Goal: Task Accomplishment & Management: Use online tool/utility

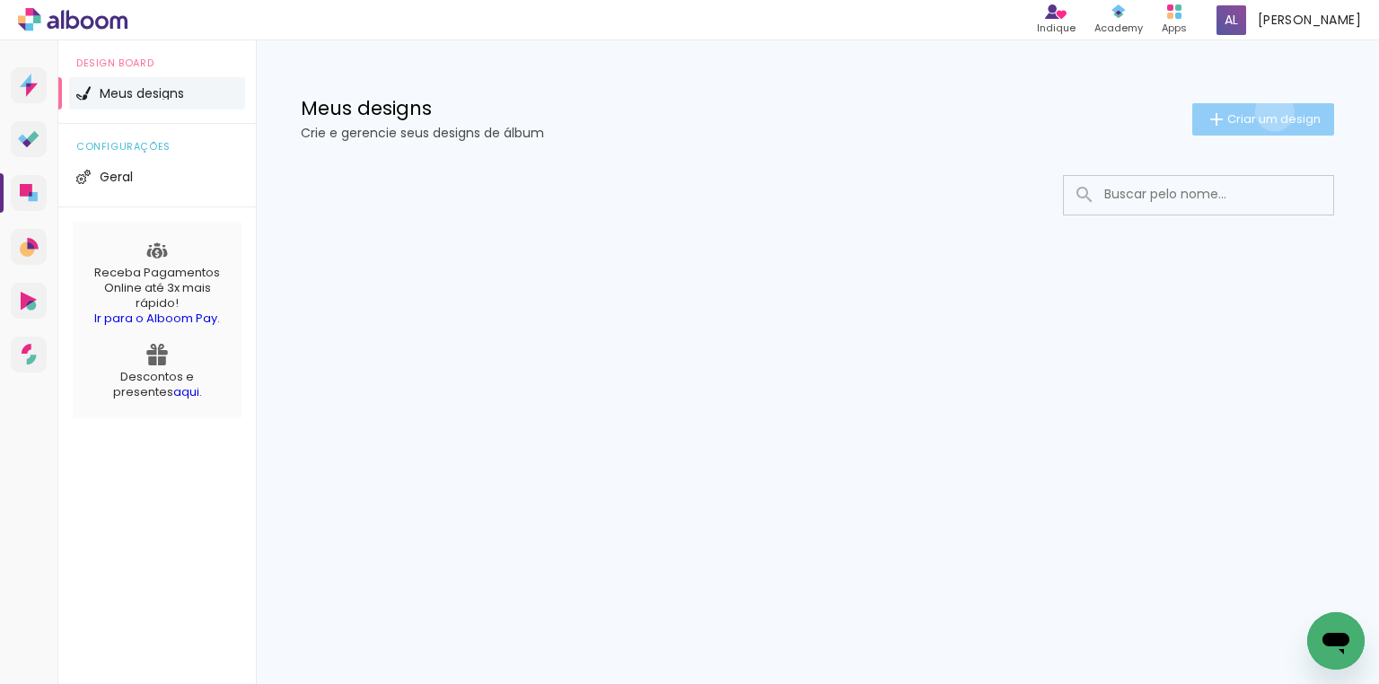
click at [1271, 113] on span "Criar um design" at bounding box center [1273, 119] width 93 height 12
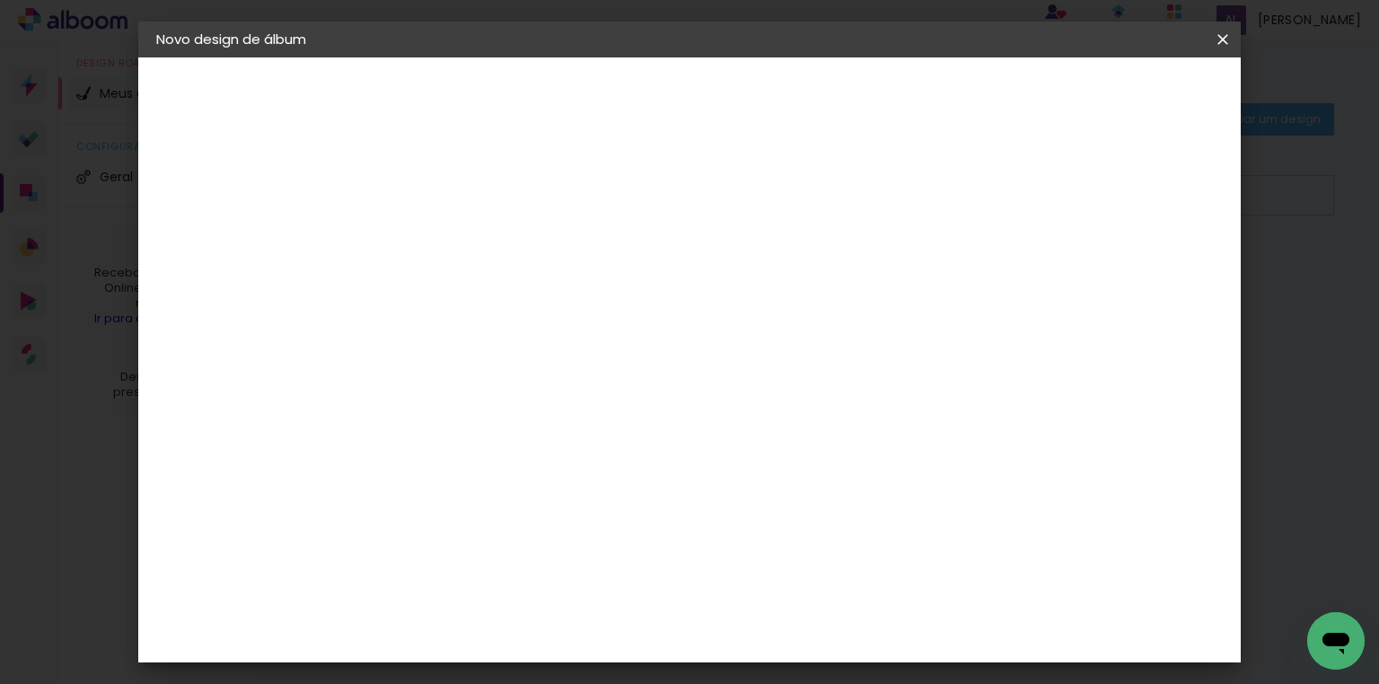
click at [450, 253] on input at bounding box center [450, 241] width 0 height 28
click at [450, 244] on input at bounding box center [450, 241] width 0 height 28
type input "Rotary Club"
type paper-input "Rotary Club"
click at [634, 106] on paper-button "Avançar" at bounding box center [590, 95] width 88 height 31
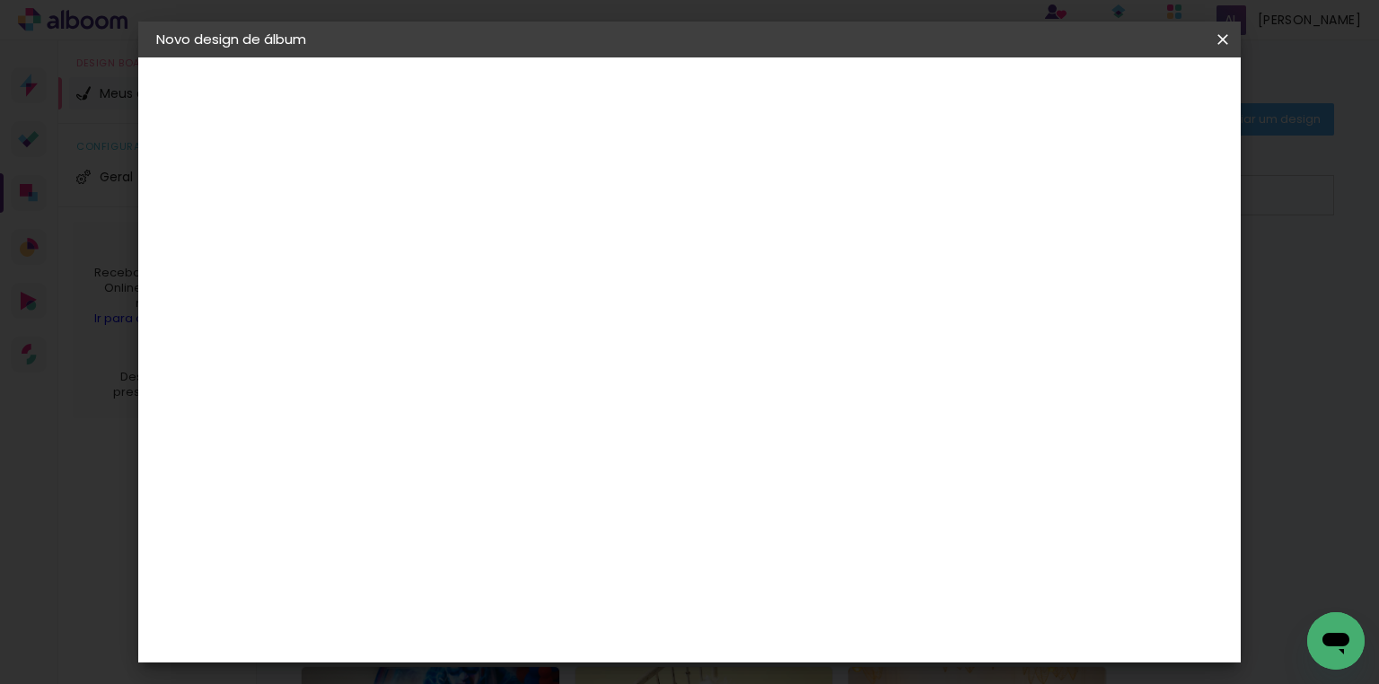
click at [0, 0] on slot "Tamanho Livre" at bounding box center [0, 0] width 0 height 0
click at [528, 657] on div "DreambooksPro" at bounding box center [495, 664] width 117 height 14
click at [0, 0] on slot "Avançar" at bounding box center [0, 0] width 0 height 0
click at [520, 299] on input "text" at bounding box center [485, 313] width 70 height 28
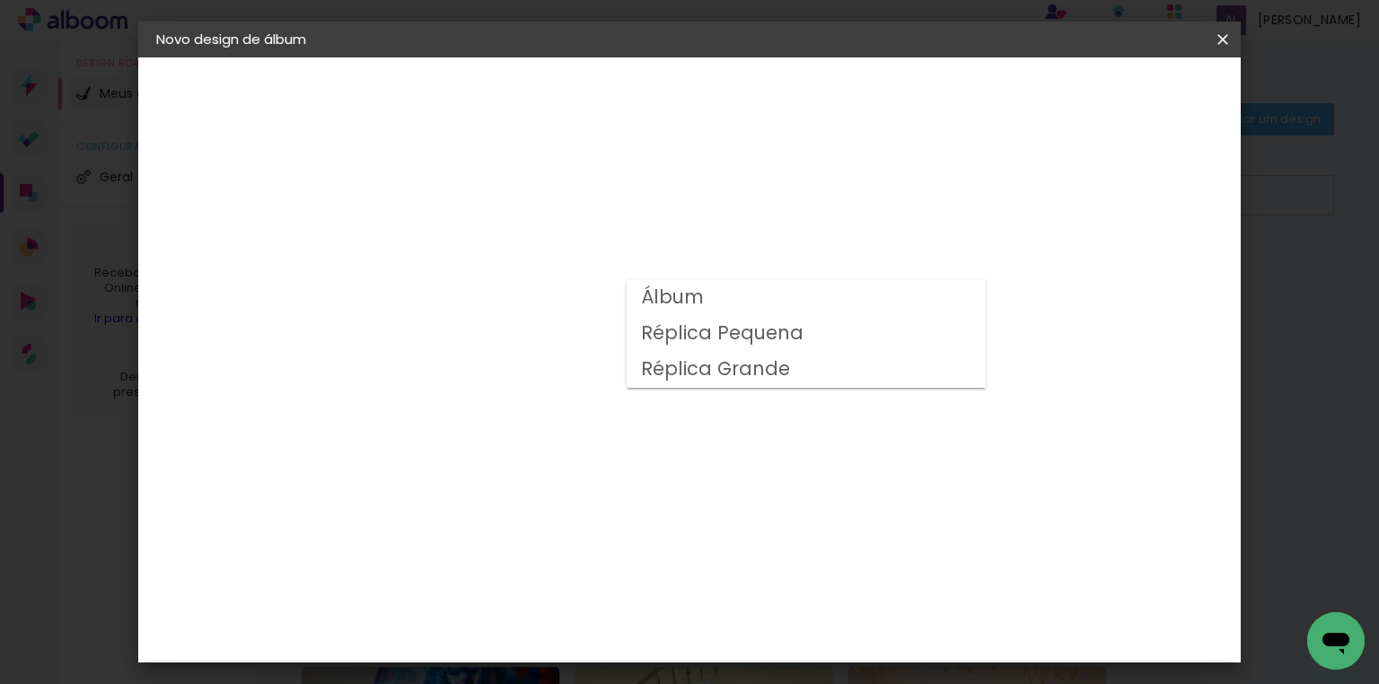
click at [707, 306] on paper-item "Álbum" at bounding box center [806, 298] width 359 height 36
type input "Álbum"
click at [571, 382] on span "30 × 25" at bounding box center [528, 400] width 83 height 37
click at [0, 0] on slot "Avançar" at bounding box center [0, 0] width 0 height 0
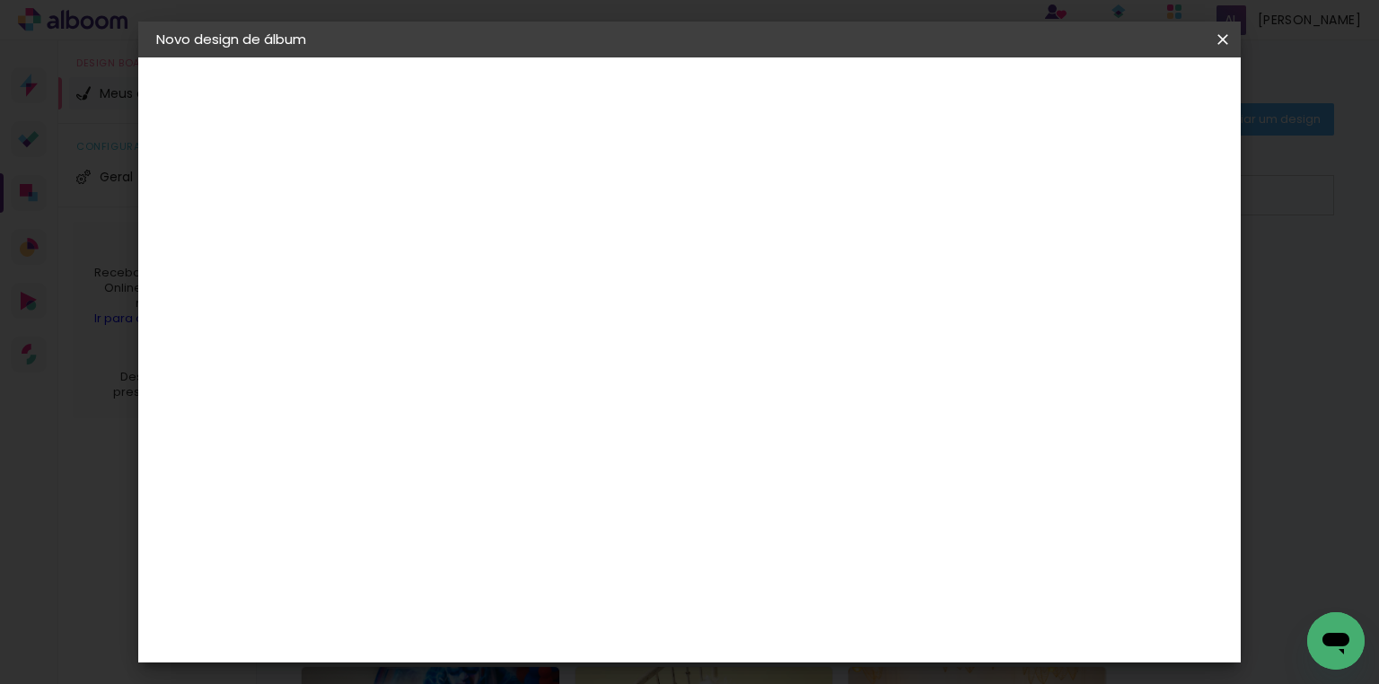
scroll to position [39, 0]
click at [1113, 92] on span "Iniciar design" at bounding box center [1073, 95] width 82 height 13
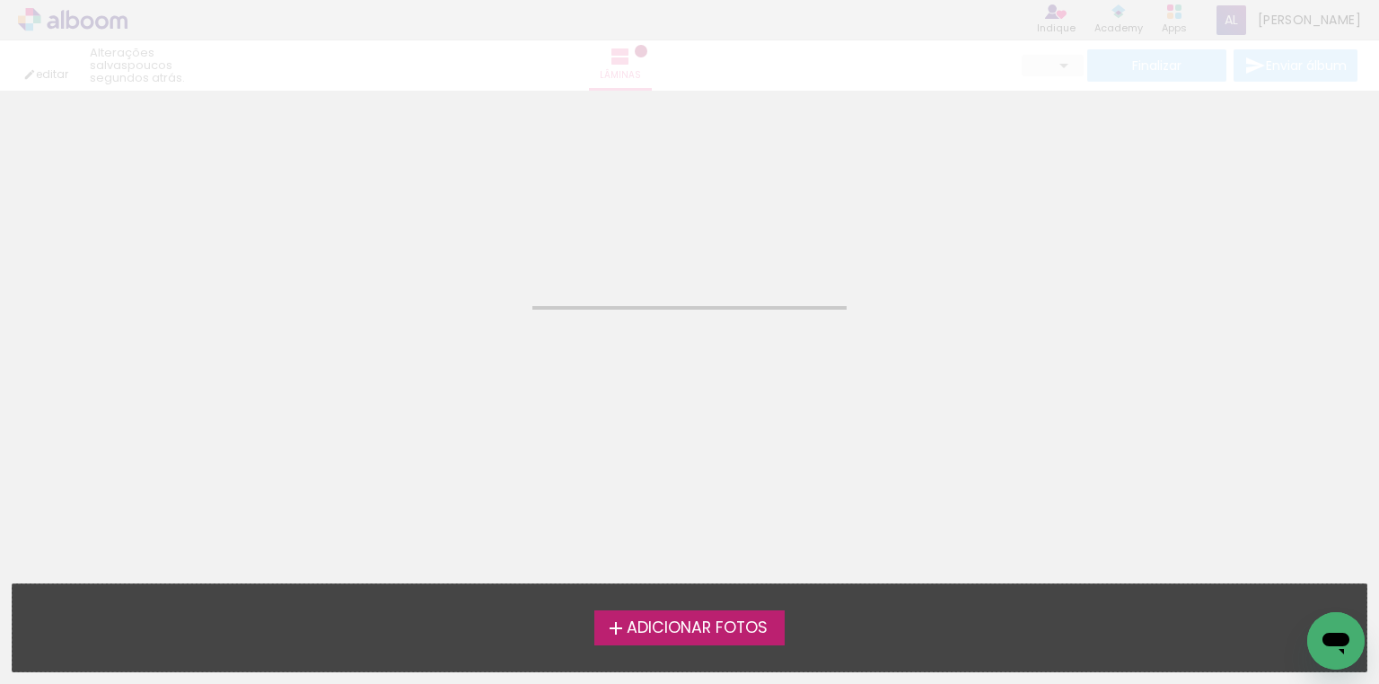
click at [673, 632] on span "Adicionar Fotos" at bounding box center [697, 628] width 141 height 16
click at [0, 0] on input "file" at bounding box center [0, 0] width 0 height 0
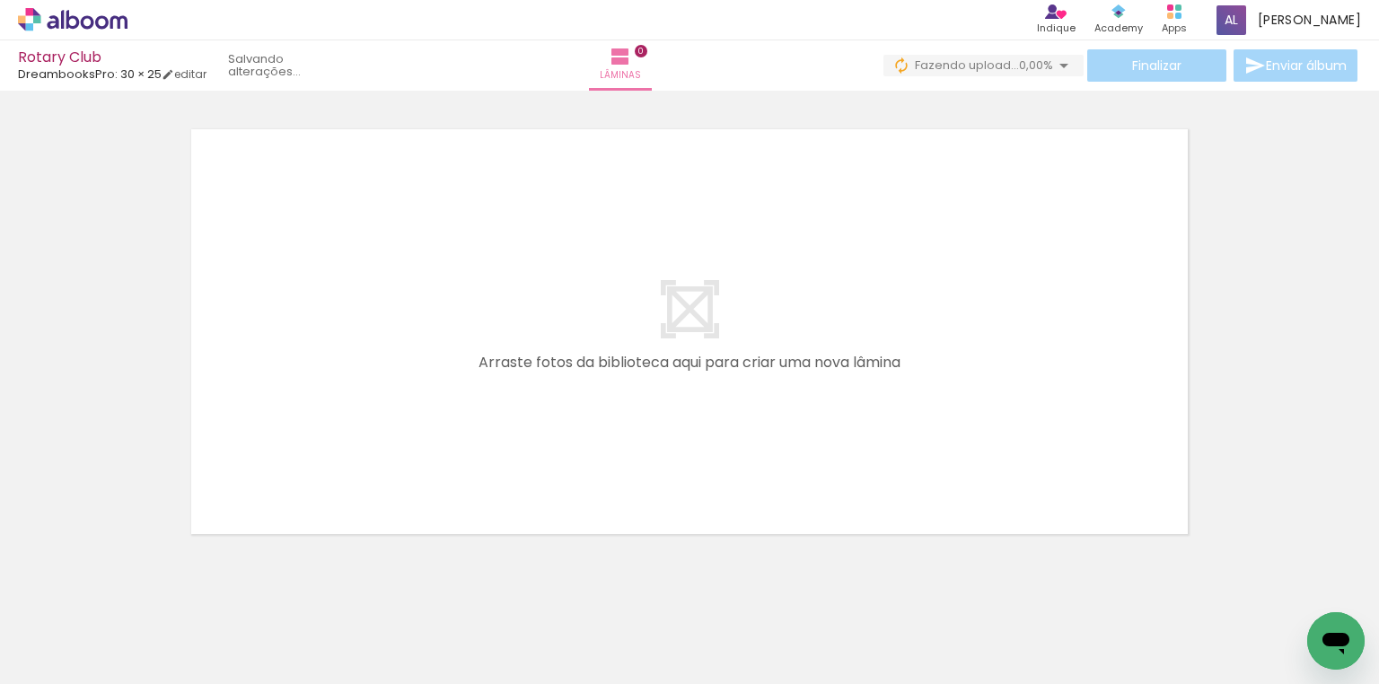
click at [307, 637] on div at bounding box center [280, 624] width 54 height 81
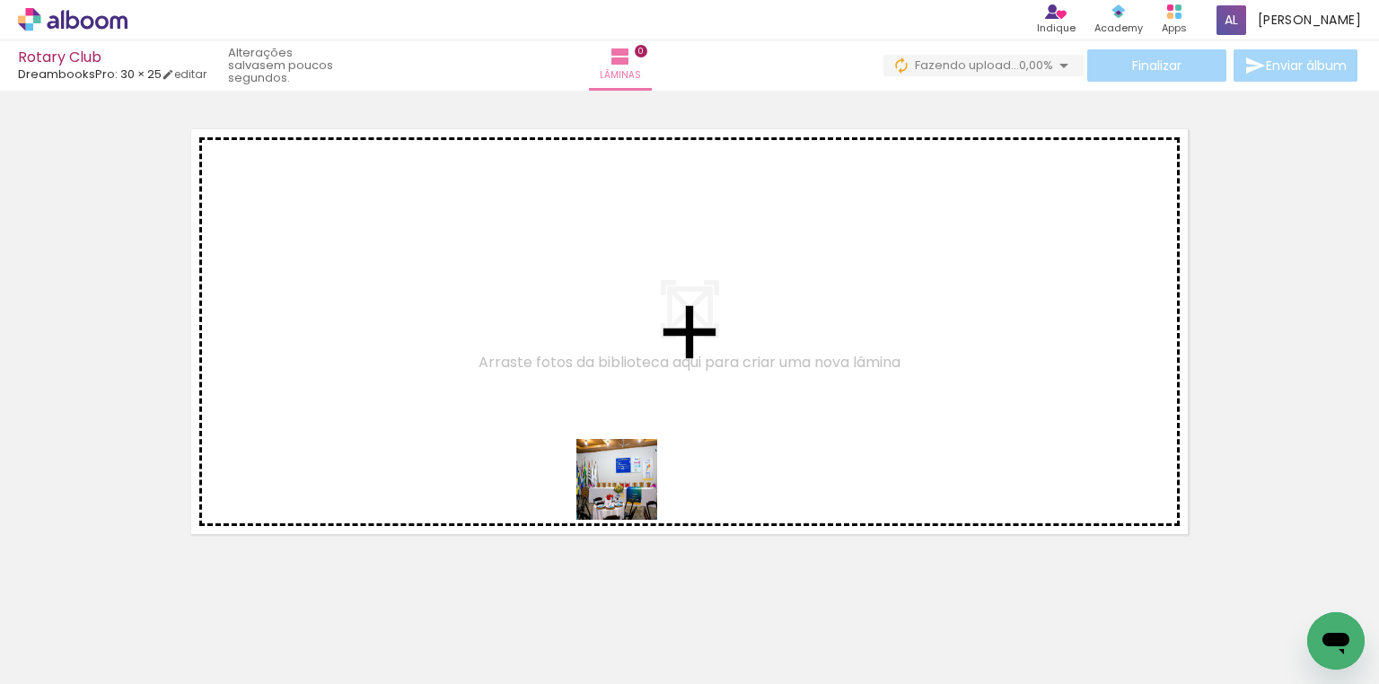
drag, startPoint x: 610, startPoint y: 626, endPoint x: 640, endPoint y: 430, distance: 197.9
click at [640, 430] on quentale-workspace at bounding box center [689, 342] width 1379 height 684
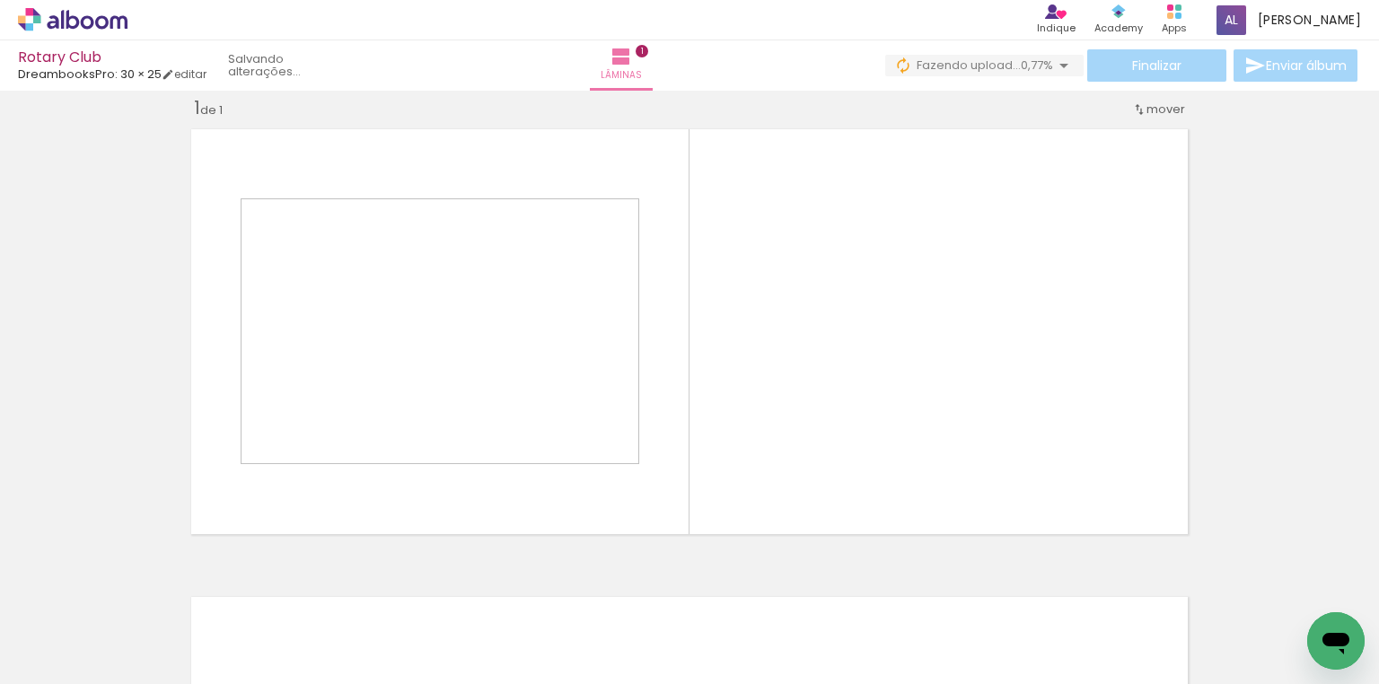
scroll to position [22, 0]
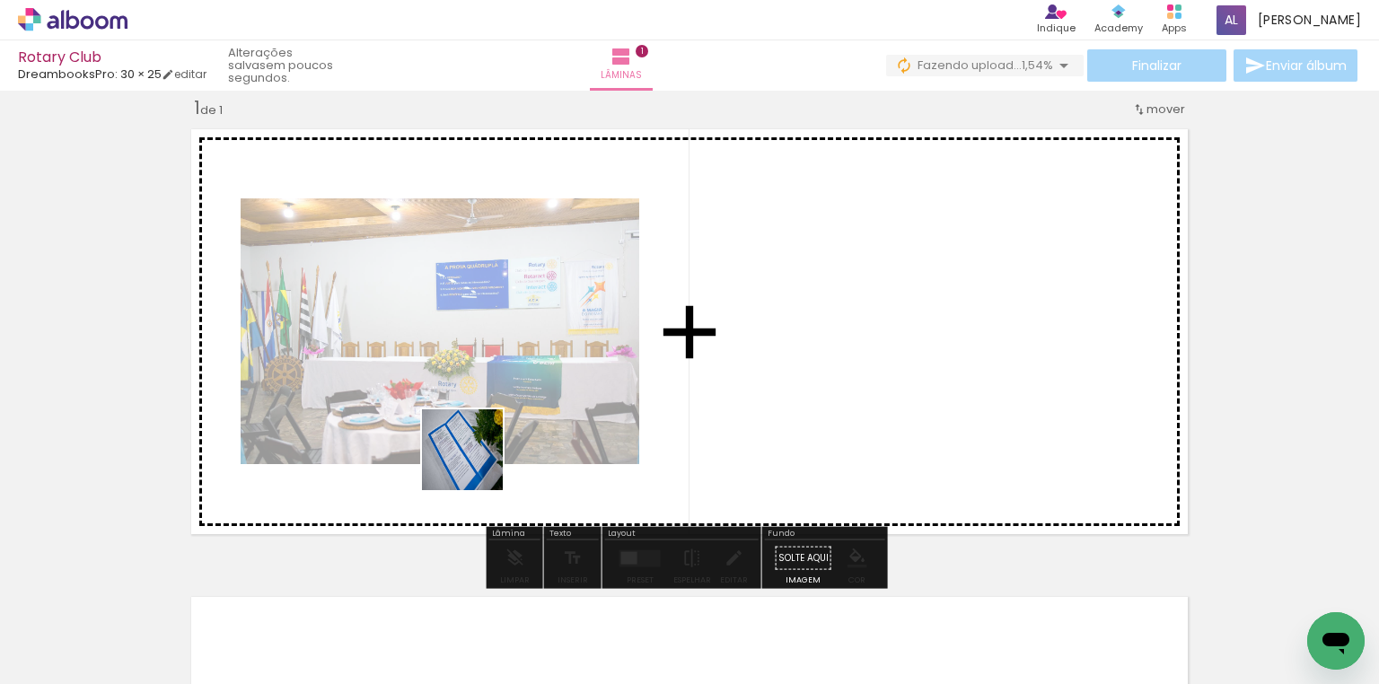
drag, startPoint x: 384, startPoint y: 636, endPoint x: 476, endPoint y: 463, distance: 195.2
click at [476, 463] on quentale-workspace at bounding box center [689, 342] width 1379 height 684
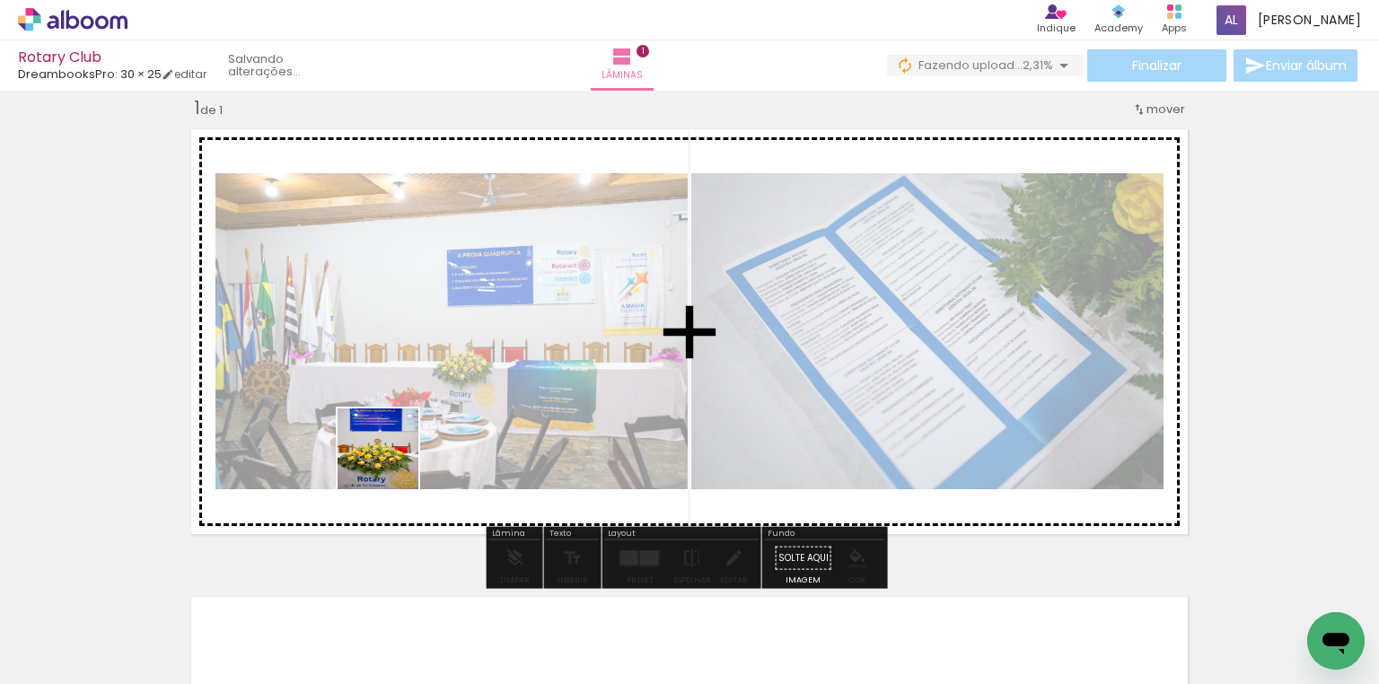
drag, startPoint x: 294, startPoint y: 614, endPoint x: 391, endPoint y: 462, distance: 180.5
click at [391, 462] on quentale-workspace at bounding box center [689, 342] width 1379 height 684
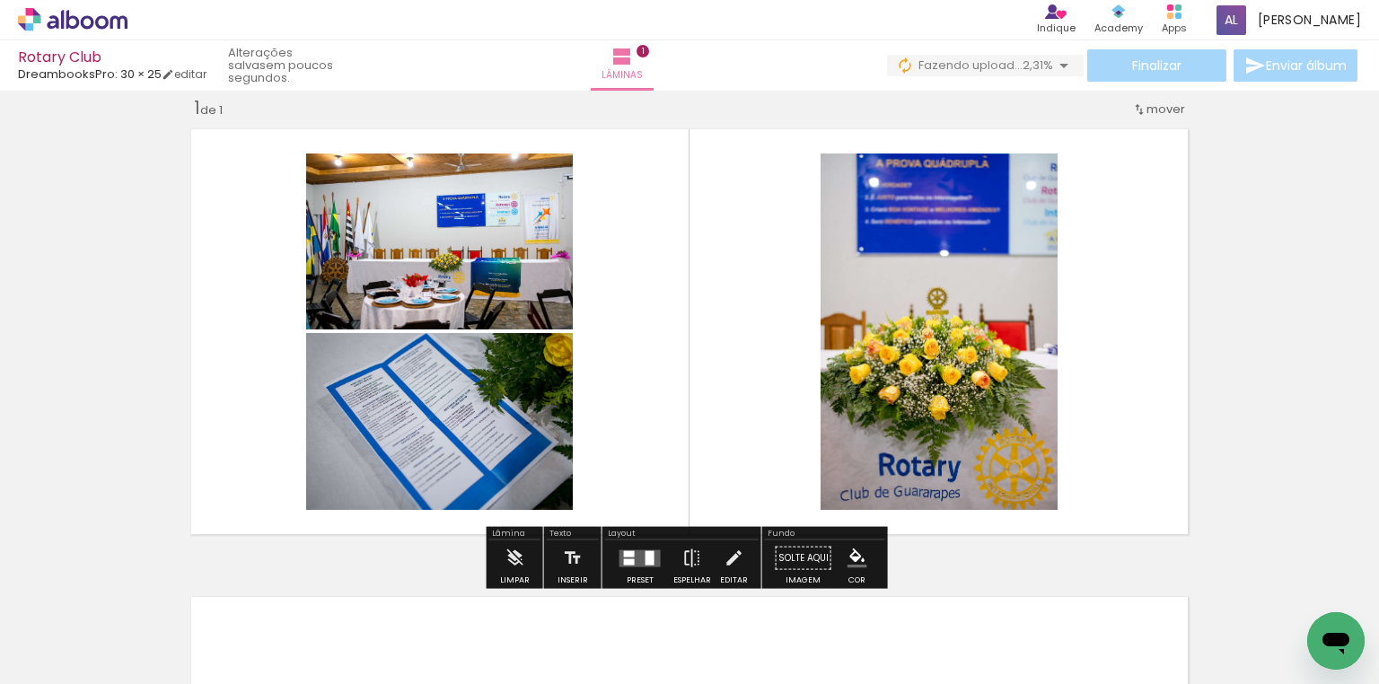
drag, startPoint x: 188, startPoint y: 650, endPoint x: 407, endPoint y: 663, distance: 219.5
click at [417, 431] on quentale-workspace at bounding box center [689, 342] width 1379 height 684
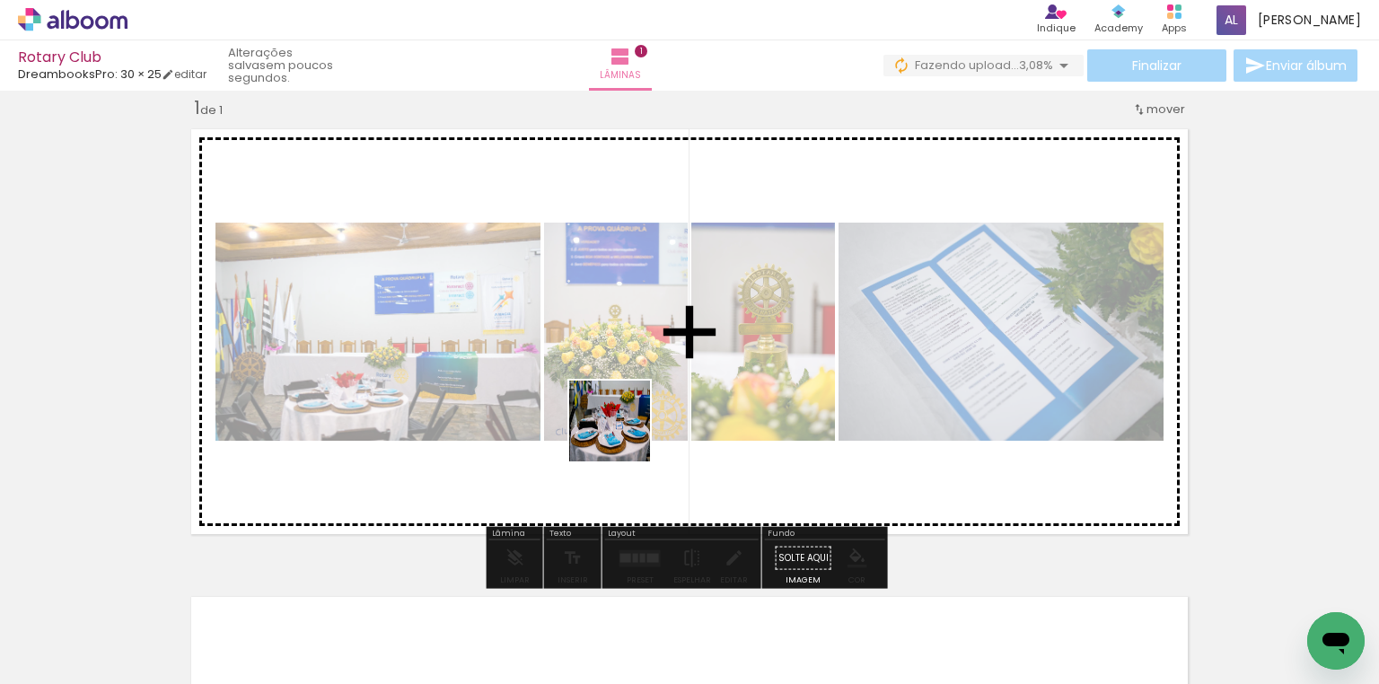
drag, startPoint x: 461, startPoint y: 642, endPoint x: 623, endPoint y: 435, distance: 262.9
click at [623, 435] on quentale-workspace at bounding box center [689, 342] width 1379 height 684
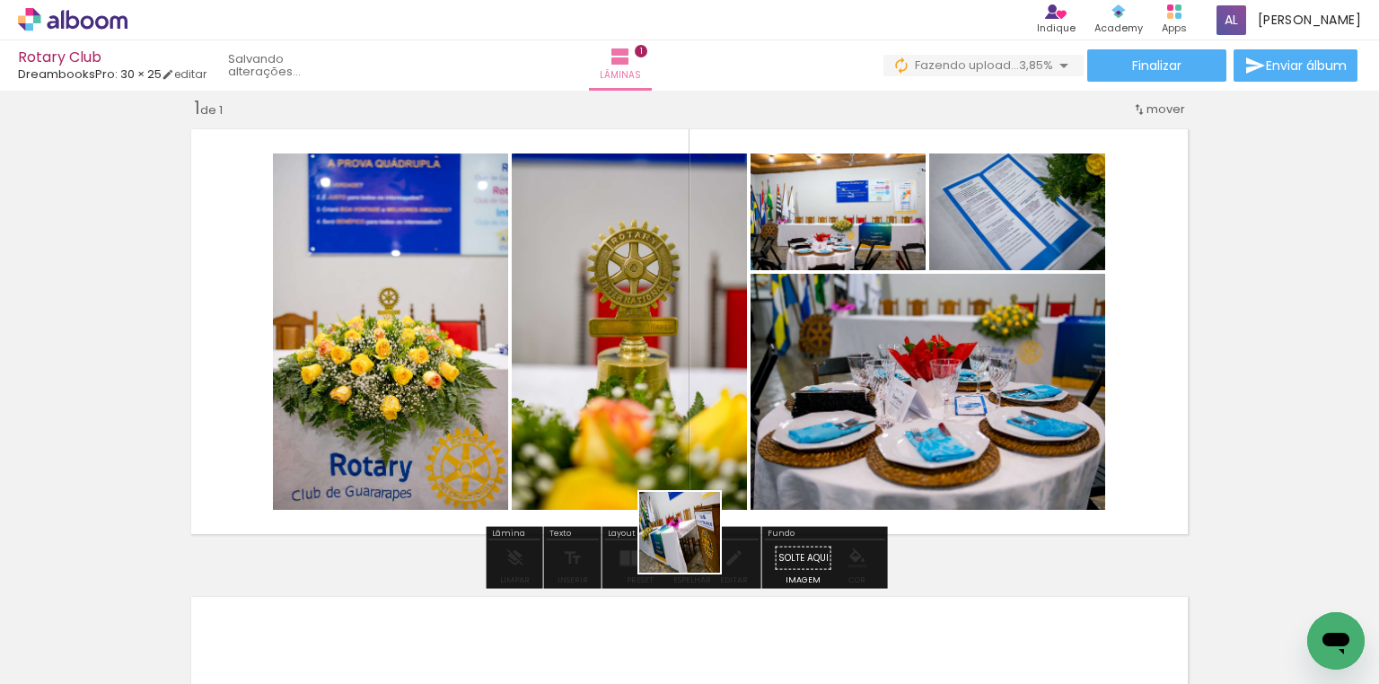
drag, startPoint x: 685, startPoint y: 583, endPoint x: 758, endPoint y: 446, distance: 154.6
click at [758, 446] on quentale-workspace at bounding box center [689, 342] width 1379 height 684
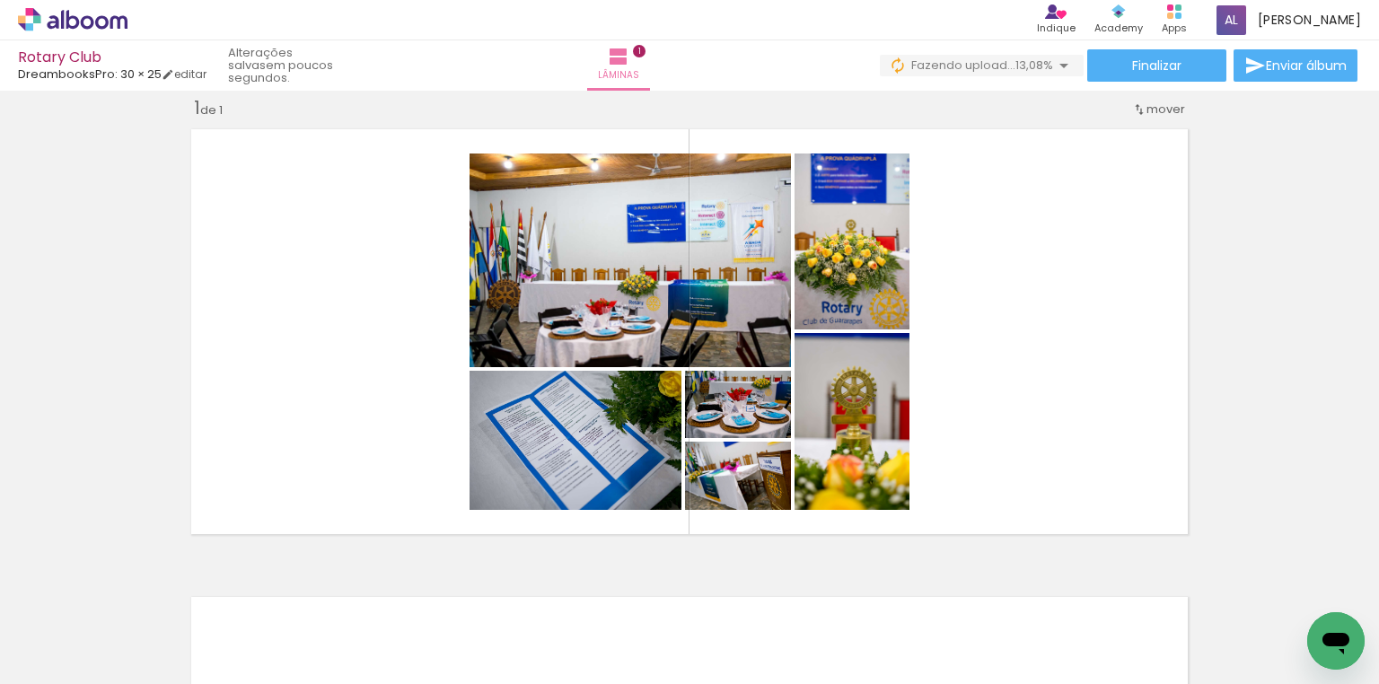
scroll to position [0, 8265]
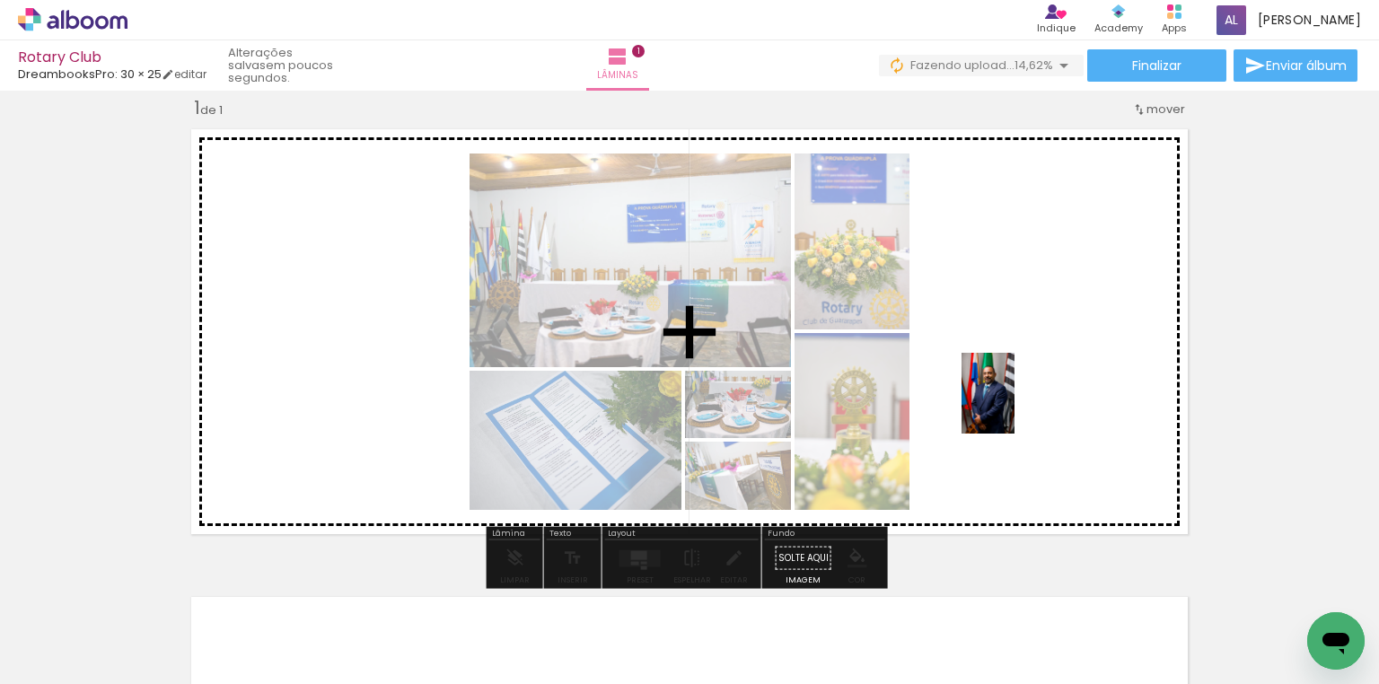
drag, startPoint x: 680, startPoint y: 625, endPoint x: 1015, endPoint y: 407, distance: 400.4
click at [1015, 407] on quentale-workspace at bounding box center [689, 342] width 1379 height 684
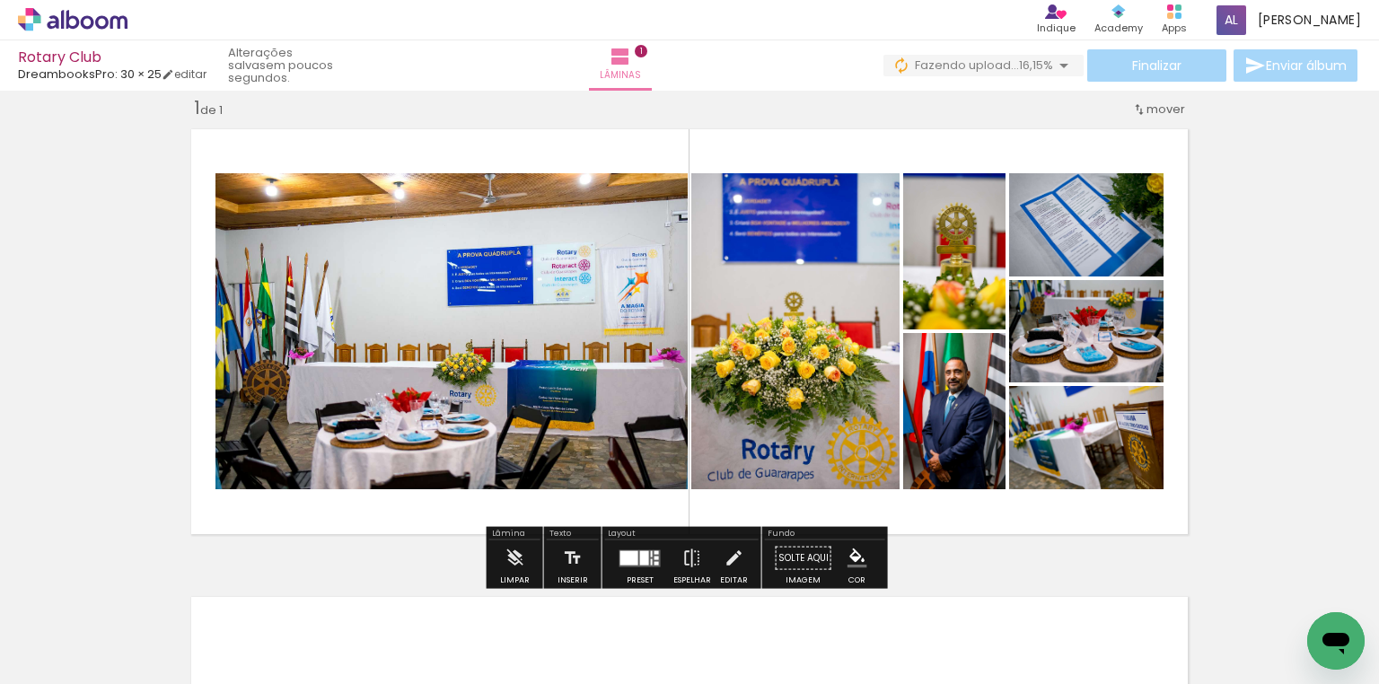
click at [654, 556] on div at bounding box center [656, 558] width 4 height 4
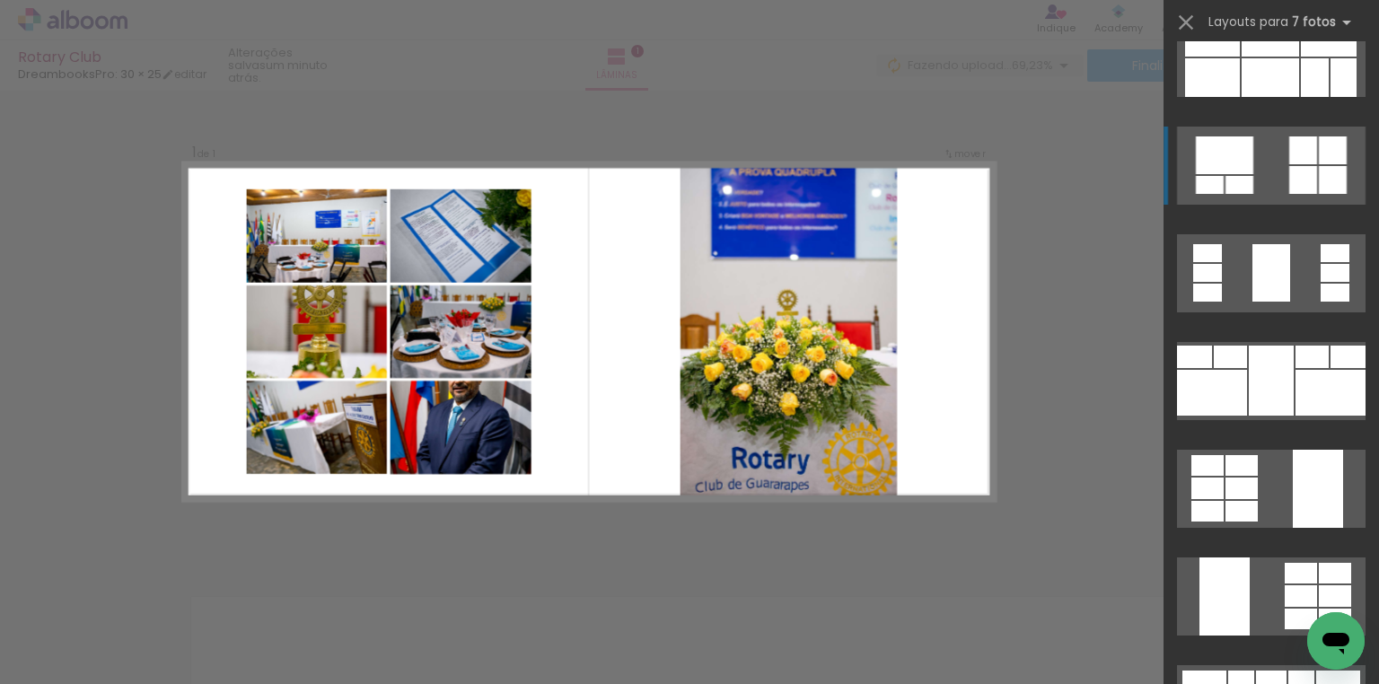
scroll to position [5961, 0]
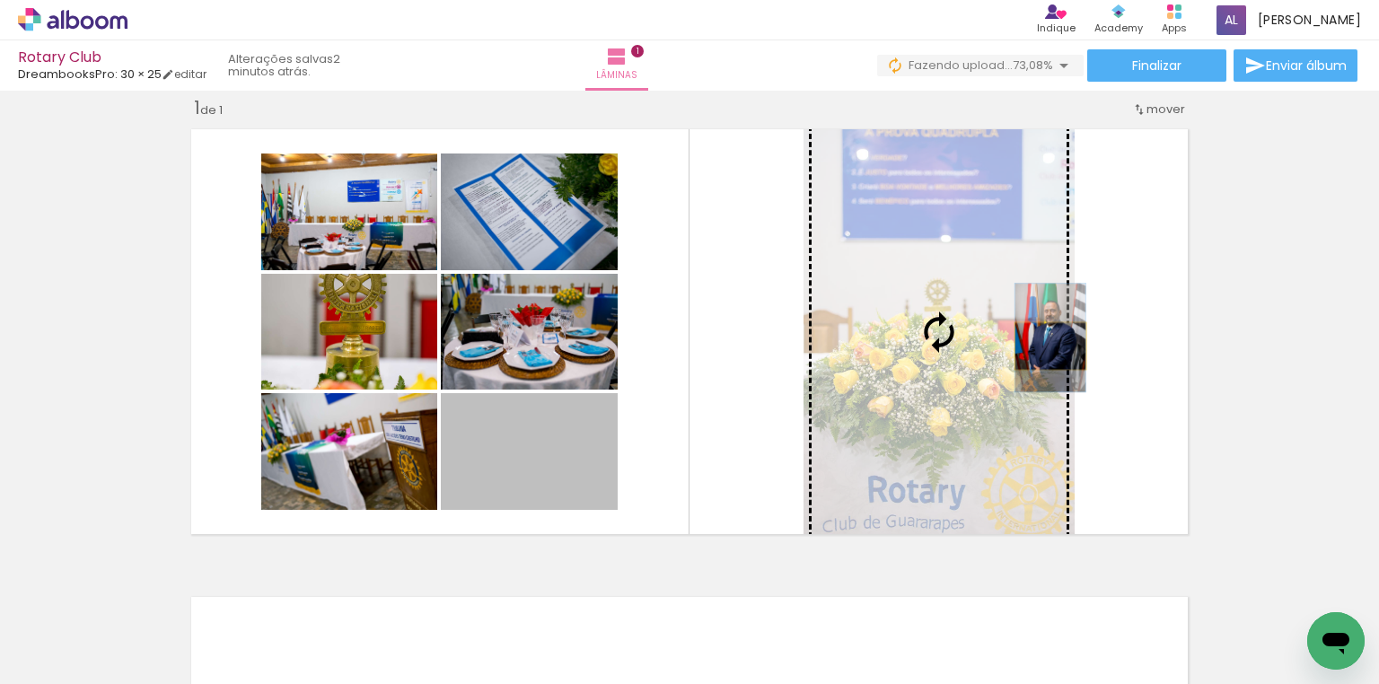
drag, startPoint x: 531, startPoint y: 461, endPoint x: 1045, endPoint y: 346, distance: 527.3
click at [0, 0] on slot at bounding box center [0, 0] width 0 height 0
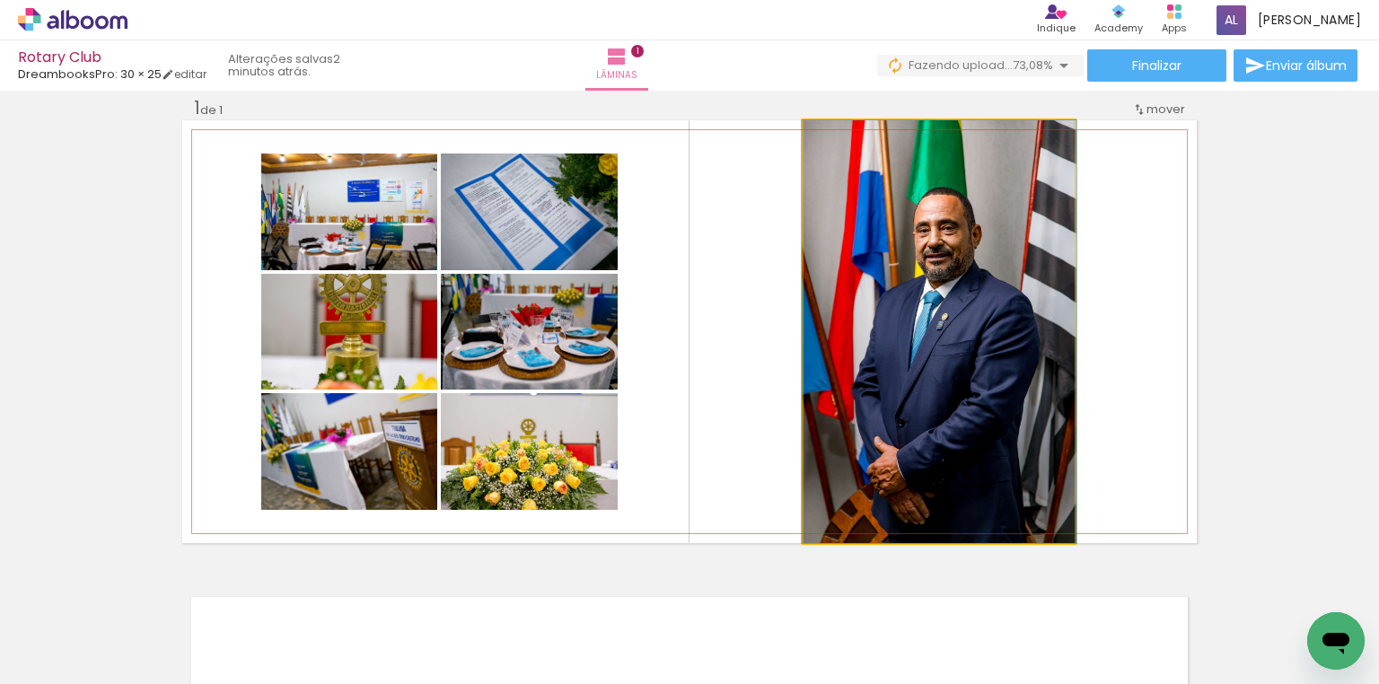
click at [913, 233] on quentale-photo at bounding box center [938, 331] width 271 height 423
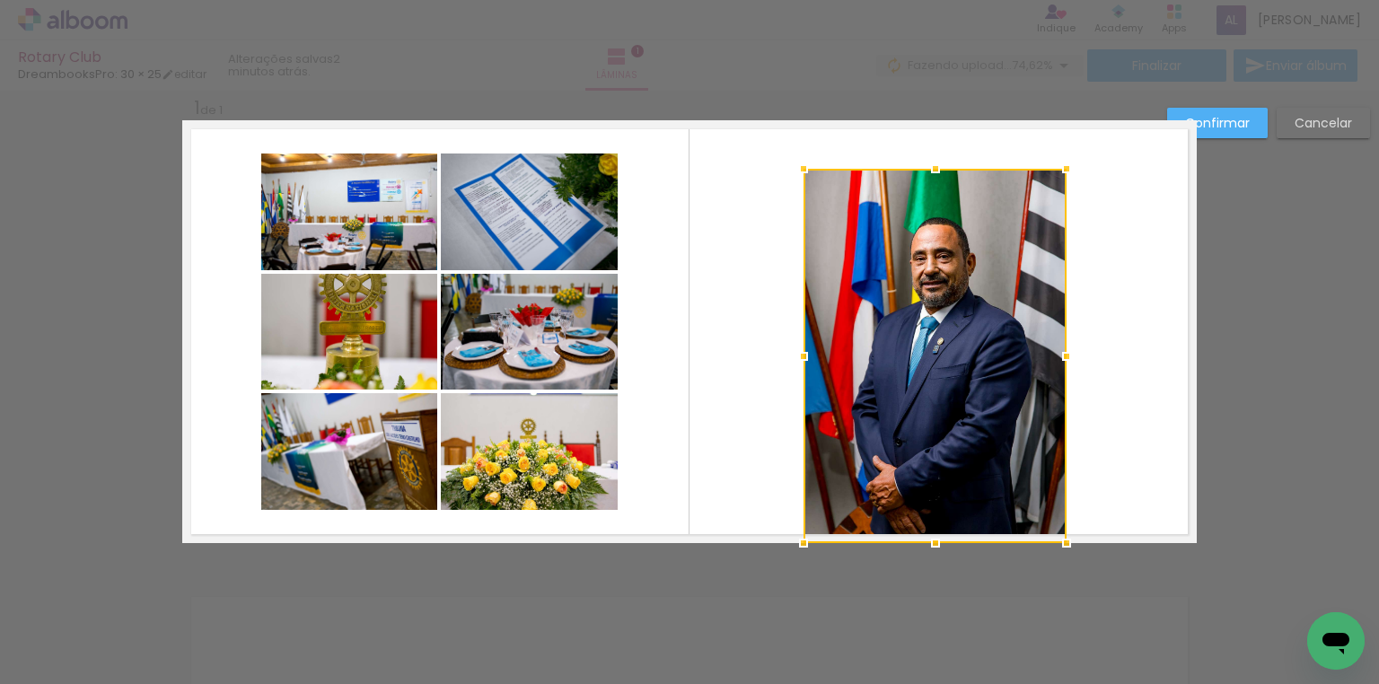
drag, startPoint x: 1071, startPoint y: 109, endPoint x: 1063, endPoint y: 158, distance: 50.0
click at [1063, 158] on div at bounding box center [1067, 169] width 36 height 36
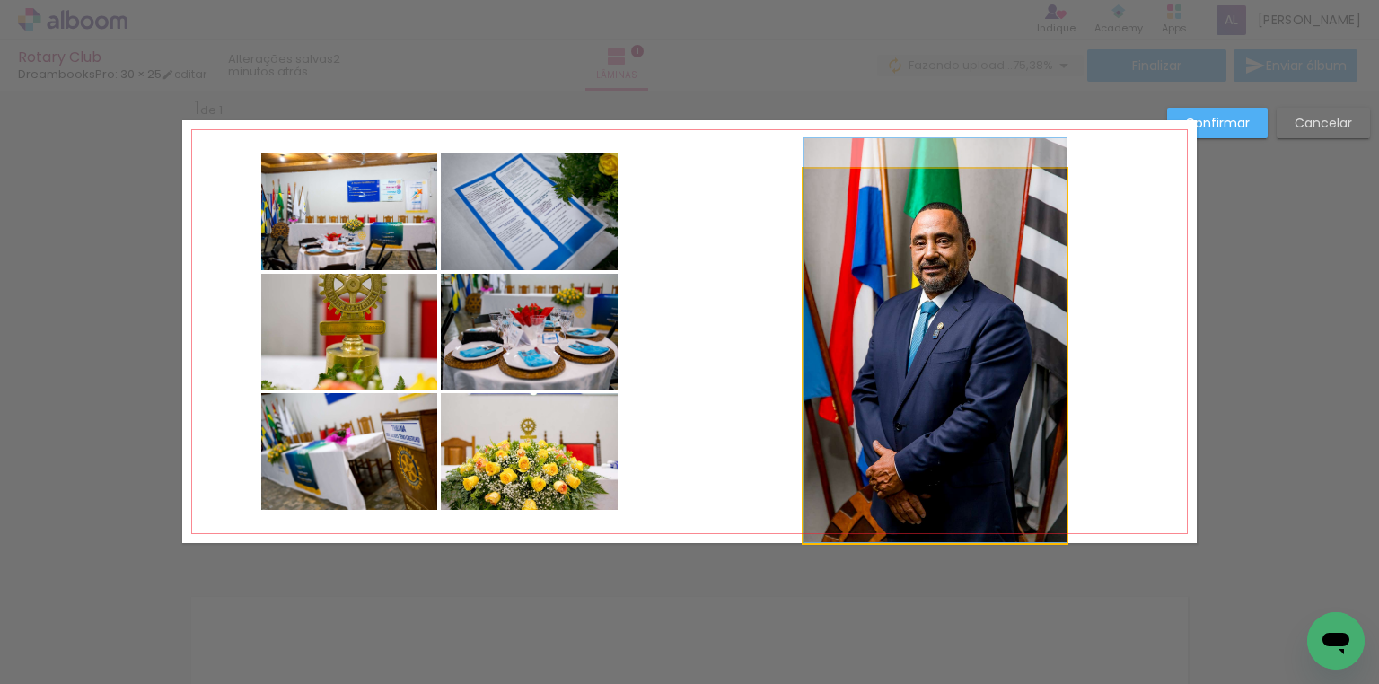
drag, startPoint x: 988, startPoint y: 310, endPoint x: 1068, endPoint y: 279, distance: 85.5
click at [1068, 279] on quentale-layouter at bounding box center [689, 331] width 1014 height 423
click at [992, 287] on quentale-photo at bounding box center [934, 355] width 263 height 373
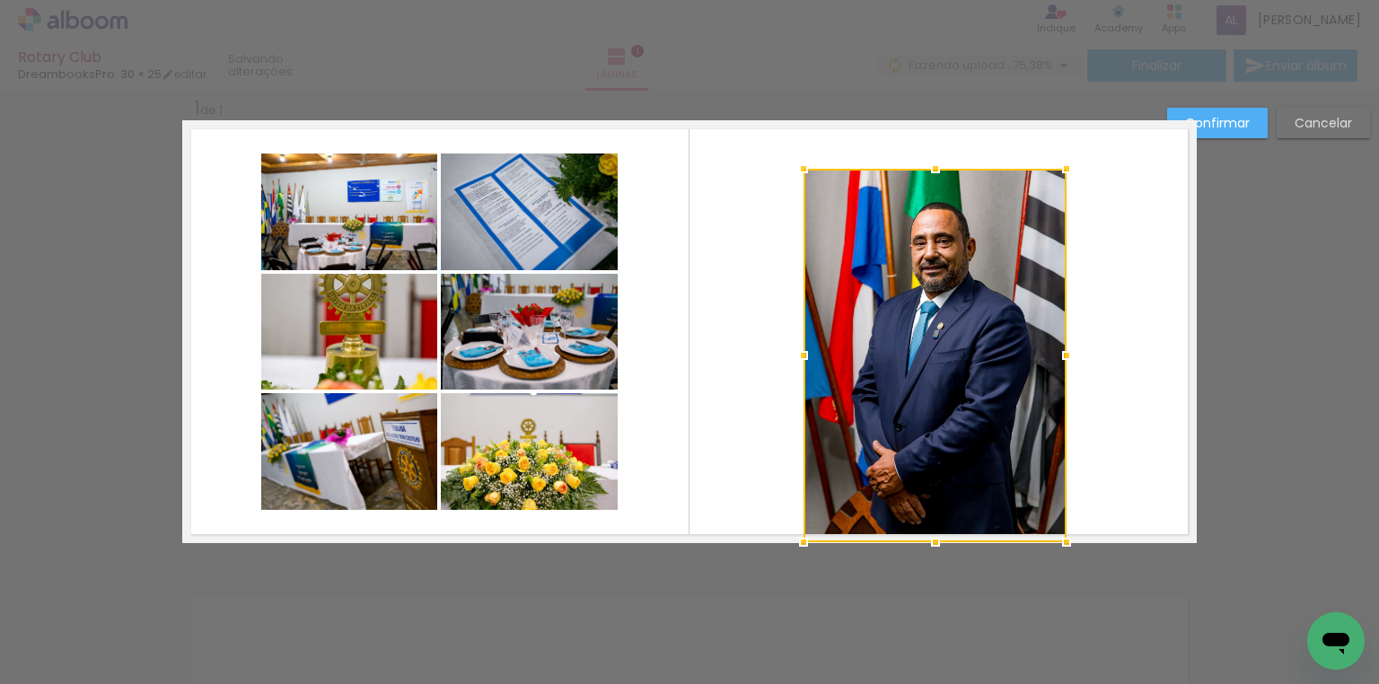
drag, startPoint x: 992, startPoint y: 287, endPoint x: 1005, endPoint y: 438, distance: 151.3
click at [992, 288] on div at bounding box center [934, 355] width 263 height 373
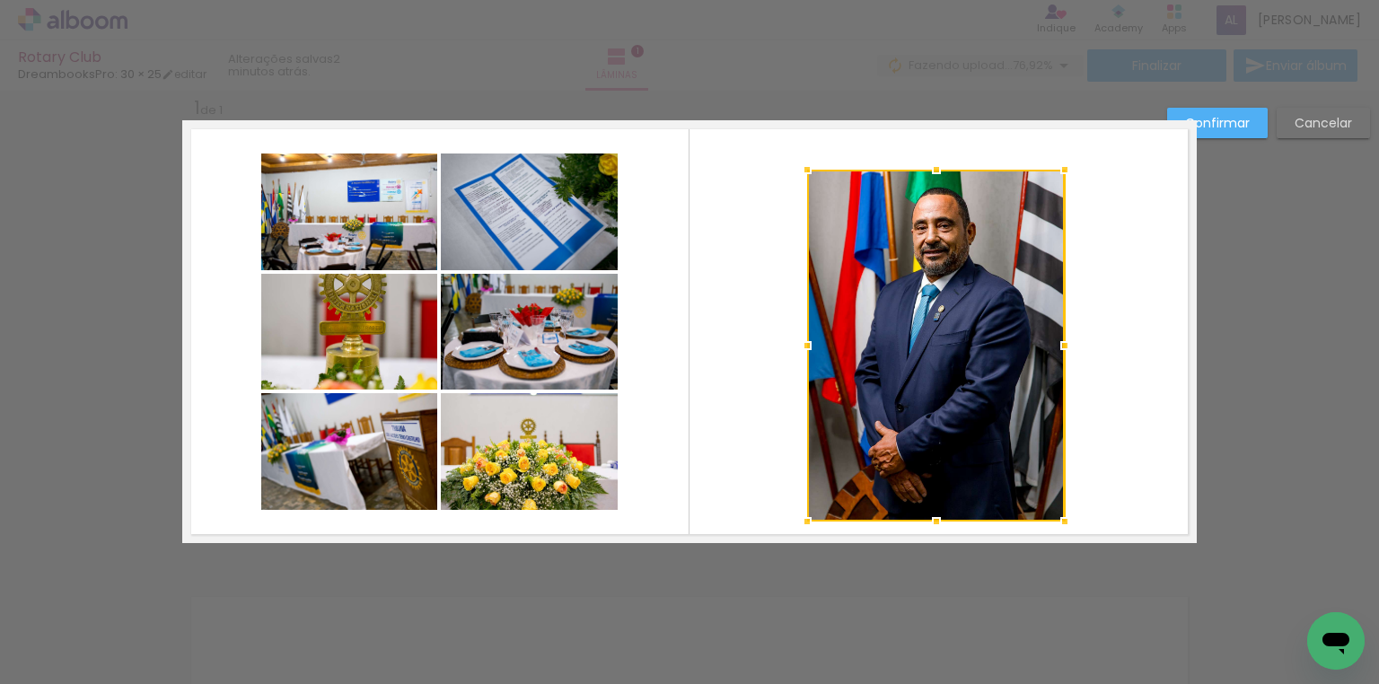
drag, startPoint x: 1060, startPoint y: 542, endPoint x: 1059, endPoint y: 521, distance: 21.6
click at [1059, 521] on div at bounding box center [1065, 522] width 36 height 36
click at [969, 391] on div at bounding box center [936, 346] width 258 height 352
click at [941, 342] on div at bounding box center [936, 346] width 258 height 352
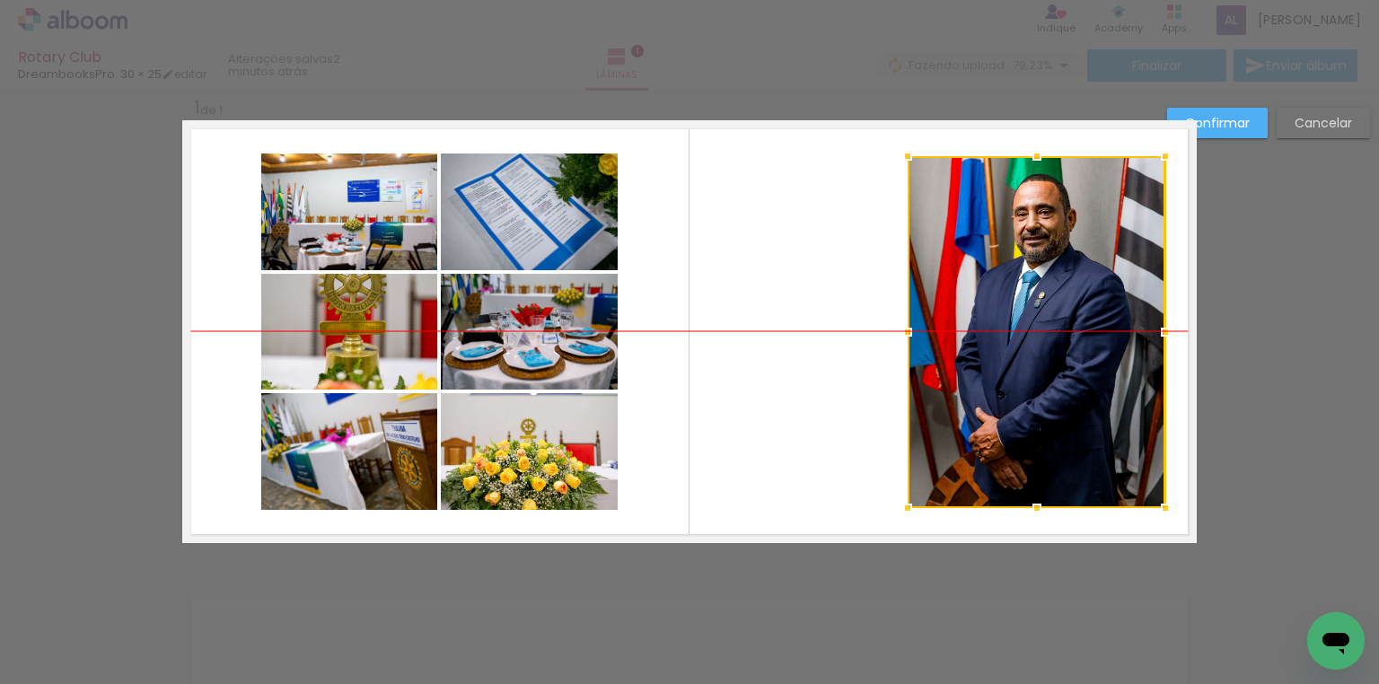
drag, startPoint x: 928, startPoint y: 329, endPoint x: 1029, endPoint y: 307, distance: 102.8
click at [1029, 307] on div at bounding box center [1037, 332] width 258 height 352
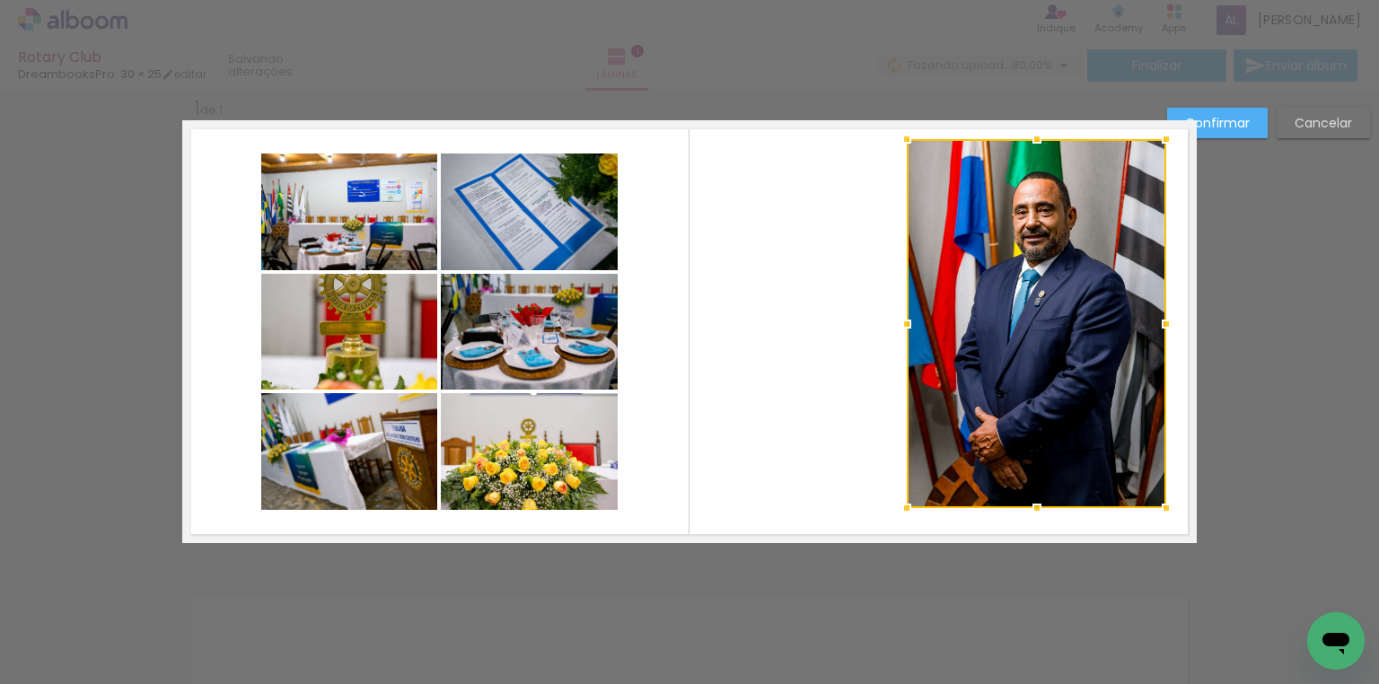
drag, startPoint x: 896, startPoint y: 154, endPoint x: 894, endPoint y: 145, distance: 10.0
click at [894, 145] on div at bounding box center [907, 139] width 36 height 36
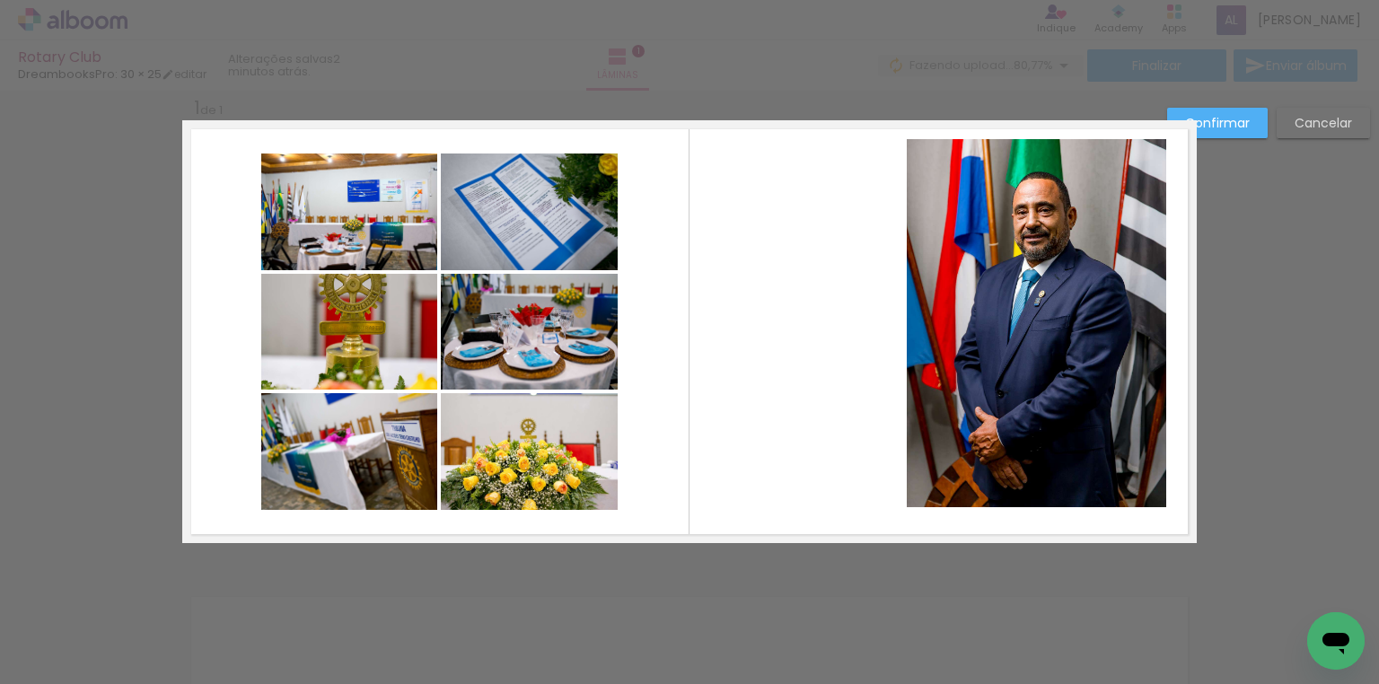
click at [341, 223] on quentale-photo at bounding box center [349, 212] width 176 height 117
click at [341, 223] on div at bounding box center [349, 212] width 176 height 117
click at [327, 352] on quentale-photo at bounding box center [349, 332] width 176 height 116
click at [505, 258] on quentale-photo at bounding box center [529, 212] width 177 height 117
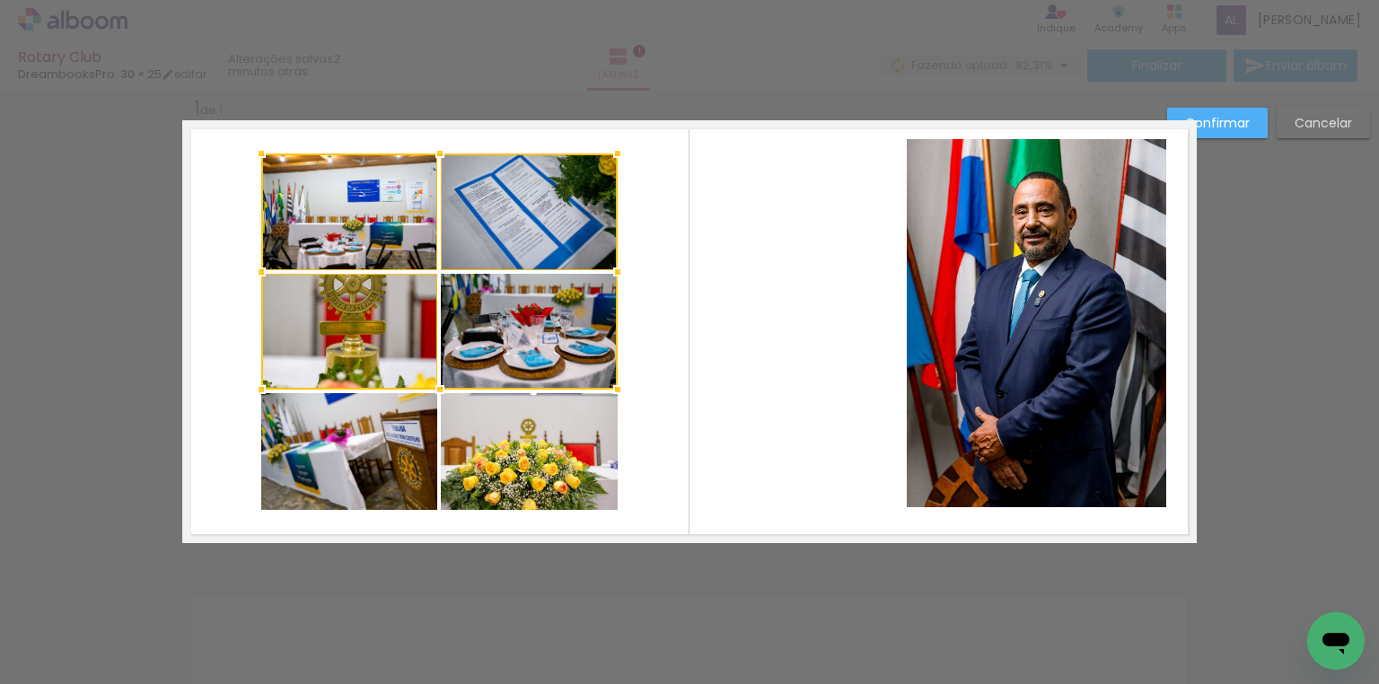
click at [521, 323] on div at bounding box center [439, 272] width 356 height 236
click at [356, 472] on quentale-photo at bounding box center [349, 451] width 176 height 117
click at [534, 471] on div at bounding box center [439, 332] width 356 height 356
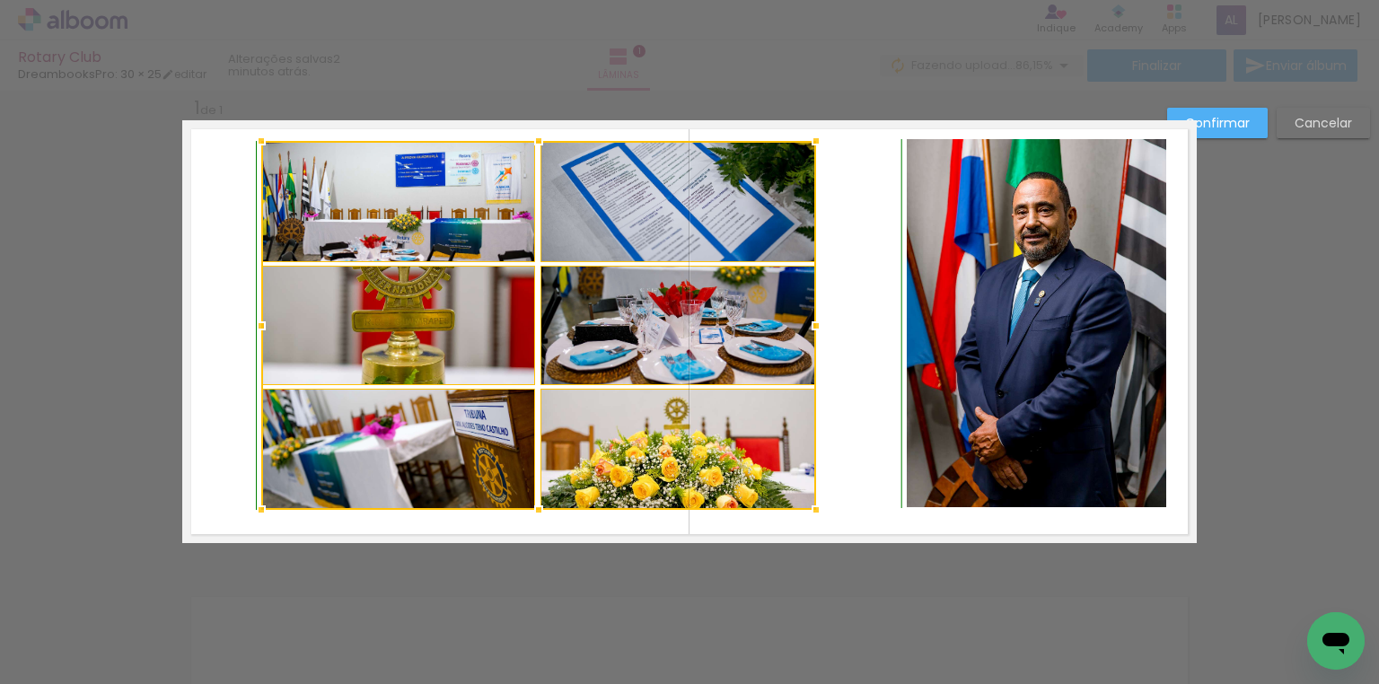
drag, startPoint x: 614, startPoint y: 149, endPoint x: 812, endPoint y: 130, distance: 198.4
click at [812, 130] on div at bounding box center [816, 141] width 36 height 36
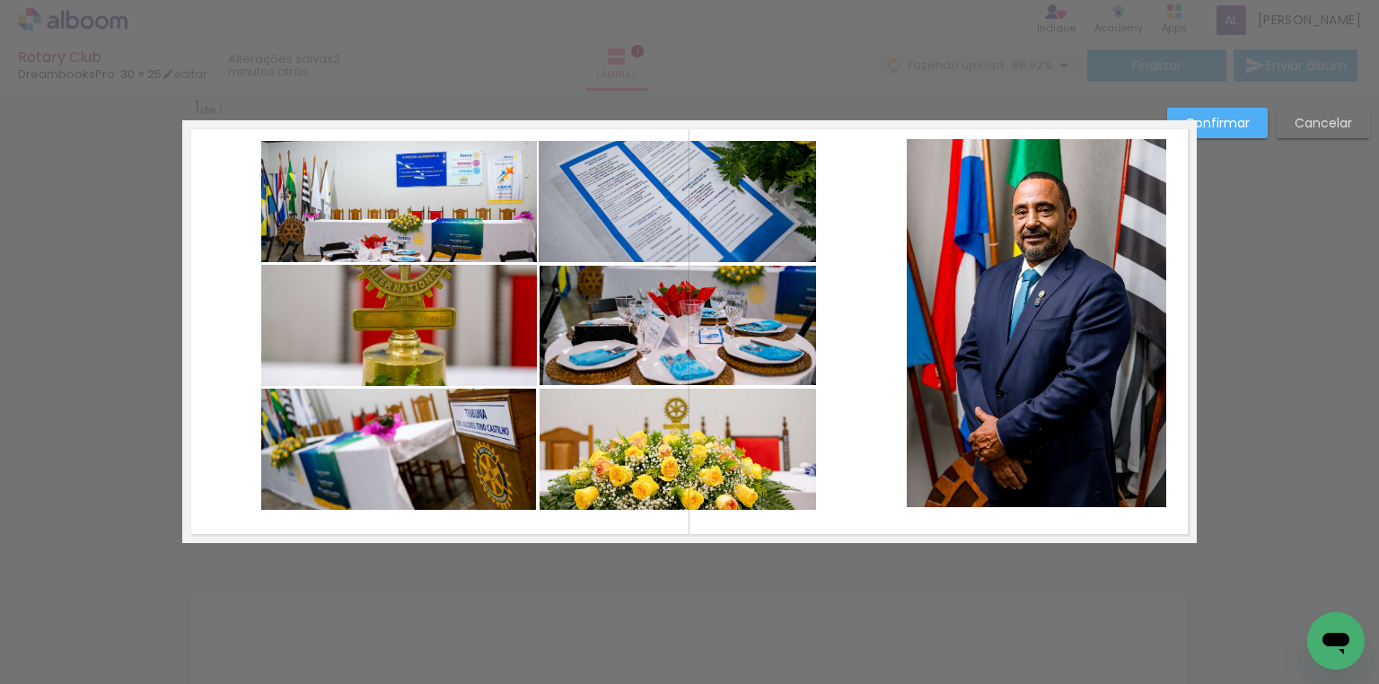
click at [1261, 111] on paper-button "Confirmar" at bounding box center [1217, 123] width 101 height 31
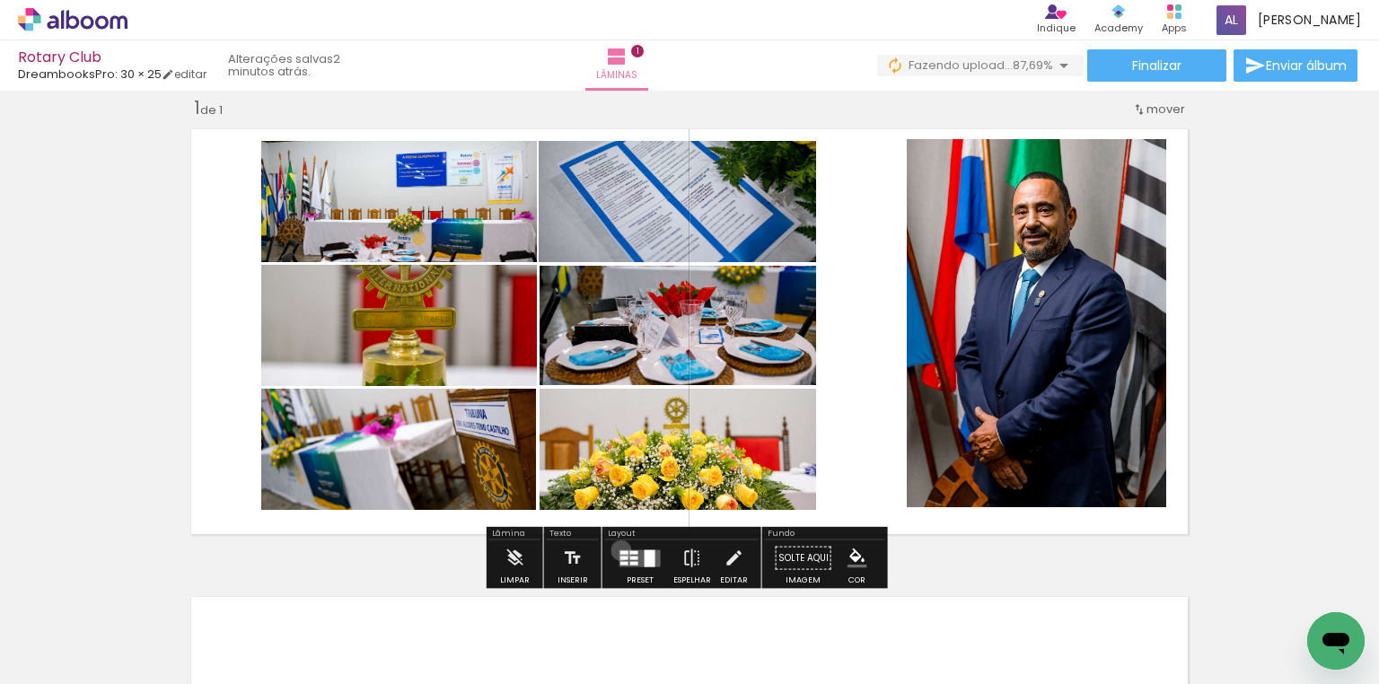
click at [620, 550] on div at bounding box center [624, 552] width 8 height 4
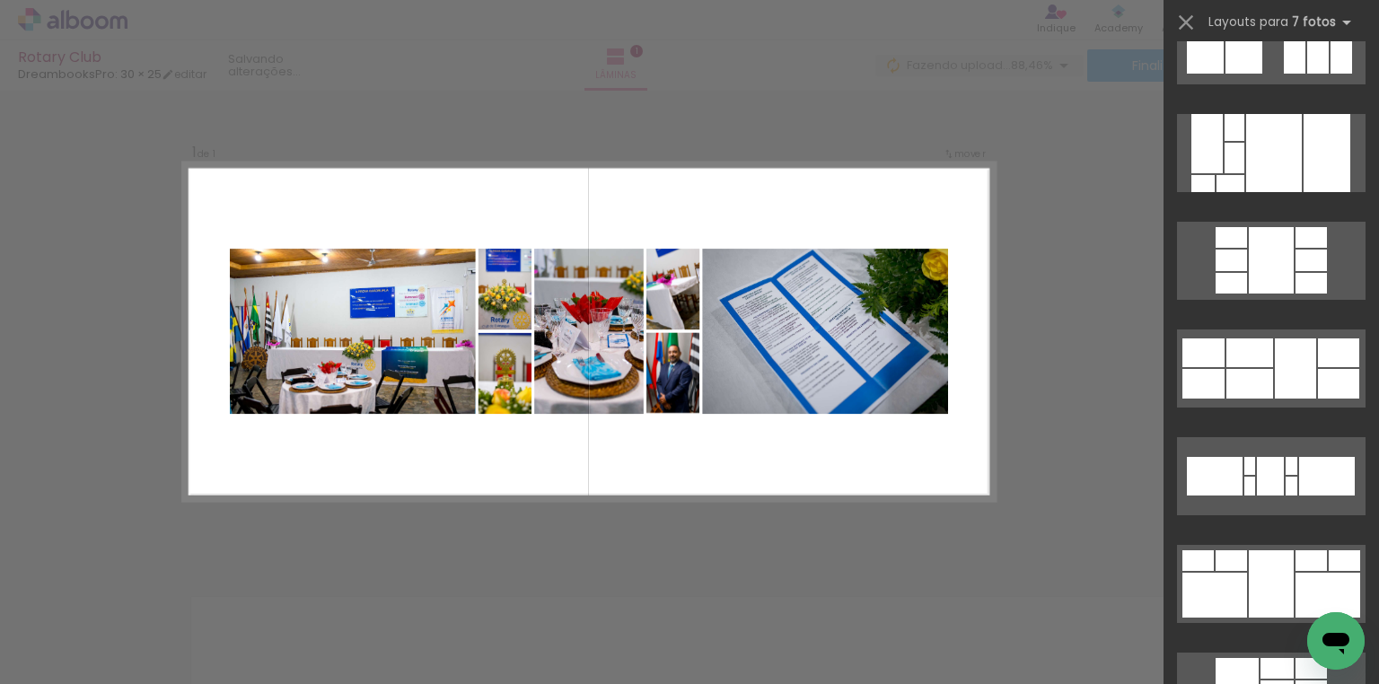
scroll to position [7721, 0]
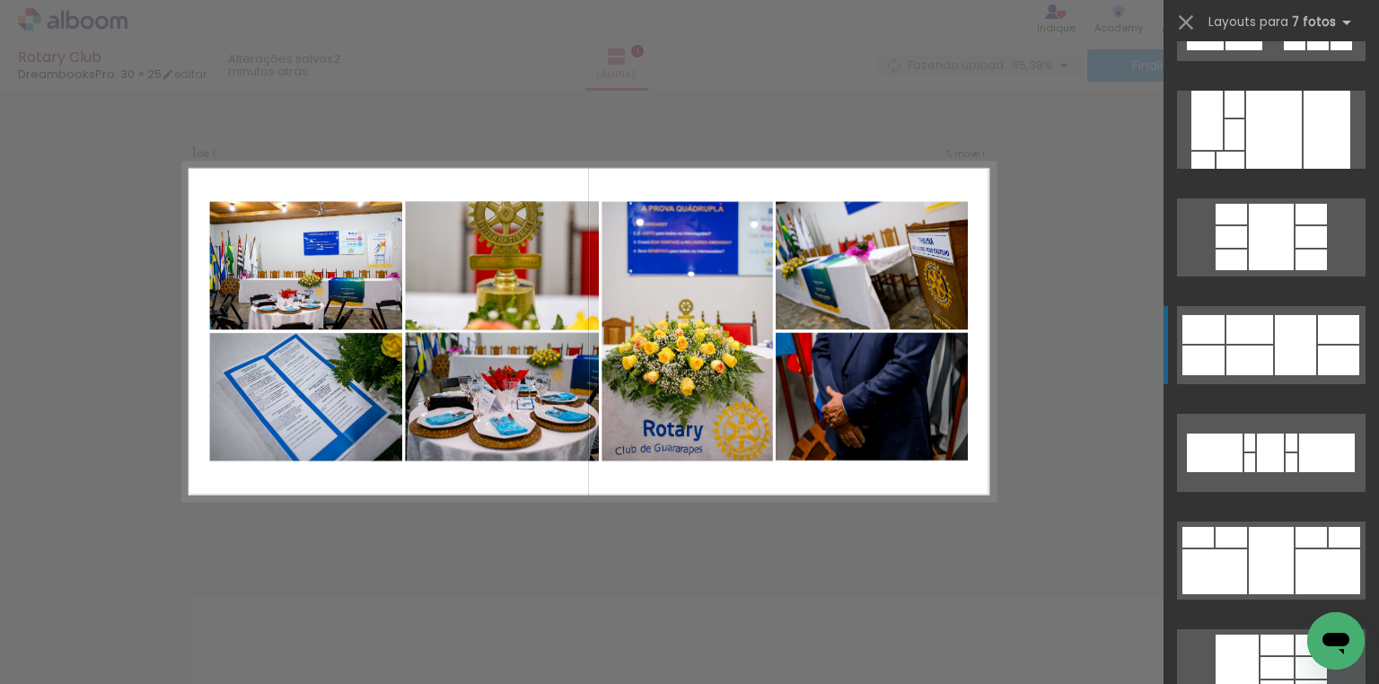
click at [1295, 224] on div at bounding box center [1310, 214] width 31 height 21
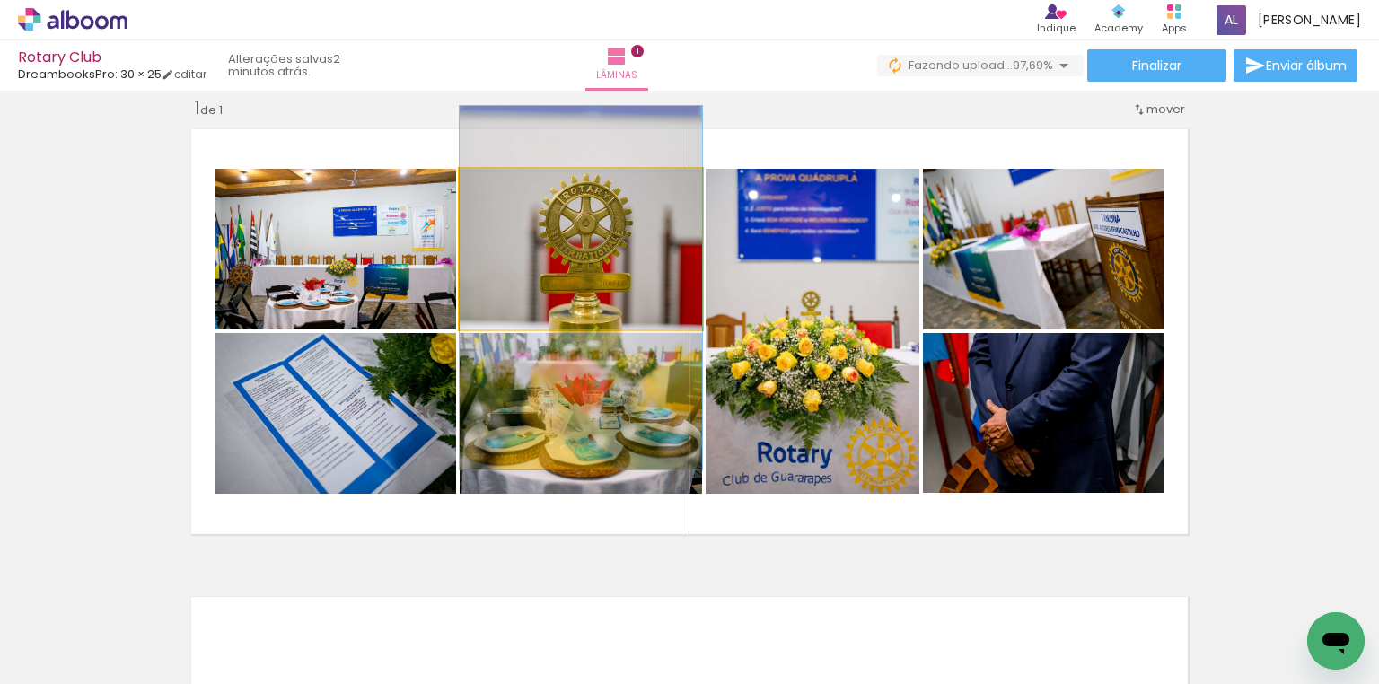
drag, startPoint x: 550, startPoint y: 249, endPoint x: 561, endPoint y: 287, distance: 40.1
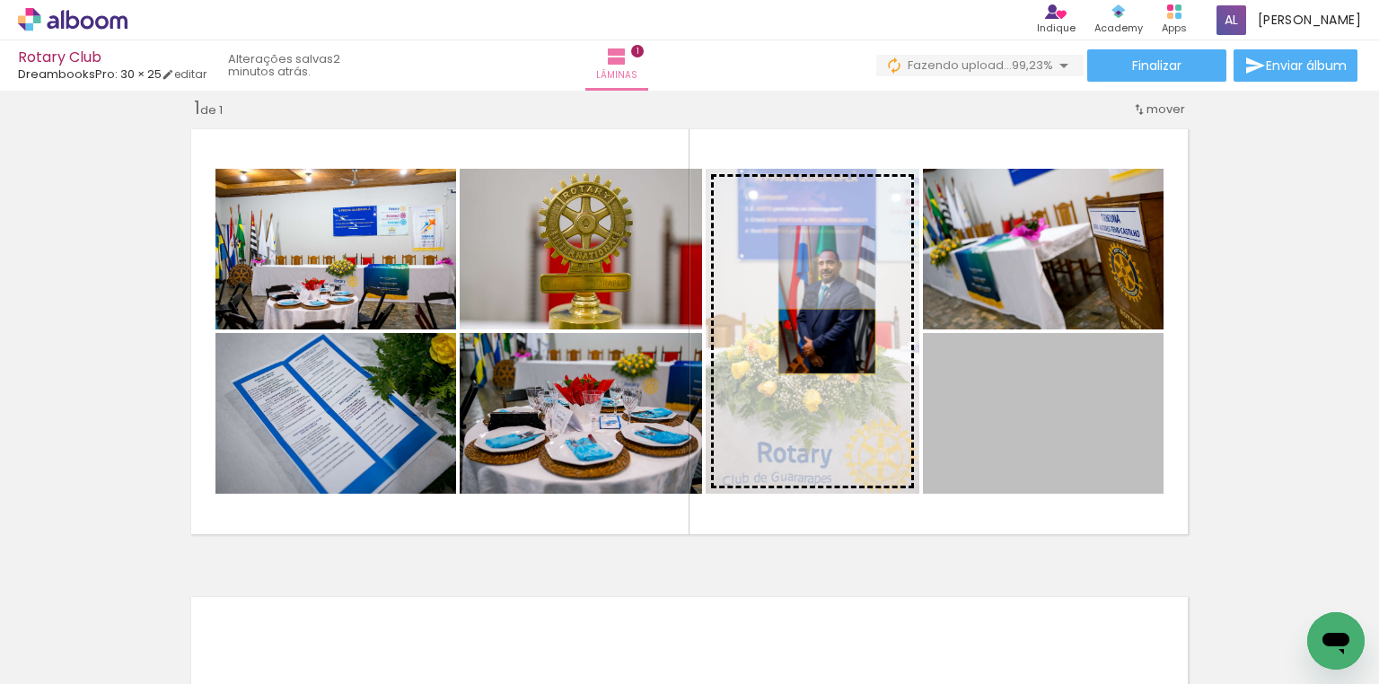
drag, startPoint x: 989, startPoint y: 410, endPoint x: 821, endPoint y: 341, distance: 182.4
click at [0, 0] on slot at bounding box center [0, 0] width 0 height 0
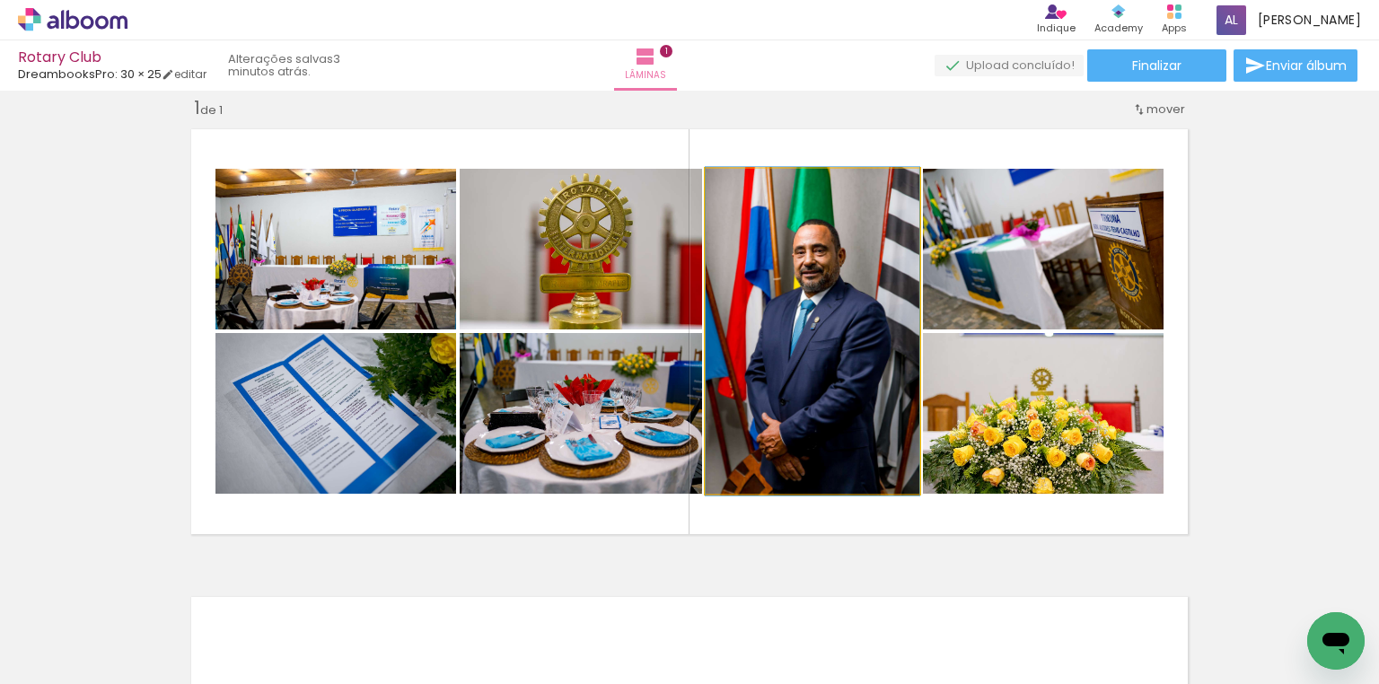
click at [861, 307] on quentale-photo at bounding box center [813, 331] width 214 height 325
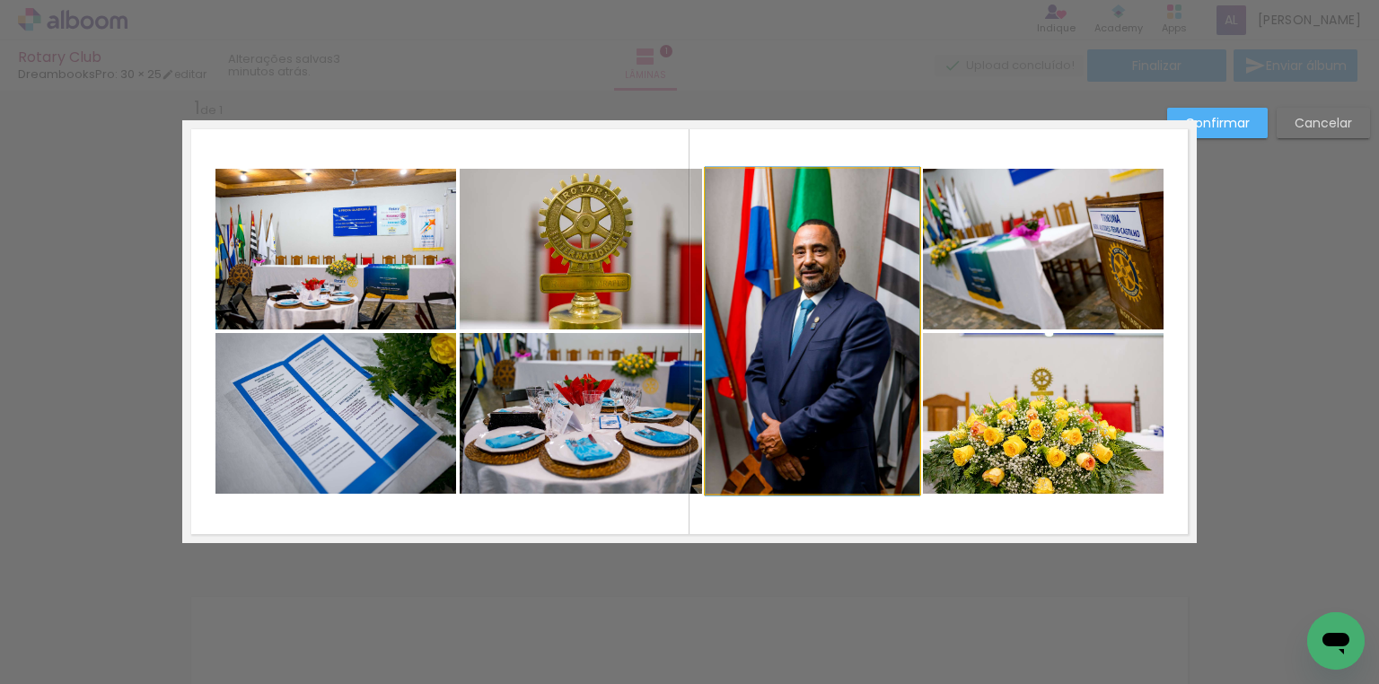
click at [839, 304] on quentale-photo at bounding box center [813, 331] width 214 height 325
click at [816, 389] on div at bounding box center [678, 449] width 277 height 121
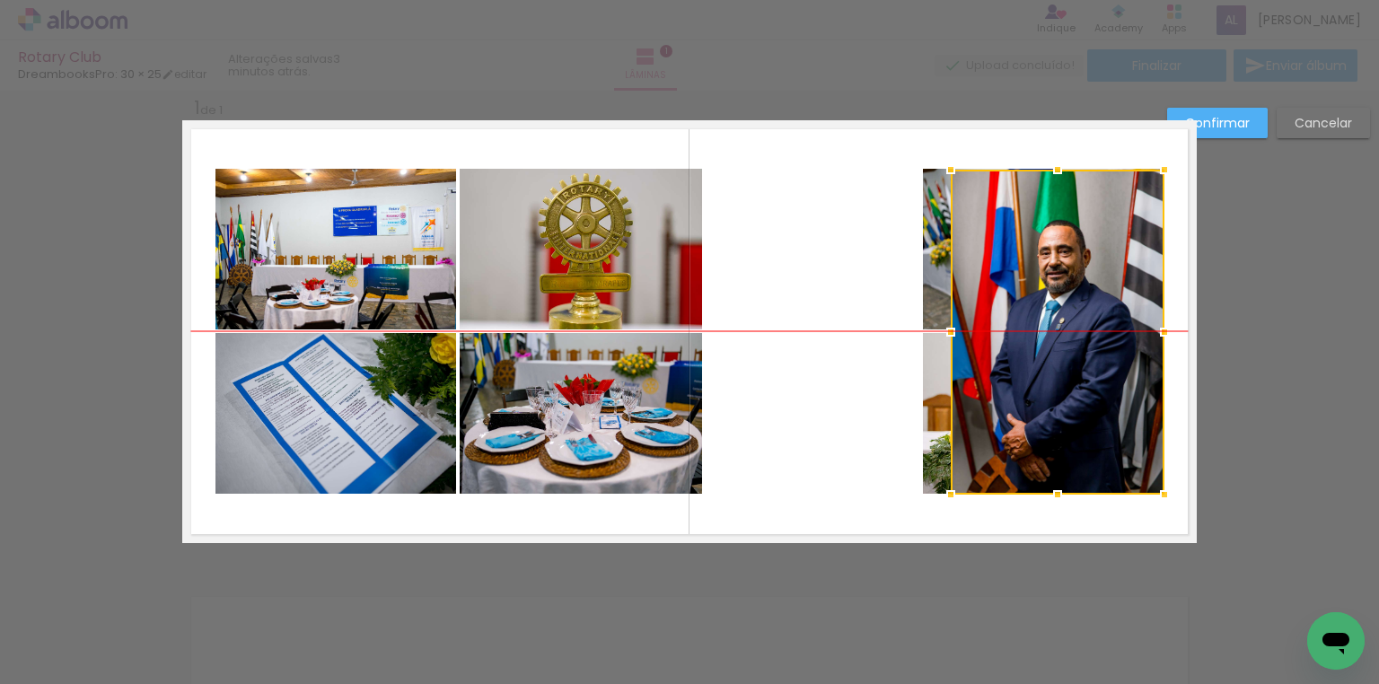
drag, startPoint x: 831, startPoint y: 304, endPoint x: 1076, endPoint y: 303, distance: 245.1
click at [1076, 303] on div at bounding box center [1058, 332] width 214 height 325
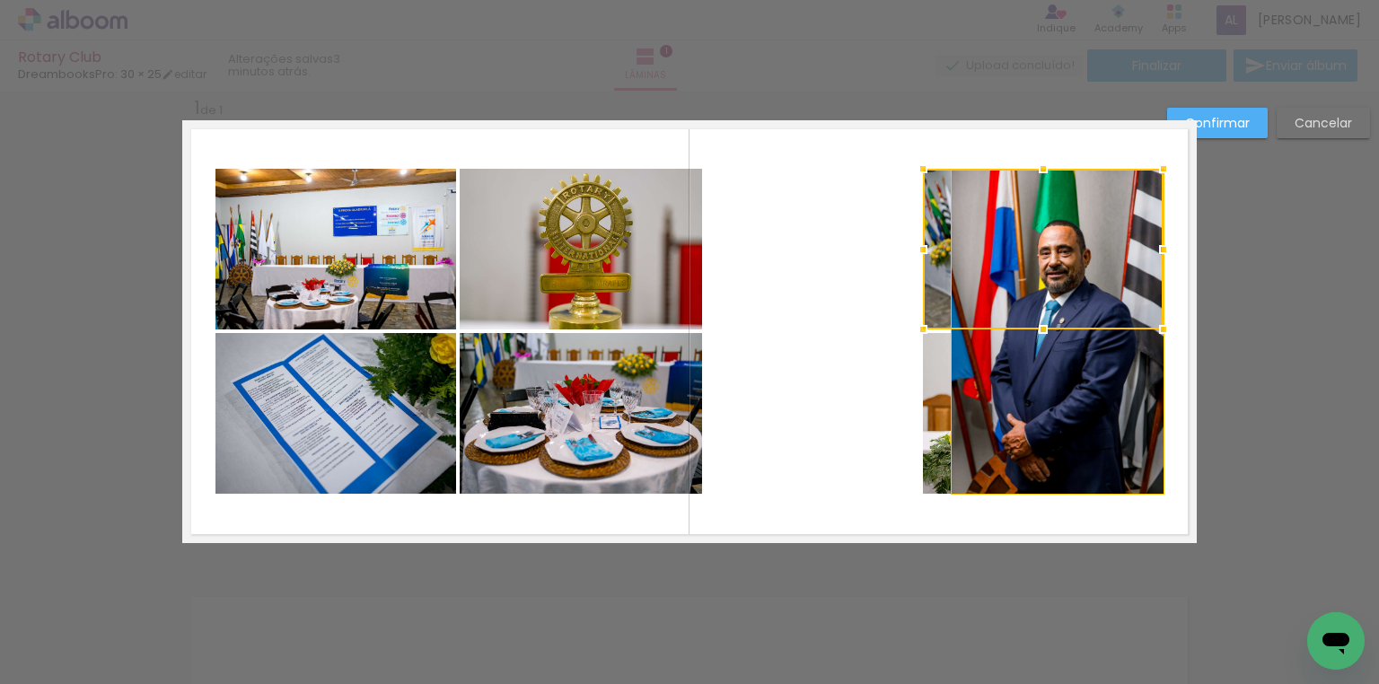
click at [928, 284] on div at bounding box center [1043, 249] width 241 height 161
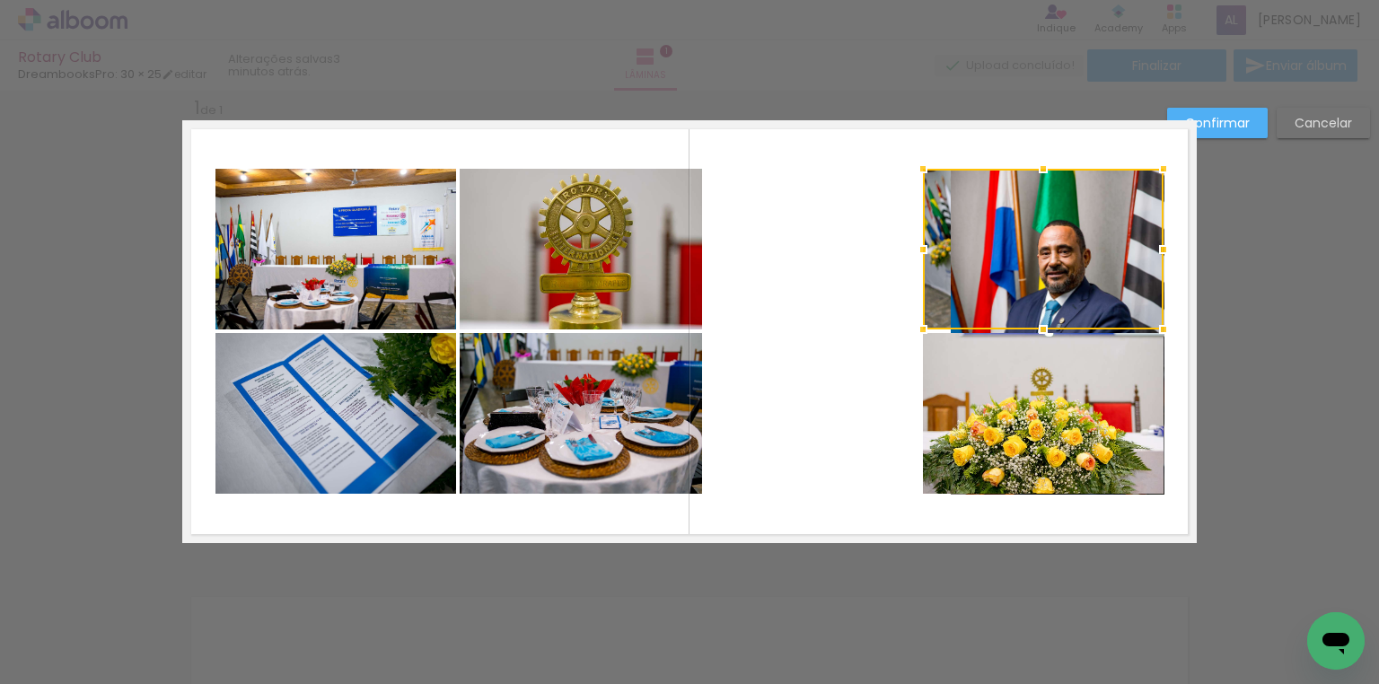
click at [923, 360] on quentale-photo at bounding box center [1043, 413] width 241 height 161
click at [926, 371] on quentale-photo at bounding box center [1043, 413] width 241 height 161
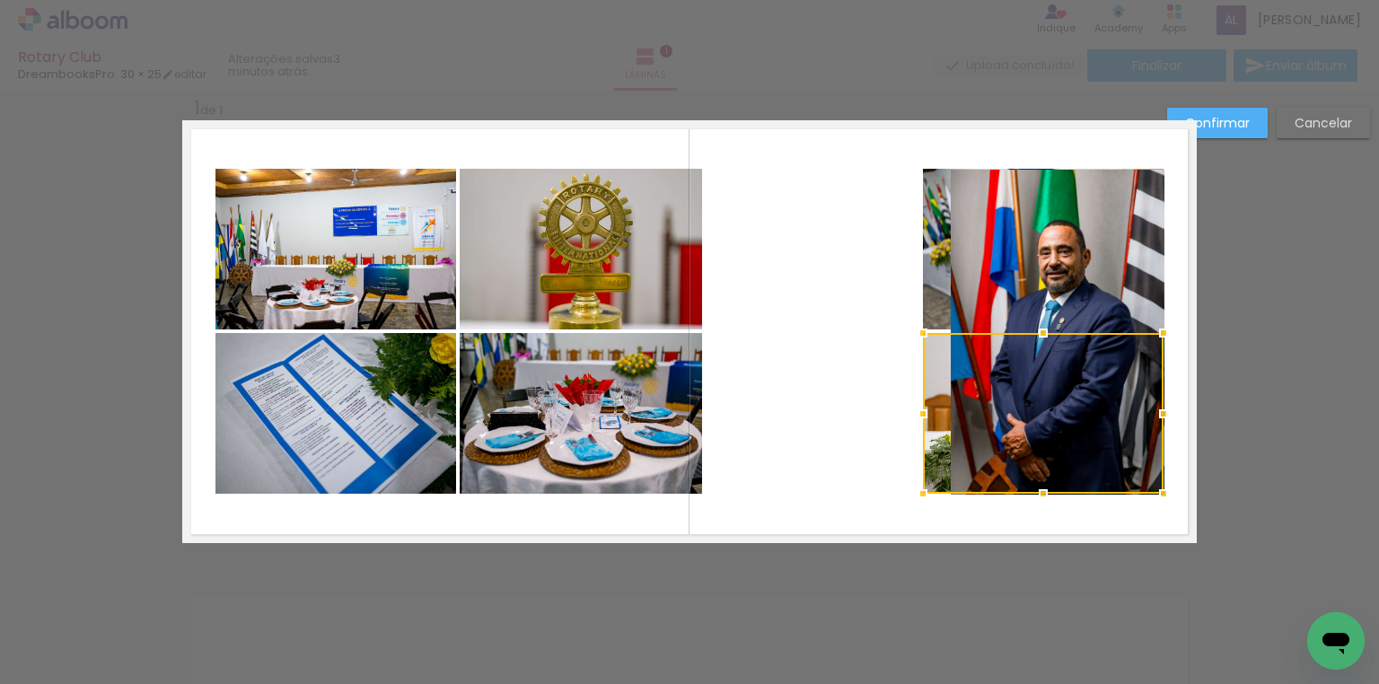
click at [928, 319] on div at bounding box center [923, 333] width 36 height 36
drag, startPoint x: 934, startPoint y: 298, endPoint x: 751, endPoint y: 291, distance: 183.3
click at [751, 291] on album-spread "1 de 1" at bounding box center [689, 331] width 1014 height 423
drag, startPoint x: 927, startPoint y: 312, endPoint x: 777, endPoint y: 312, distance: 150.8
click at [777, 312] on album-spread "1 de 1" at bounding box center [689, 331] width 1014 height 423
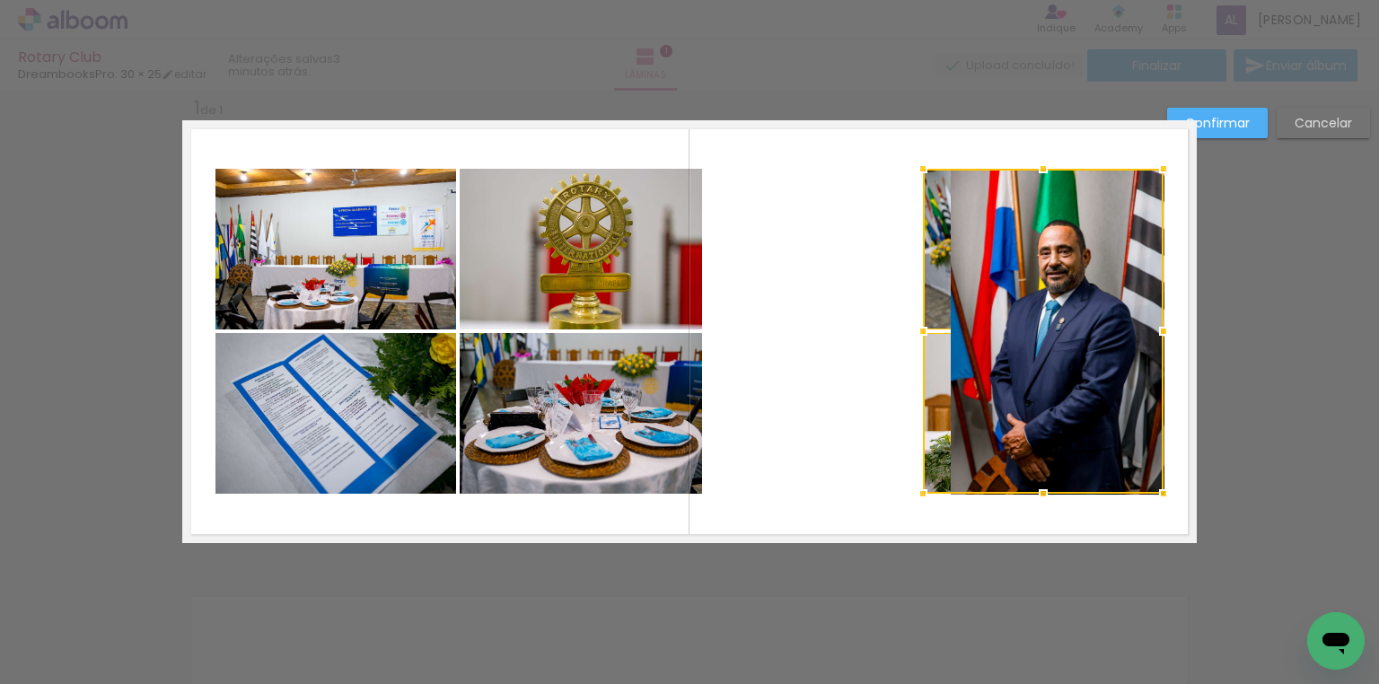
click at [924, 369] on div at bounding box center [1043, 331] width 241 height 325
click at [926, 369] on div at bounding box center [1043, 413] width 241 height 161
click at [933, 366] on div at bounding box center [1043, 413] width 241 height 161
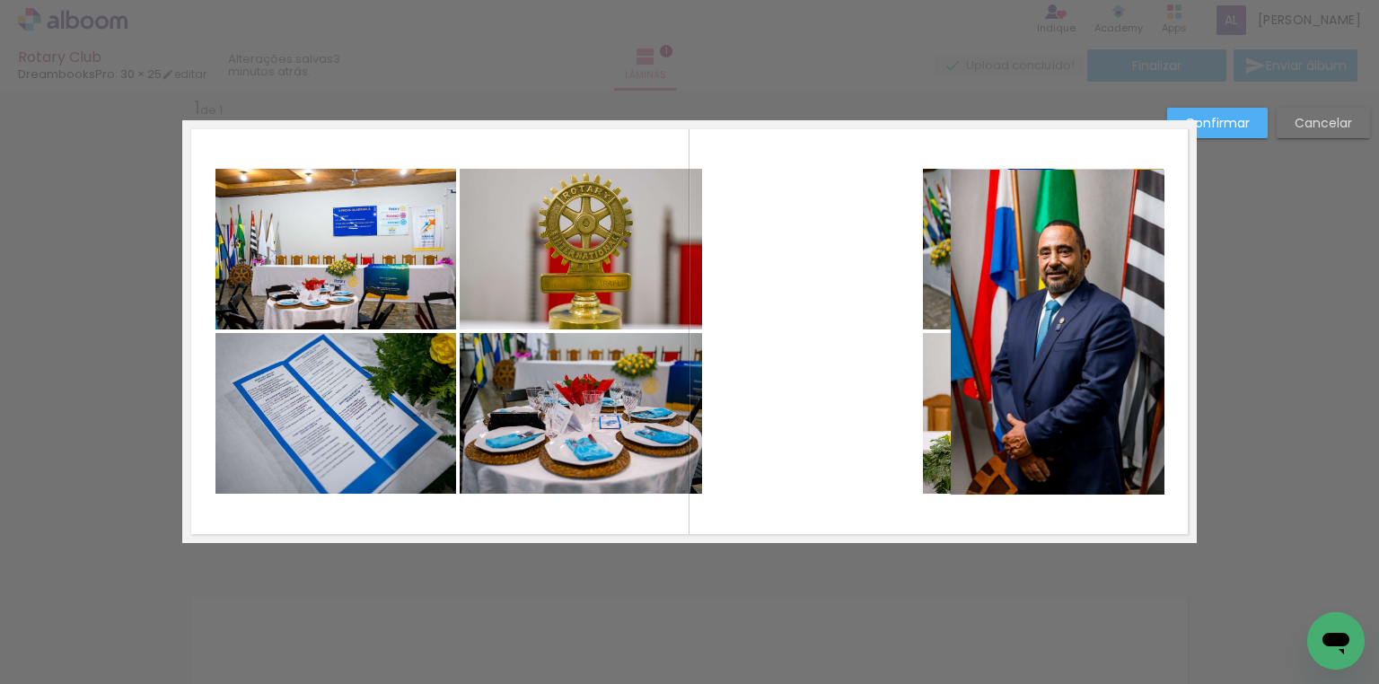
click at [1050, 306] on quentale-photo at bounding box center [1058, 332] width 214 height 325
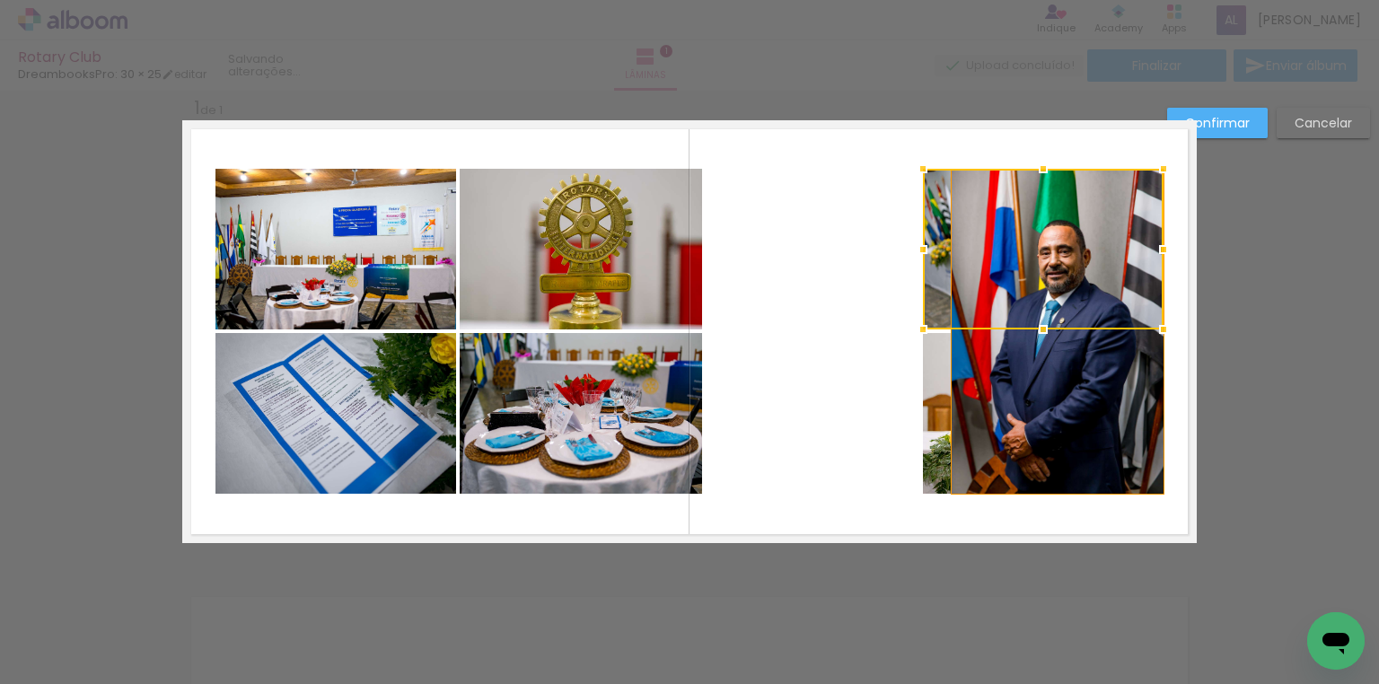
click at [1050, 306] on div at bounding box center [1043, 249] width 241 height 161
click at [1045, 397] on quentale-photo at bounding box center [1058, 332] width 214 height 325
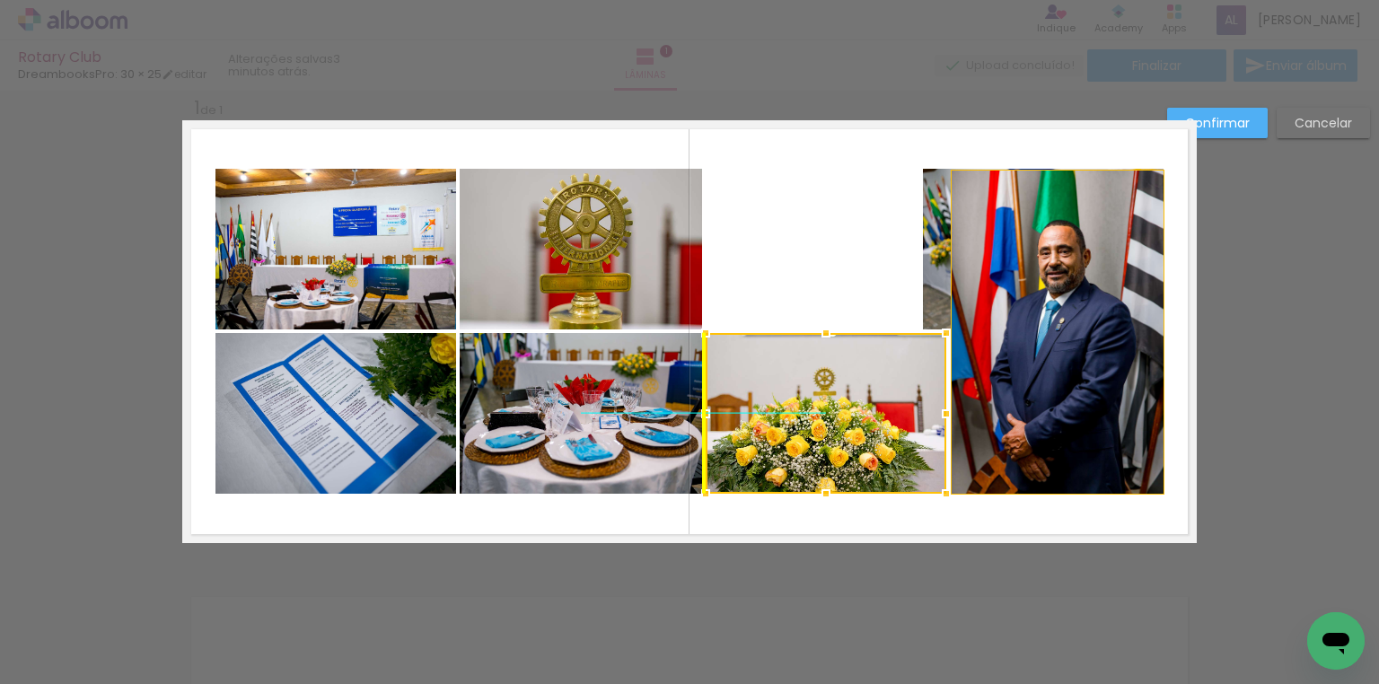
drag, startPoint x: 1047, startPoint y: 391, endPoint x: 826, endPoint y: 388, distance: 220.9
click at [826, 388] on div at bounding box center [826, 413] width 241 height 161
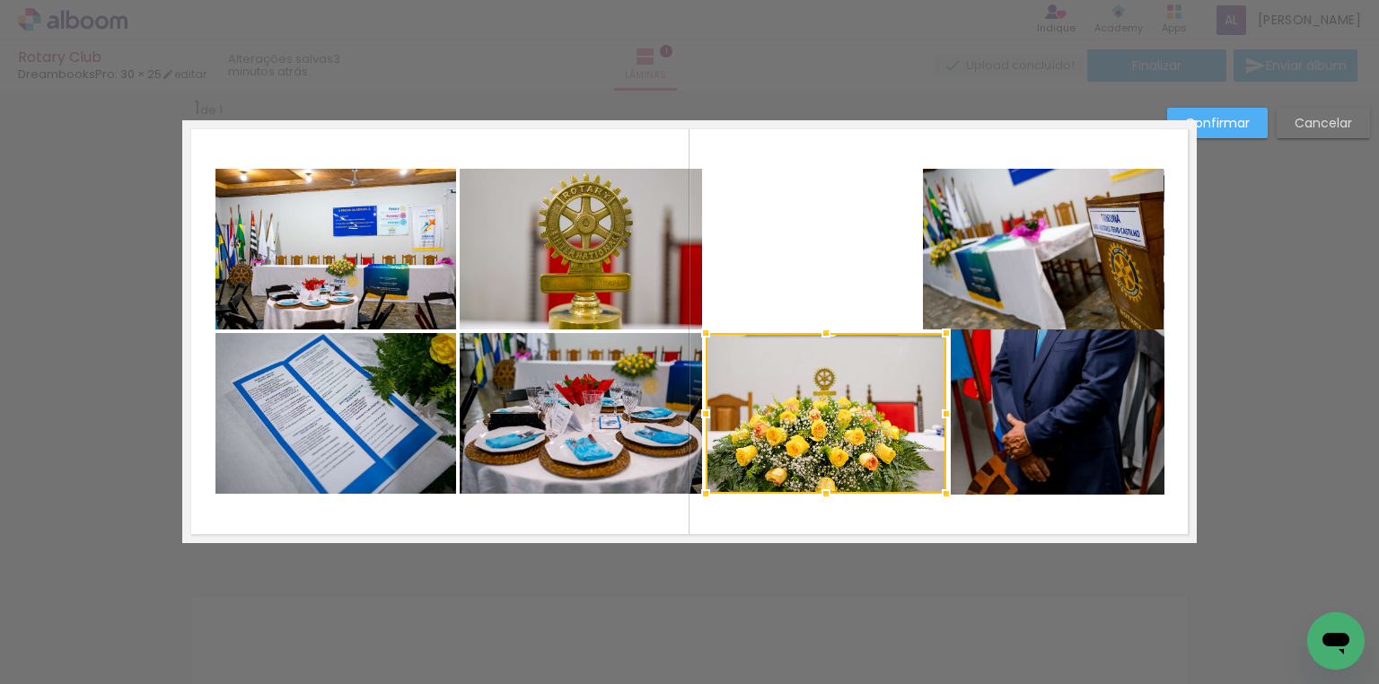
click at [936, 281] on quentale-photo at bounding box center [1043, 249] width 241 height 161
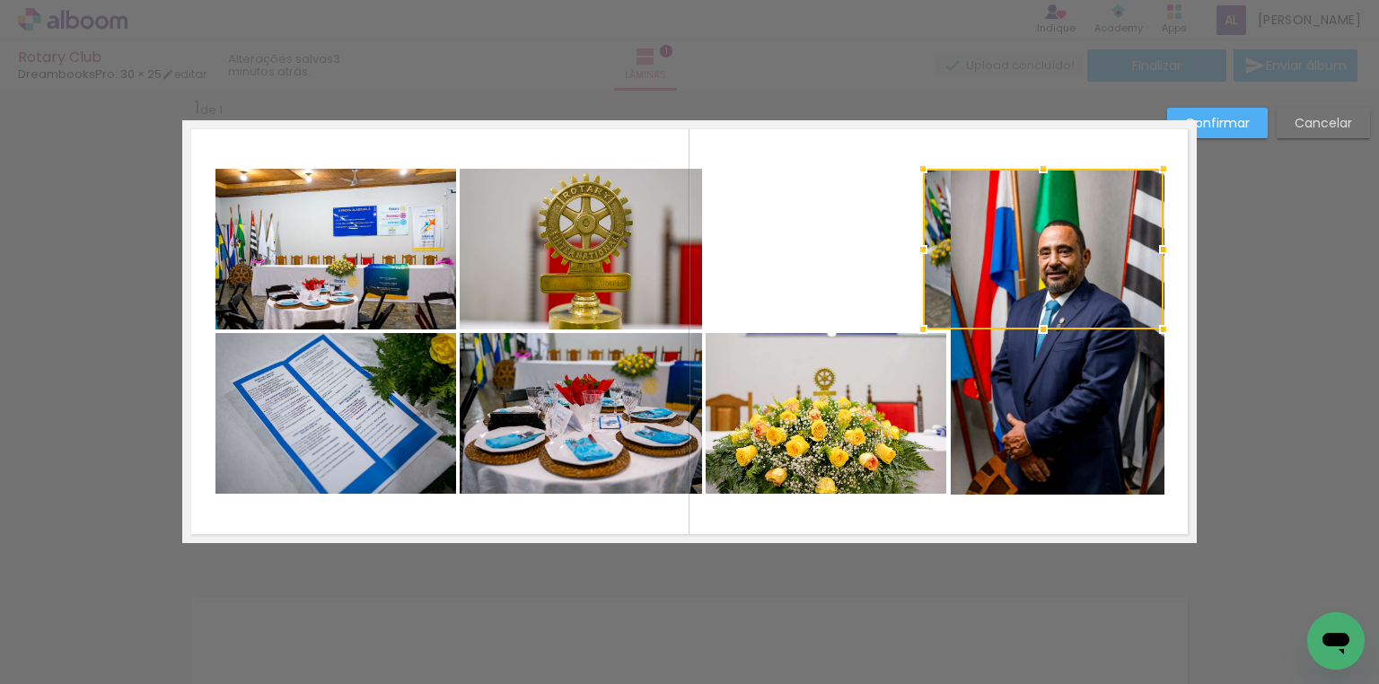
click at [931, 236] on div at bounding box center [923, 250] width 36 height 36
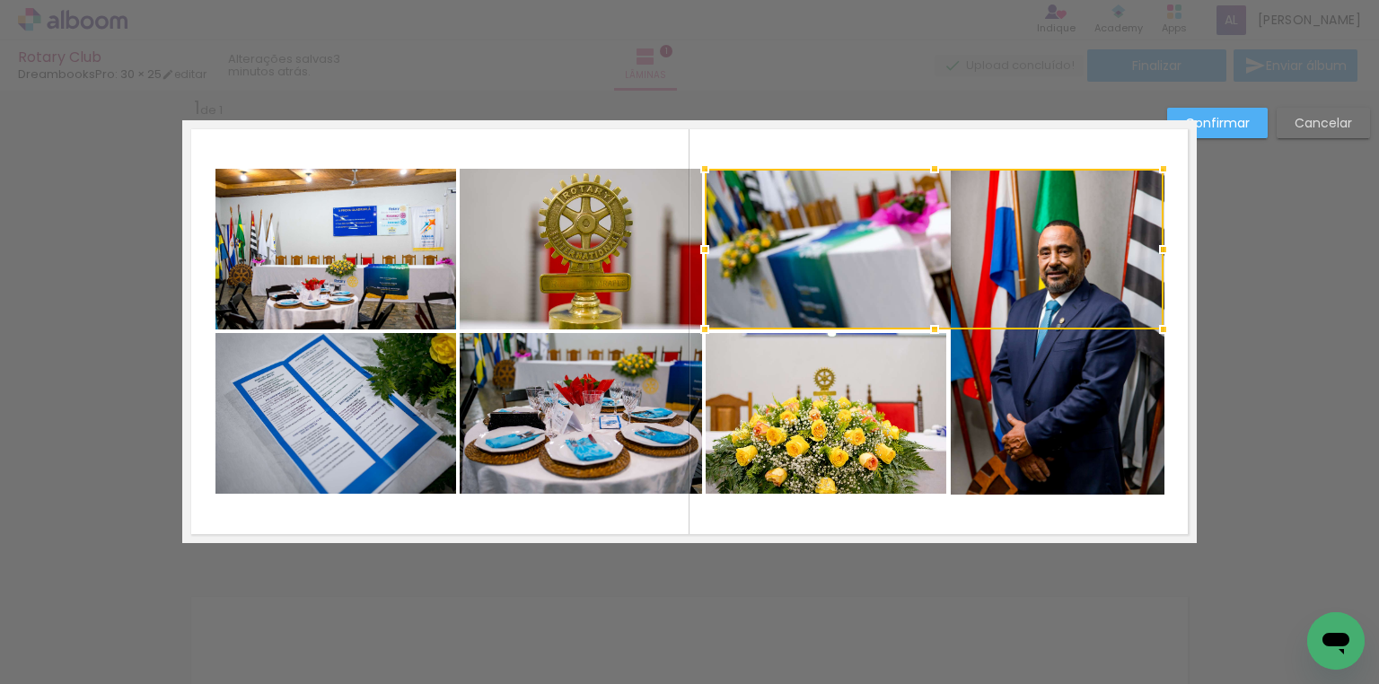
drag, startPoint x: 910, startPoint y: 233, endPoint x: 716, endPoint y: 233, distance: 193.9
click at [716, 233] on div at bounding box center [934, 249] width 459 height 161
click at [0, 0] on slot "Confirmar" at bounding box center [0, 0] width 0 height 0
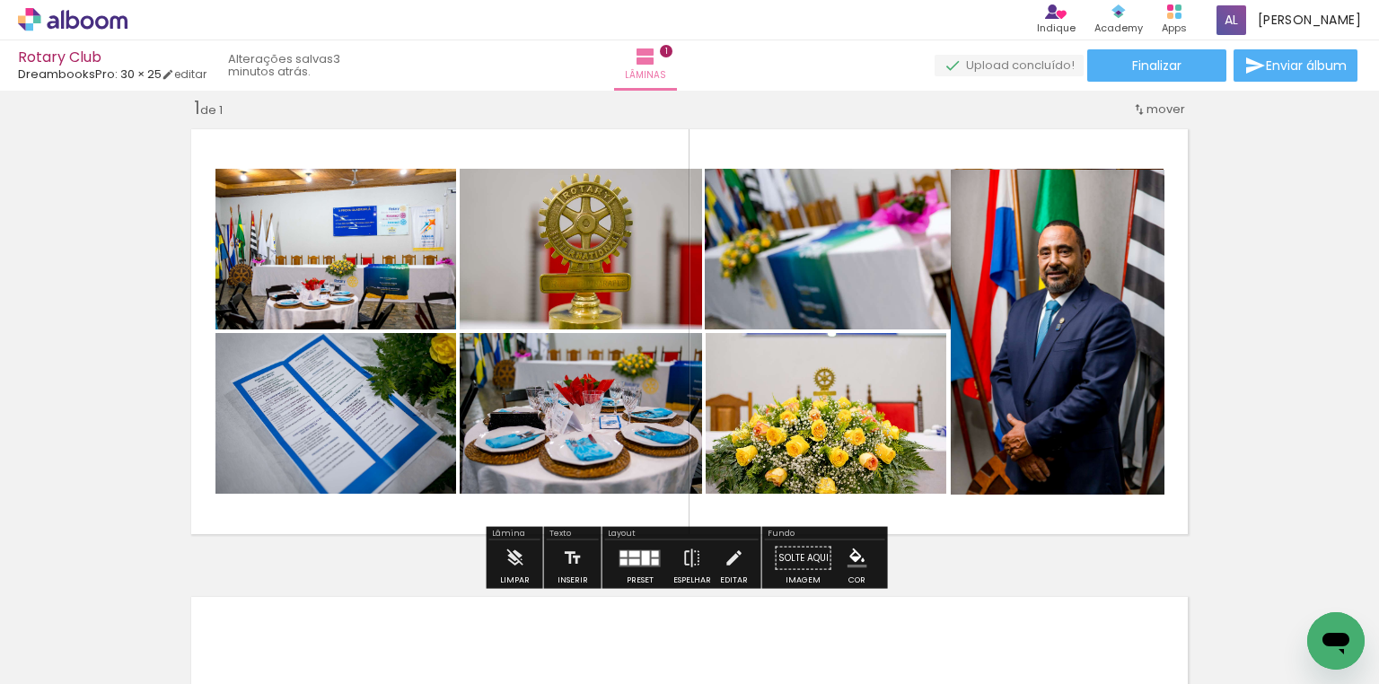
click at [1024, 330] on quentale-photo at bounding box center [1058, 332] width 214 height 325
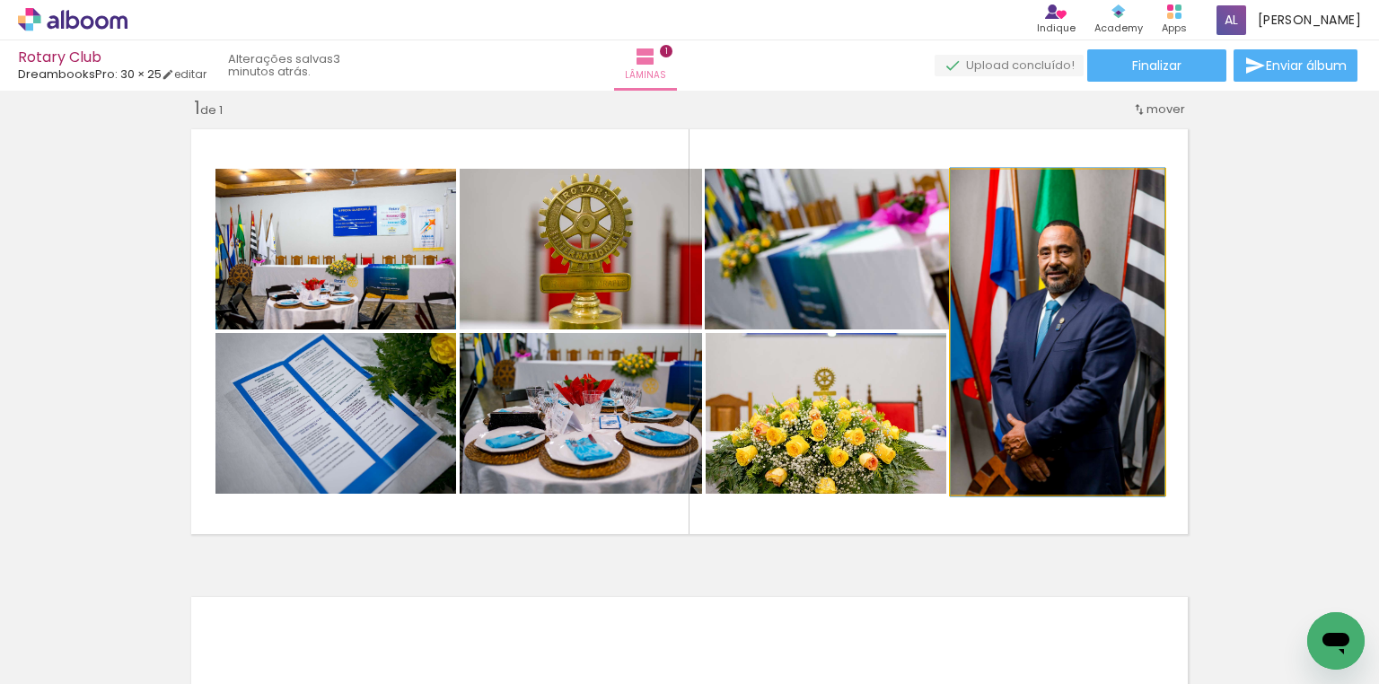
click at [1025, 330] on quentale-photo at bounding box center [1058, 332] width 214 height 325
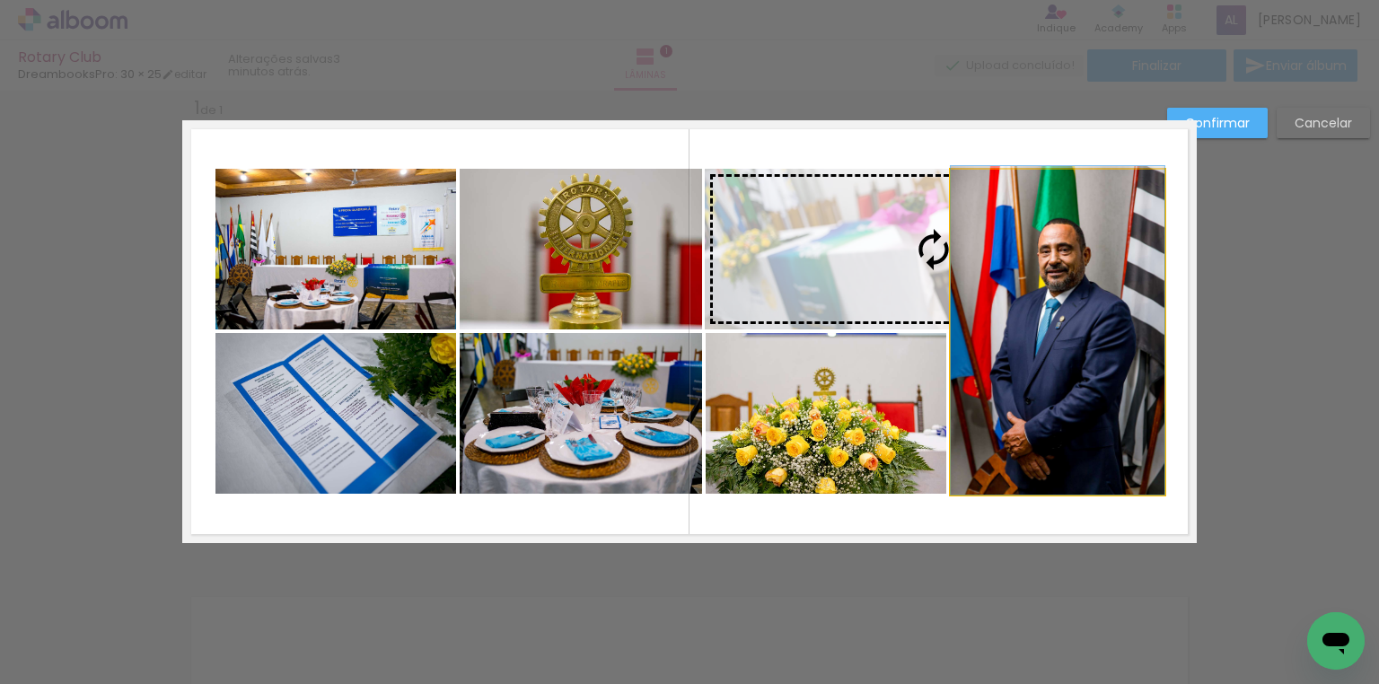
drag, startPoint x: 1025, startPoint y: 330, endPoint x: 1067, endPoint y: 328, distance: 41.4
click at [0, 0] on slot at bounding box center [0, 0] width 0 height 0
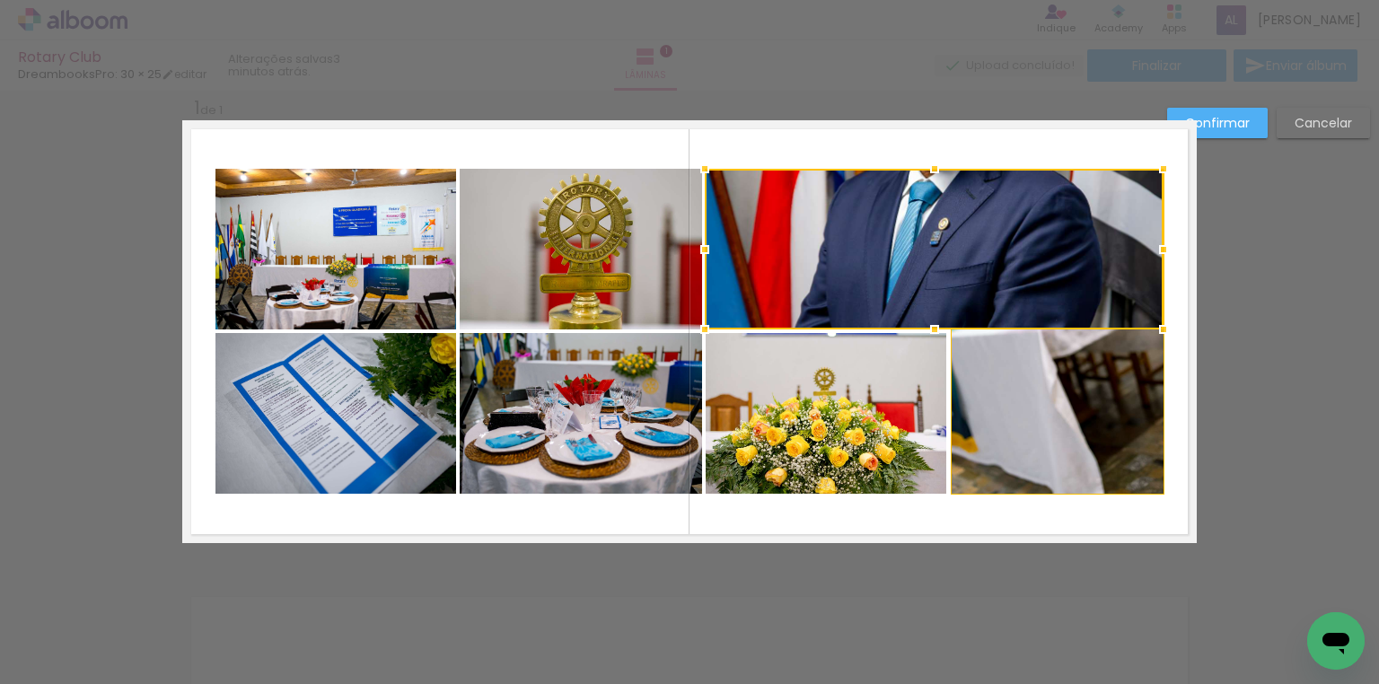
click at [0, 0] on slot "Cancelar" at bounding box center [0, 0] width 0 height 0
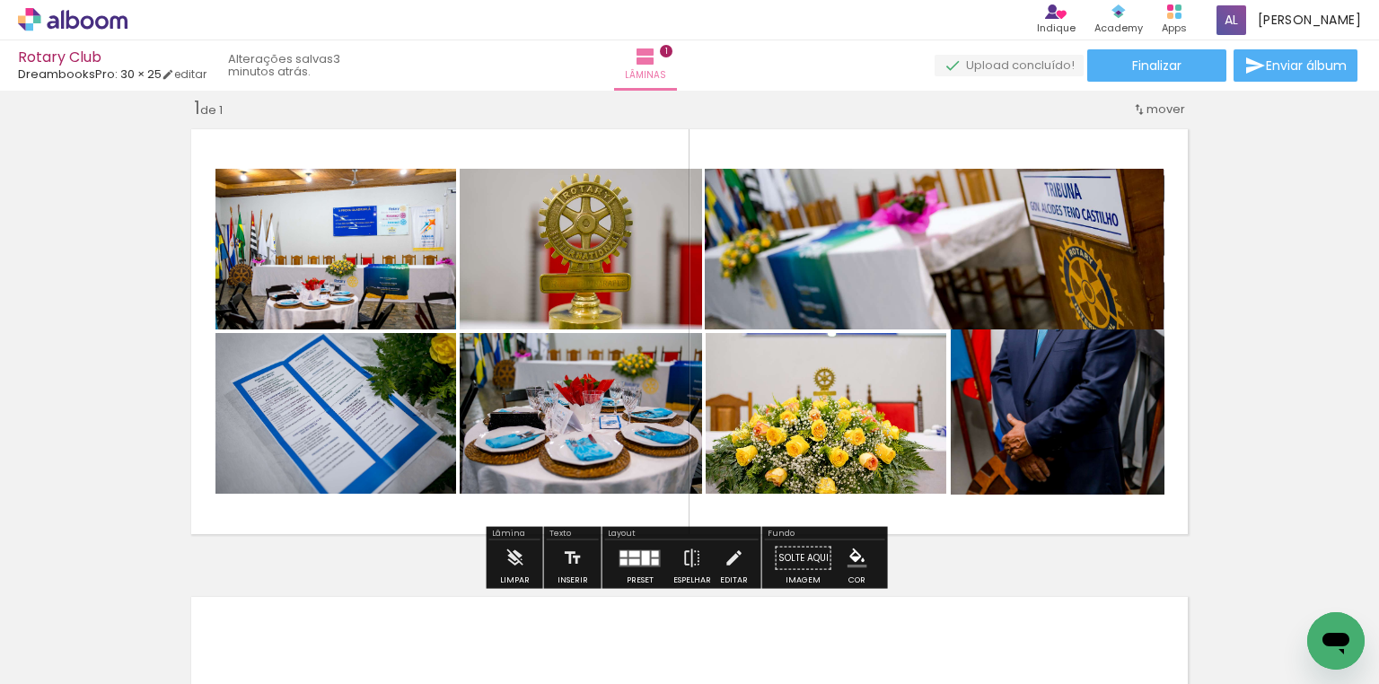
click at [887, 285] on quentale-photo at bounding box center [934, 249] width 459 height 161
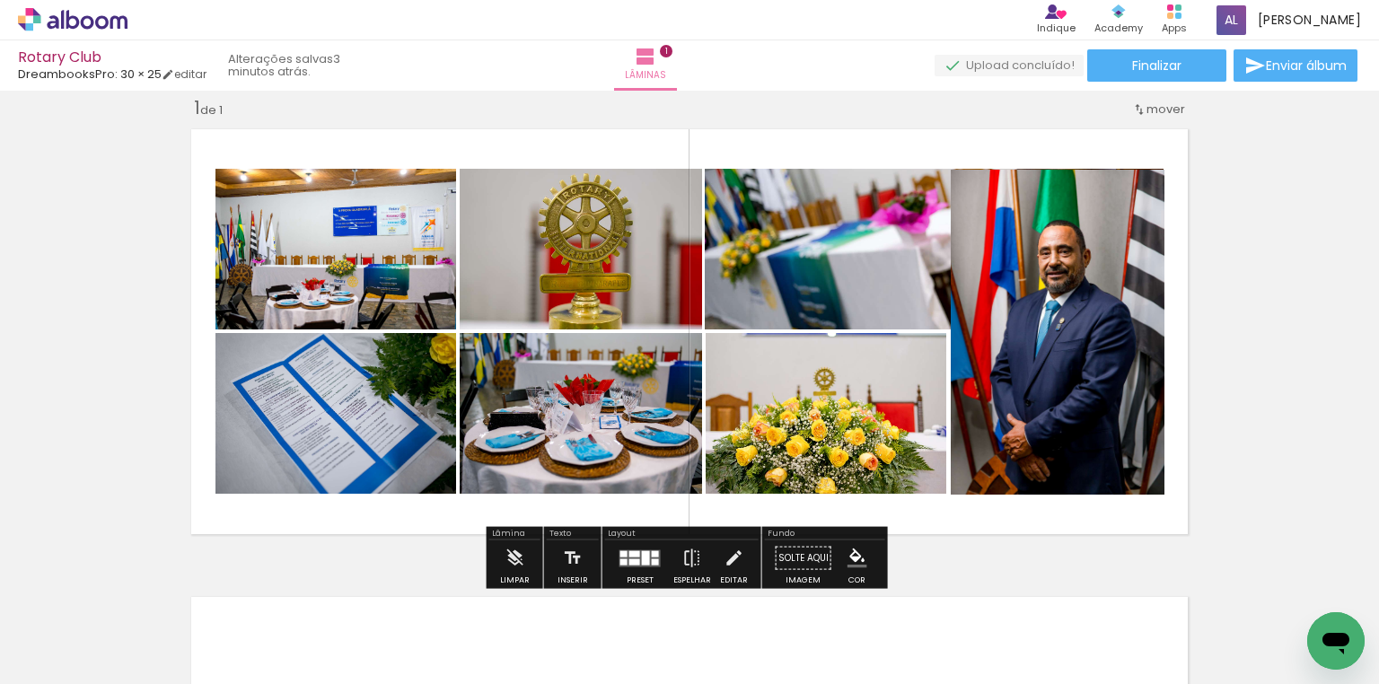
click at [1058, 460] on quentale-photo at bounding box center [1058, 332] width 214 height 325
click at [1063, 387] on quentale-photo at bounding box center [1058, 332] width 214 height 325
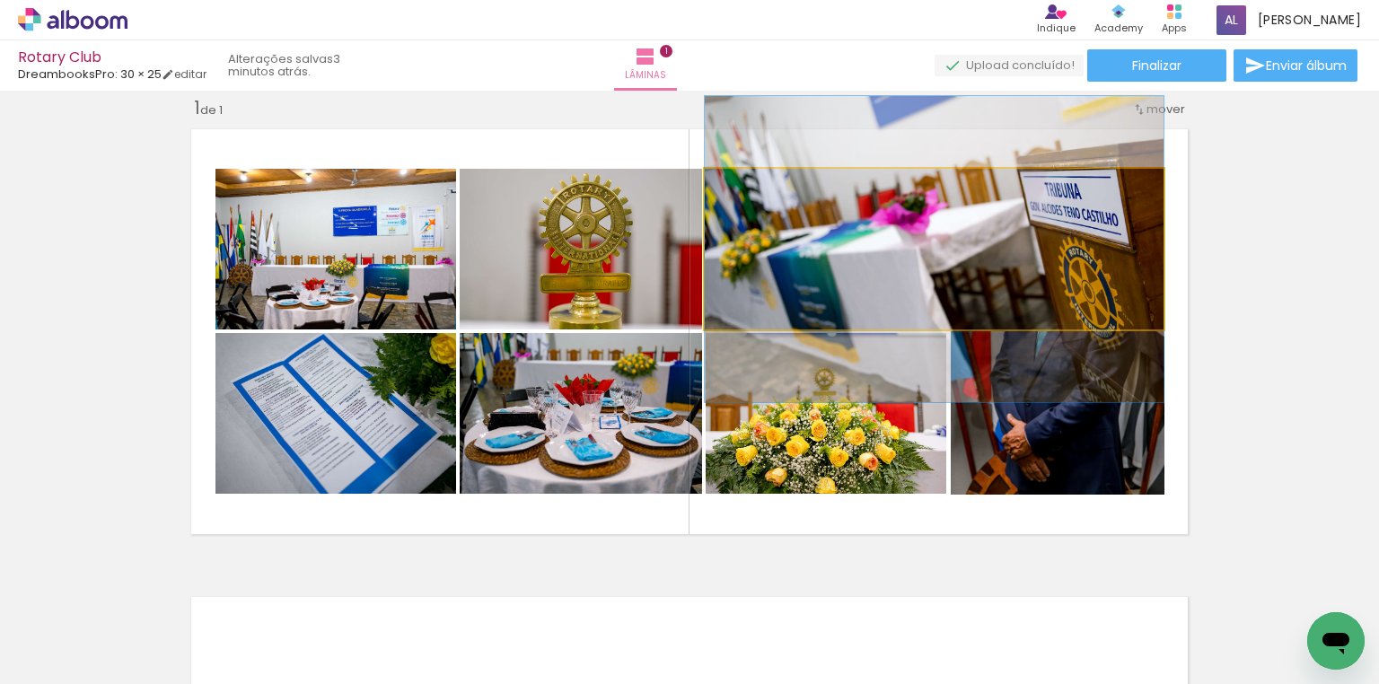
click at [825, 248] on quentale-photo at bounding box center [934, 249] width 459 height 161
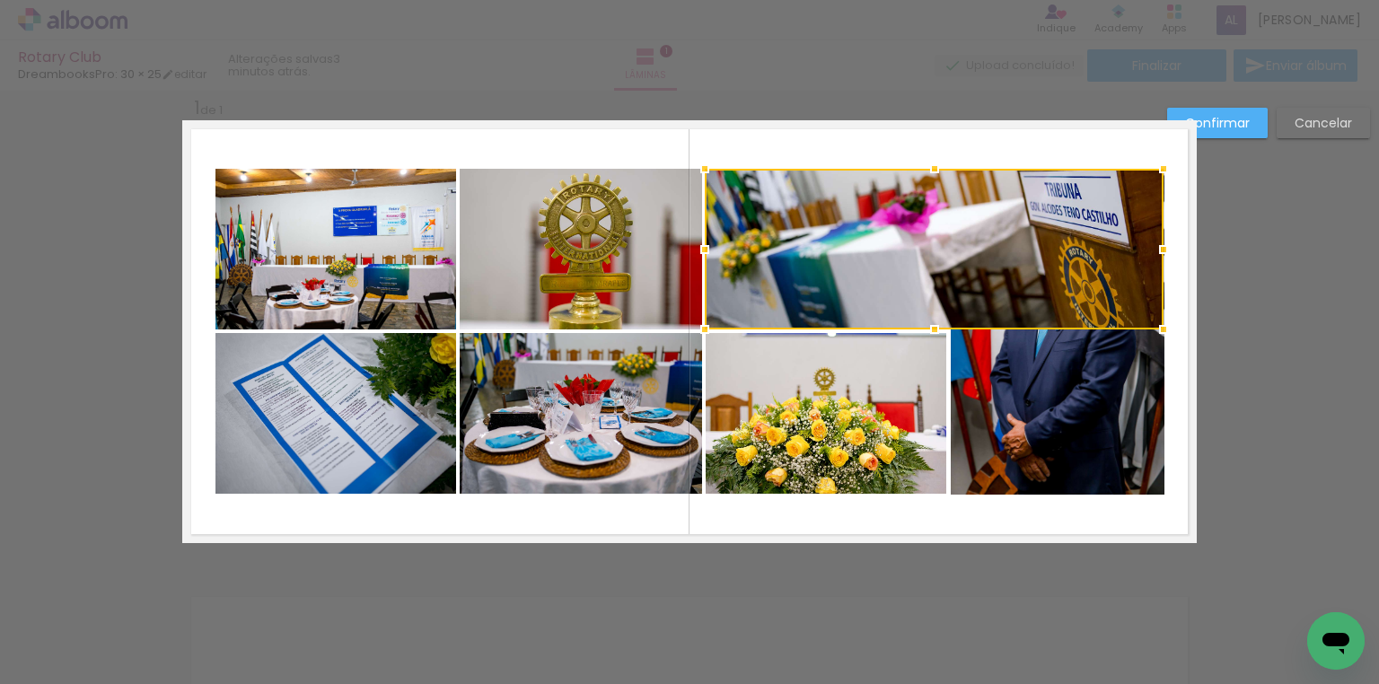
click at [825, 248] on div at bounding box center [934, 249] width 459 height 161
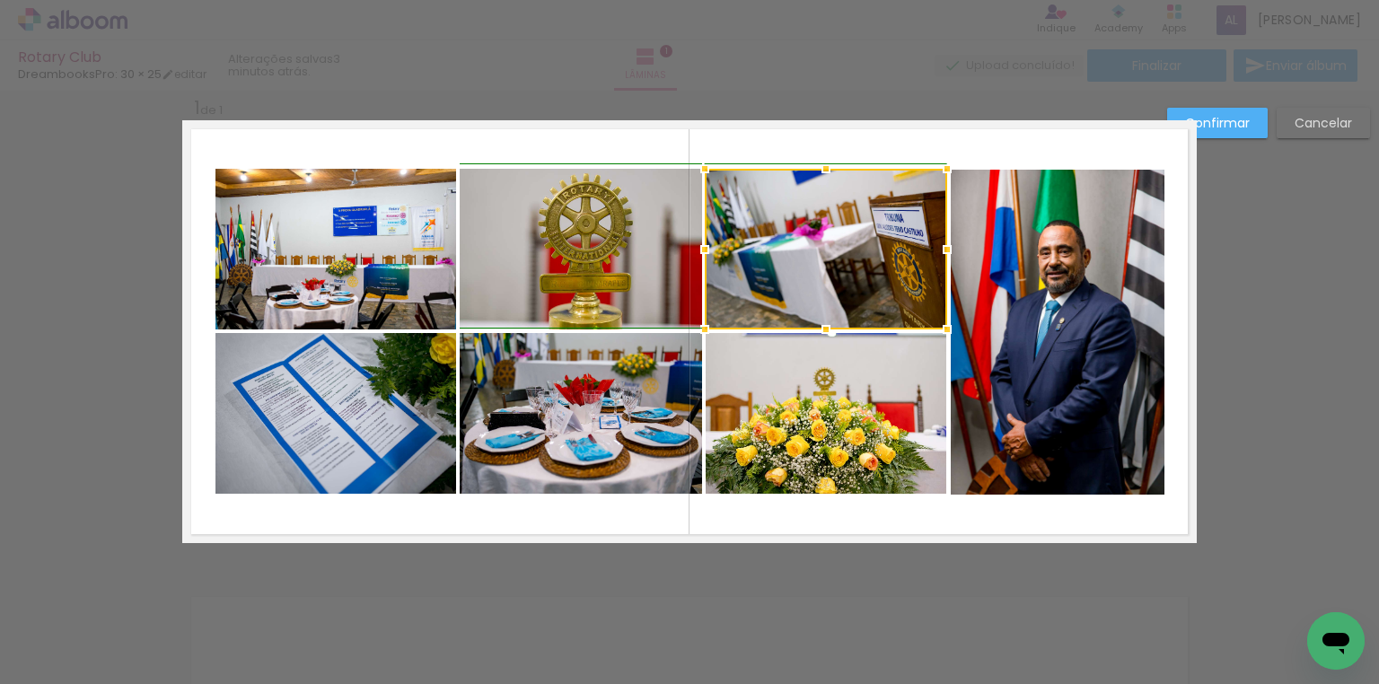
drag, startPoint x: 1156, startPoint y: 248, endPoint x: 941, endPoint y: 241, distance: 215.6
click at [941, 241] on div at bounding box center [947, 250] width 36 height 36
click at [1253, 110] on paper-button "Confirmar" at bounding box center [1217, 123] width 101 height 31
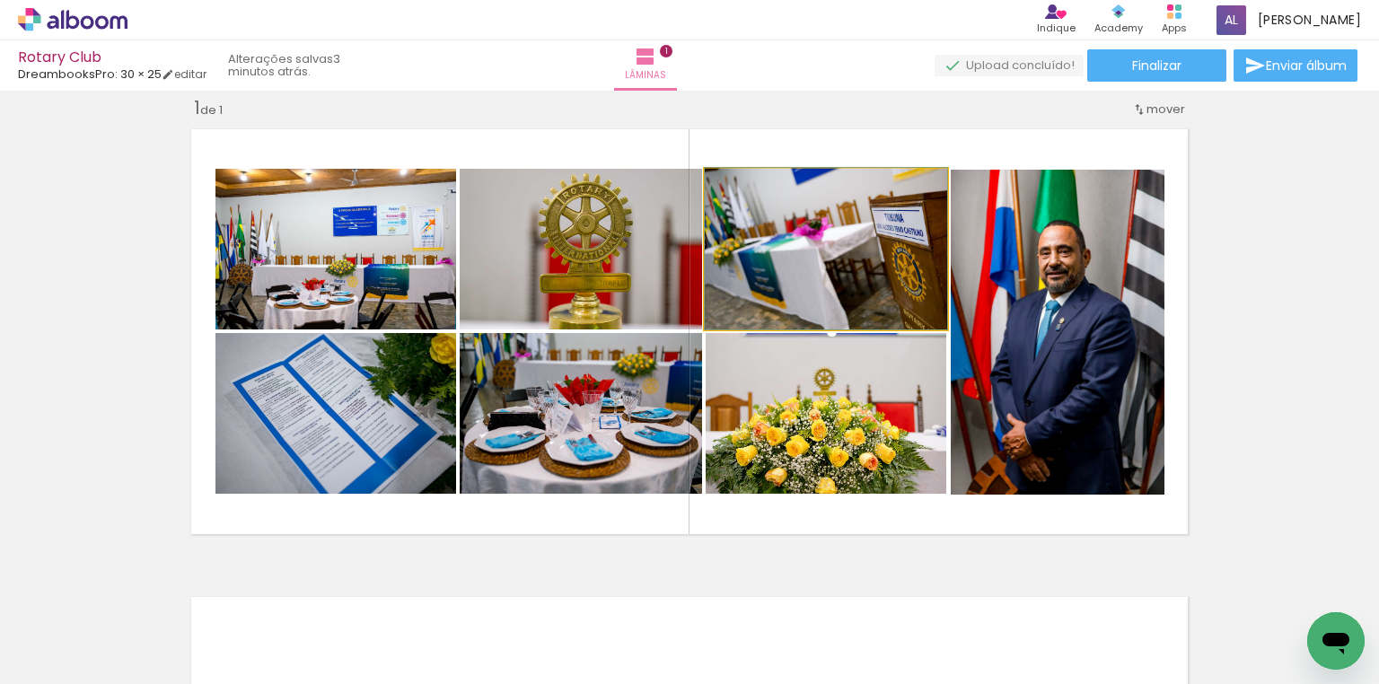
click at [731, 260] on quentale-photo at bounding box center [826, 249] width 242 height 161
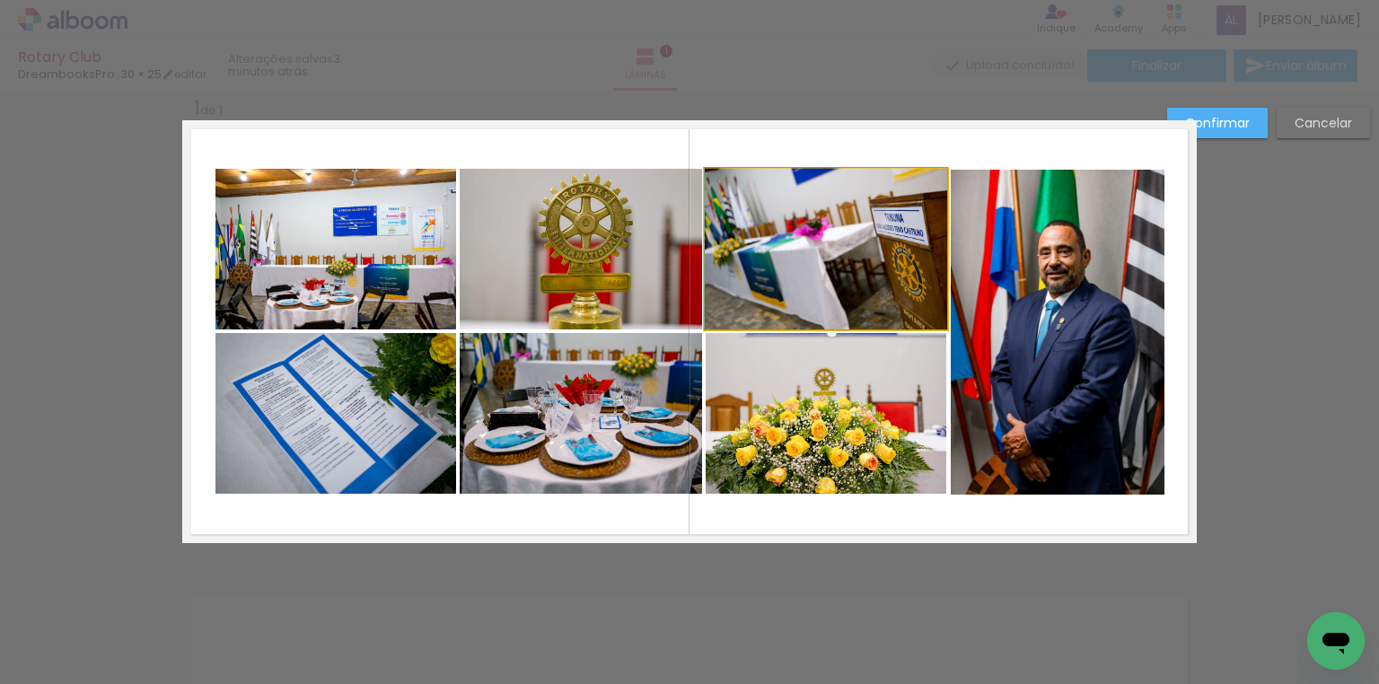
click at [731, 261] on quentale-photo at bounding box center [826, 249] width 242 height 161
click at [731, 261] on div at bounding box center [826, 249] width 242 height 161
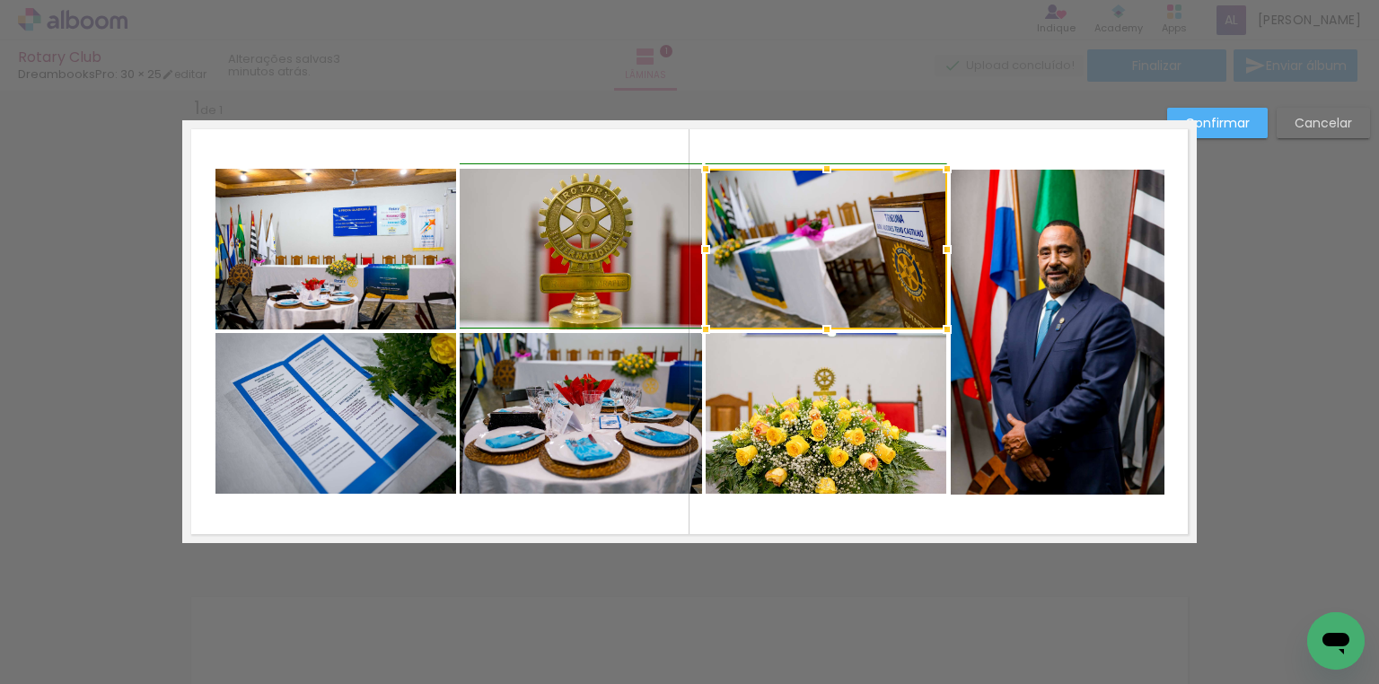
click at [688, 248] on div at bounding box center [706, 250] width 36 height 36
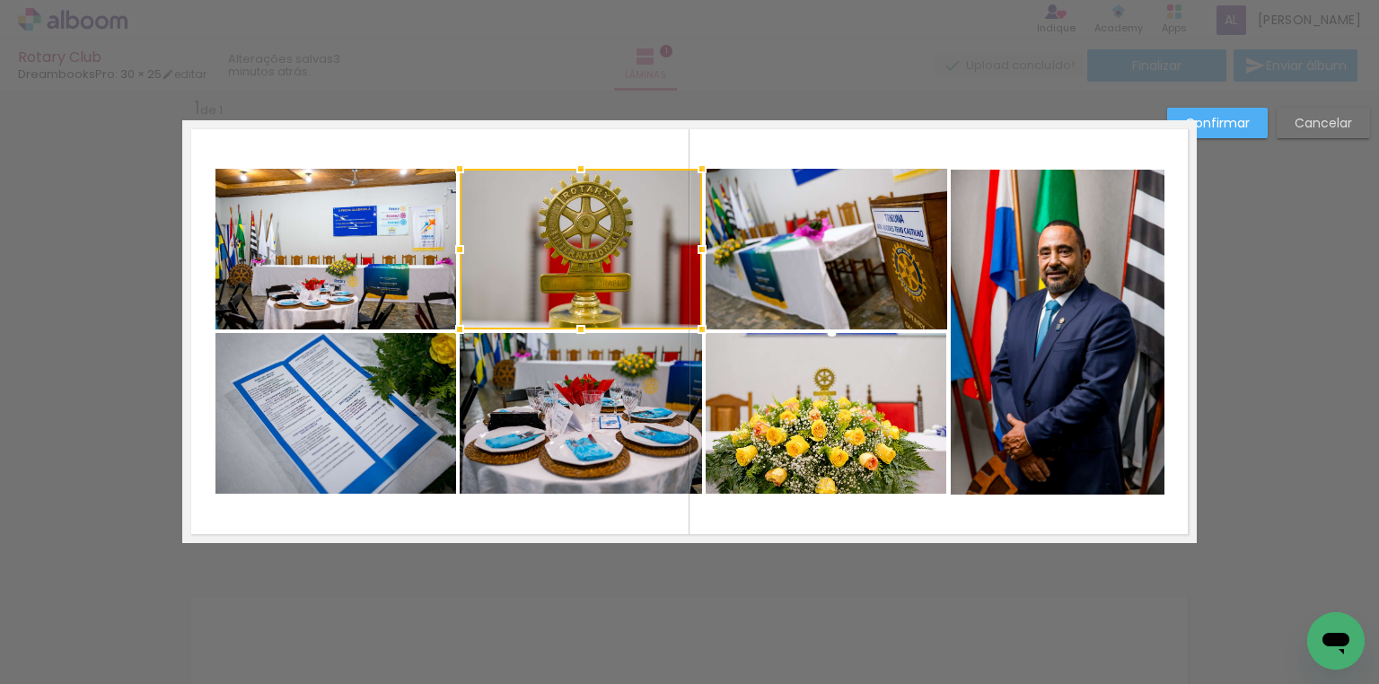
click at [1252, 120] on paper-button "Confirmar" at bounding box center [1217, 123] width 101 height 31
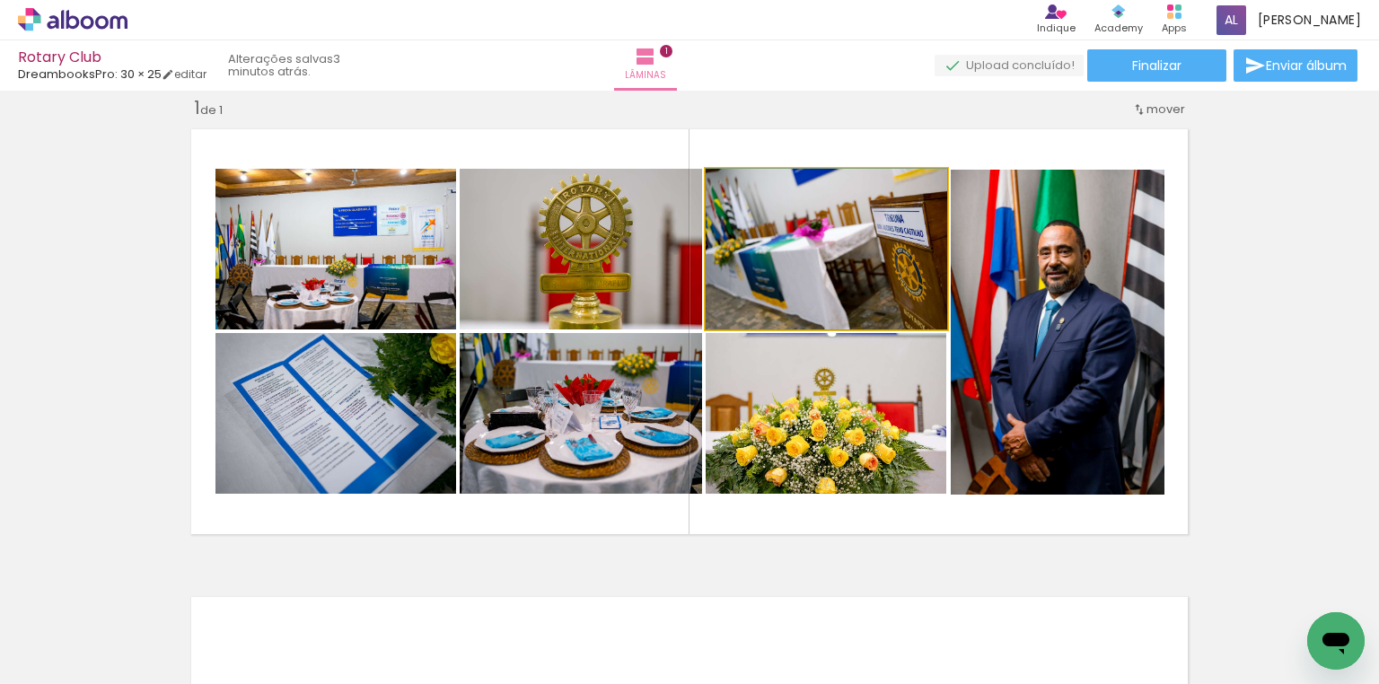
click at [926, 256] on quentale-photo at bounding box center [826, 249] width 241 height 161
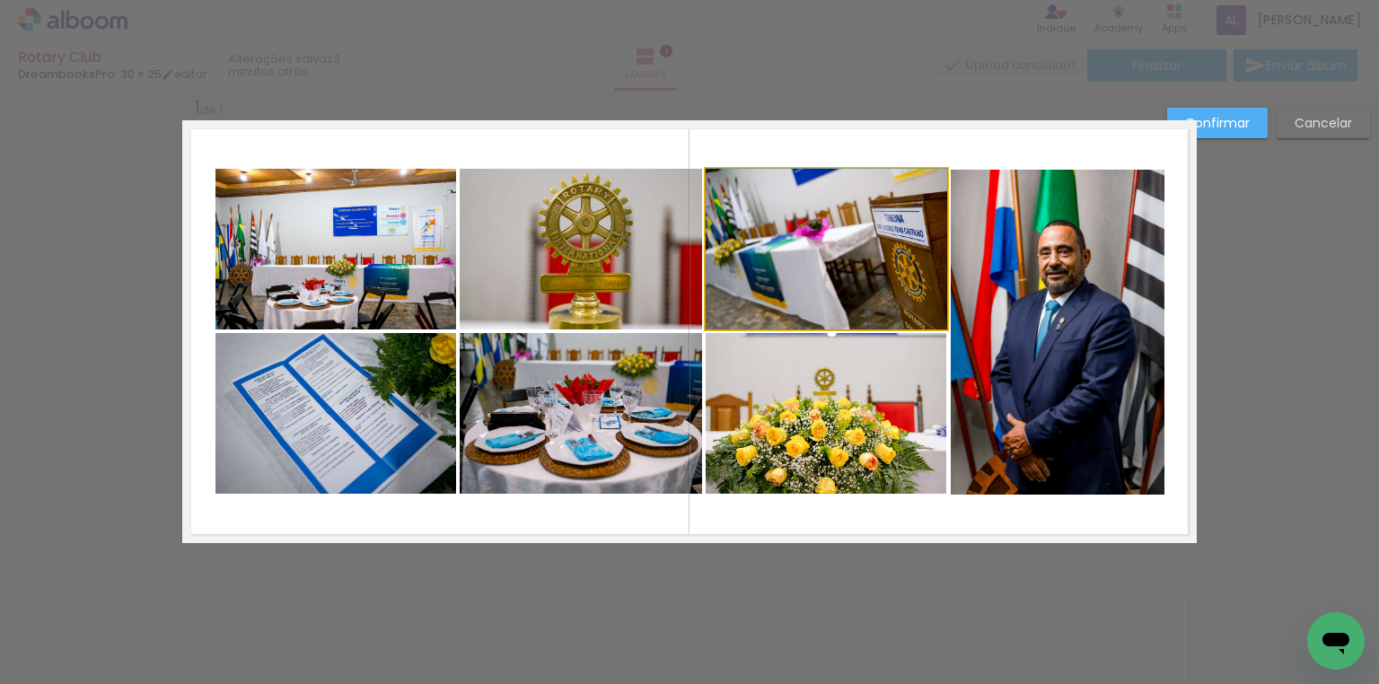
click at [932, 258] on quentale-photo at bounding box center [826, 249] width 241 height 161
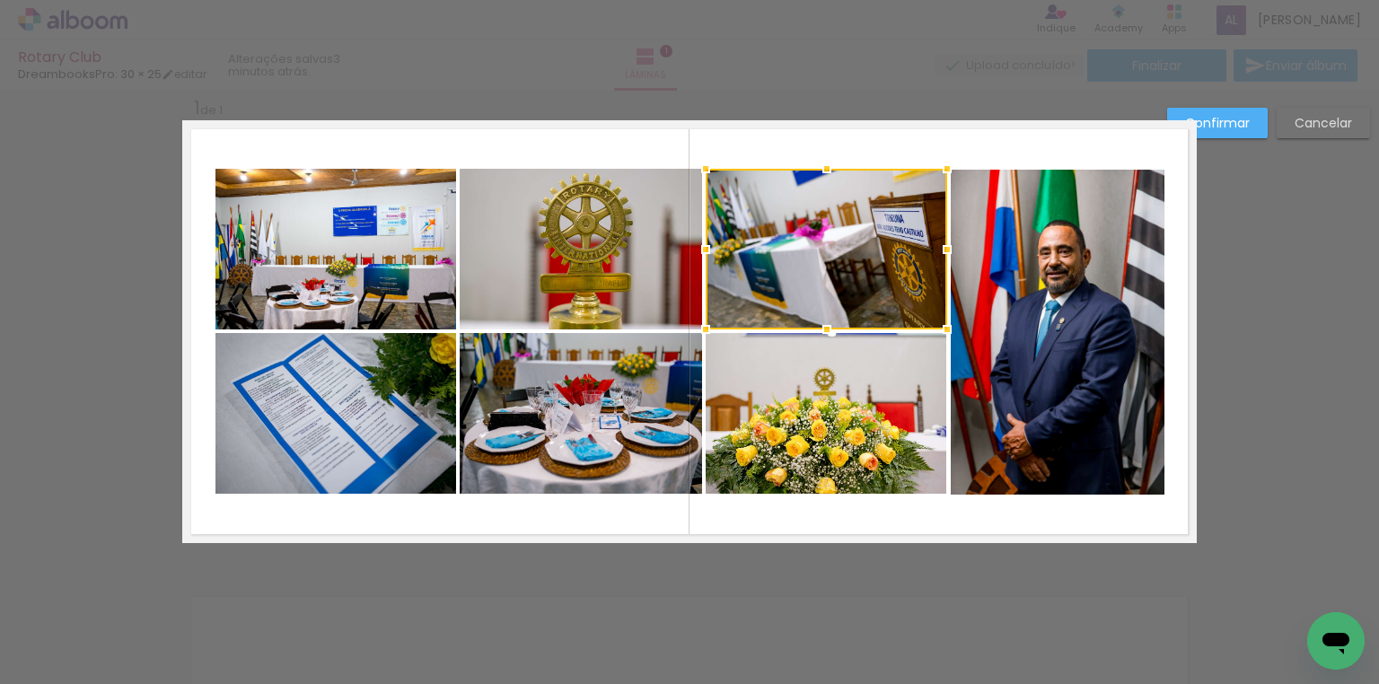
click at [932, 258] on div at bounding box center [947, 250] width 36 height 36
click at [940, 251] on div at bounding box center [946, 250] width 36 height 36
click at [1302, 255] on div "Confirmar Cancelar" at bounding box center [689, 557] width 1379 height 979
click at [0, 0] on slot "Confirmar" at bounding box center [0, 0] width 0 height 0
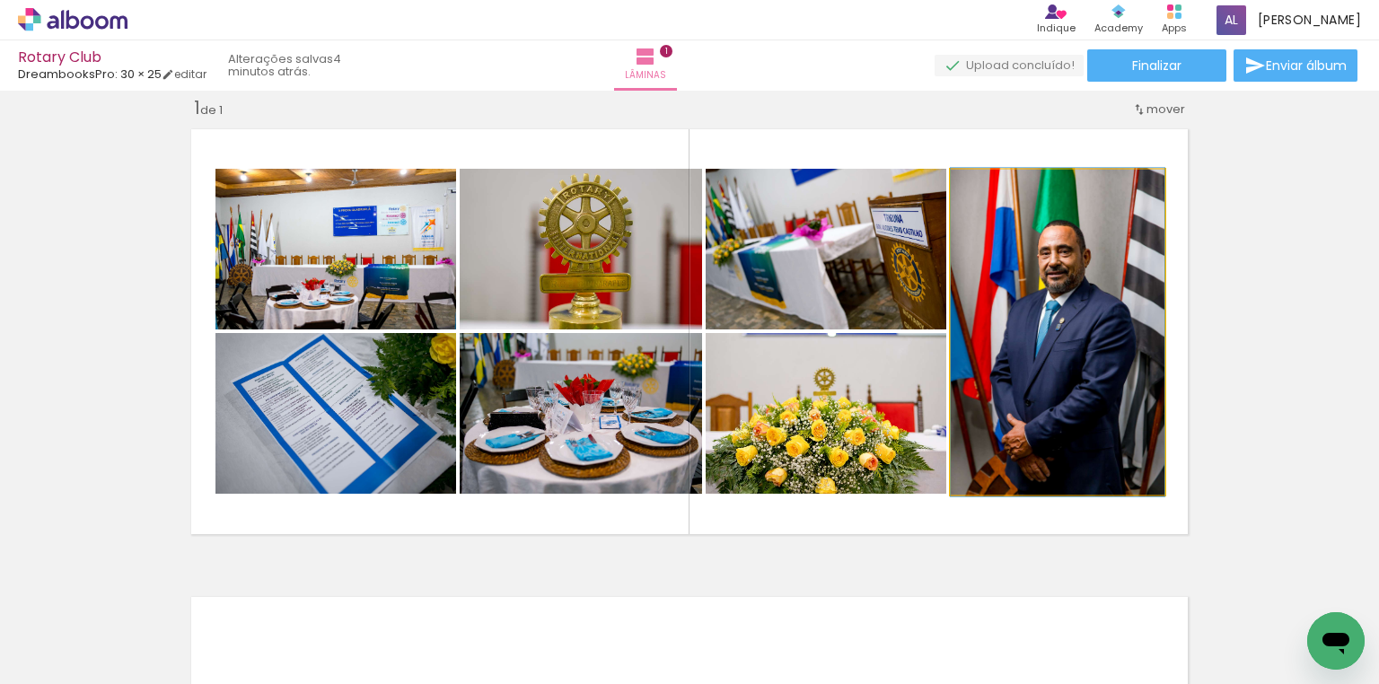
click at [1042, 330] on quentale-photo at bounding box center [1058, 332] width 214 height 325
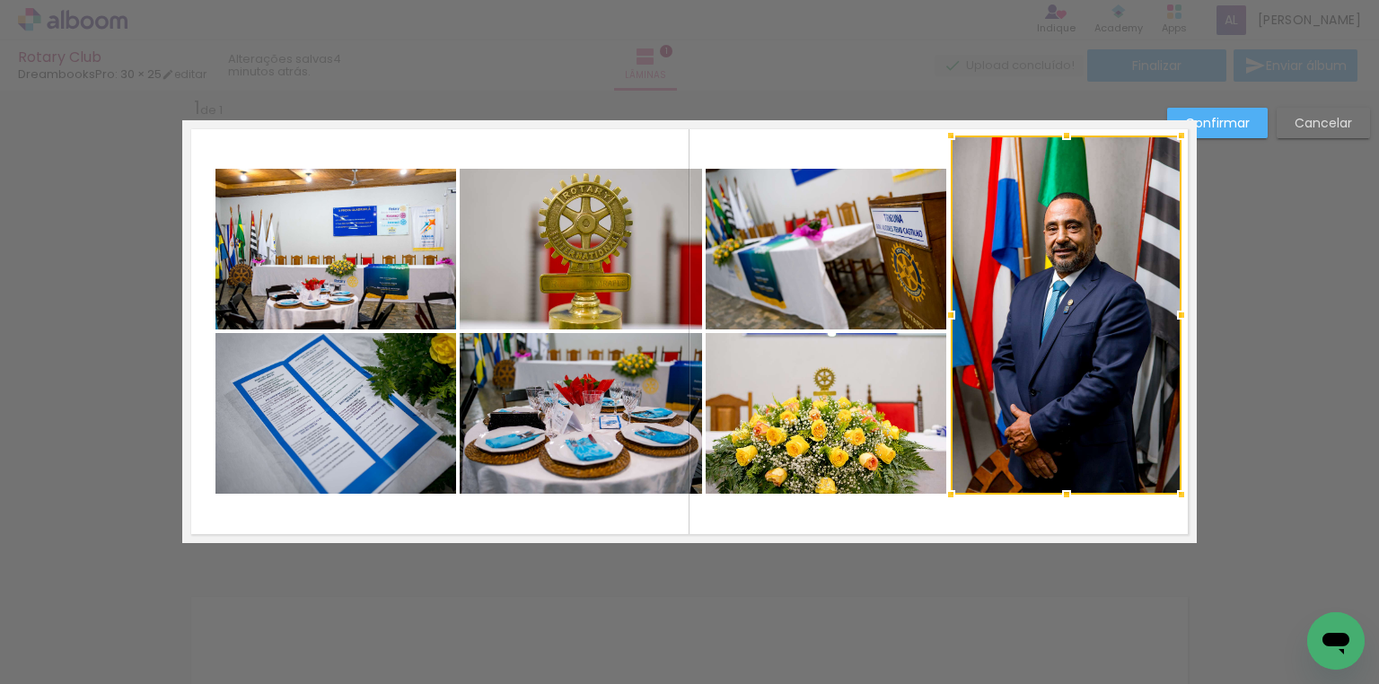
drag, startPoint x: 1163, startPoint y: 166, endPoint x: 1178, endPoint y: 139, distance: 30.5
click at [1178, 139] on div at bounding box center [1181, 136] width 36 height 36
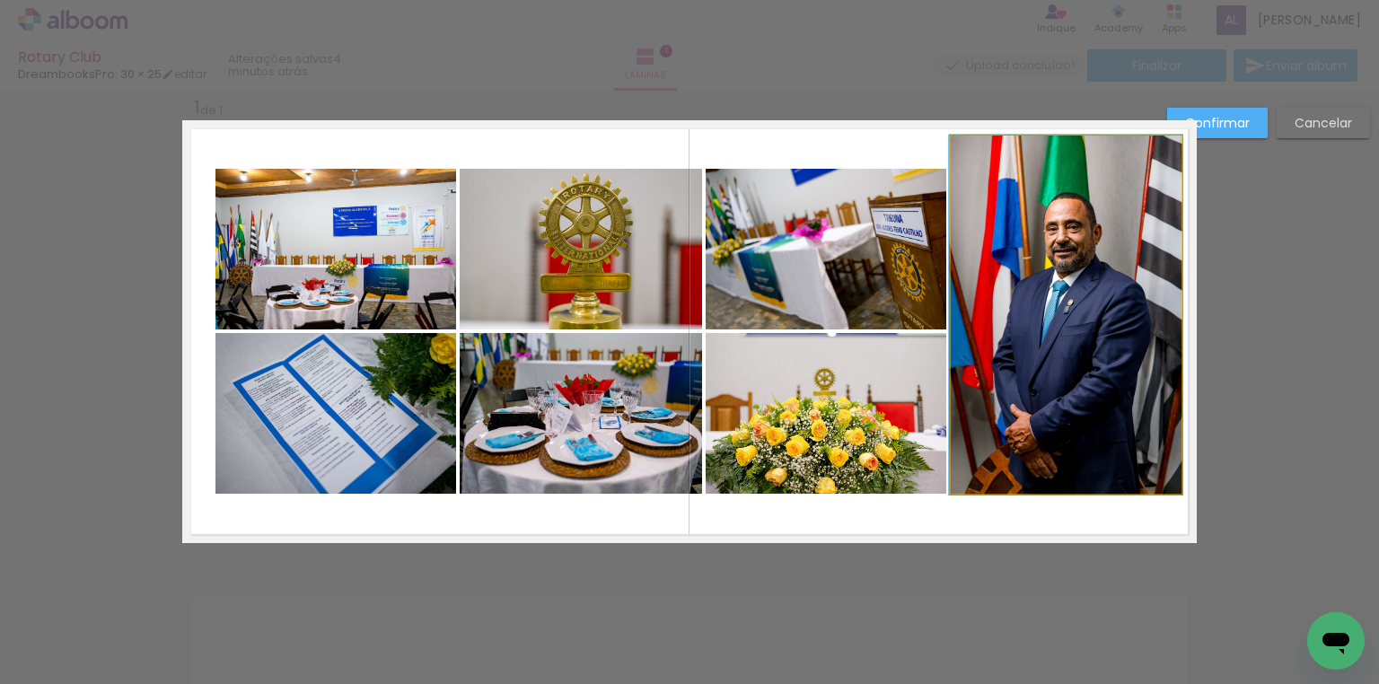
click at [1110, 300] on quentale-photo at bounding box center [1066, 315] width 231 height 359
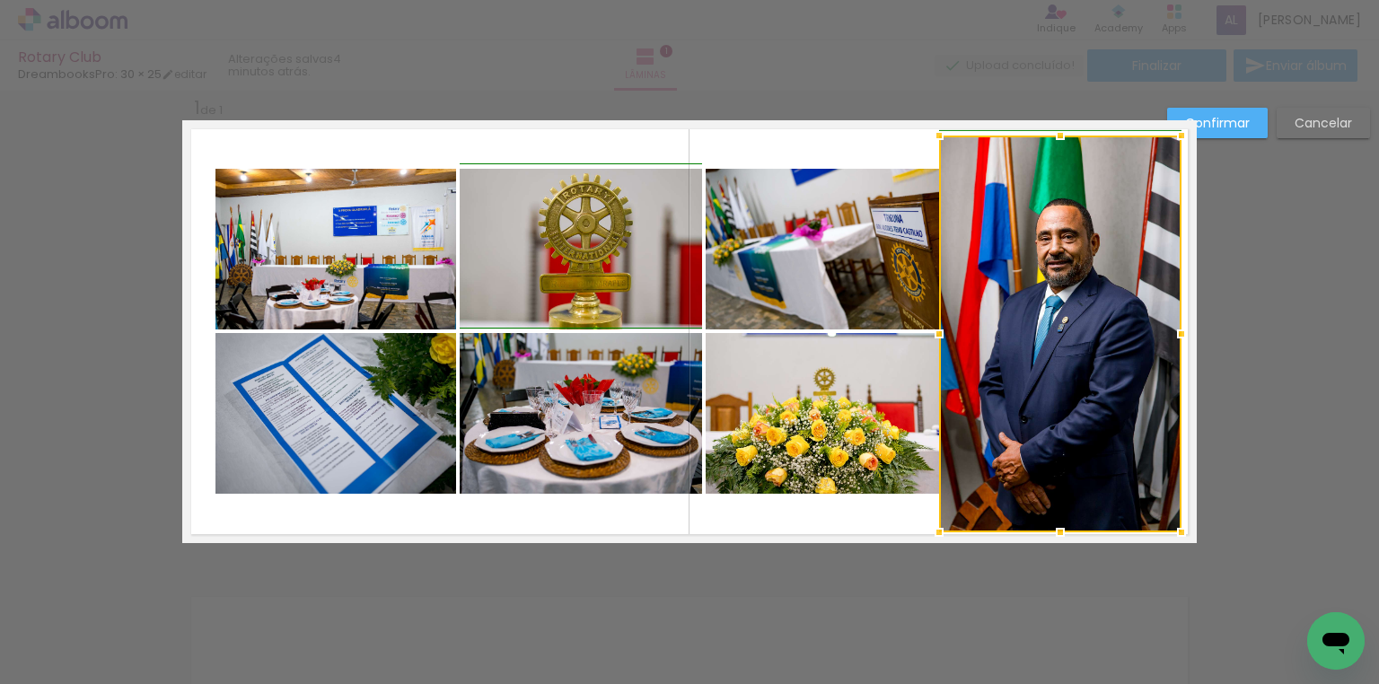
drag, startPoint x: 948, startPoint y: 496, endPoint x: 935, endPoint y: 534, distance: 40.9
click at [935, 534] on div at bounding box center [939, 532] width 36 height 36
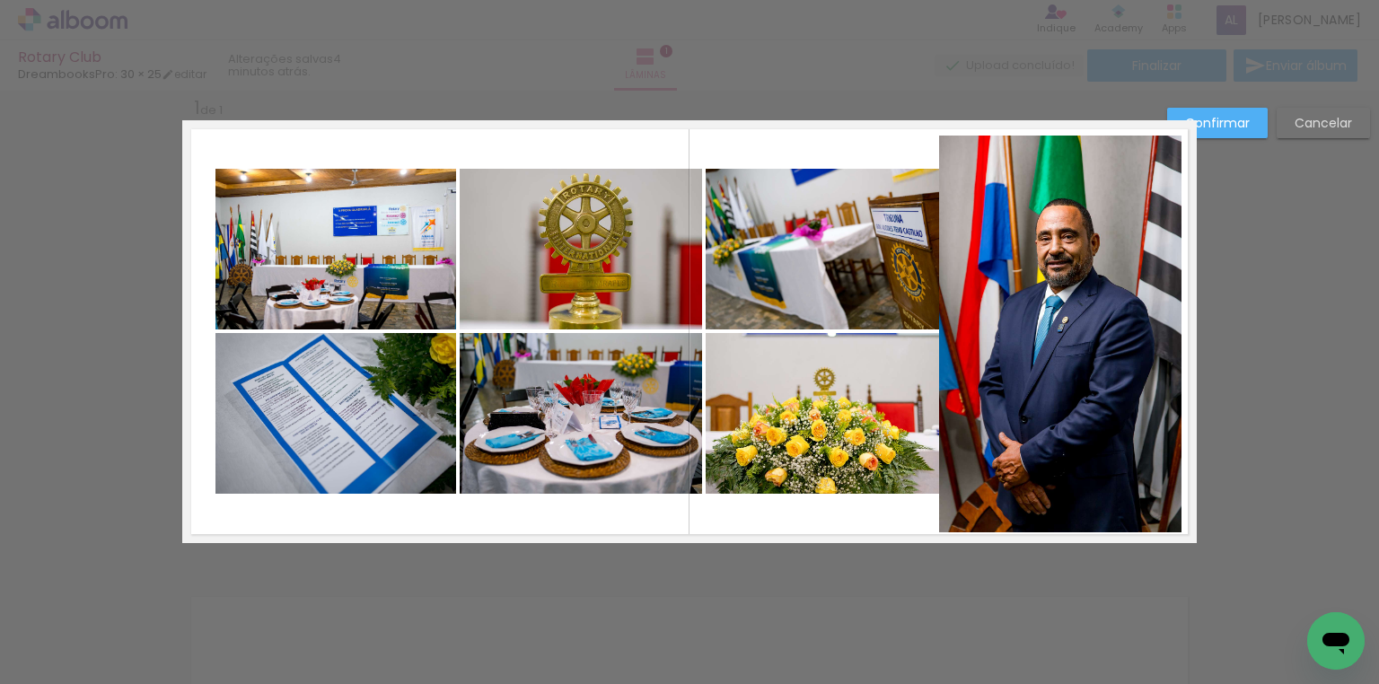
click at [1032, 427] on quentale-photo at bounding box center [1060, 334] width 242 height 397
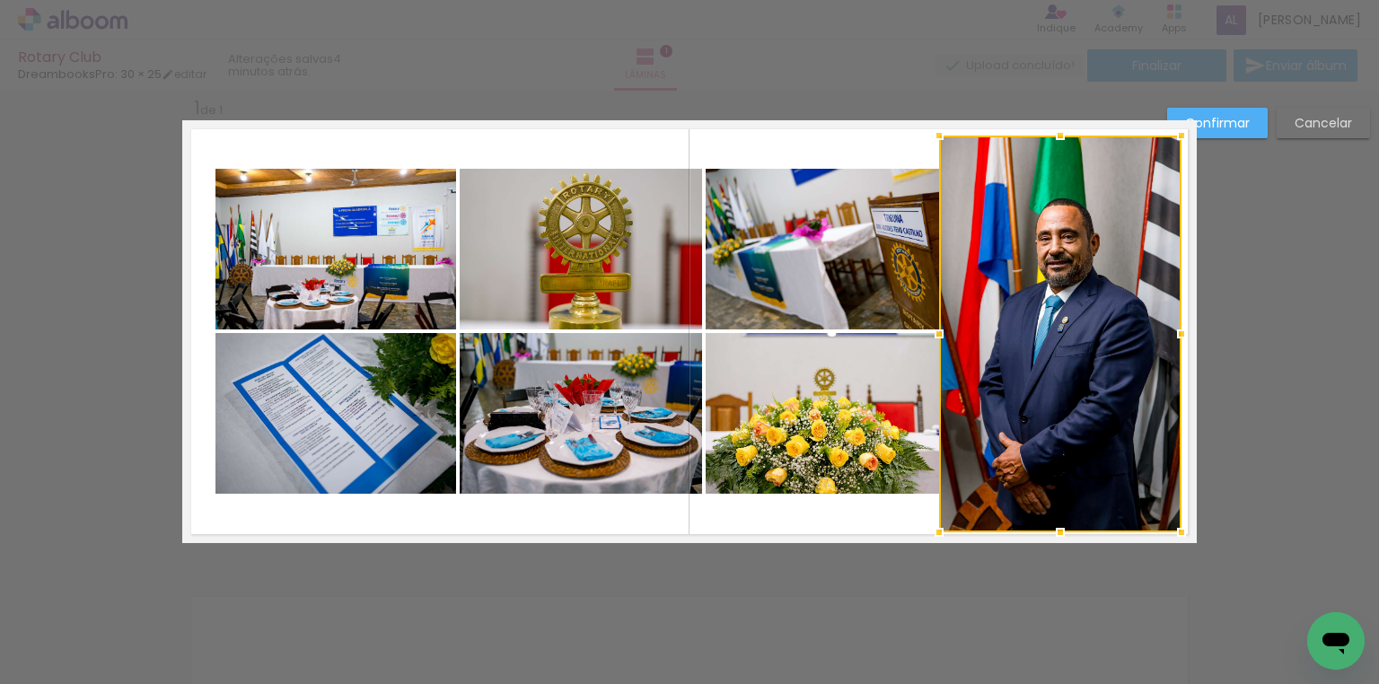
click at [1032, 427] on div at bounding box center [1060, 334] width 242 height 397
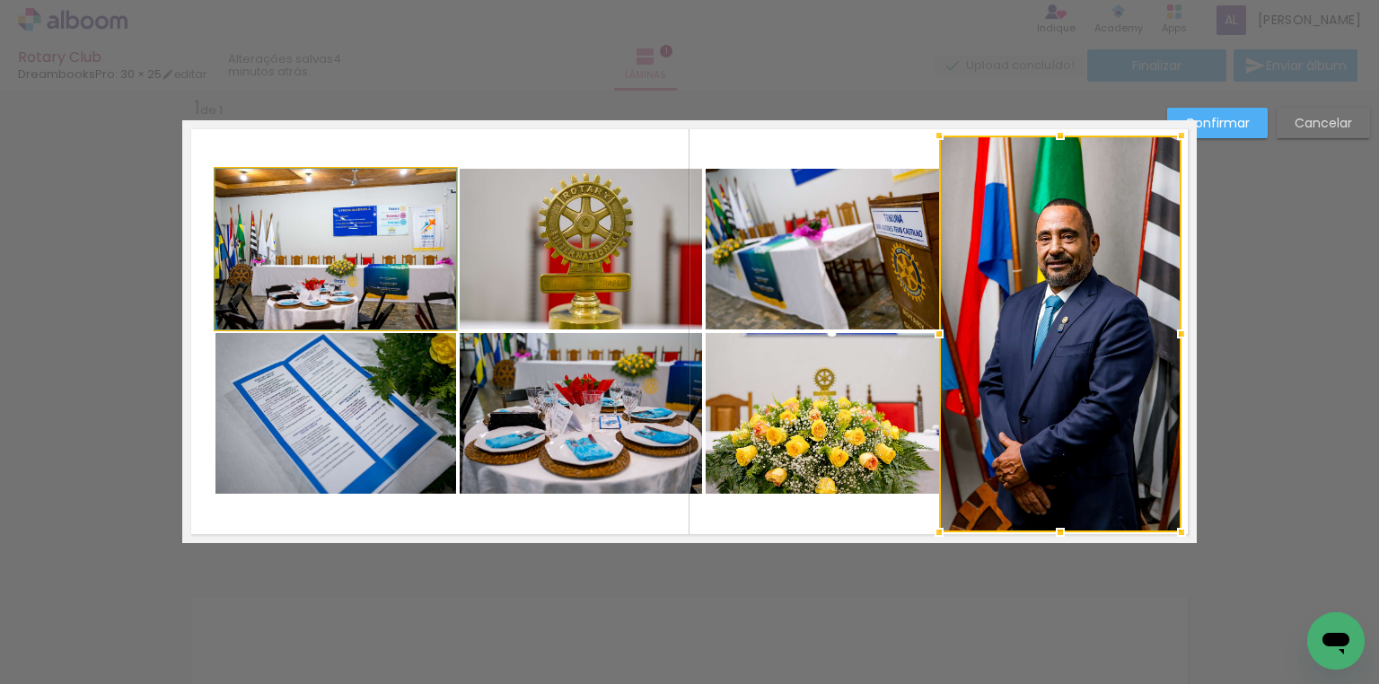
click at [345, 285] on quentale-photo at bounding box center [335, 249] width 241 height 161
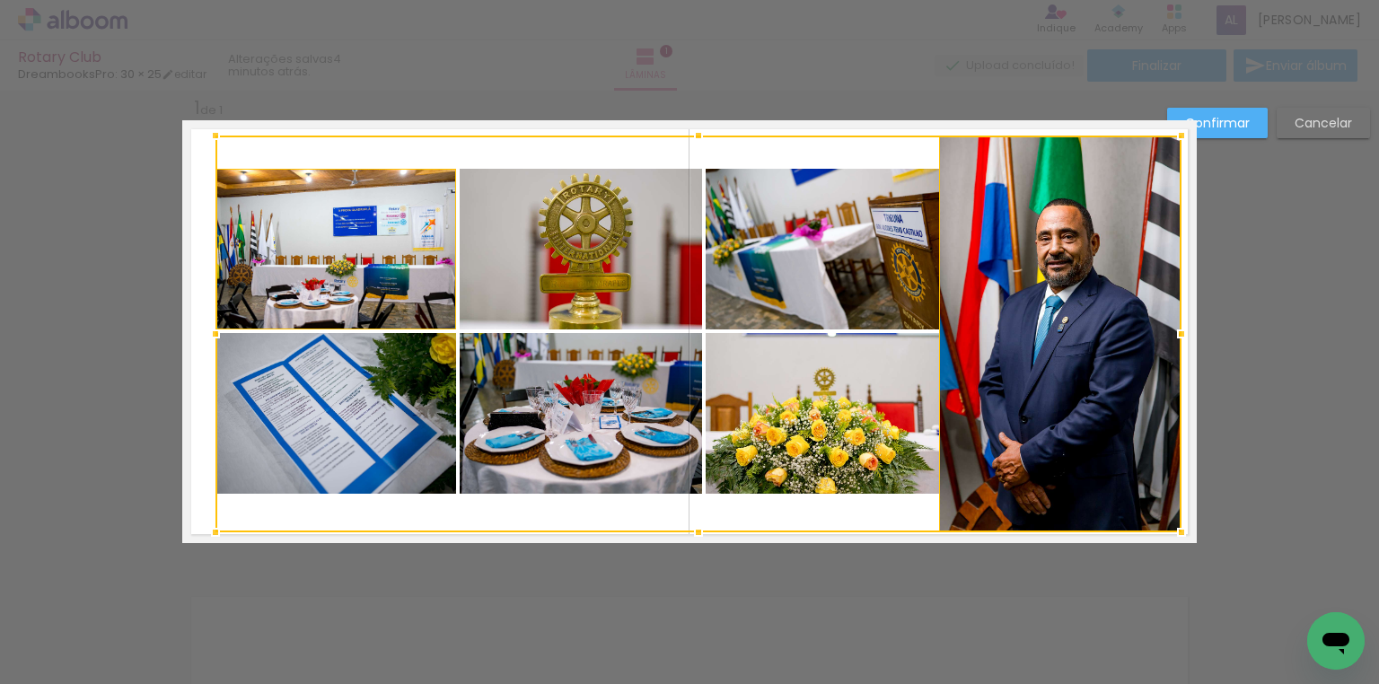
click at [496, 276] on div at bounding box center [698, 334] width 966 height 397
click at [818, 261] on div at bounding box center [698, 334] width 966 height 397
click at [766, 384] on div at bounding box center [698, 334] width 966 height 397
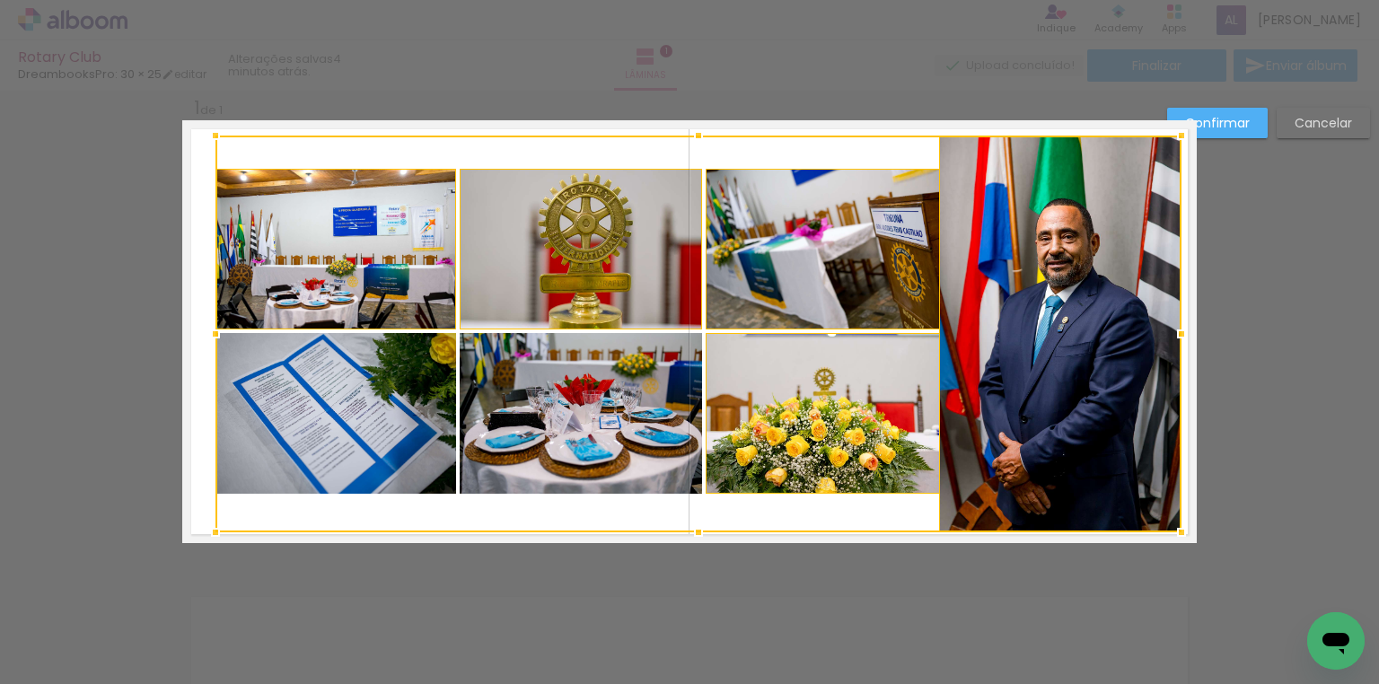
click at [548, 411] on div at bounding box center [698, 334] width 966 height 397
click at [409, 308] on div at bounding box center [698, 334] width 966 height 397
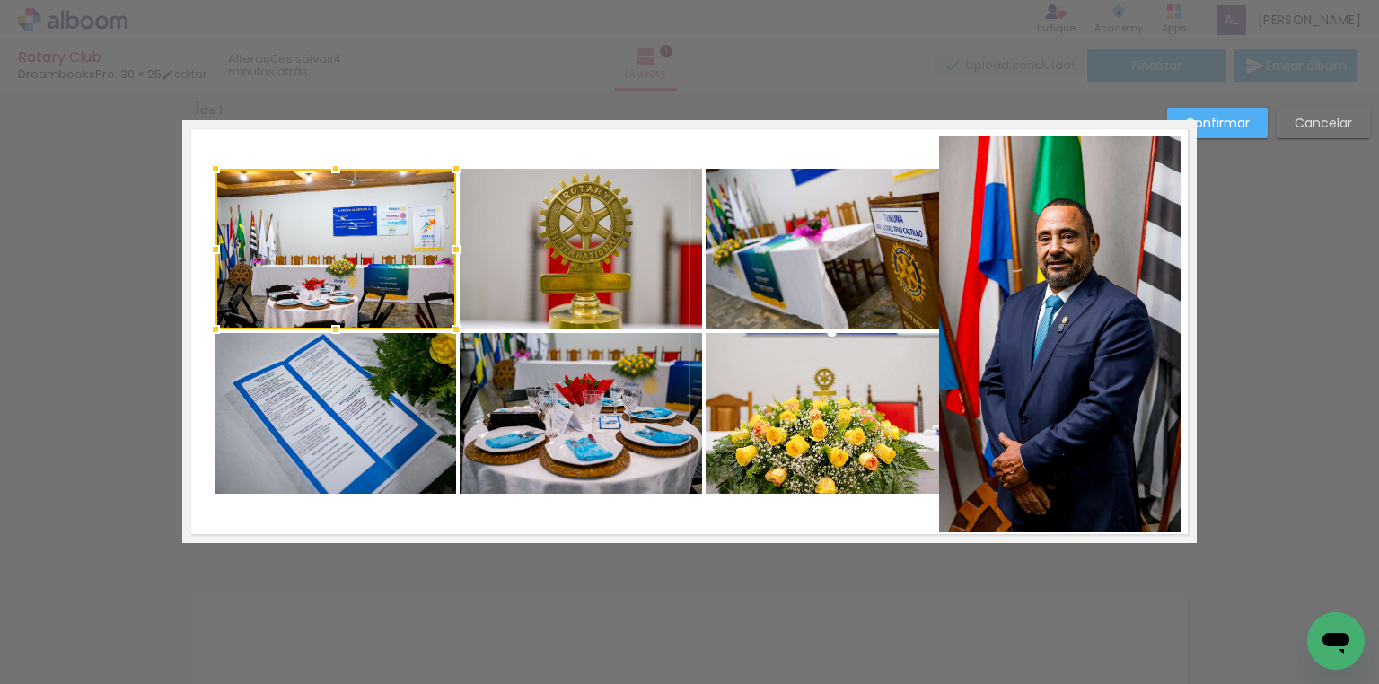
click at [409, 308] on div at bounding box center [335, 249] width 241 height 161
click at [571, 273] on quentale-photo at bounding box center [581, 249] width 242 height 161
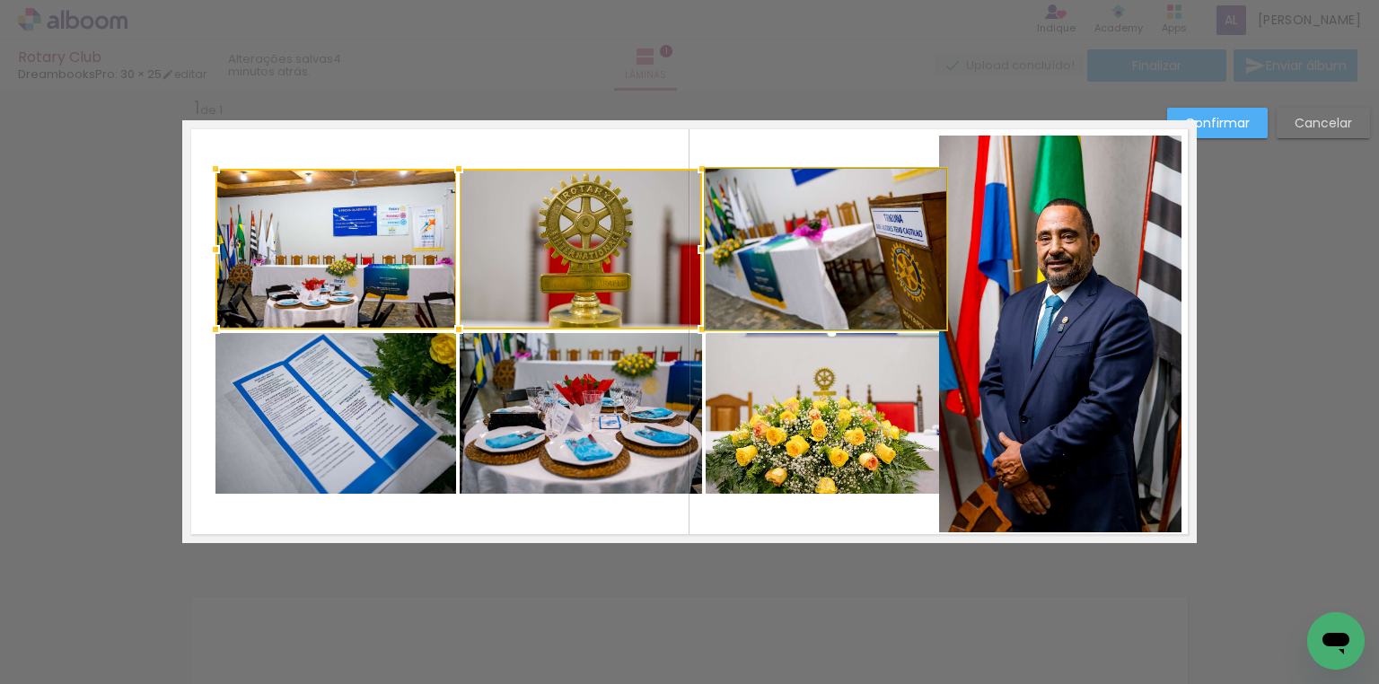
click at [742, 269] on quentale-photo at bounding box center [826, 249] width 241 height 161
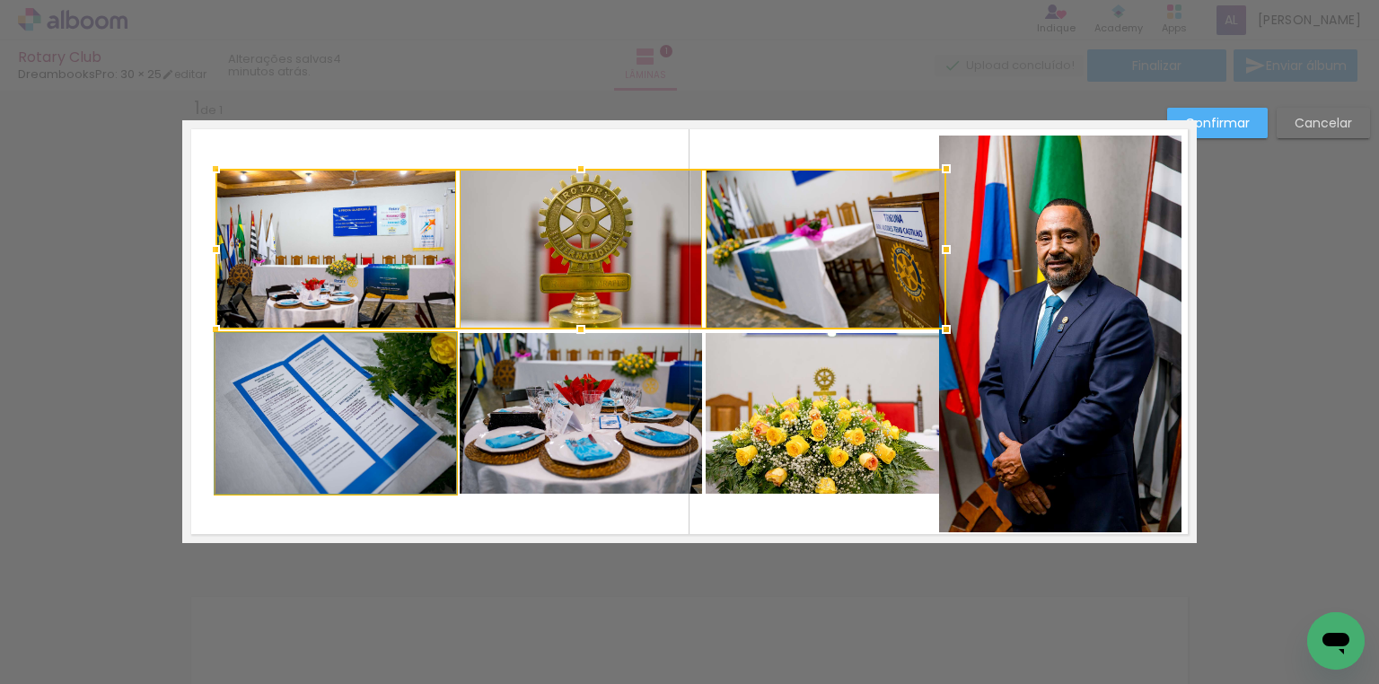
click at [256, 416] on quentale-photo at bounding box center [335, 413] width 241 height 161
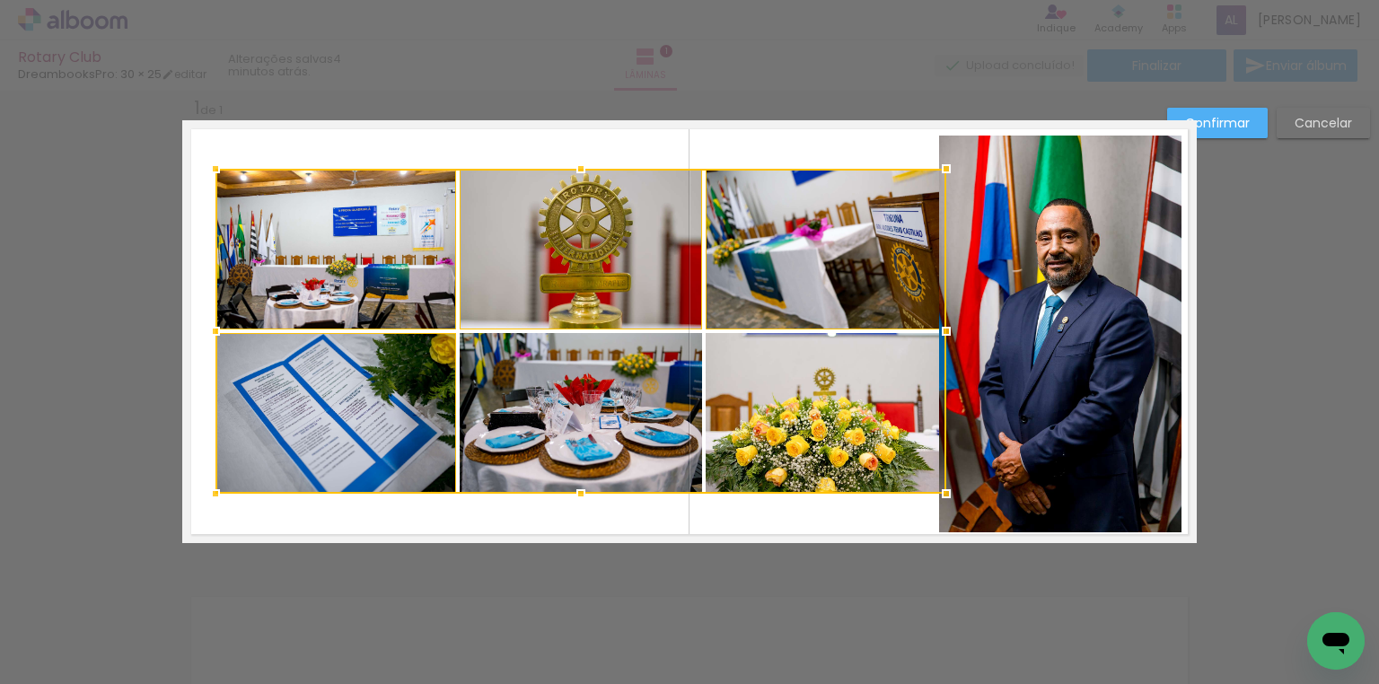
click at [481, 426] on div at bounding box center [580, 331] width 731 height 325
click at [796, 426] on div at bounding box center [580, 331] width 731 height 325
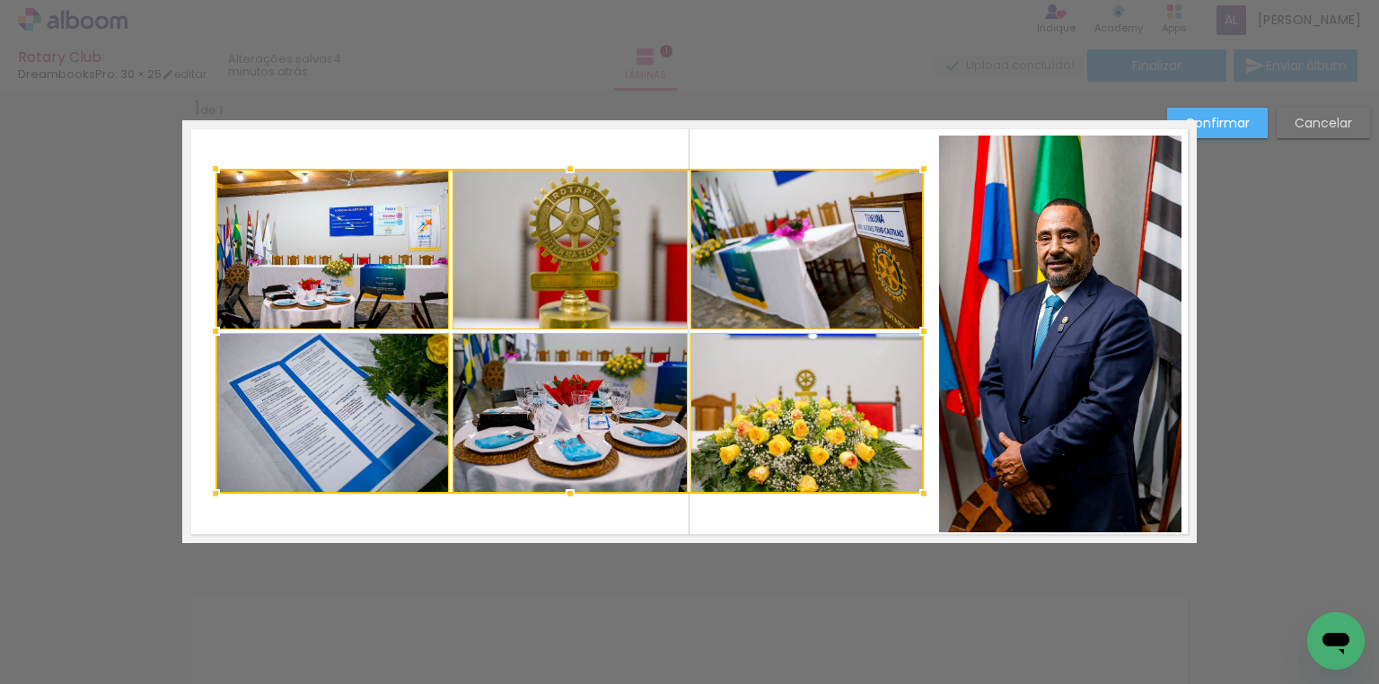
drag, startPoint x: 936, startPoint y: 334, endPoint x: 916, endPoint y: 334, distance: 20.6
click at [916, 334] on div at bounding box center [924, 331] width 36 height 36
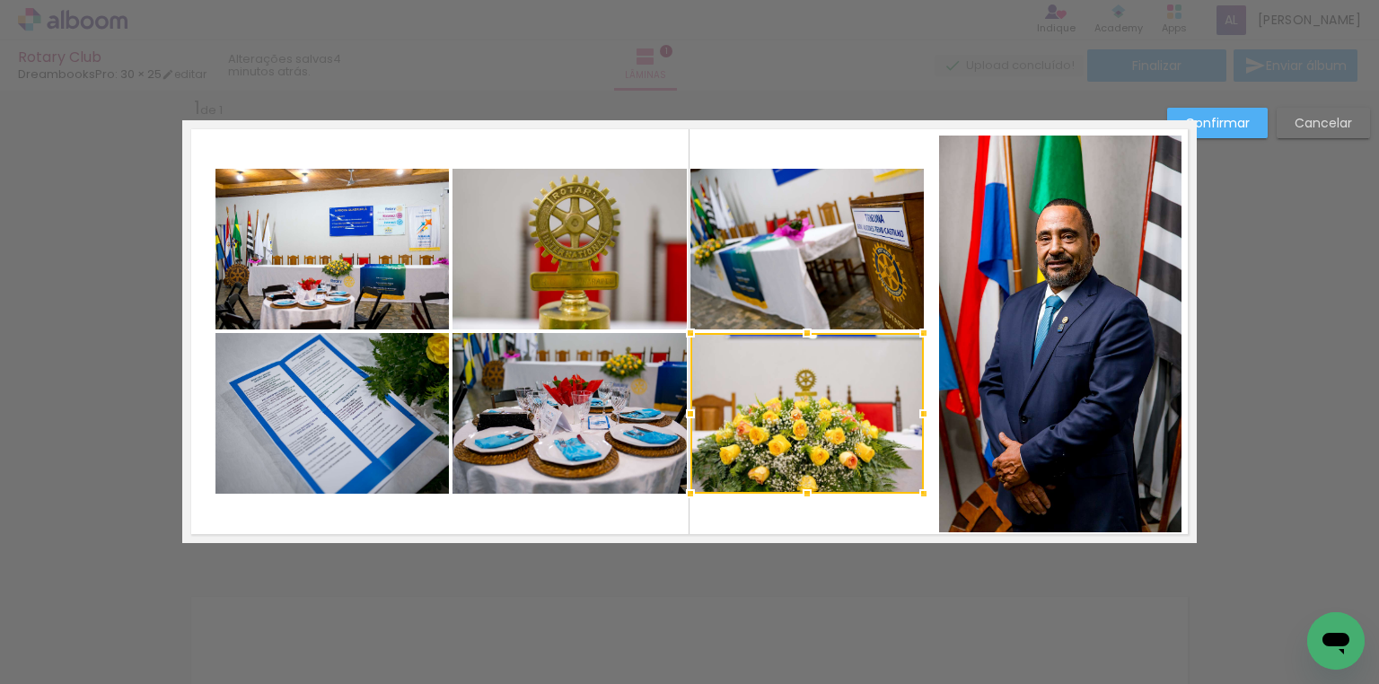
click at [0, 0] on slot "Confirmar" at bounding box center [0, 0] width 0 height 0
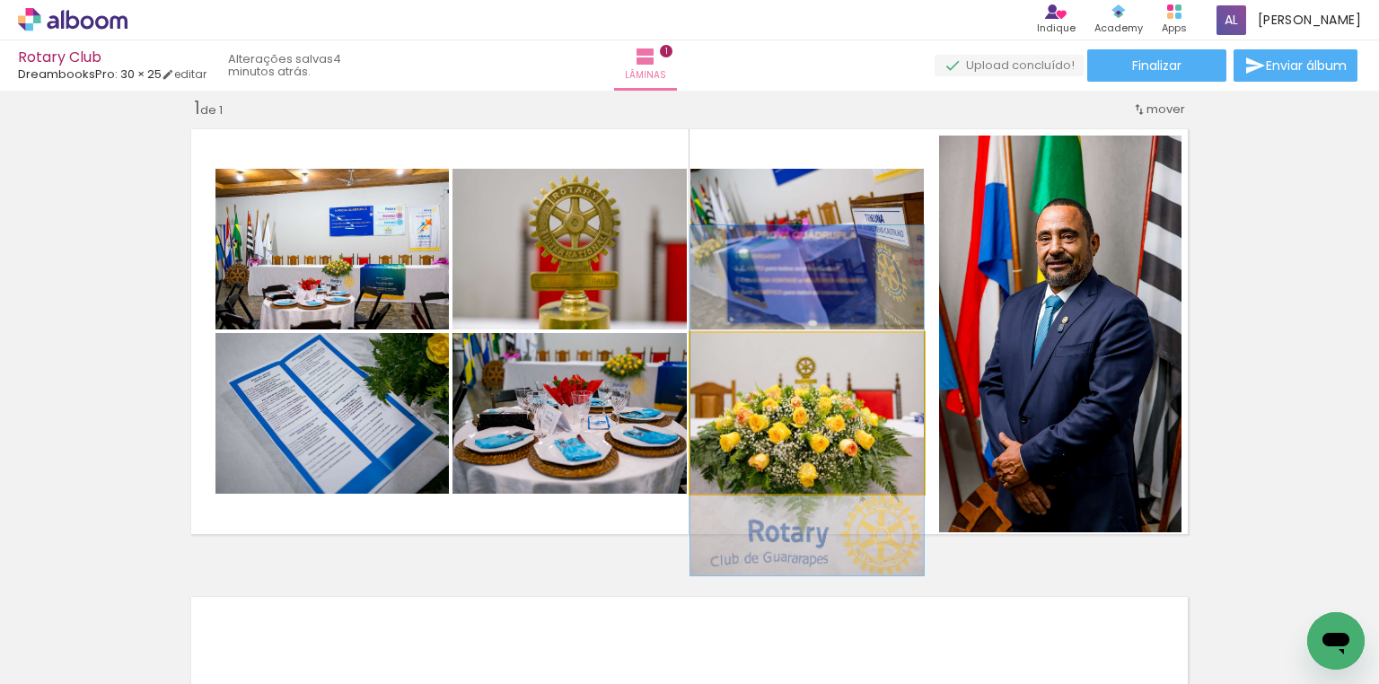
drag, startPoint x: 826, startPoint y: 414, endPoint x: 839, endPoint y: 401, distance: 17.8
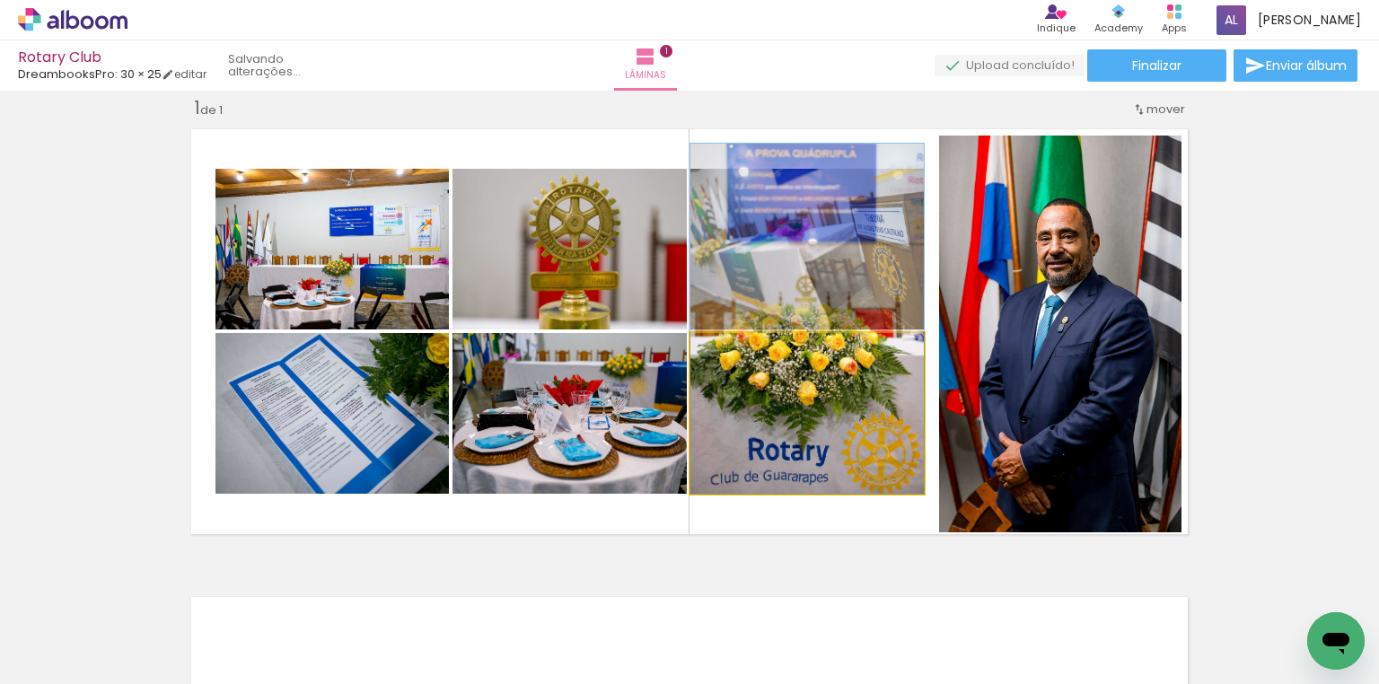
drag, startPoint x: 821, startPoint y: 442, endPoint x: 829, endPoint y: 352, distance: 90.1
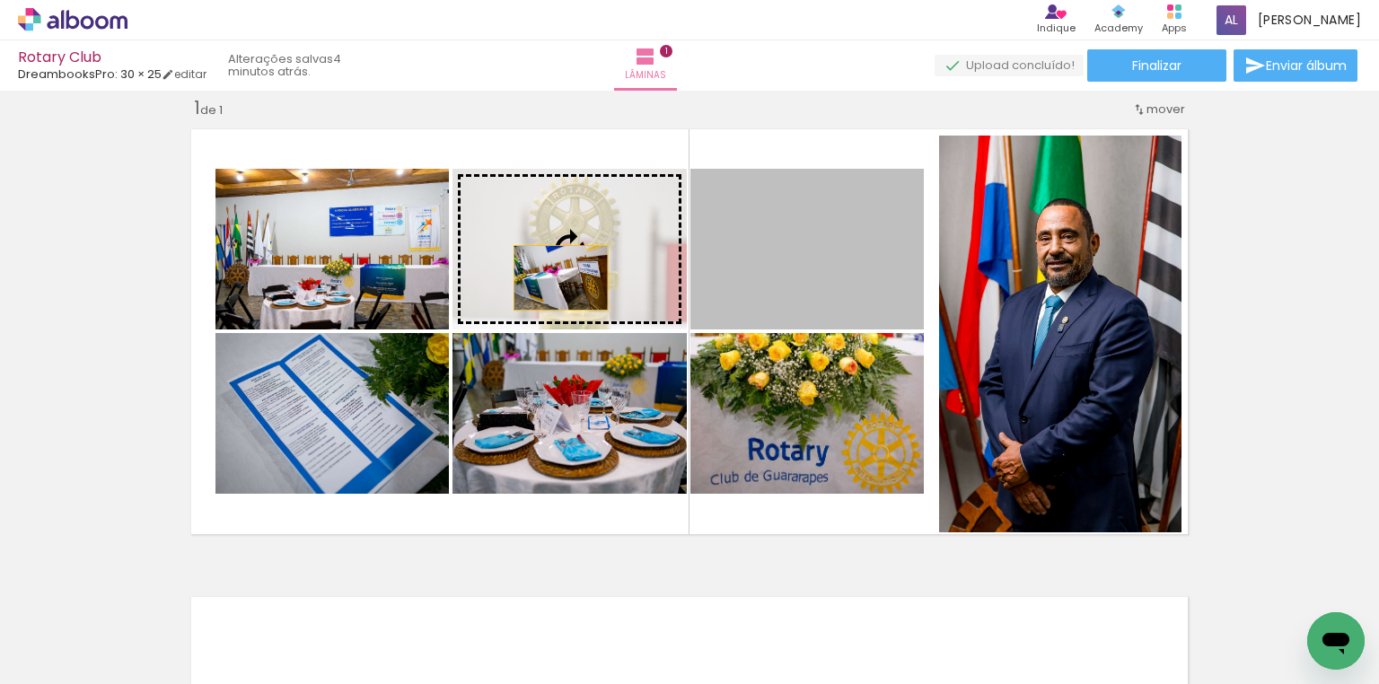
drag, startPoint x: 761, startPoint y: 257, endPoint x: 557, endPoint y: 277, distance: 205.6
click at [0, 0] on slot at bounding box center [0, 0] width 0 height 0
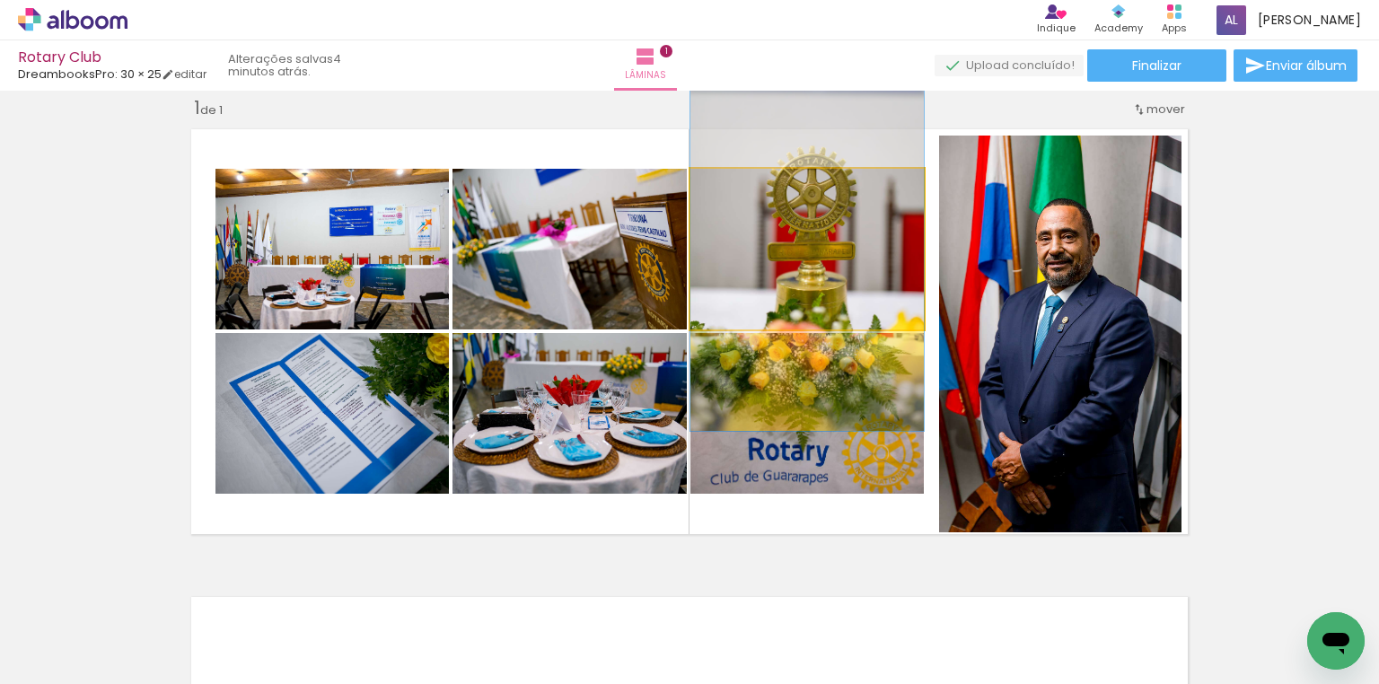
drag, startPoint x: 812, startPoint y: 250, endPoint x: 790, endPoint y: 258, distance: 22.7
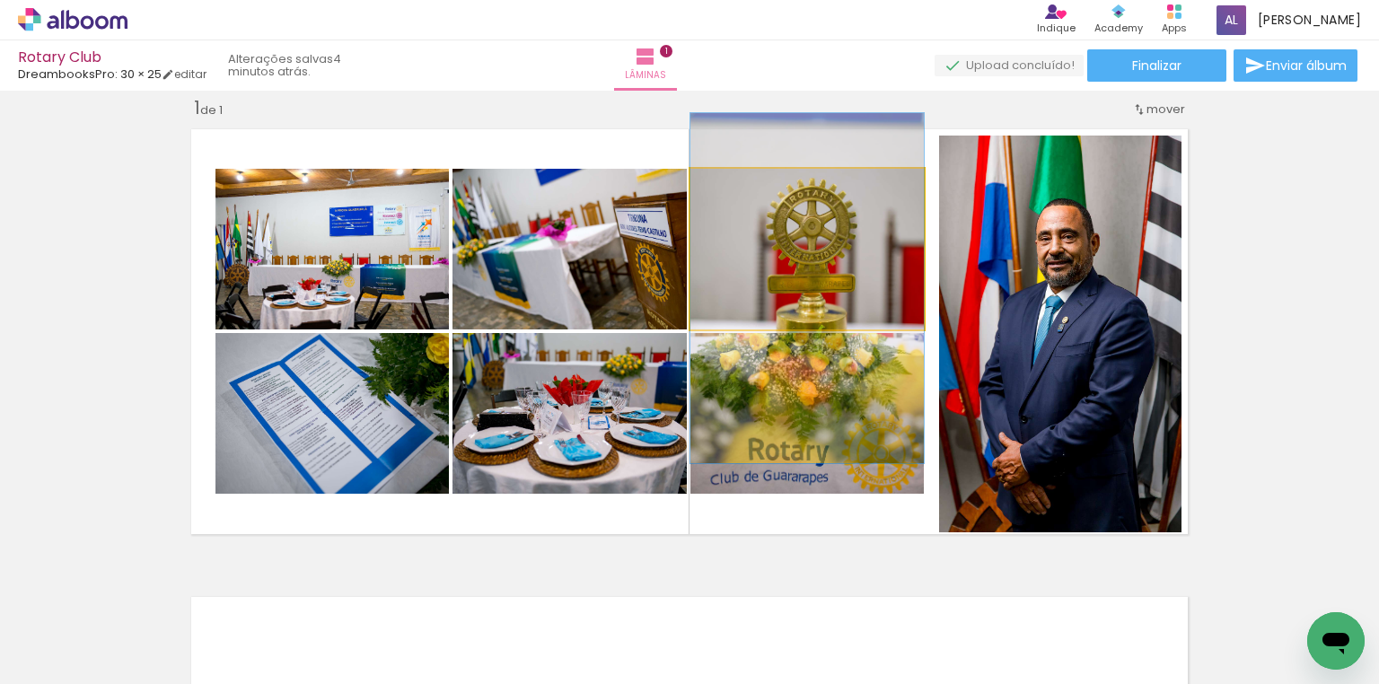
drag, startPoint x: 837, startPoint y: 244, endPoint x: 842, endPoint y: 277, distance: 32.8
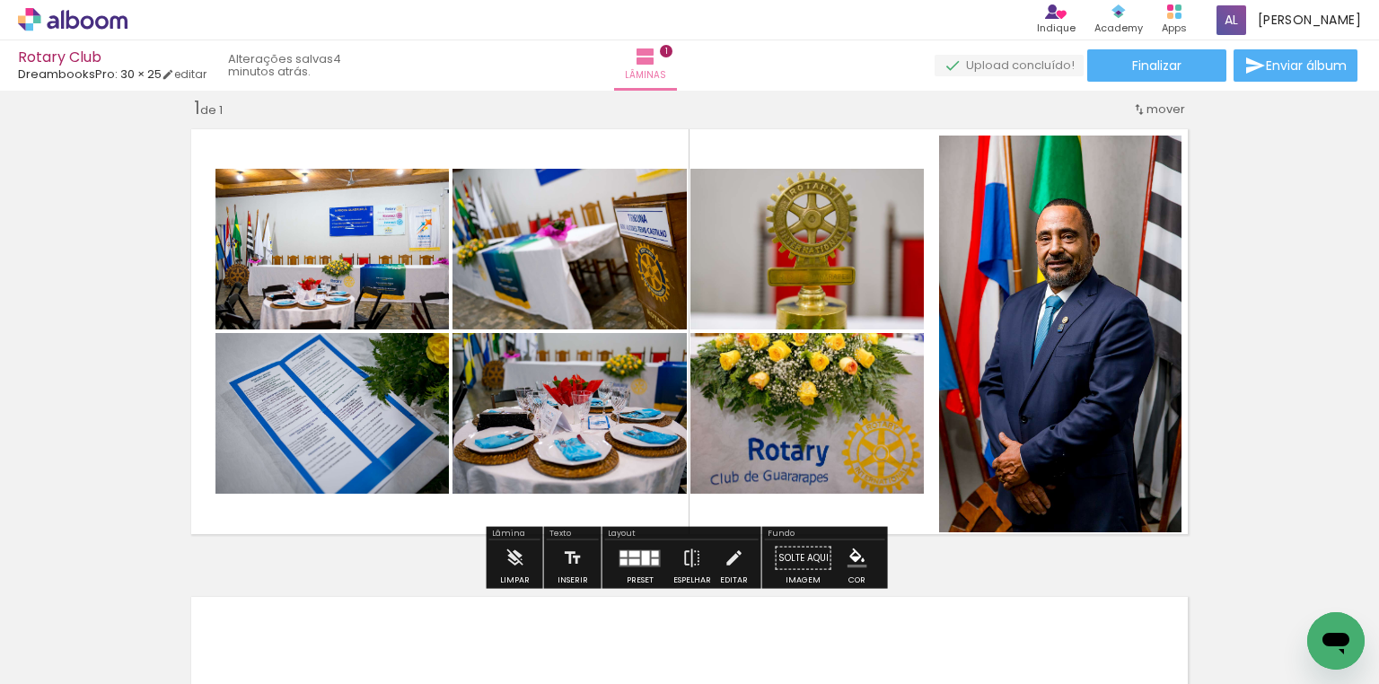
click at [953, 330] on quentale-photo at bounding box center [1060, 334] width 242 height 397
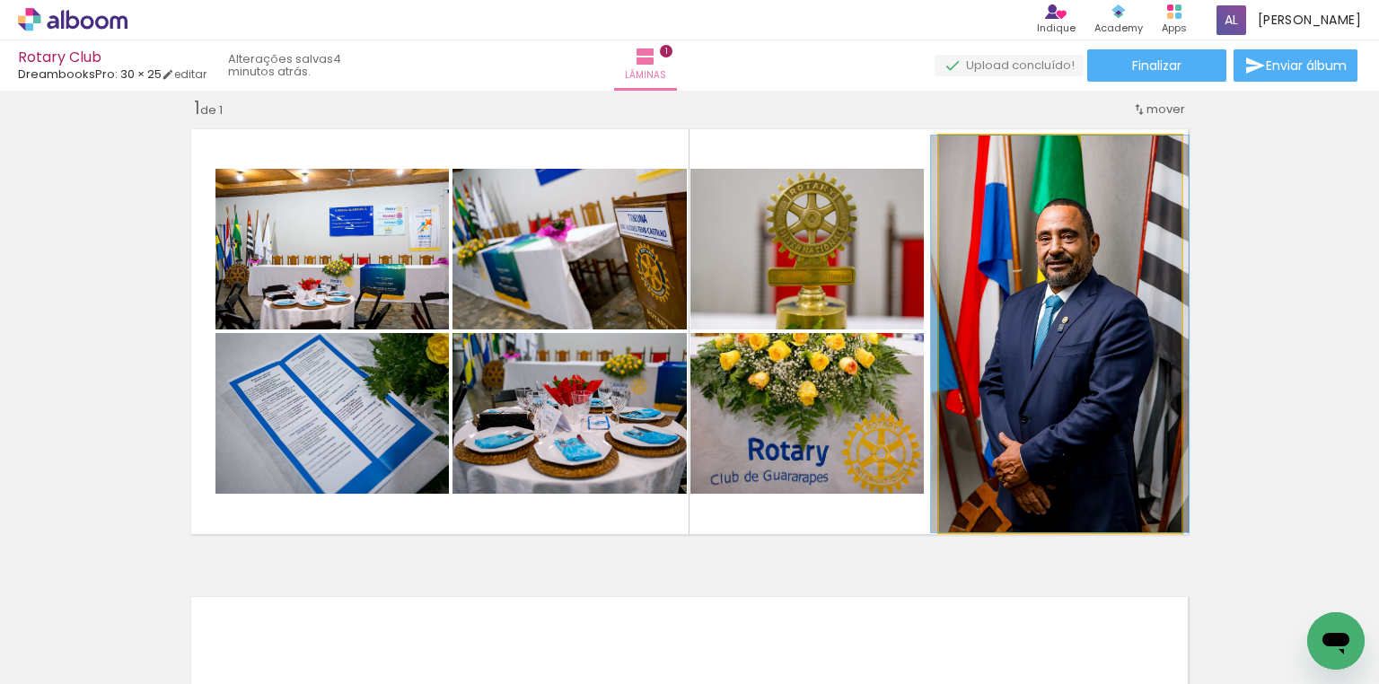
click at [953, 330] on quentale-photo at bounding box center [1060, 334] width 242 height 397
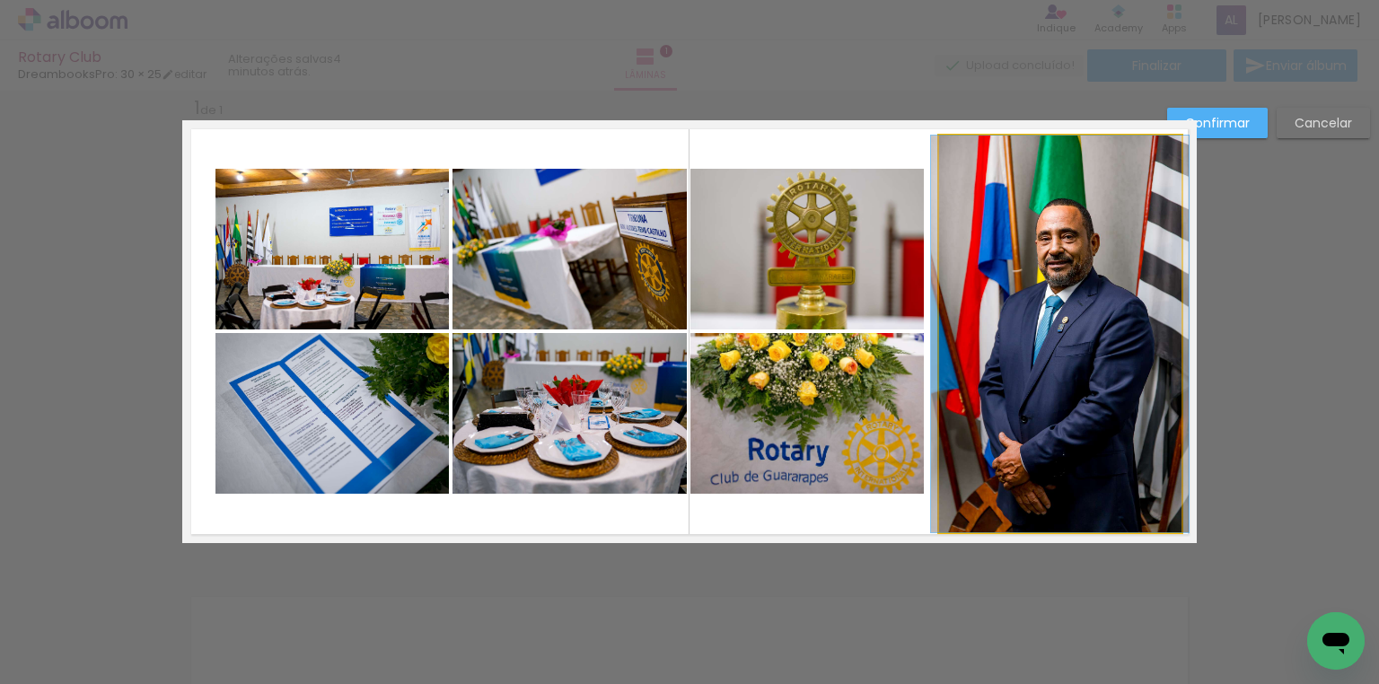
click at [1134, 156] on quentale-photo at bounding box center [1060, 334] width 242 height 397
click at [924, 333] on div at bounding box center [806, 413] width 233 height 161
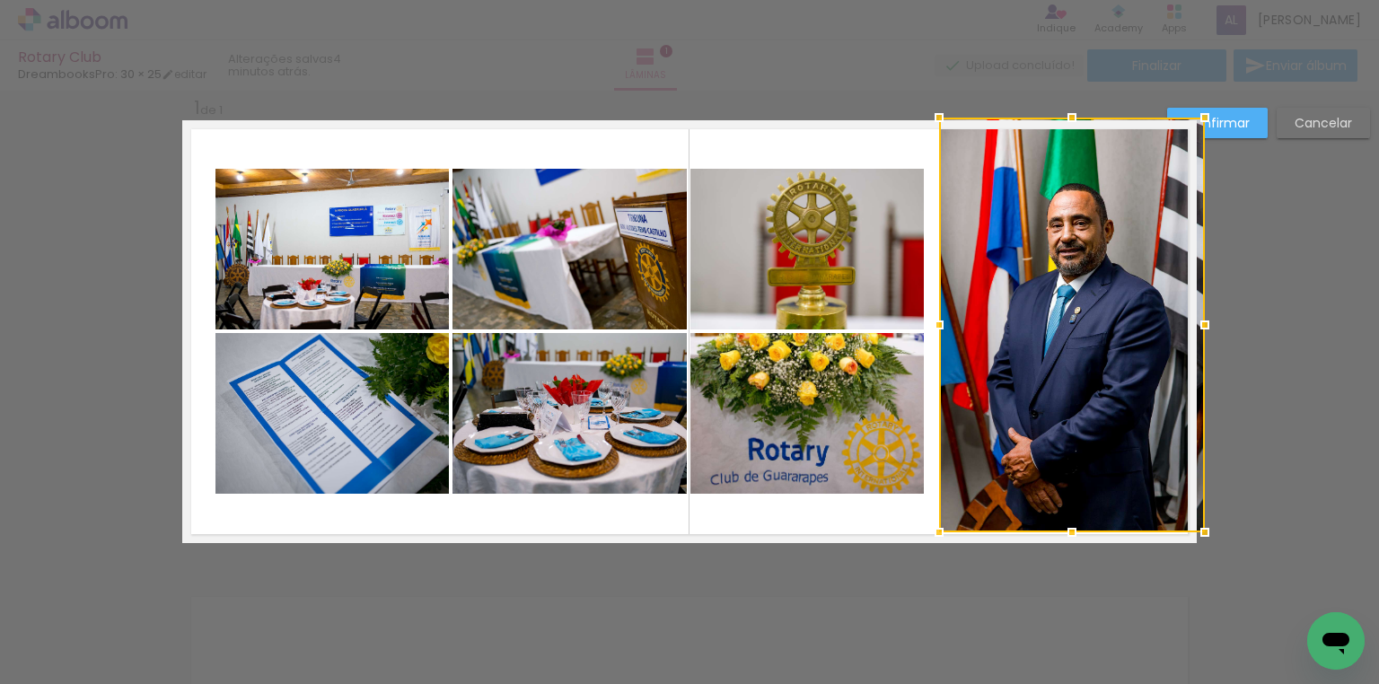
drag, startPoint x: 1168, startPoint y: 137, endPoint x: 1275, endPoint y: 23, distance: 156.2
click at [1275, 0] on div "Rotary Club DreambooksPro: 30 × 25 editar 4 minutos atrás. Lâminas 1 Finalizar …" at bounding box center [689, 0] width 1379 height 0
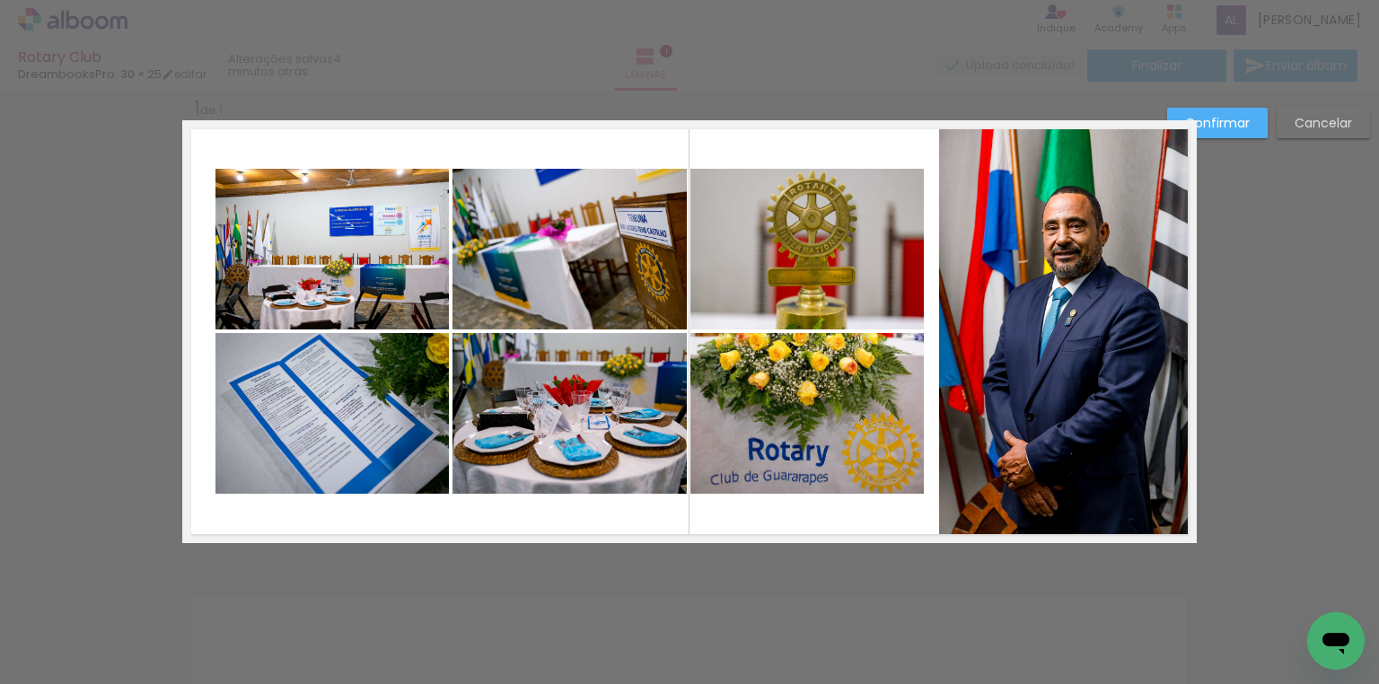
click at [1064, 284] on quentale-photo at bounding box center [1068, 327] width 258 height 415
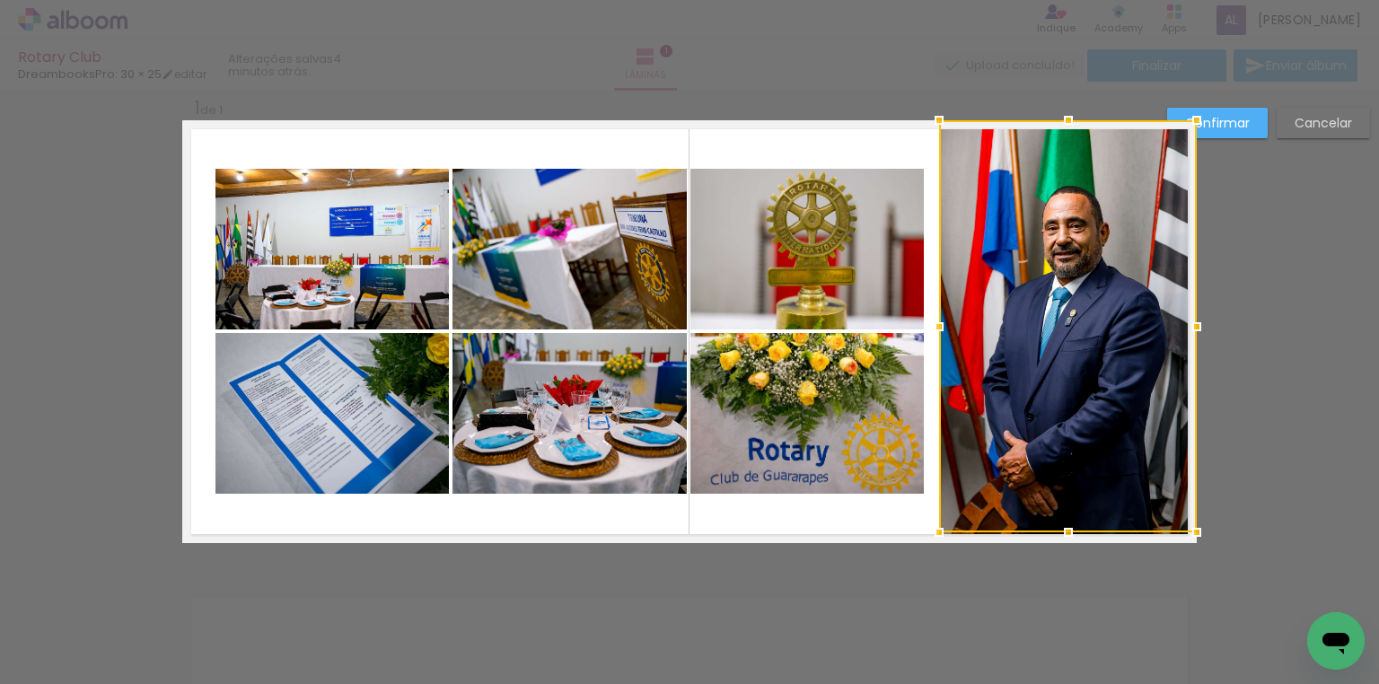
click at [1064, 284] on div at bounding box center [1068, 326] width 258 height 412
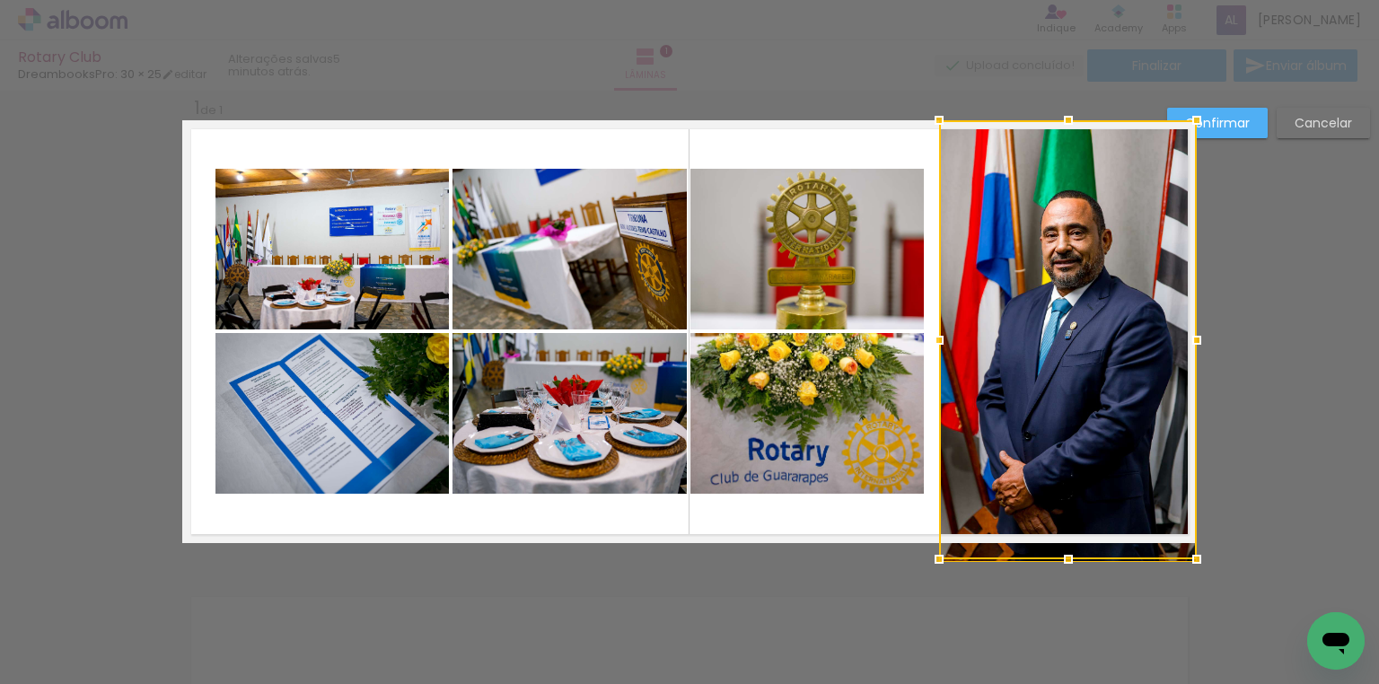
drag, startPoint x: 1062, startPoint y: 531, endPoint x: 1162, endPoint y: 712, distance: 206.1
click at [1162, 683] on html "link( href="../../bower_components/polymer/polymer.html" rel="import" ) picture…" at bounding box center [689, 342] width 1379 height 684
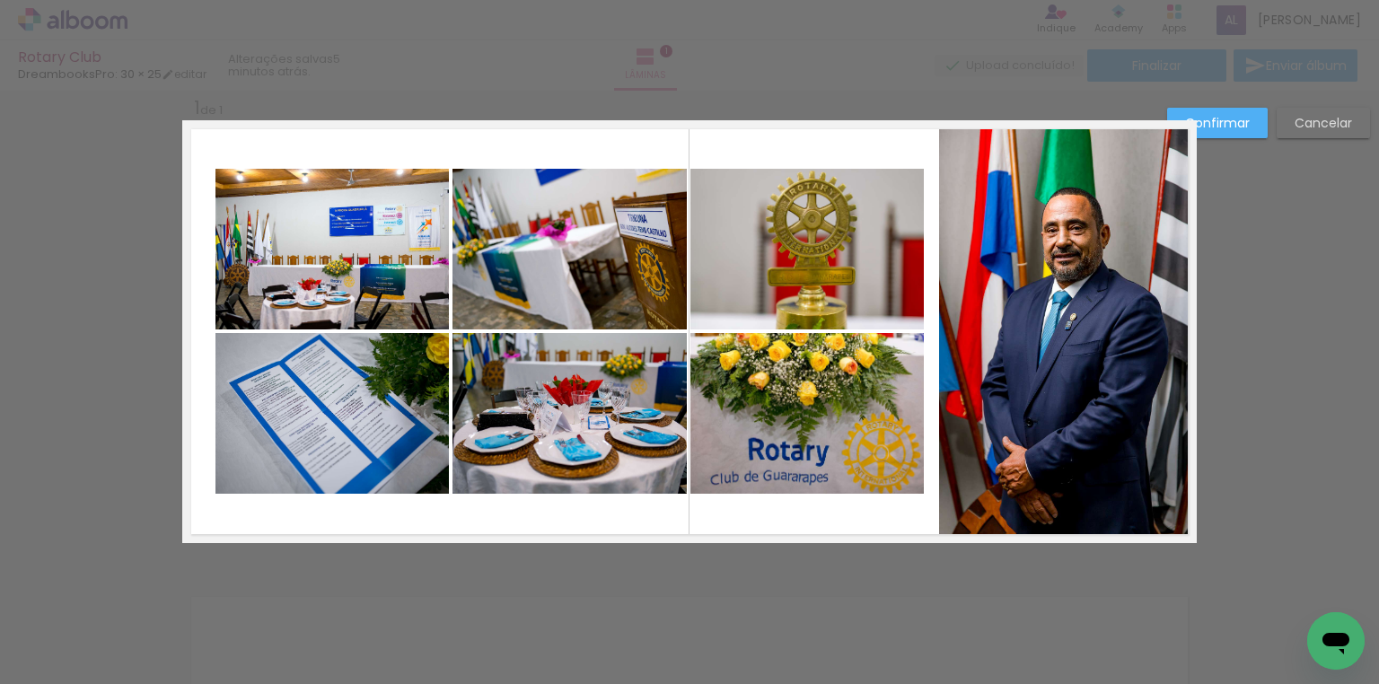
click at [1106, 458] on quentale-photo at bounding box center [1068, 331] width 258 height 423
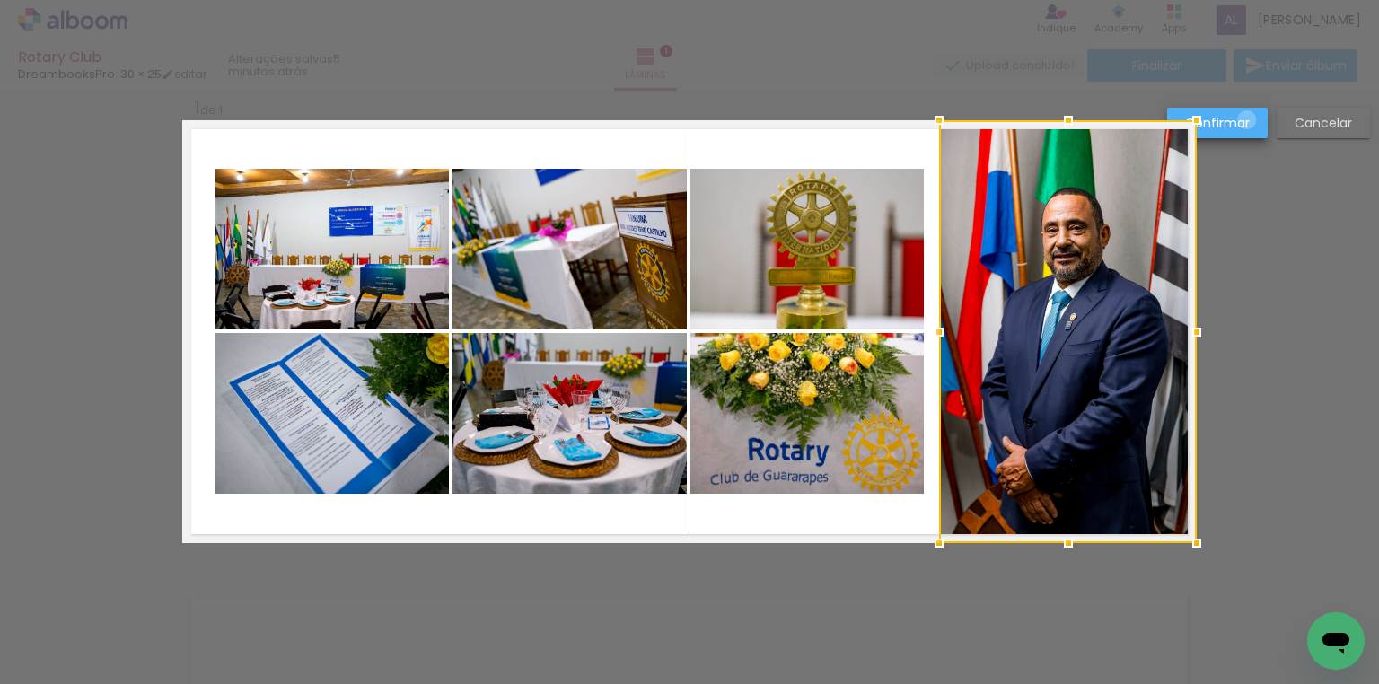
click at [0, 0] on slot "Confirmar" at bounding box center [0, 0] width 0 height 0
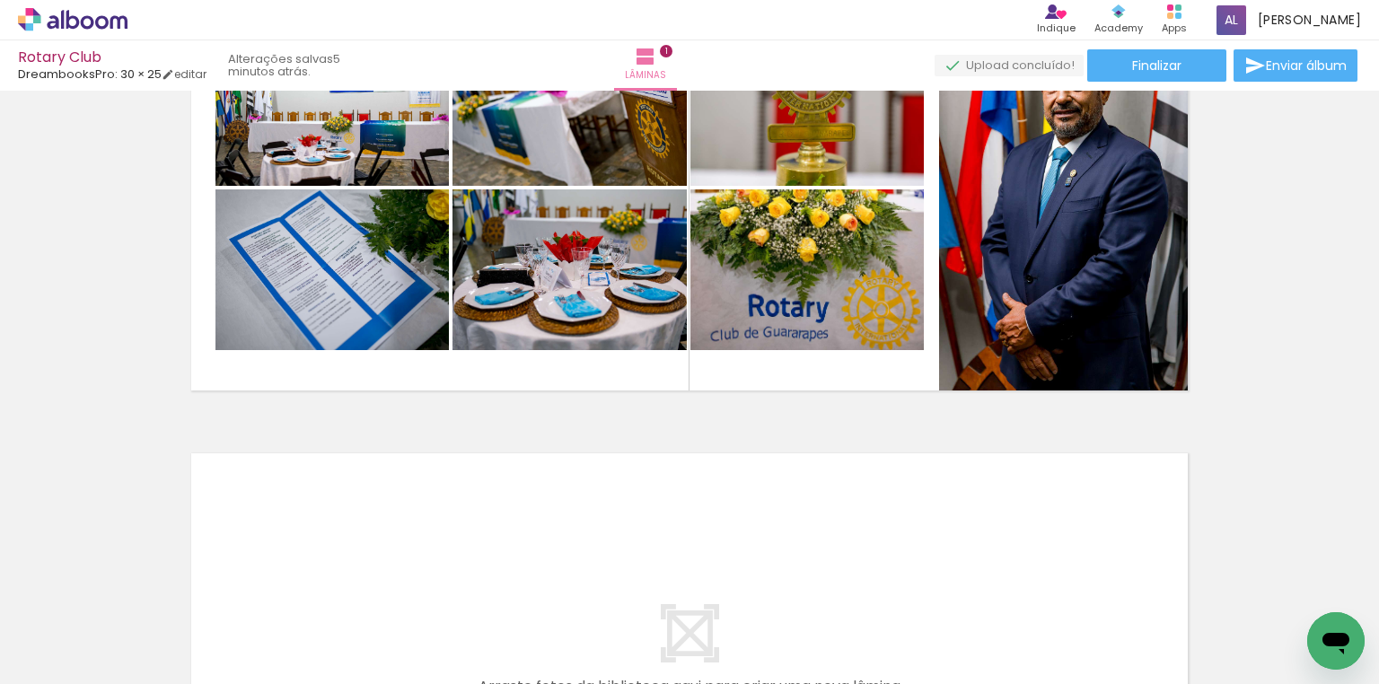
scroll to position [0, 0]
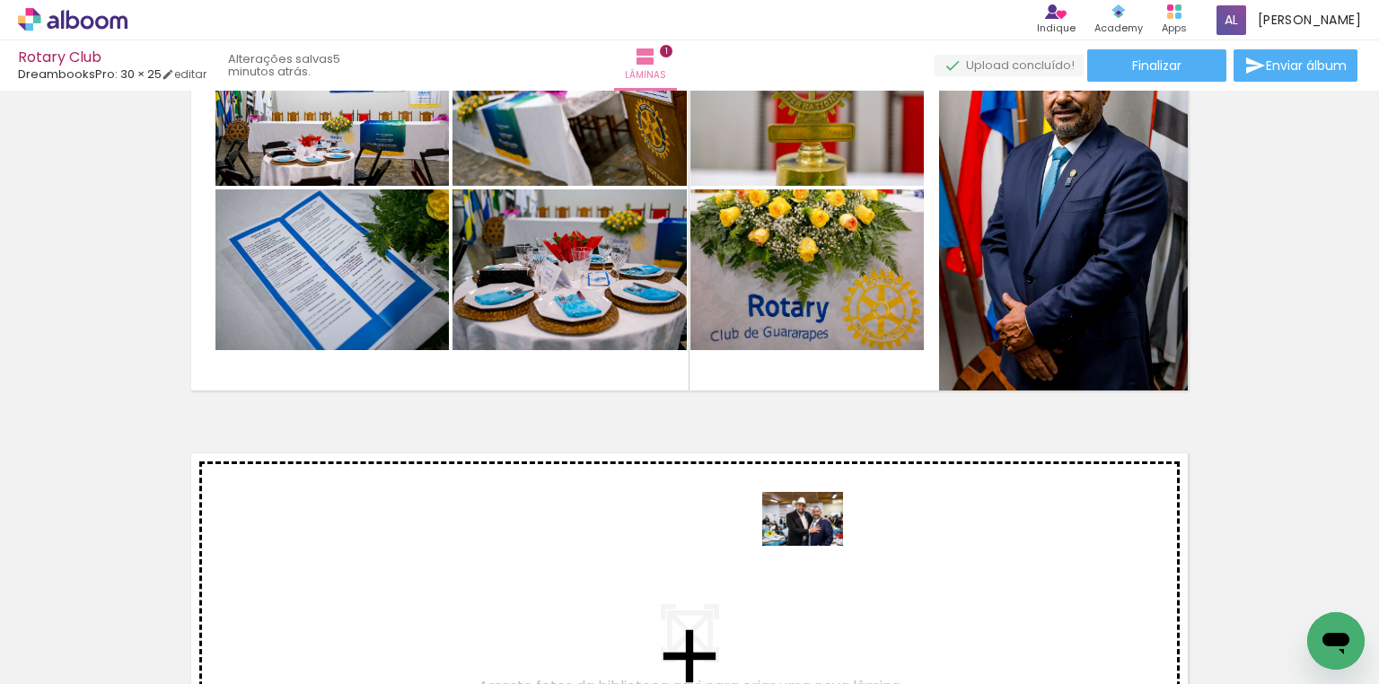
drag, startPoint x: 796, startPoint y: 626, endPoint x: 816, endPoint y: 546, distance: 82.3
click at [816, 546] on quentale-workspace at bounding box center [689, 342] width 1379 height 684
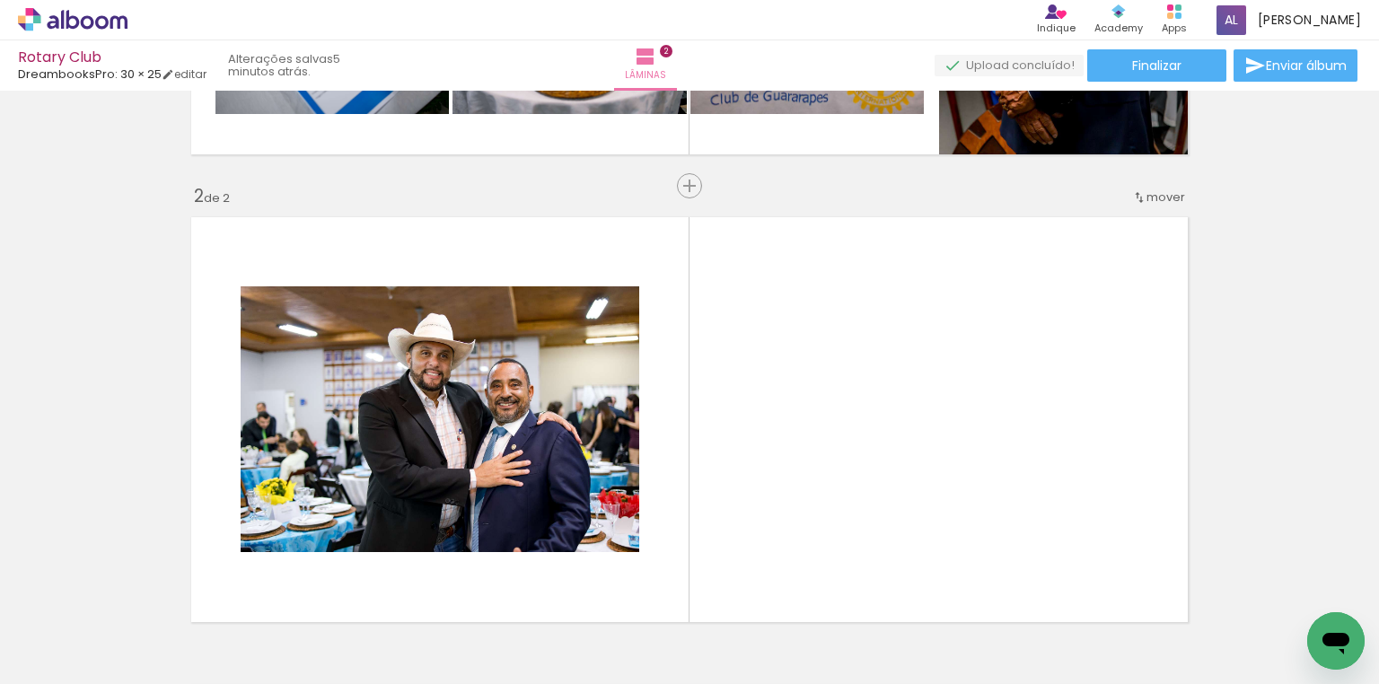
scroll to position [490, 0]
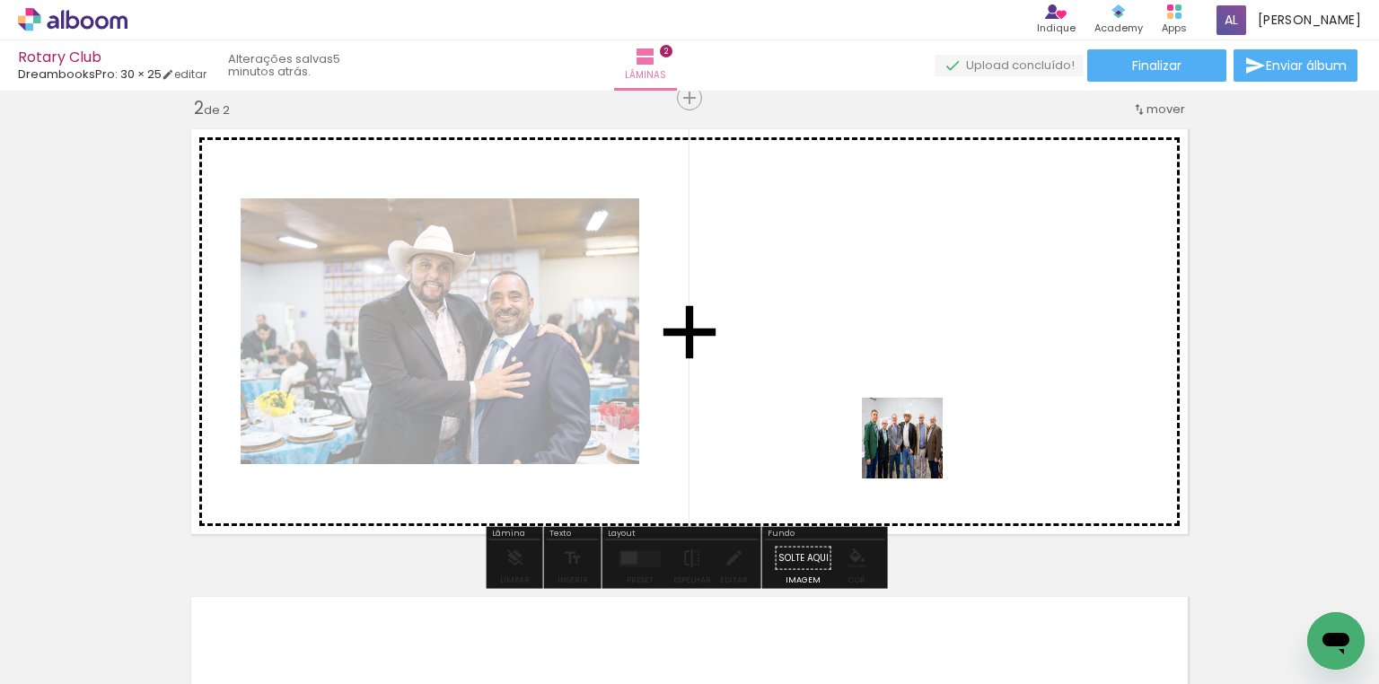
drag, startPoint x: 889, startPoint y: 619, endPoint x: 916, endPoint y: 452, distance: 170.0
click at [916, 452] on quentale-workspace at bounding box center [689, 342] width 1379 height 684
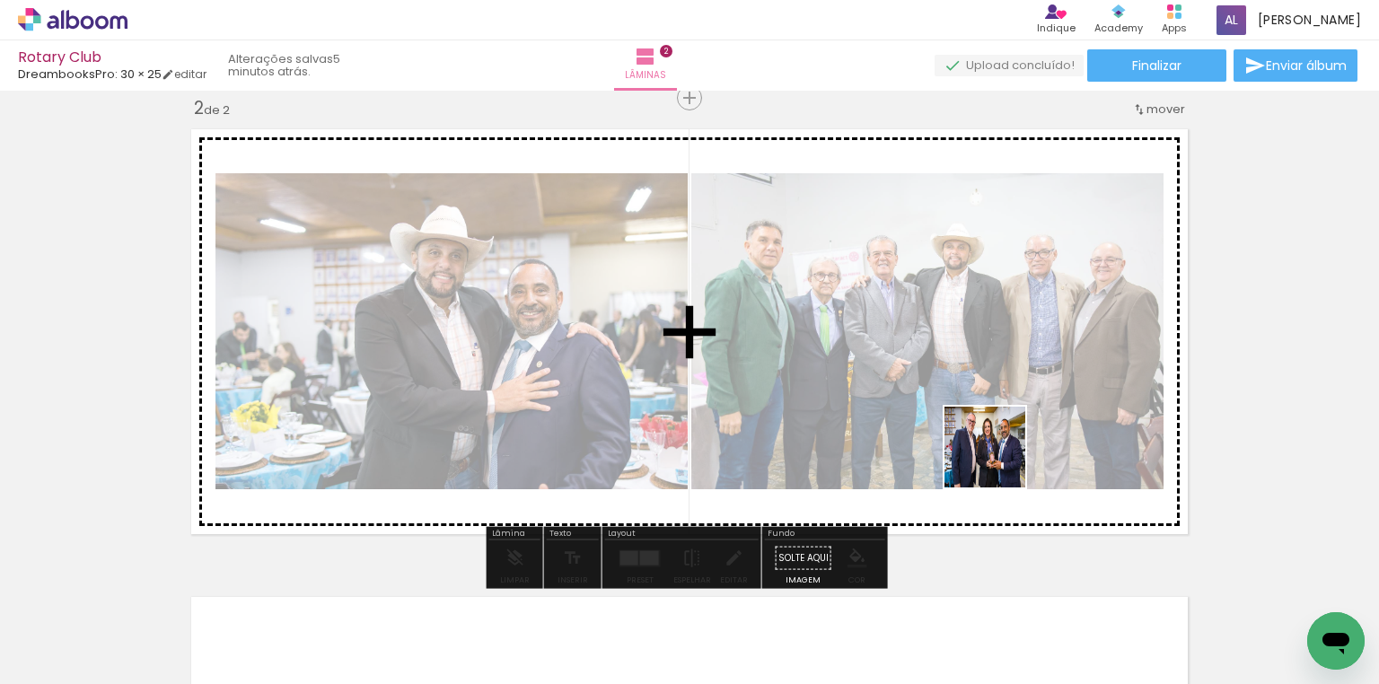
drag, startPoint x: 992, startPoint y: 609, endPoint x: 1062, endPoint y: 610, distance: 70.0
click at [1003, 444] on quentale-workspace at bounding box center [689, 342] width 1379 height 684
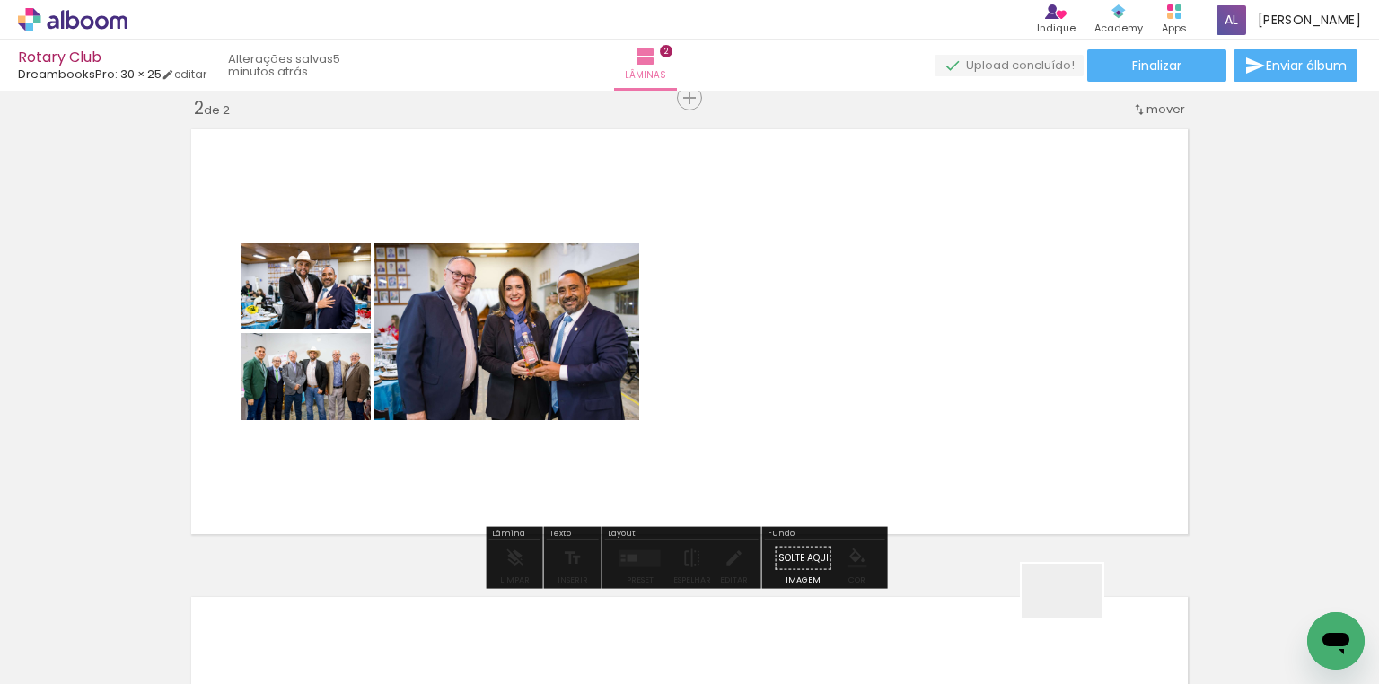
drag, startPoint x: 1076, startPoint y: 618, endPoint x: 1088, endPoint y: 467, distance: 151.3
click at [1088, 467] on quentale-workspace at bounding box center [689, 342] width 1379 height 684
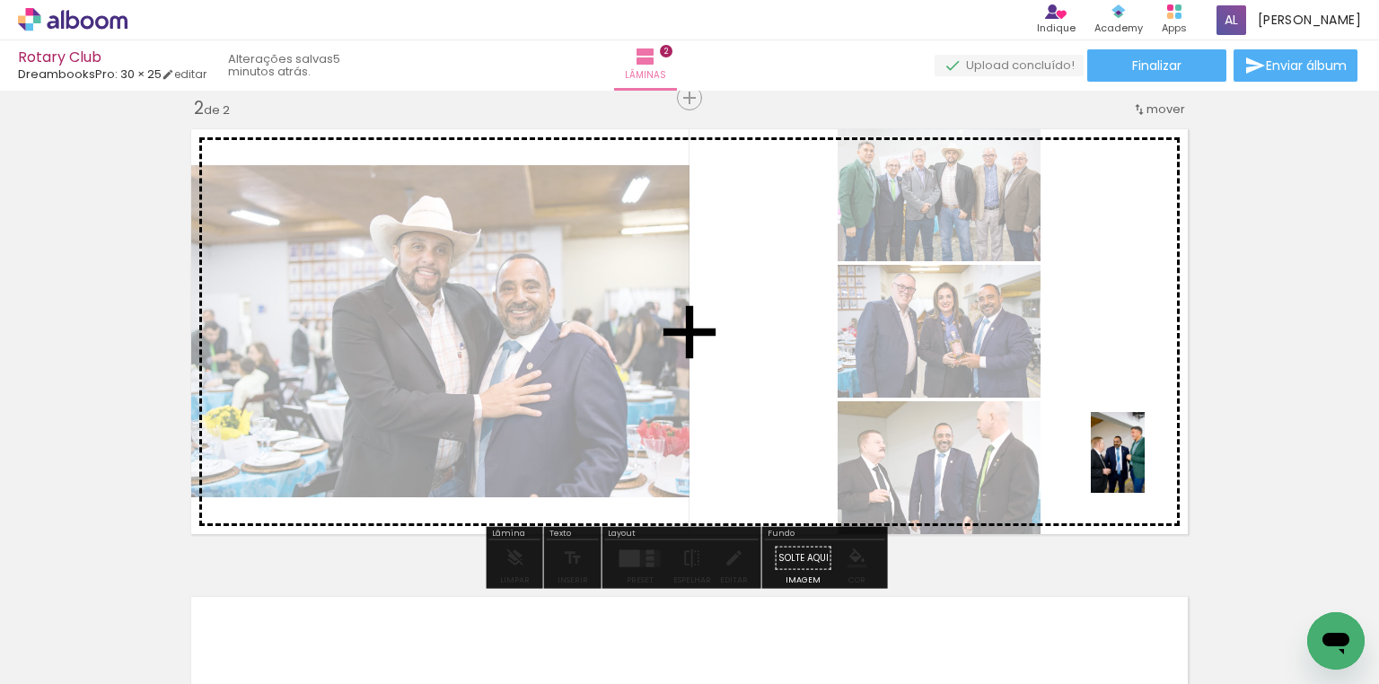
drag, startPoint x: 1163, startPoint y: 540, endPoint x: 1145, endPoint y: 466, distance: 76.9
click at [1145, 466] on quentale-workspace at bounding box center [689, 342] width 1379 height 684
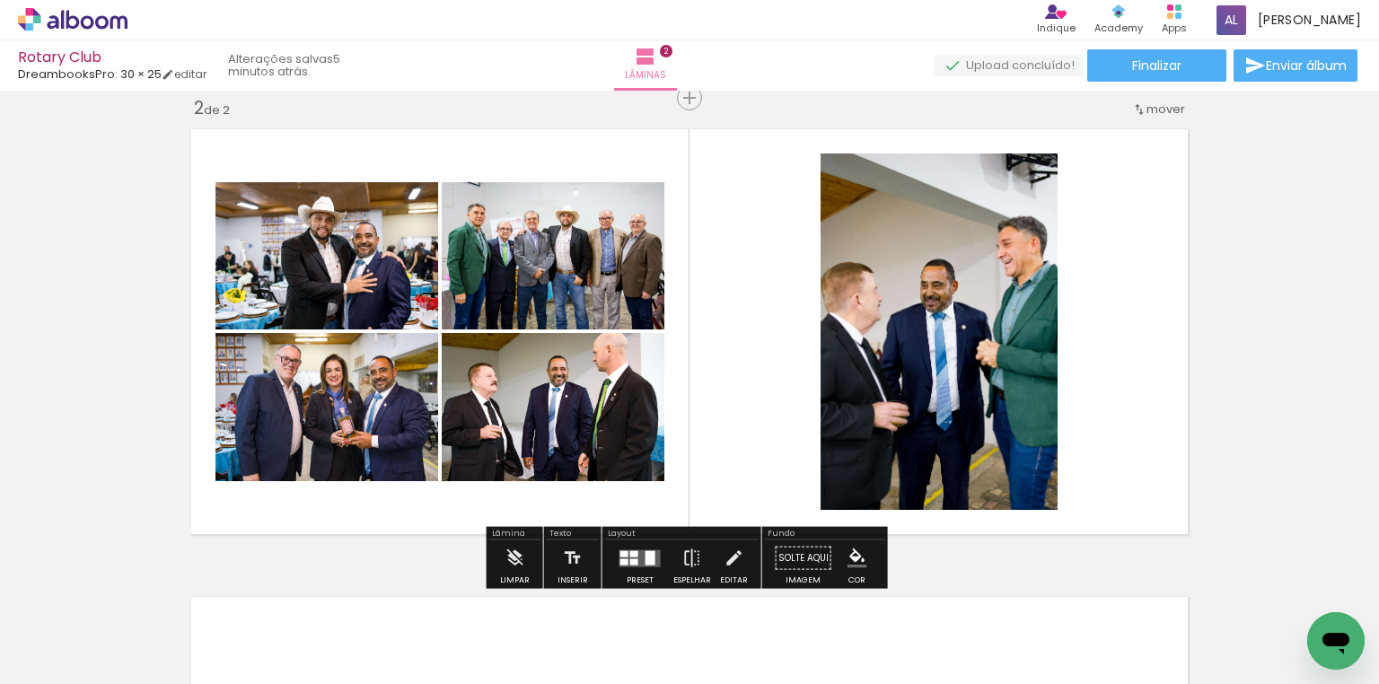
scroll to position [0, 586]
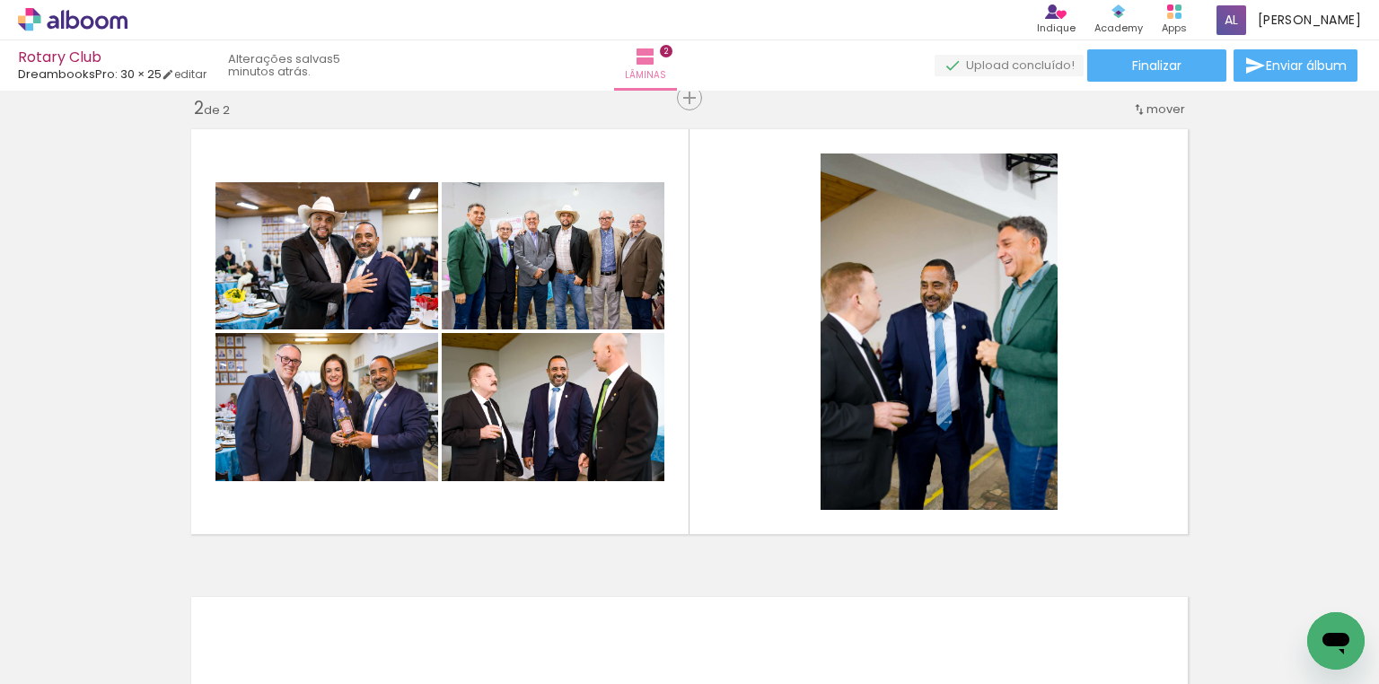
drag, startPoint x: 705, startPoint y: 620, endPoint x: 826, endPoint y: 582, distance: 127.2
click at [766, 420] on quentale-workspace at bounding box center [689, 342] width 1379 height 684
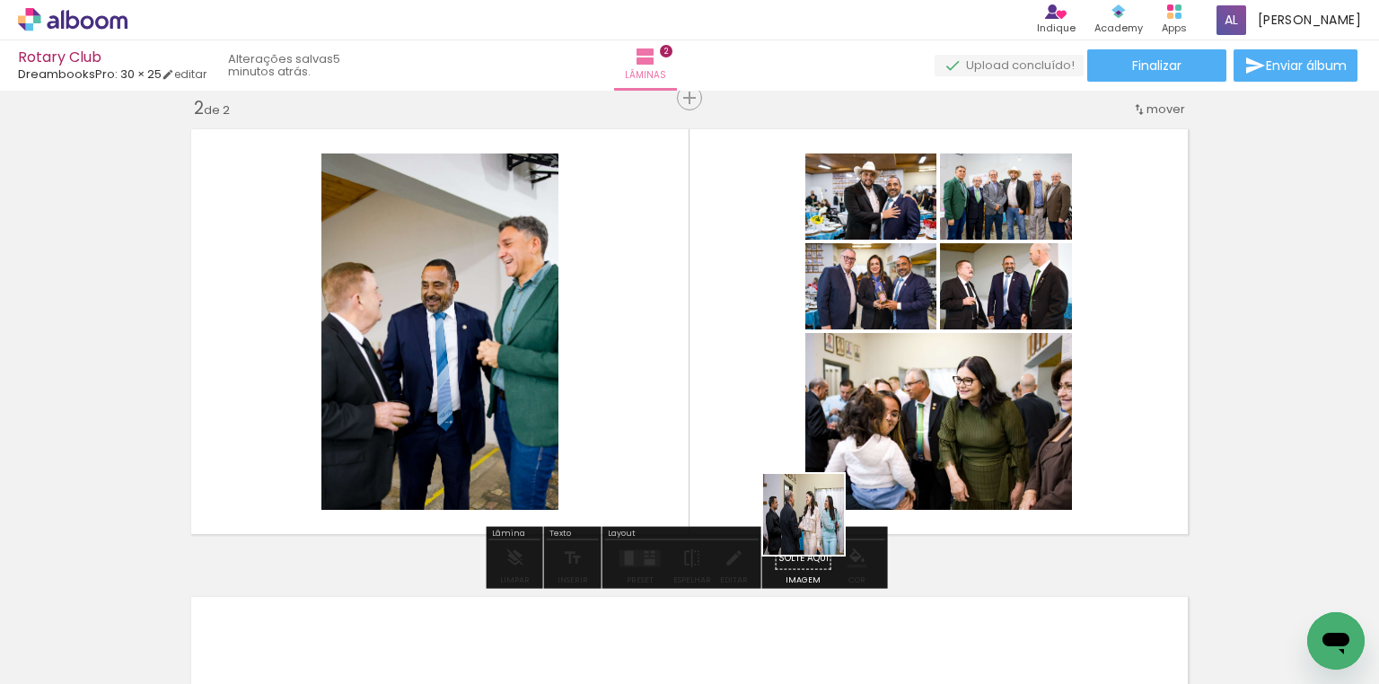
drag, startPoint x: 817, startPoint y: 548, endPoint x: 891, endPoint y: 617, distance: 101.0
click at [817, 446] on quentale-workspace at bounding box center [689, 342] width 1379 height 684
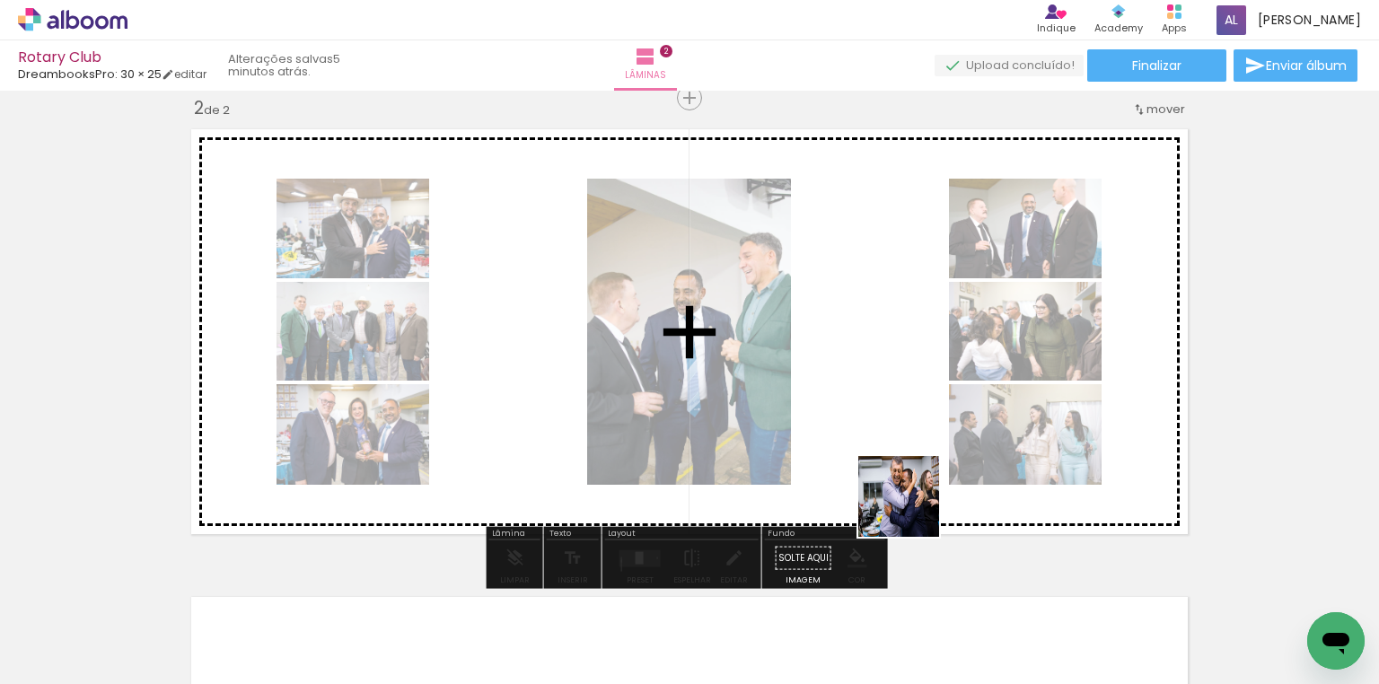
drag, startPoint x: 912, startPoint y: 510, endPoint x: 952, endPoint y: 471, distance: 55.2
click at [916, 446] on quentale-workspace at bounding box center [689, 342] width 1379 height 684
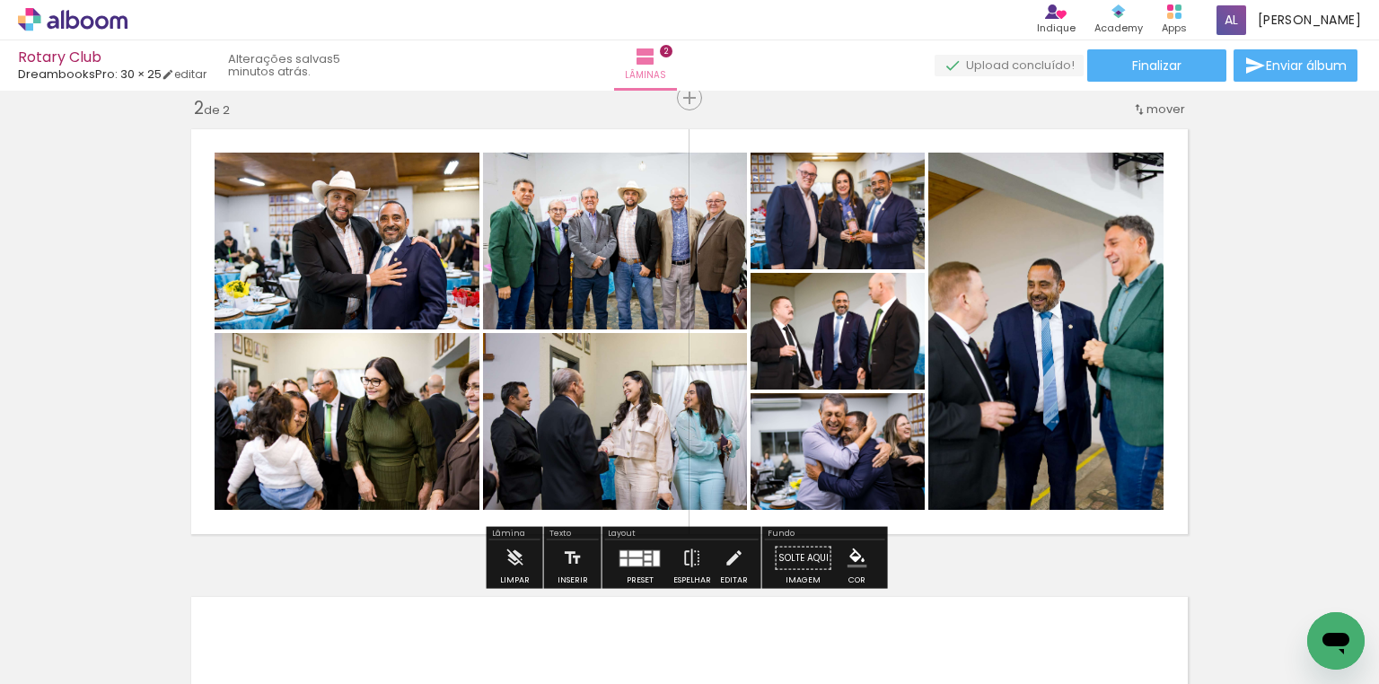
scroll to position [0, 777]
click at [630, 566] on quentale-layouter at bounding box center [639, 557] width 41 height 17
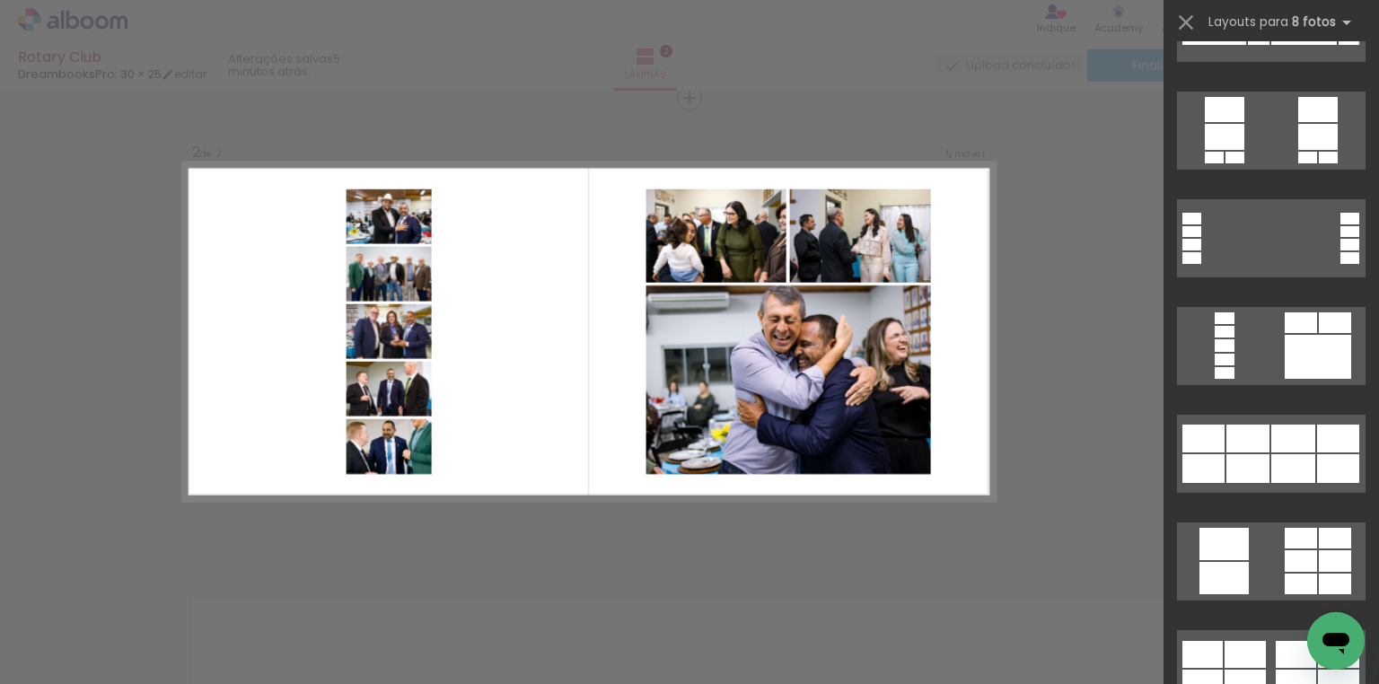
scroll to position [2226, 0]
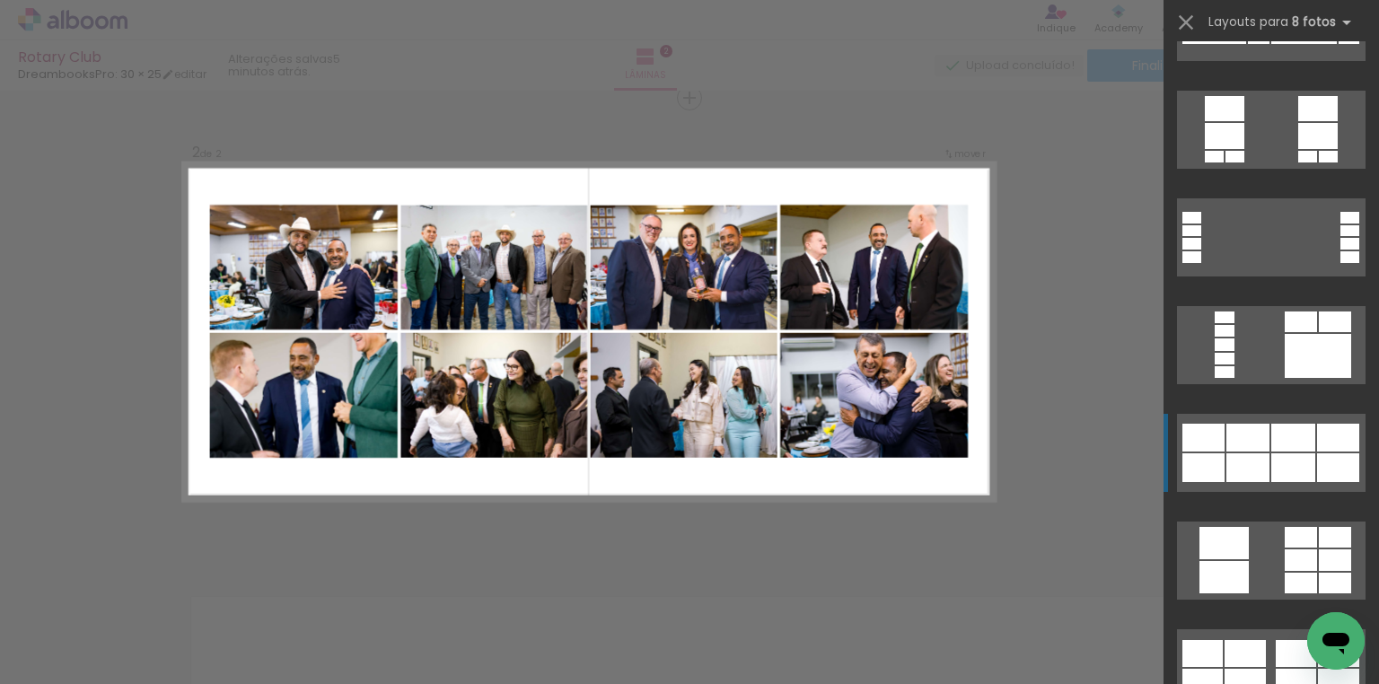
click at [1309, 527] on div at bounding box center [1301, 537] width 32 height 21
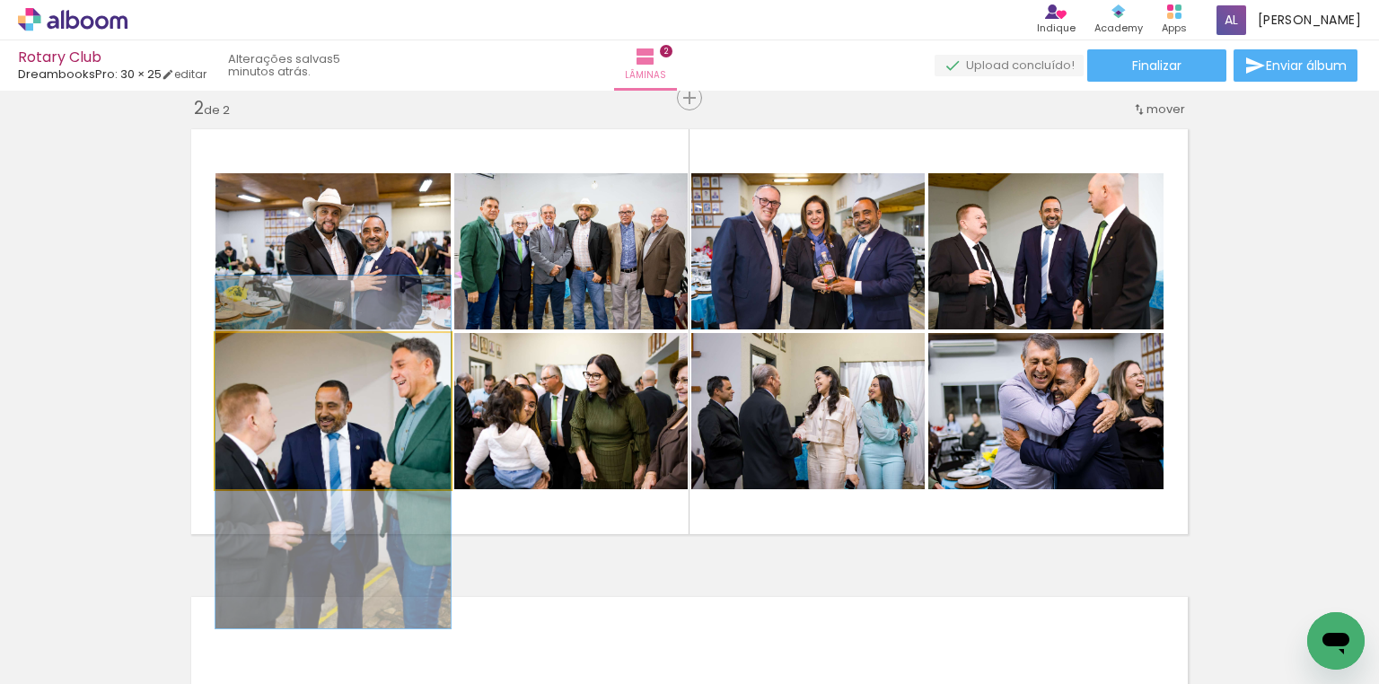
drag, startPoint x: 325, startPoint y: 408, endPoint x: 324, endPoint y: 450, distance: 41.3
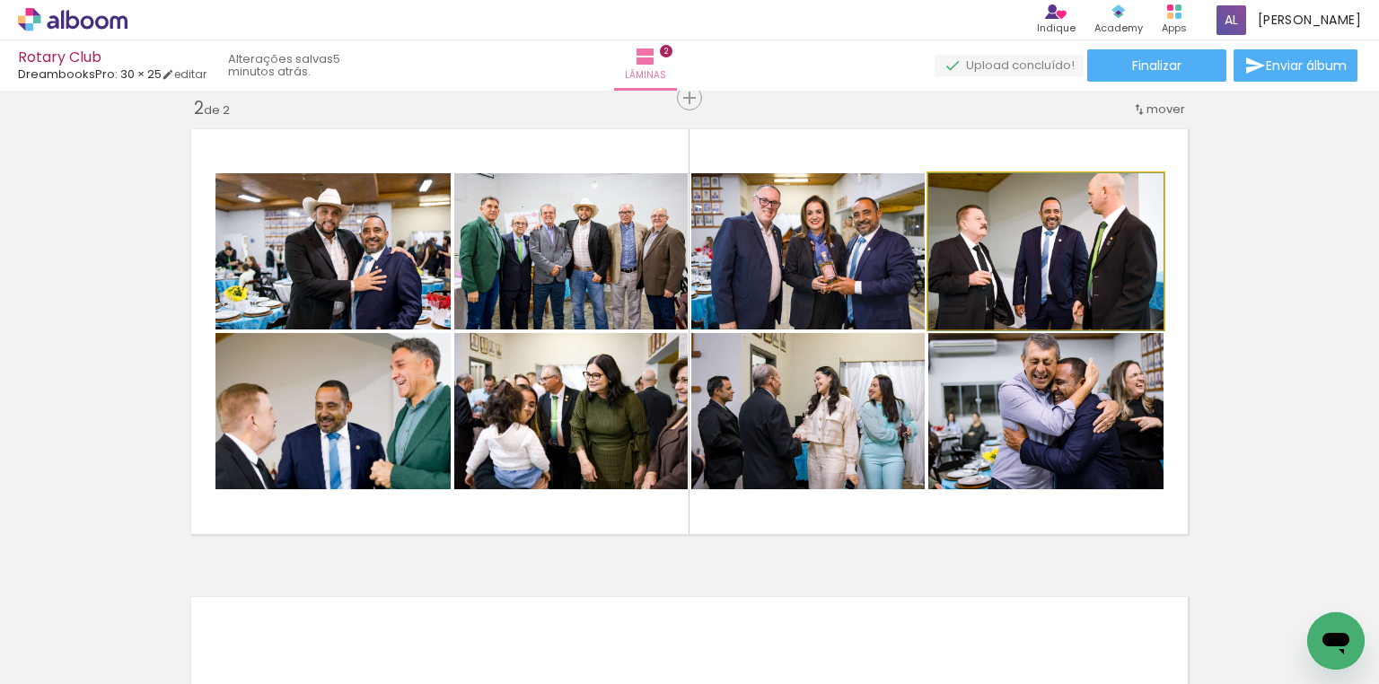
drag, startPoint x: 1106, startPoint y: 259, endPoint x: 1112, endPoint y: 272, distance: 14.1
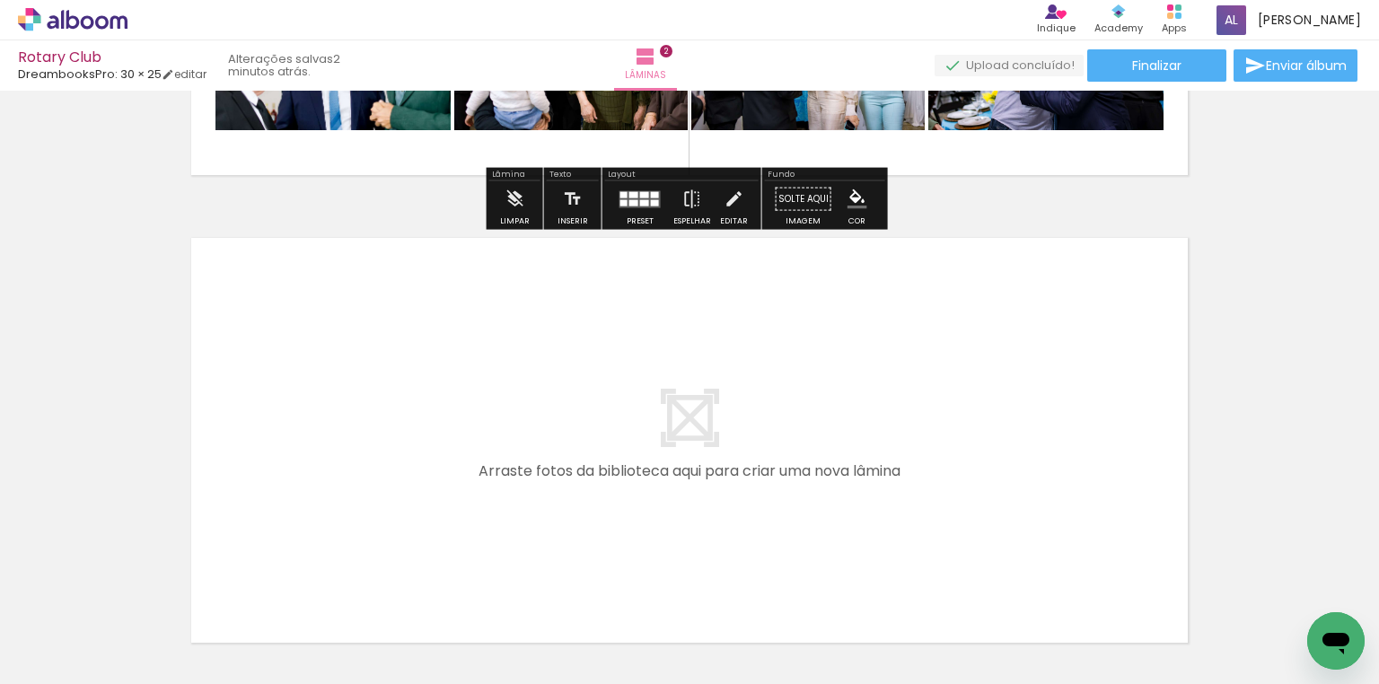
scroll to position [706, 0]
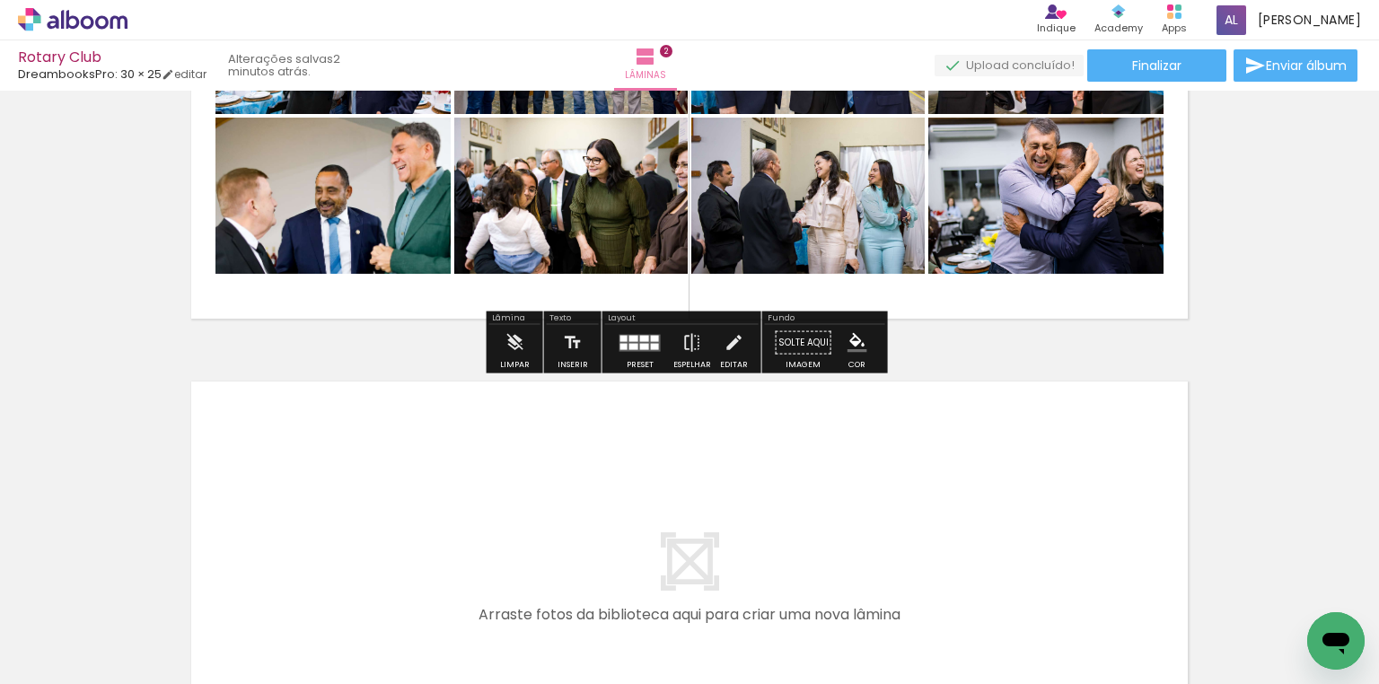
click at [28, 657] on iron-icon at bounding box center [26, 660] width 22 height 22
click at [0, 0] on input "file" at bounding box center [0, 0] width 0 height 0
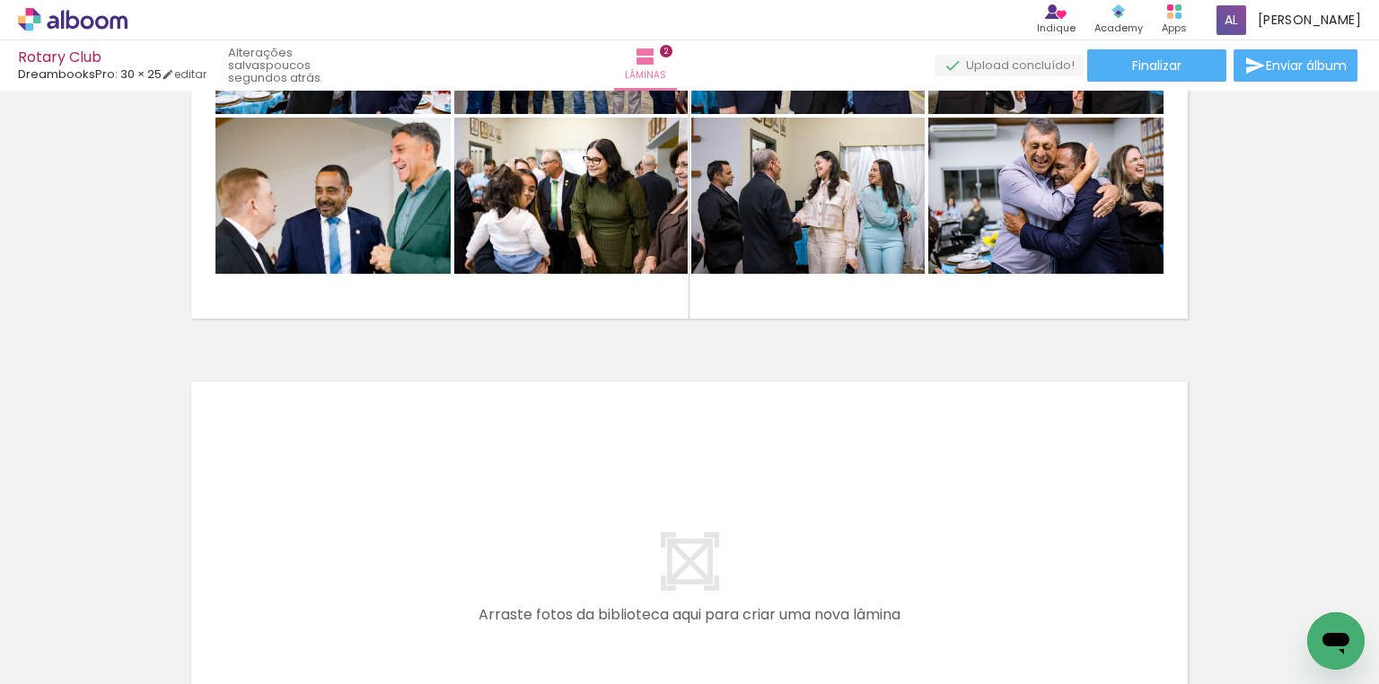
scroll to position [0, 11945]
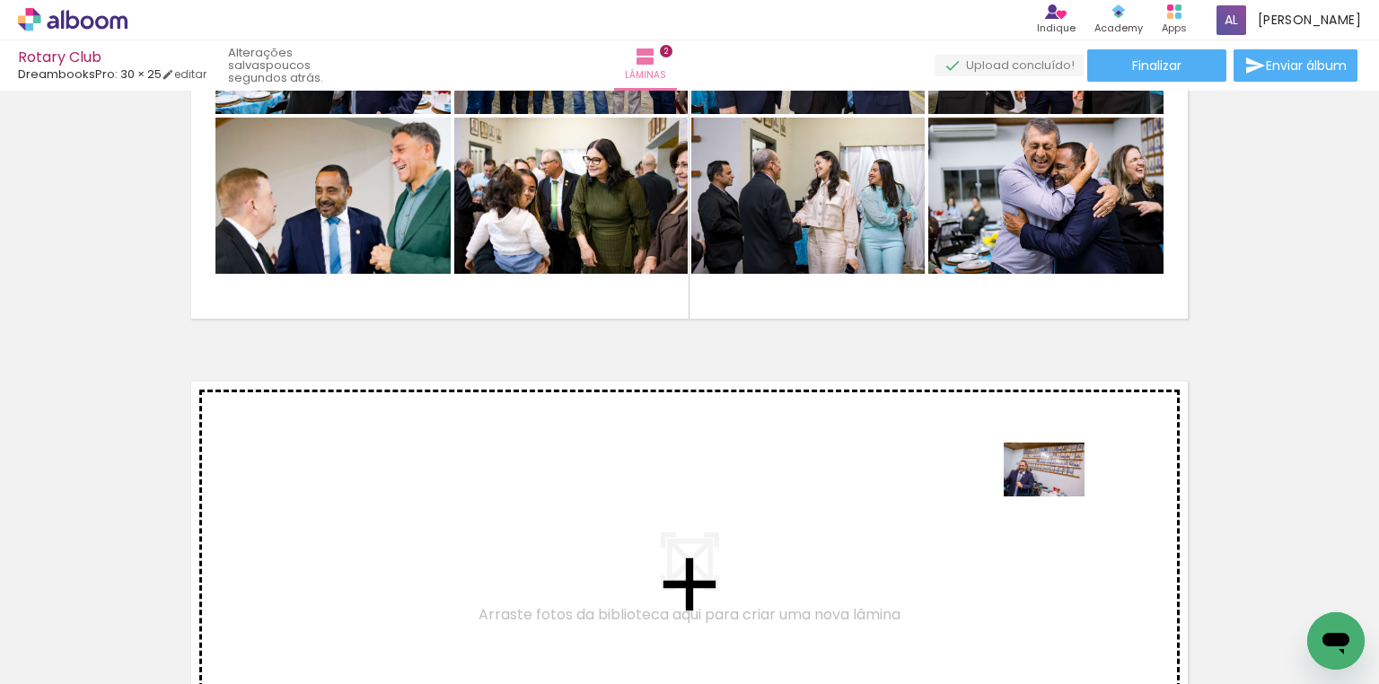
drag, startPoint x: 1293, startPoint y: 617, endPoint x: 1058, endPoint y: 496, distance: 264.2
click at [1058, 496] on quentale-workspace at bounding box center [689, 342] width 1379 height 684
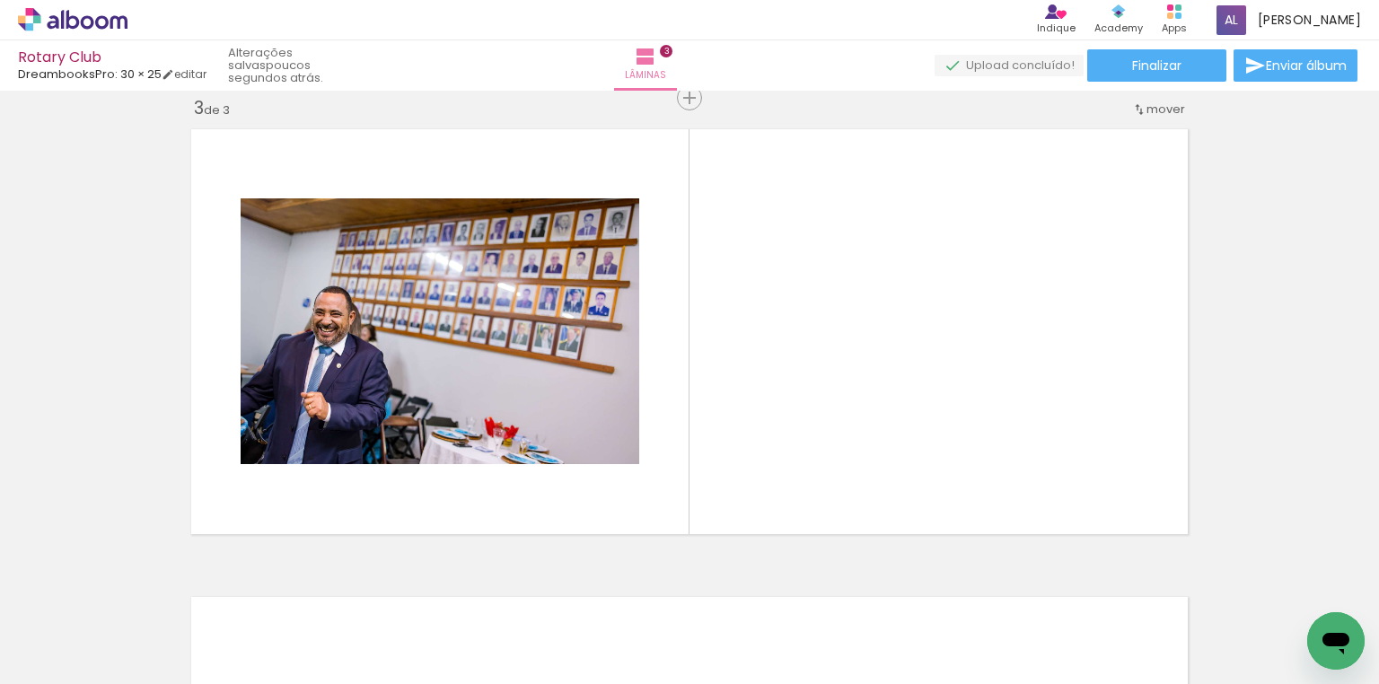
scroll to position [0, 783]
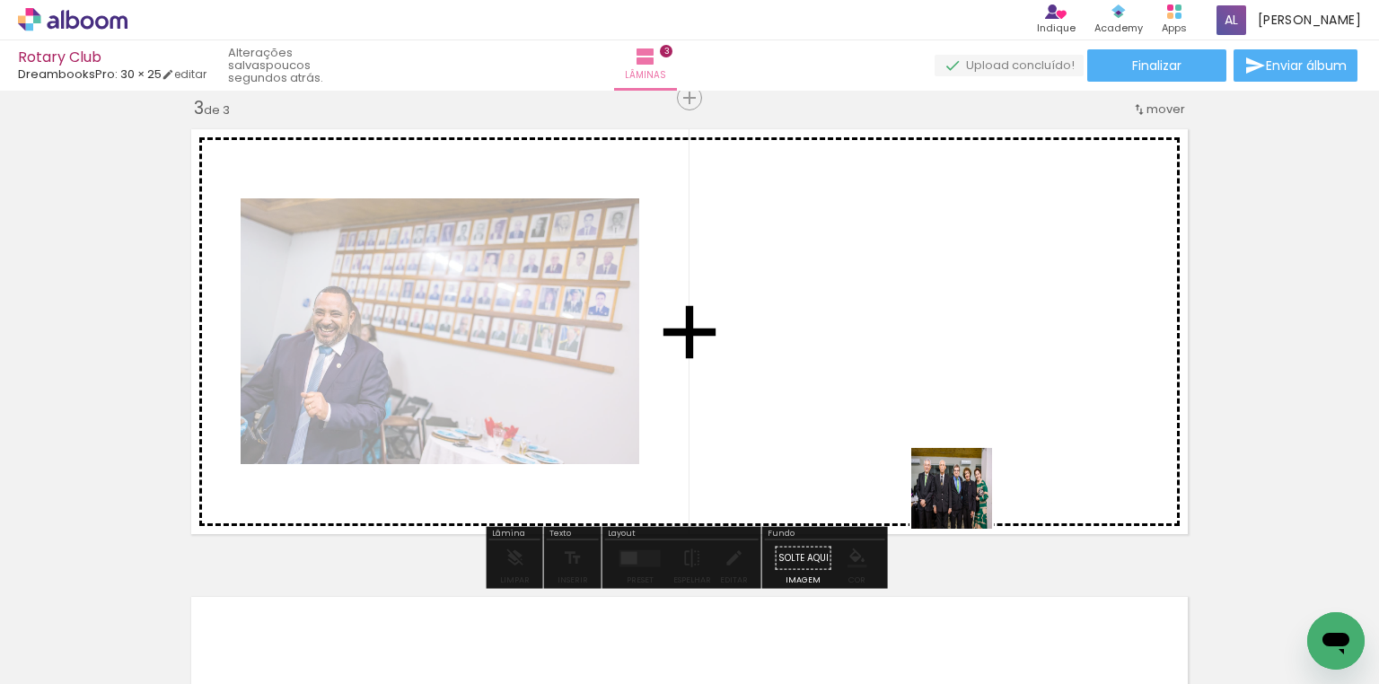
drag, startPoint x: 911, startPoint y: 636, endPoint x: 1014, endPoint y: 395, distance: 261.5
click at [1014, 395] on quentale-workspace at bounding box center [689, 342] width 1379 height 684
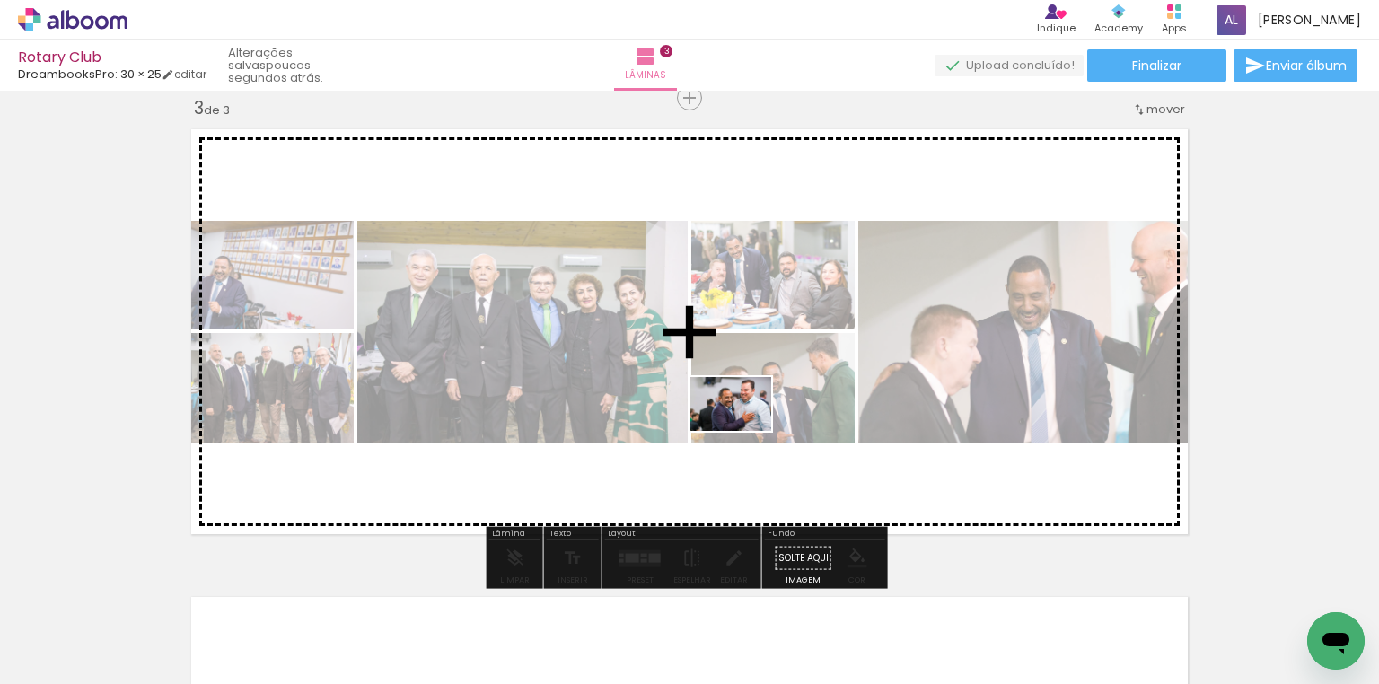
click at [744, 431] on quentale-workspace at bounding box center [689, 342] width 1379 height 684
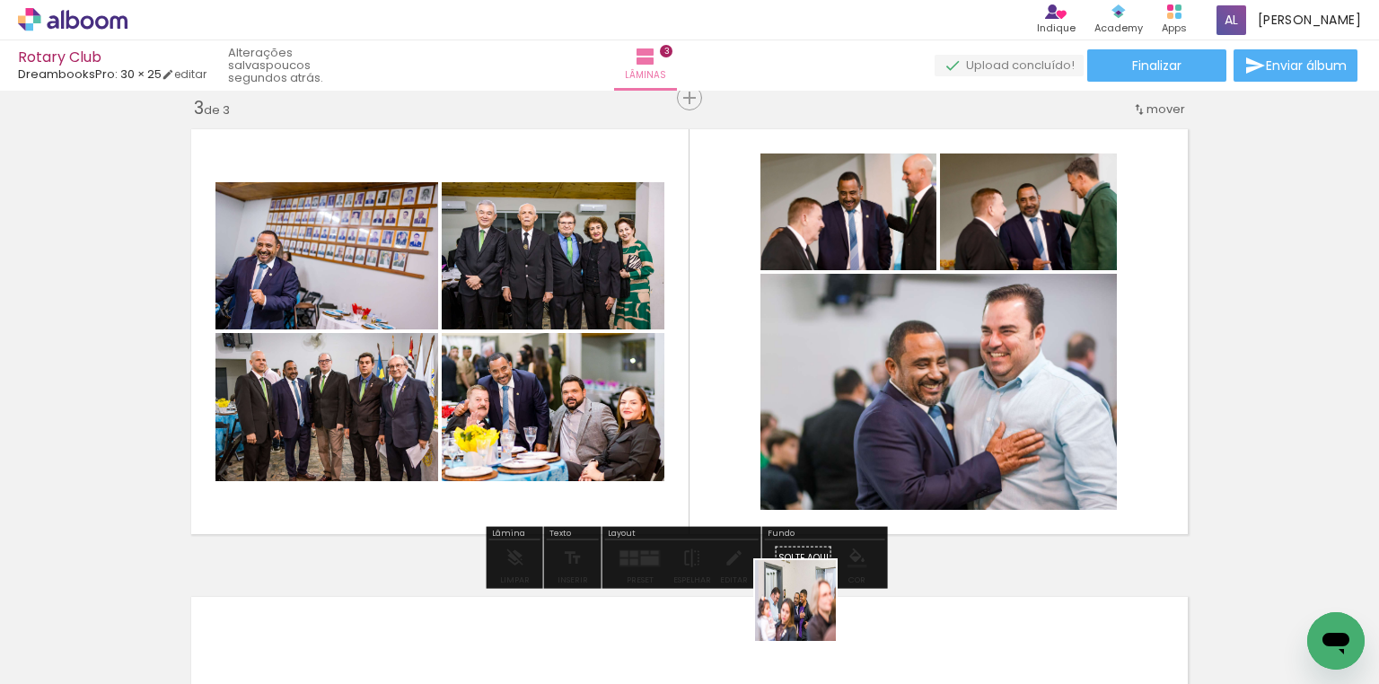
drag, startPoint x: 806, startPoint y: 640, endPoint x: 1052, endPoint y: 456, distance: 307.2
click at [900, 416] on quentale-workspace at bounding box center [689, 342] width 1379 height 684
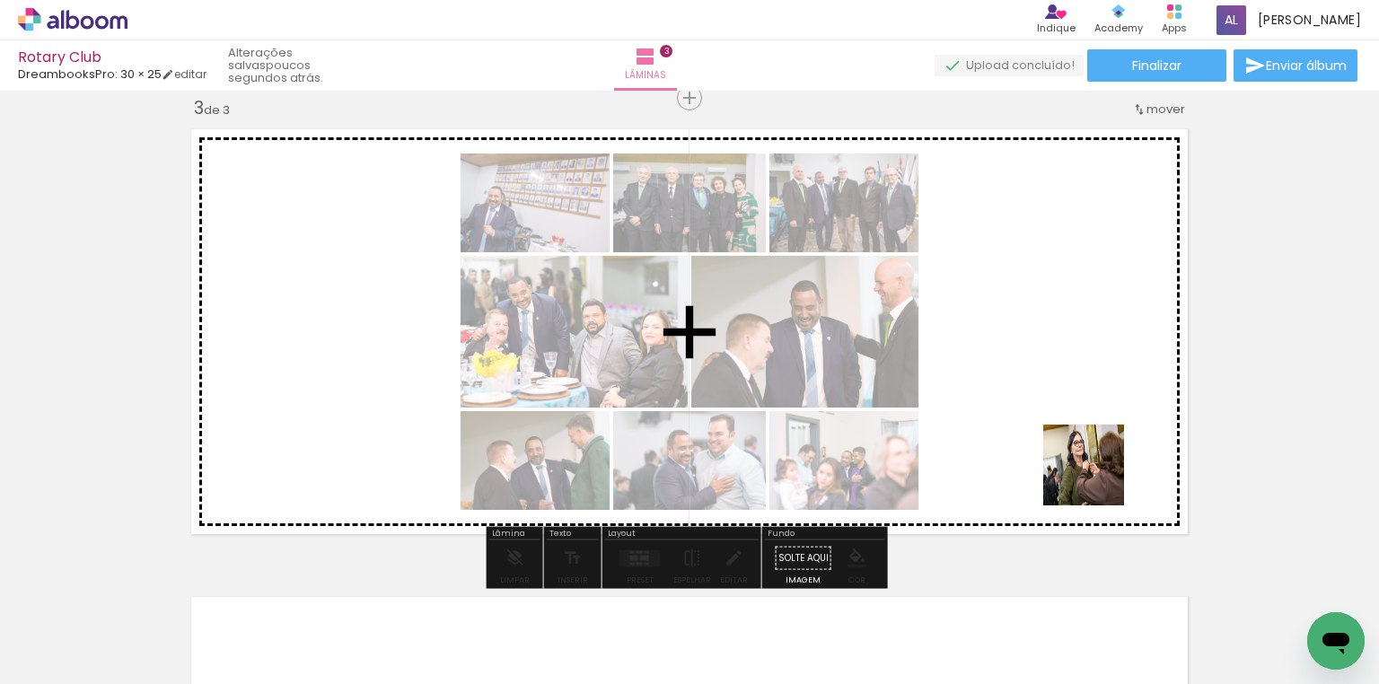
drag, startPoint x: 1097, startPoint y: 614, endPoint x: 1173, endPoint y: 562, distance: 92.4
click at [1098, 444] on quentale-workspace at bounding box center [689, 342] width 1379 height 684
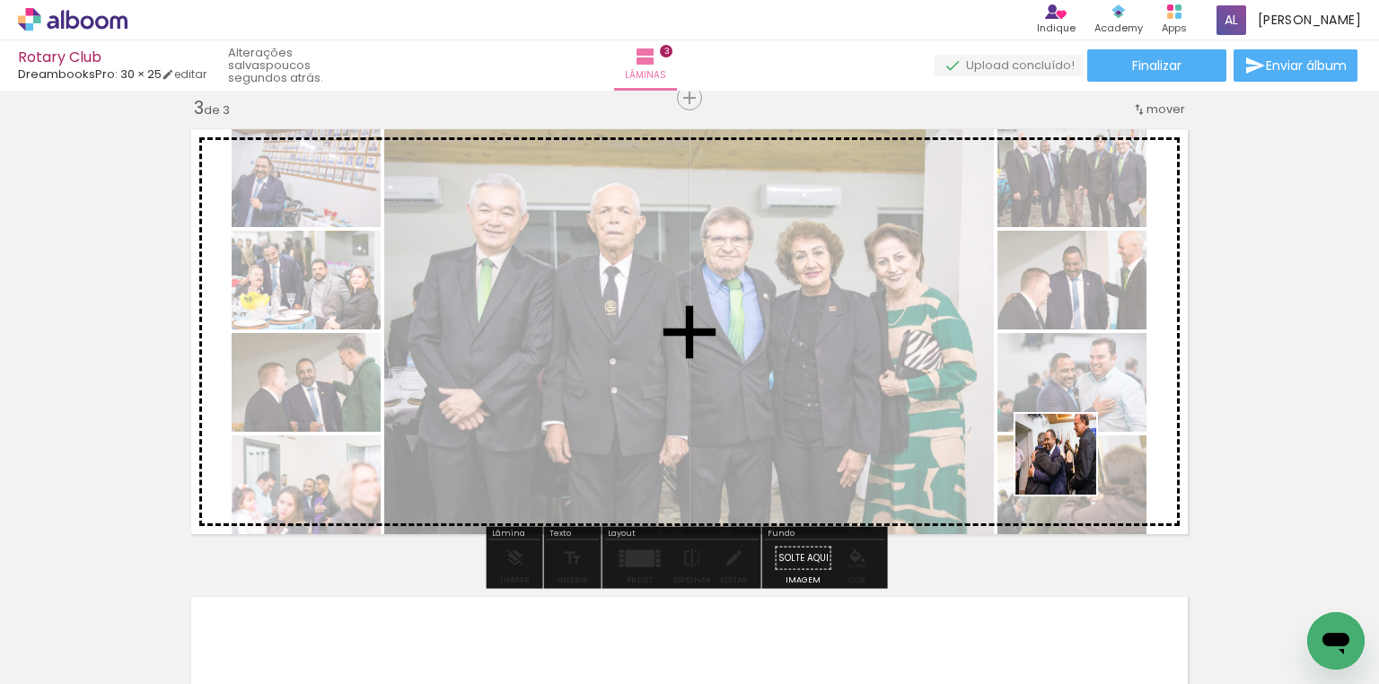
drag, startPoint x: 1212, startPoint y: 611, endPoint x: 1069, endPoint y: 468, distance: 202.5
click at [1069, 468] on quentale-workspace at bounding box center [689, 342] width 1379 height 684
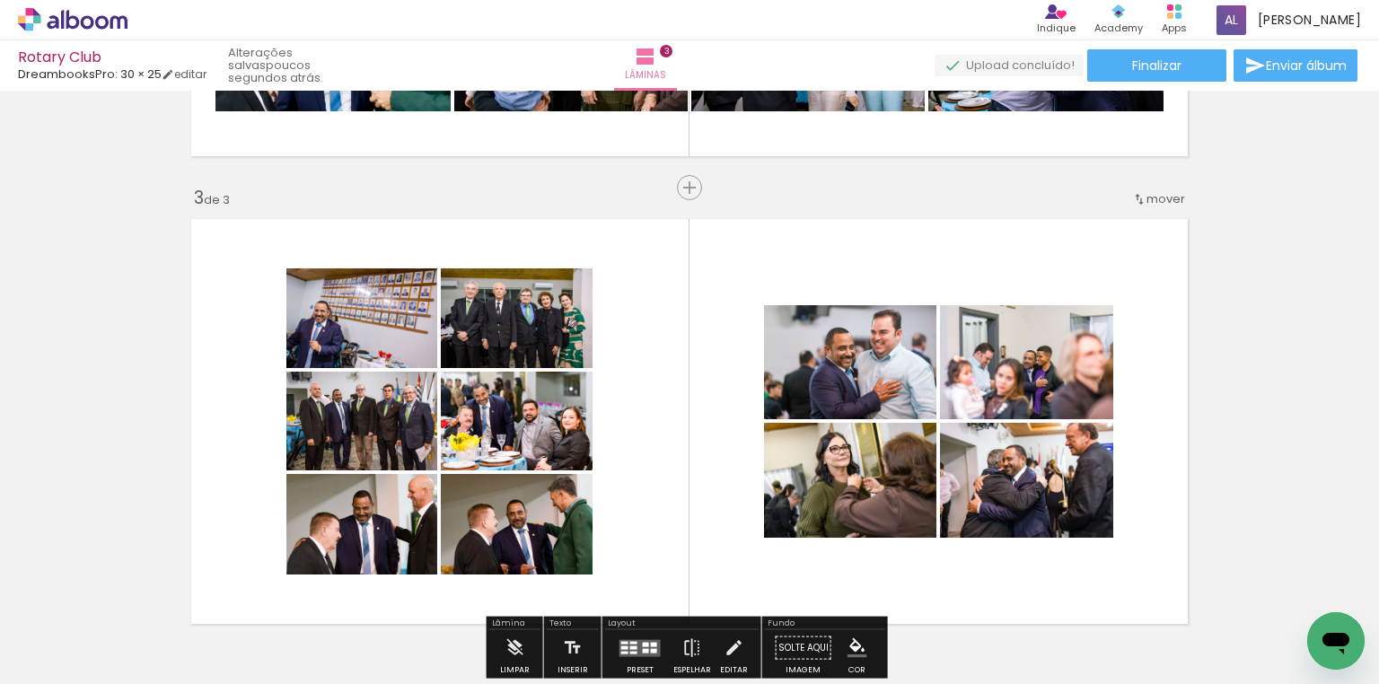
scroll to position [958, 0]
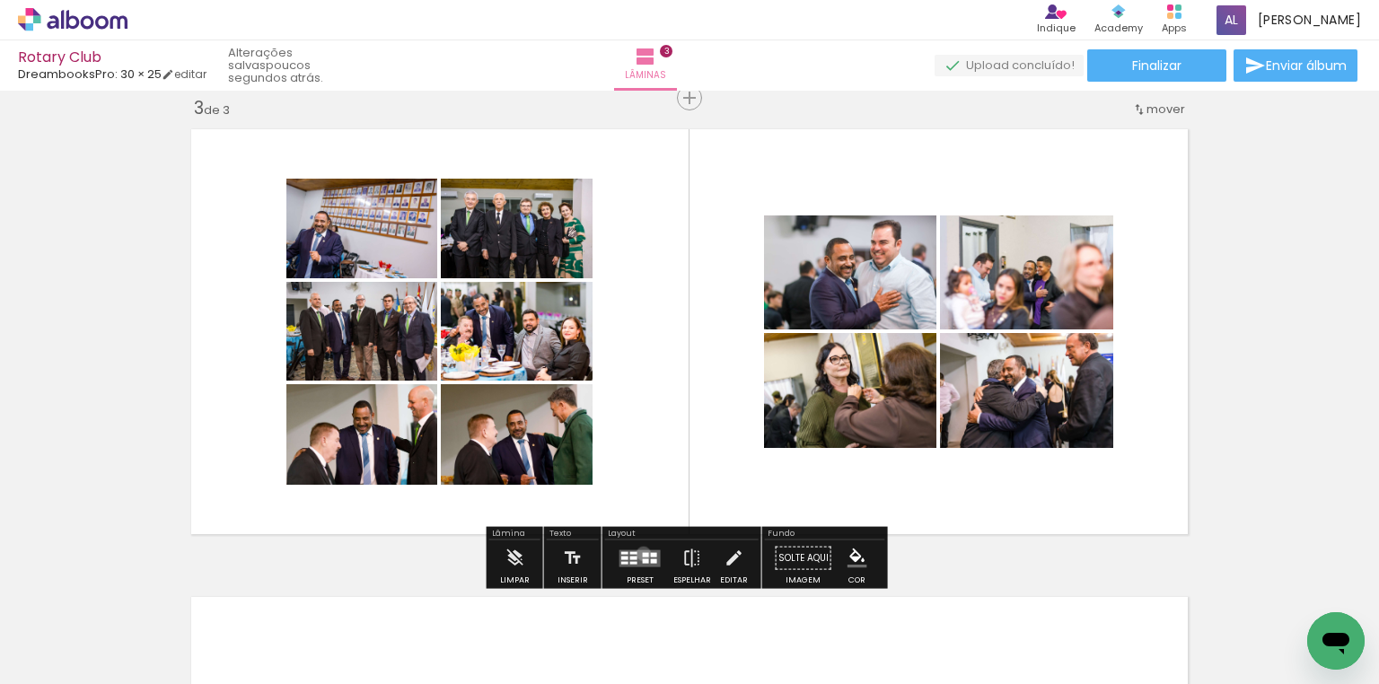
click at [643, 553] on div at bounding box center [646, 554] width 6 height 4
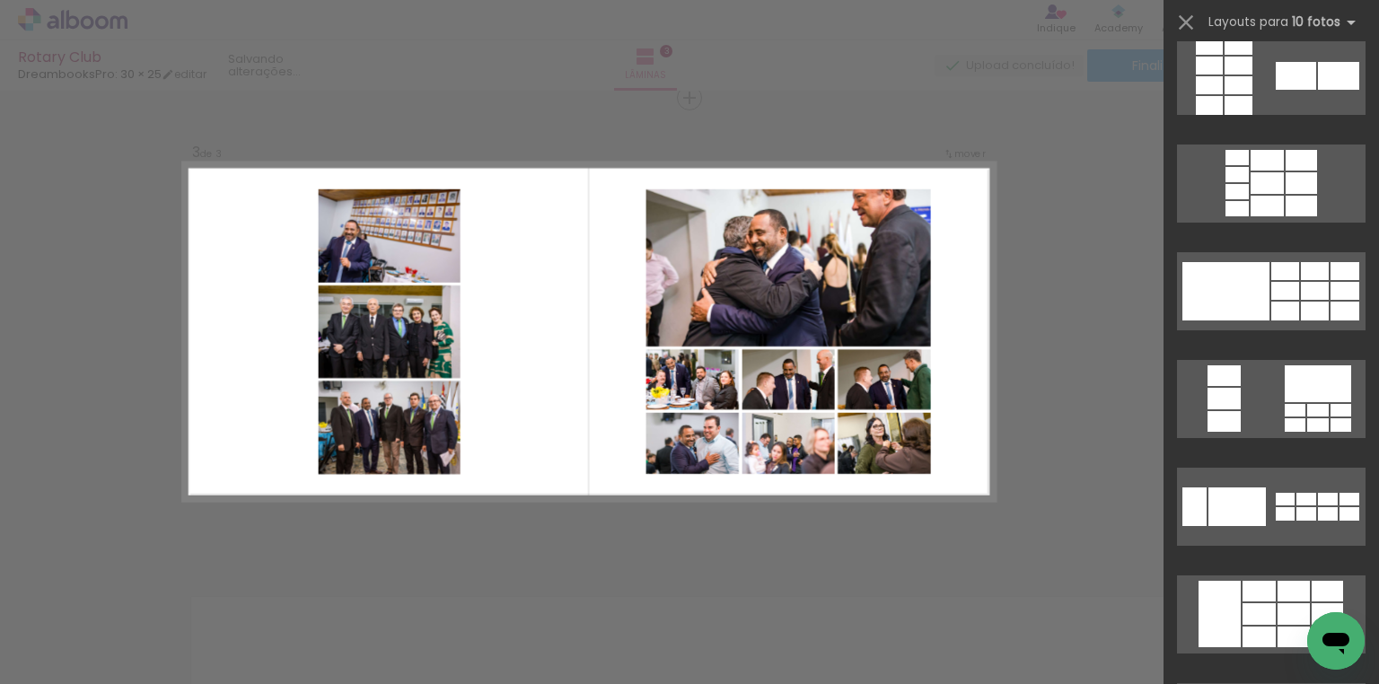
scroll to position [1005, 0]
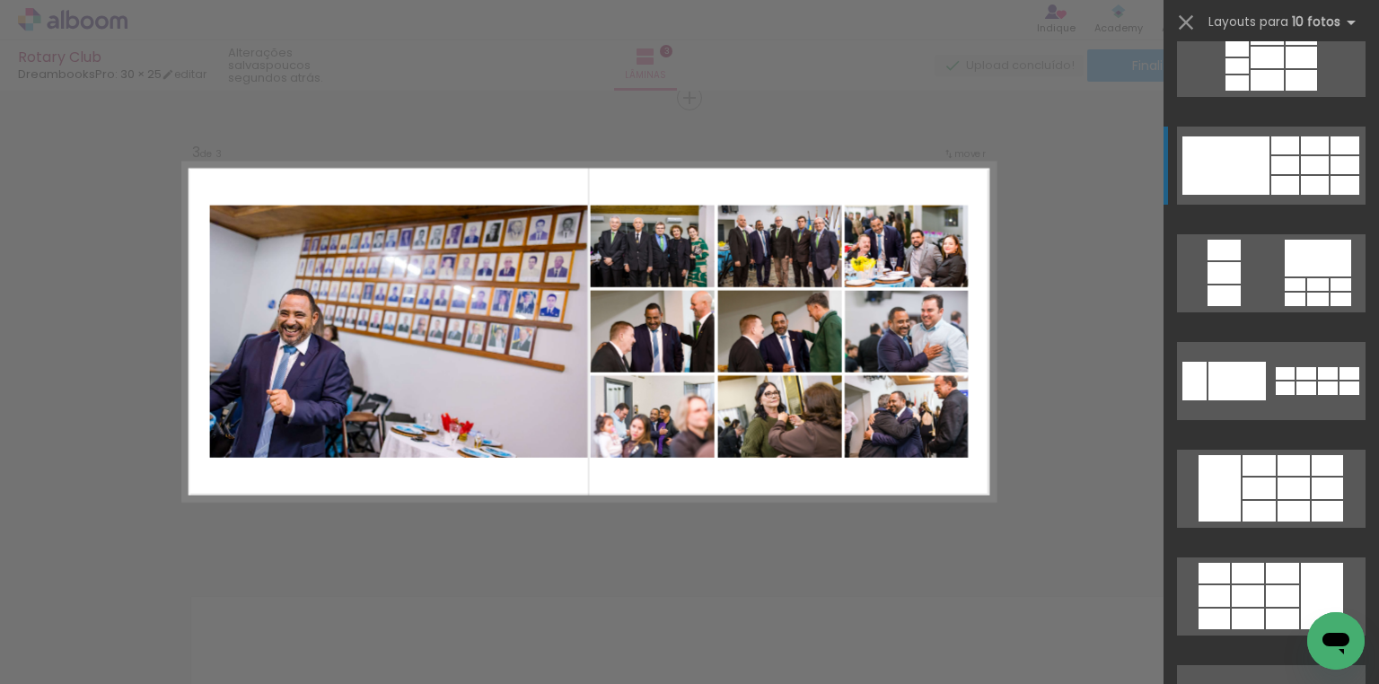
click at [1272, 455] on div at bounding box center [1258, 465] width 33 height 21
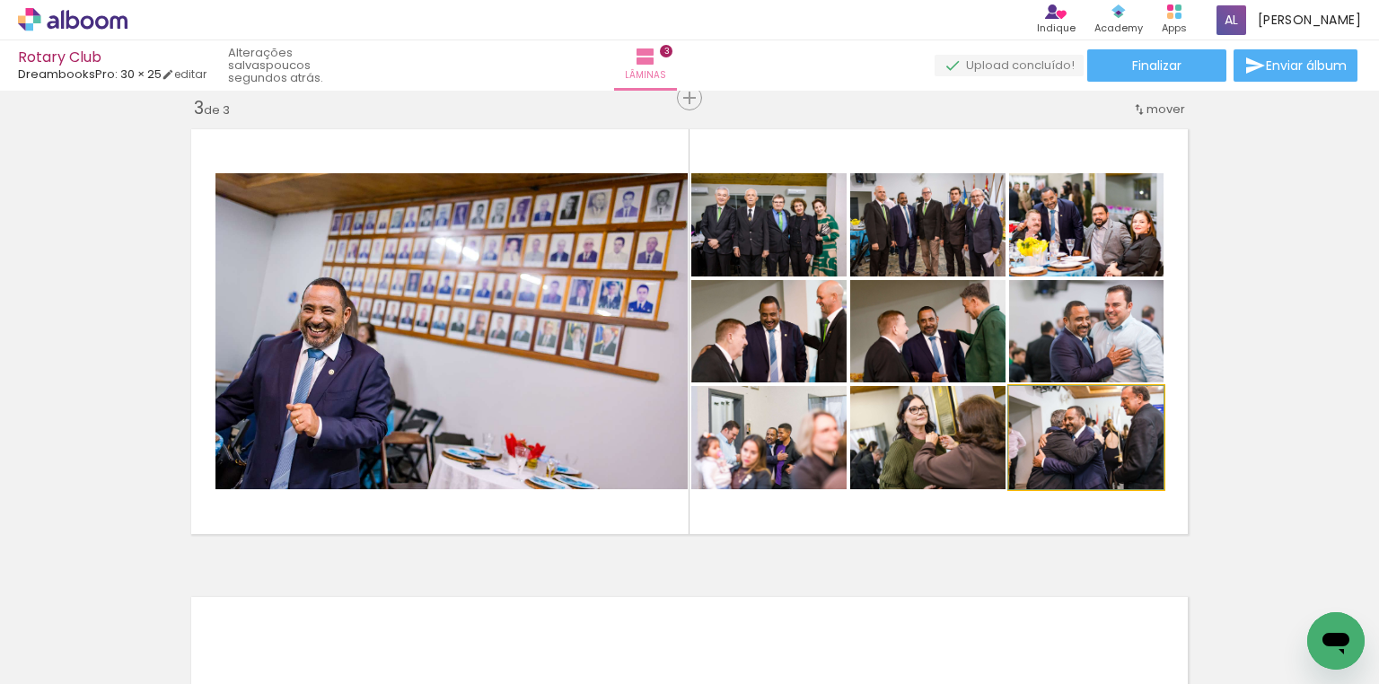
drag, startPoint x: 1100, startPoint y: 436, endPoint x: 1089, endPoint y: 444, distance: 13.5
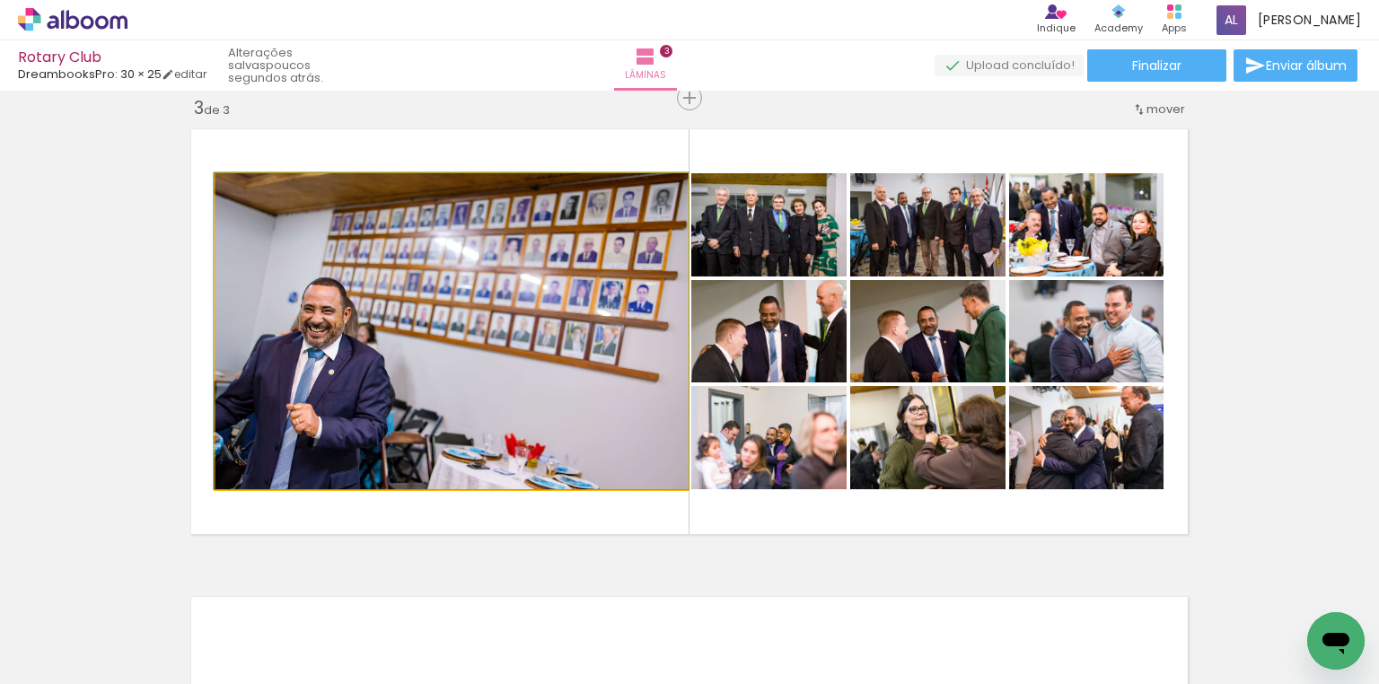
click at [469, 411] on quentale-photo at bounding box center [451, 331] width 472 height 316
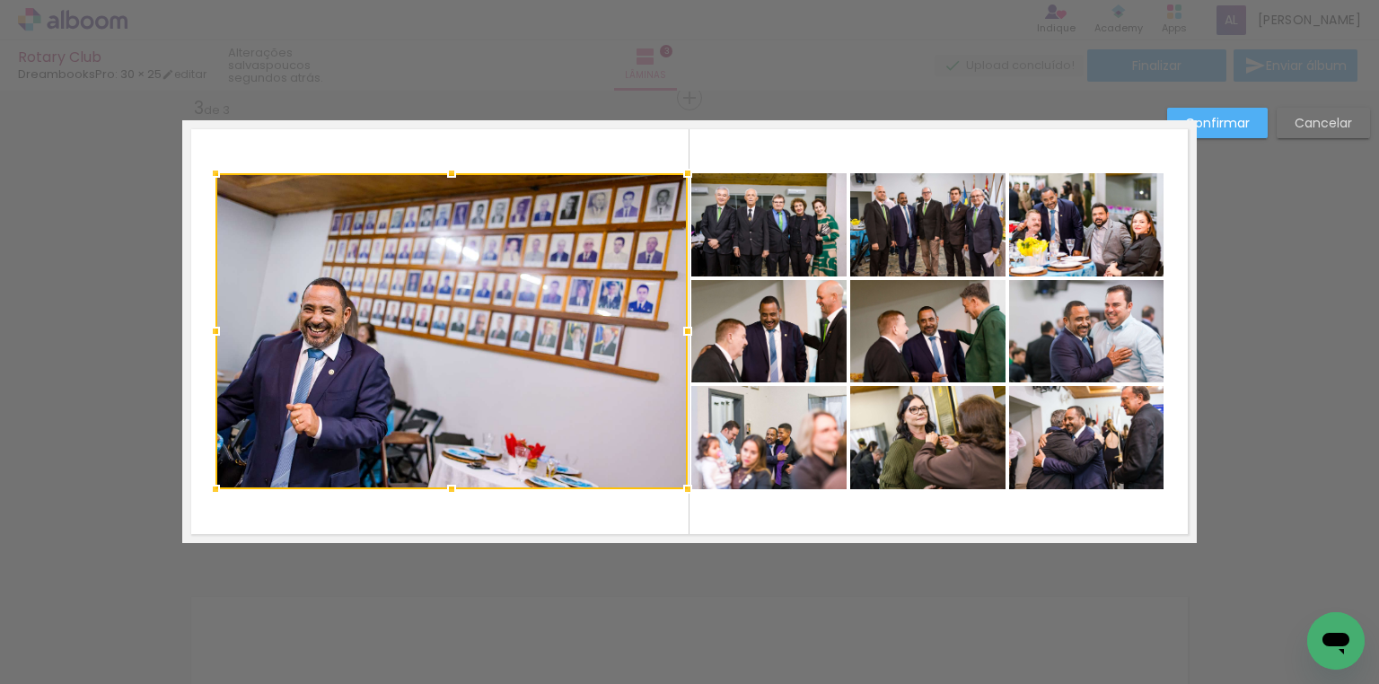
click at [768, 246] on quentale-photo at bounding box center [768, 224] width 155 height 103
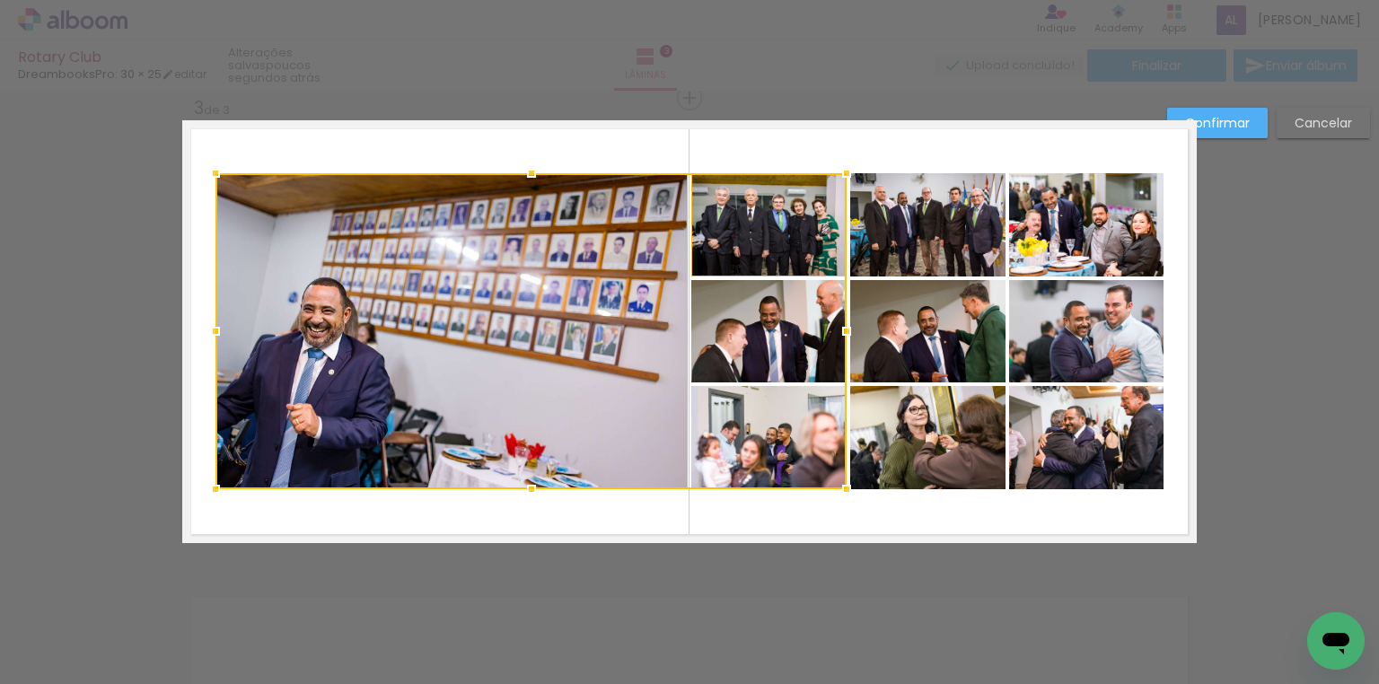
click at [768, 315] on div at bounding box center [530, 331] width 631 height 316
click at [898, 247] on quentale-photo at bounding box center [927, 224] width 155 height 103
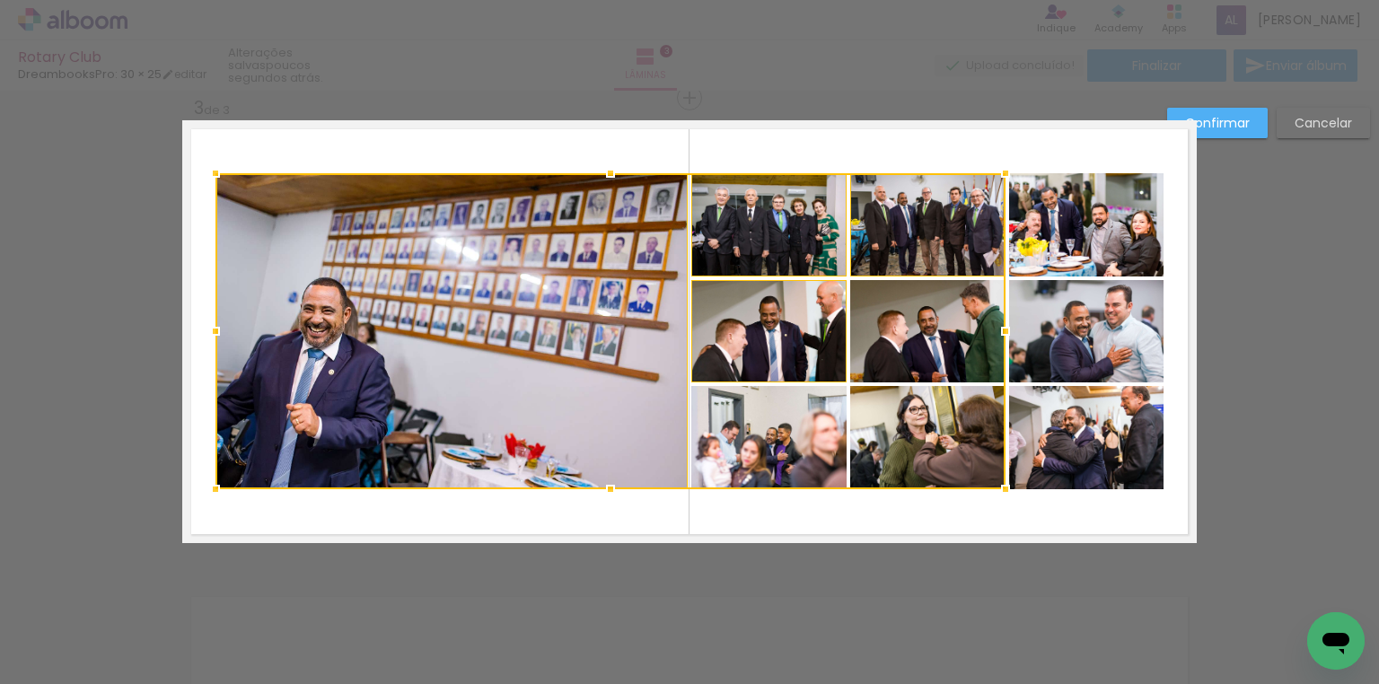
click at [930, 335] on div at bounding box center [610, 331] width 790 height 316
click at [1061, 250] on quentale-photo at bounding box center [1086, 224] width 154 height 103
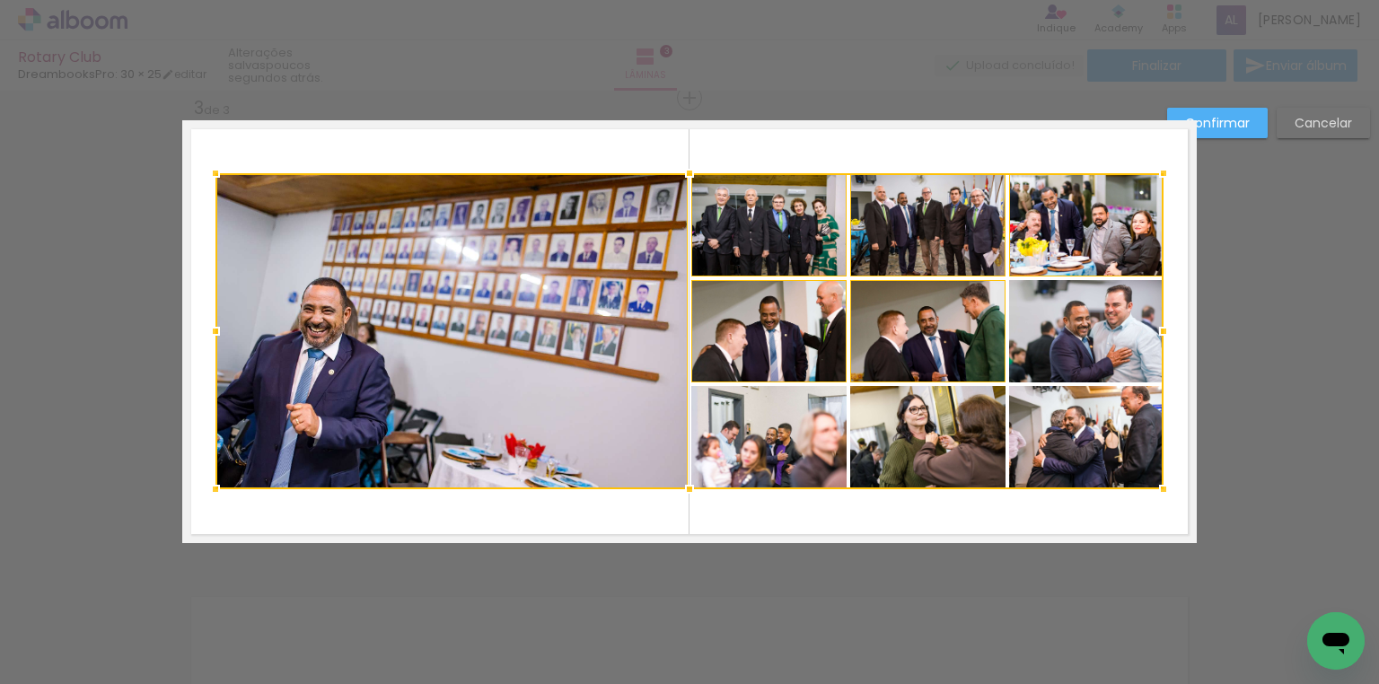
click at [1086, 333] on div at bounding box center [689, 331] width 948 height 316
click at [1085, 467] on div at bounding box center [689, 331] width 948 height 316
click at [926, 457] on div at bounding box center [689, 331] width 948 height 316
click at [806, 462] on div at bounding box center [689, 331] width 948 height 316
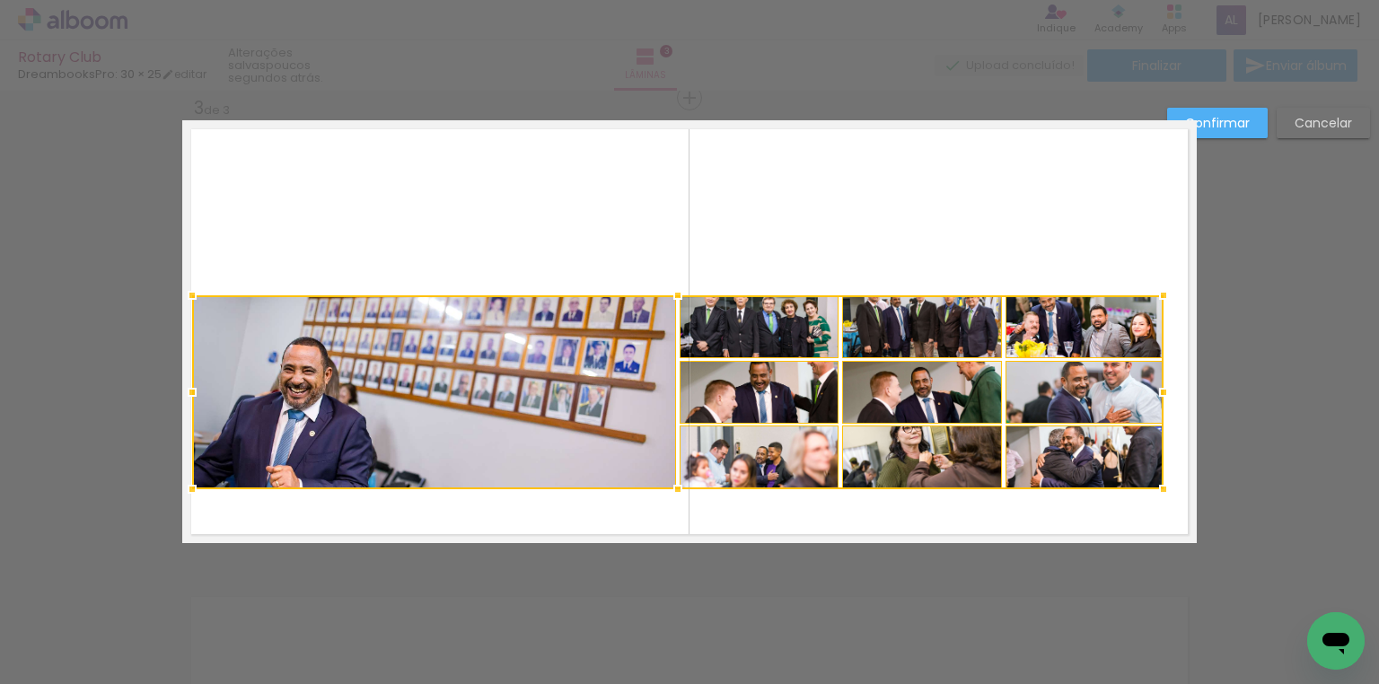
drag, startPoint x: 209, startPoint y: 168, endPoint x: 186, endPoint y: 102, distance: 69.6
click at [186, 102] on div "Inserir lâmina 1 de 3 Inserir lâmina 2 de 3 Inserir lâmina 3 de 3 Confirmar Can…" at bounding box center [689, 90] width 1379 height 1914
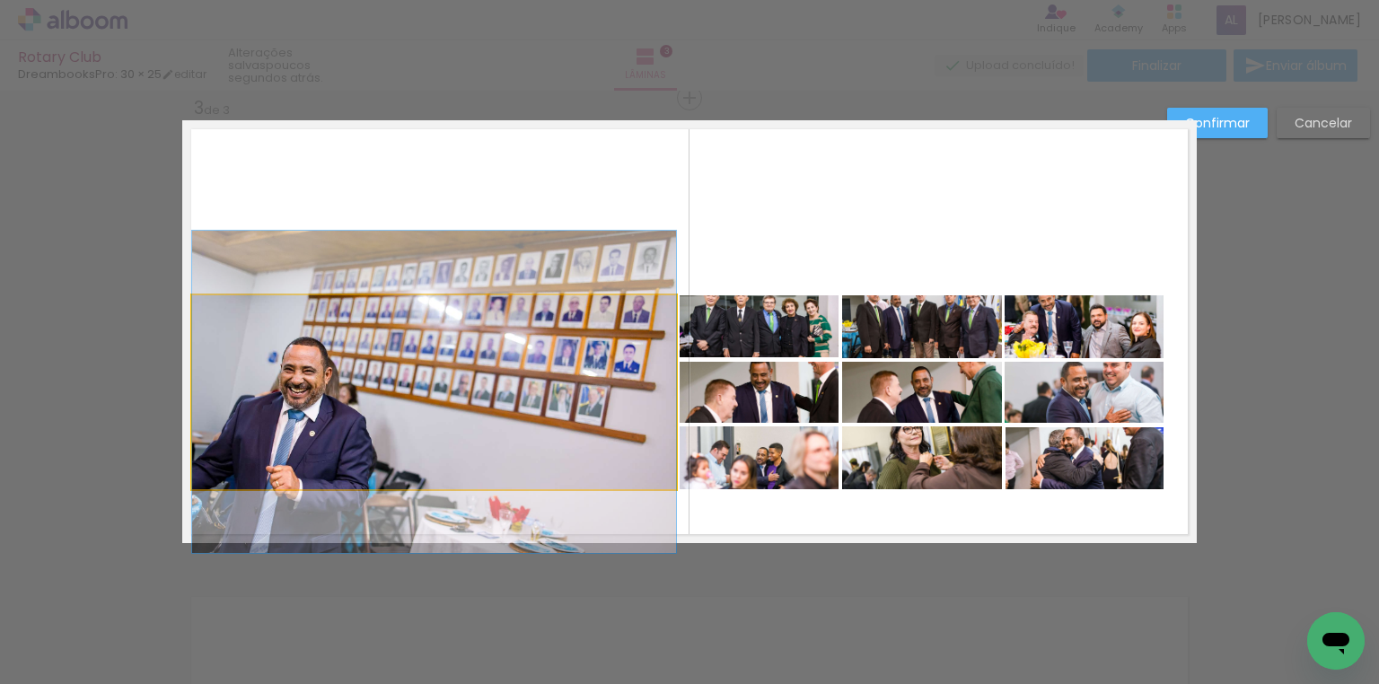
click at [354, 360] on quentale-photo at bounding box center [434, 392] width 484 height 194
click at [680, 426] on div at bounding box center [760, 457] width 160 height 63
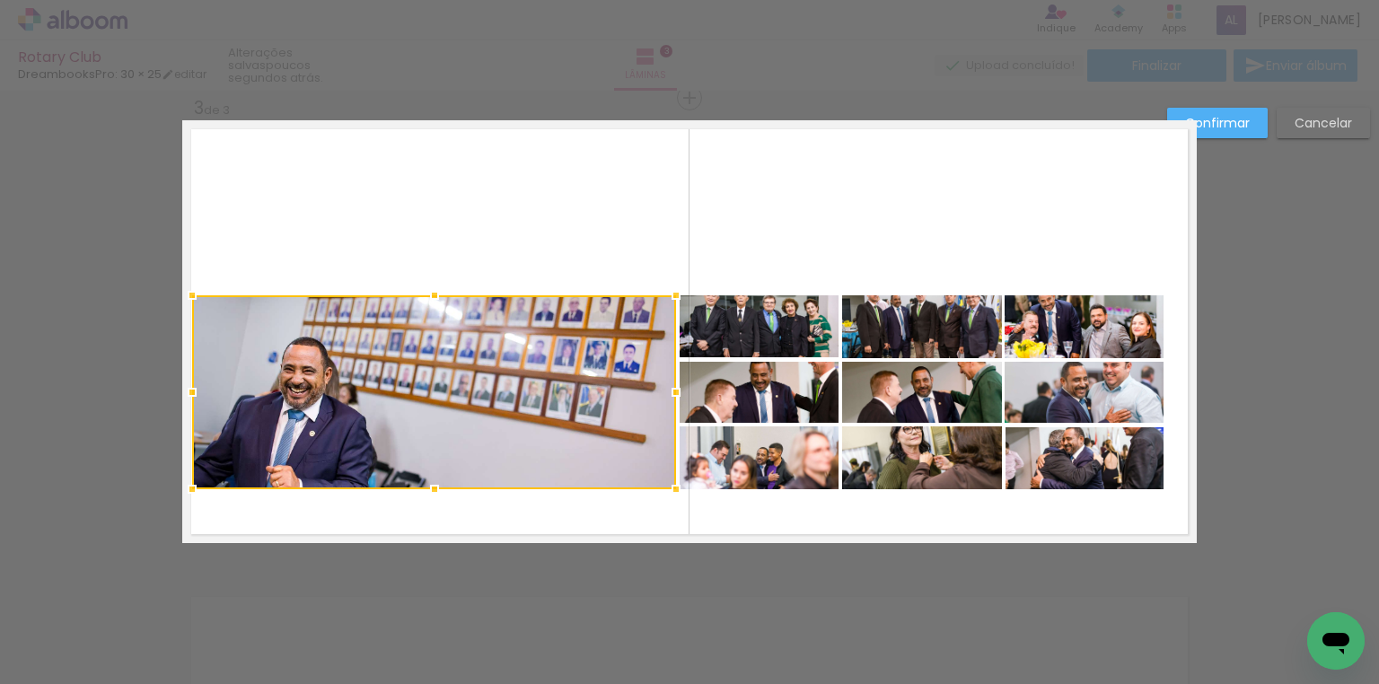
click at [748, 327] on quentale-photo at bounding box center [760, 326] width 160 height 62
click at [759, 399] on div at bounding box center [515, 392] width 647 height 194
click at [786, 461] on div at bounding box center [515, 392] width 647 height 194
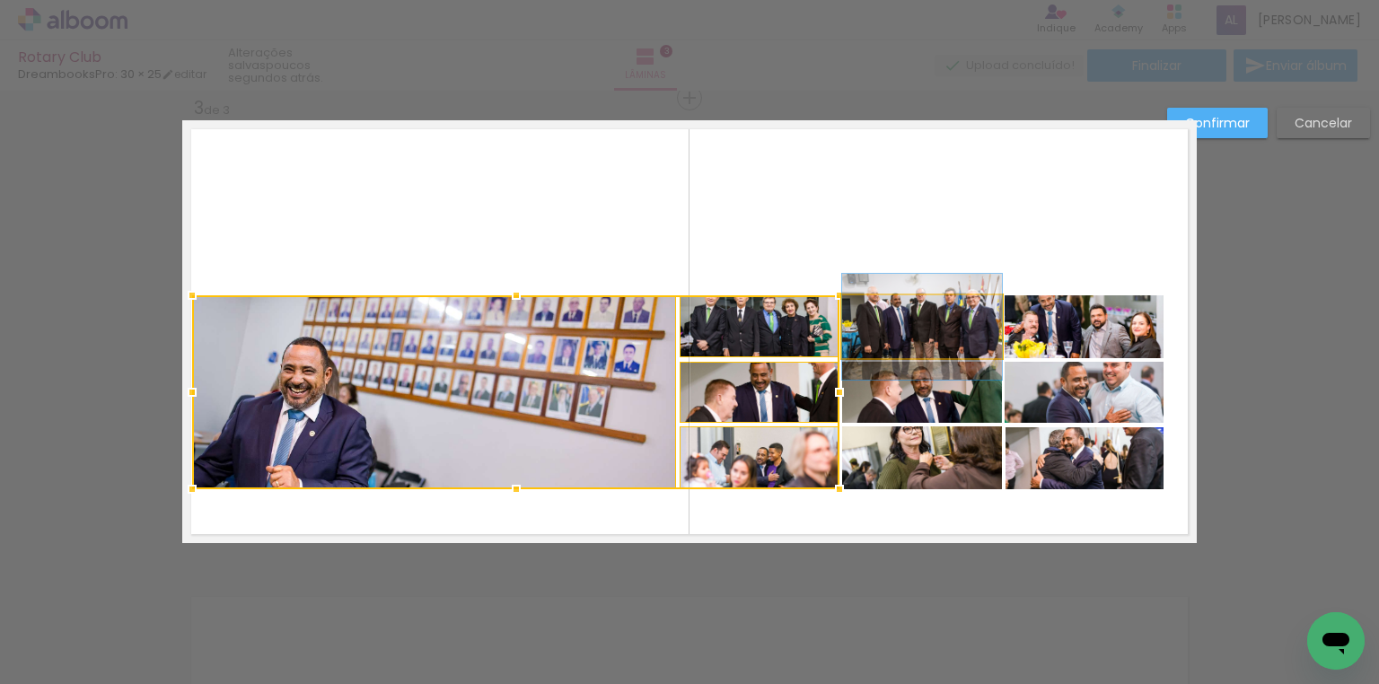
click at [904, 347] on quentale-photo at bounding box center [922, 326] width 160 height 63
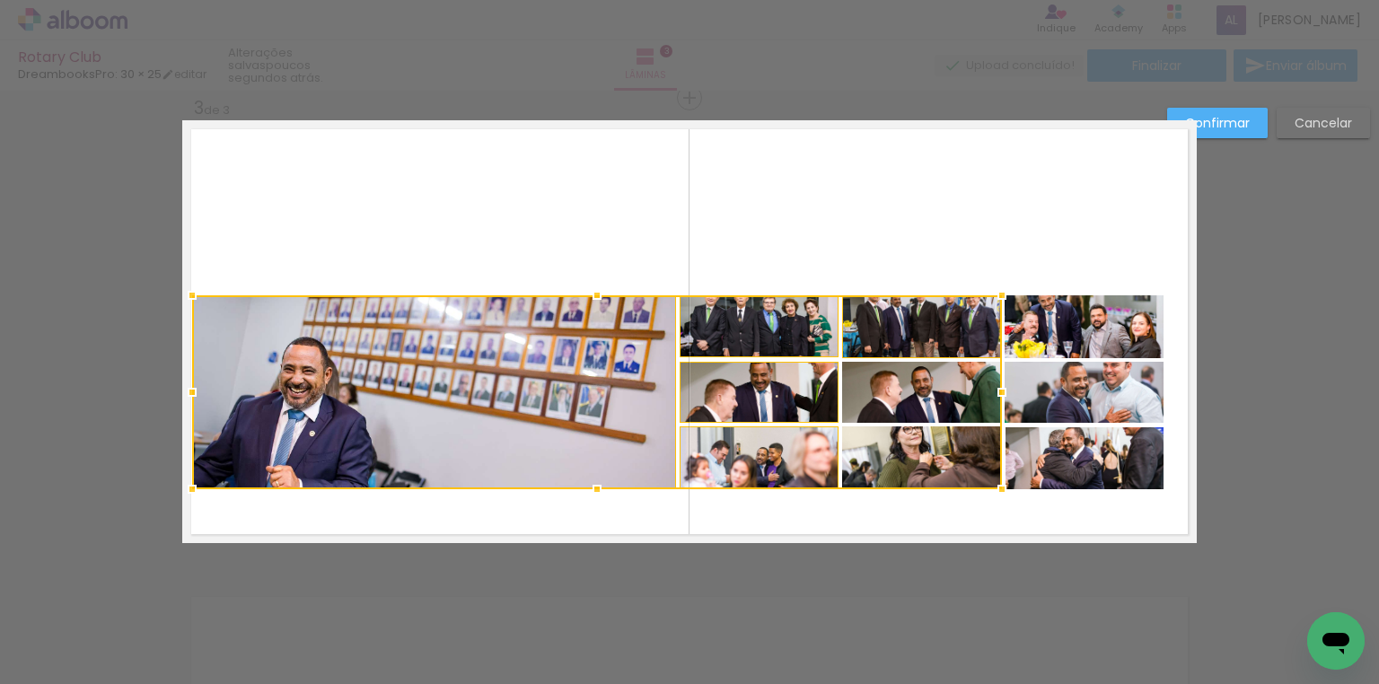
click at [927, 397] on div at bounding box center [597, 392] width 810 height 194
click at [937, 463] on div at bounding box center [597, 392] width 810 height 194
click at [1080, 339] on quentale-photo at bounding box center [1084, 326] width 159 height 63
click at [1093, 409] on div at bounding box center [677, 392] width 971 height 194
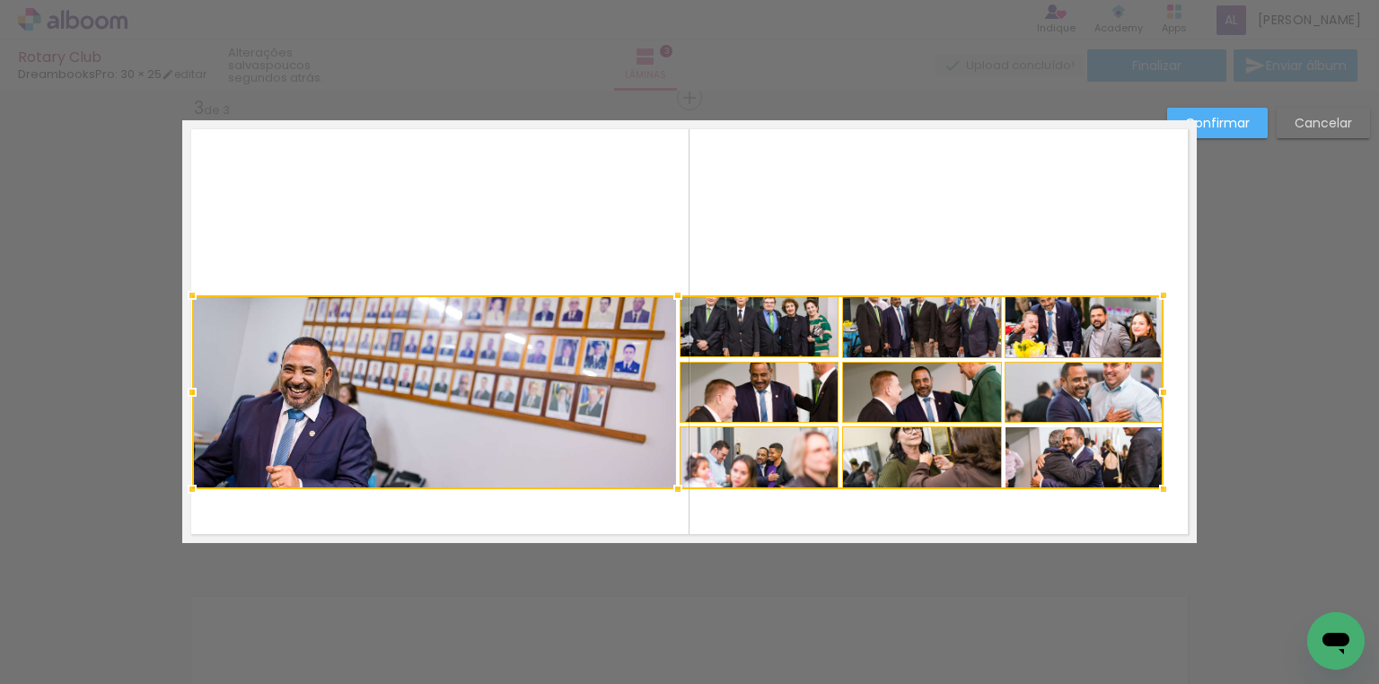
click at [1105, 478] on div at bounding box center [677, 392] width 971 height 194
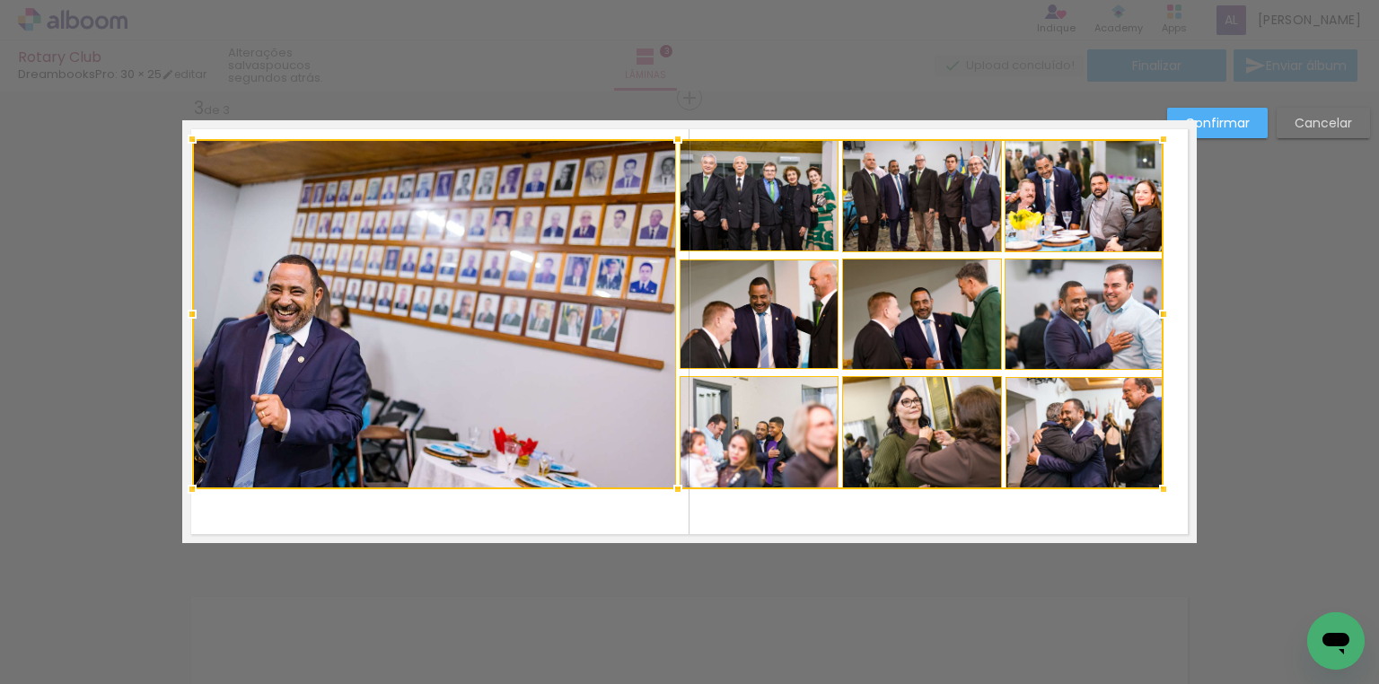
drag, startPoint x: 673, startPoint y: 296, endPoint x: 674, endPoint y: 158, distance: 138.3
click at [674, 158] on div at bounding box center [677, 314] width 971 height 350
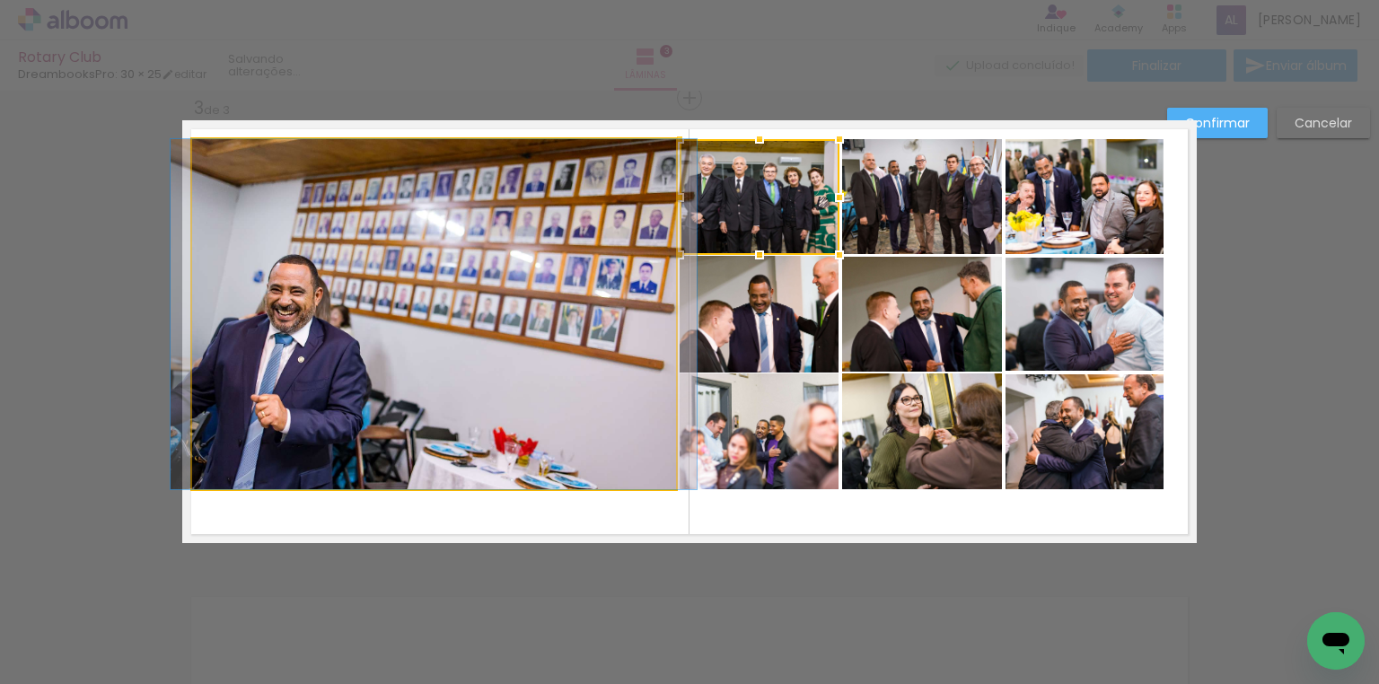
click at [614, 259] on quentale-photo at bounding box center [434, 314] width 484 height 350
click at [680, 255] on div at bounding box center [760, 197] width 160 height 116
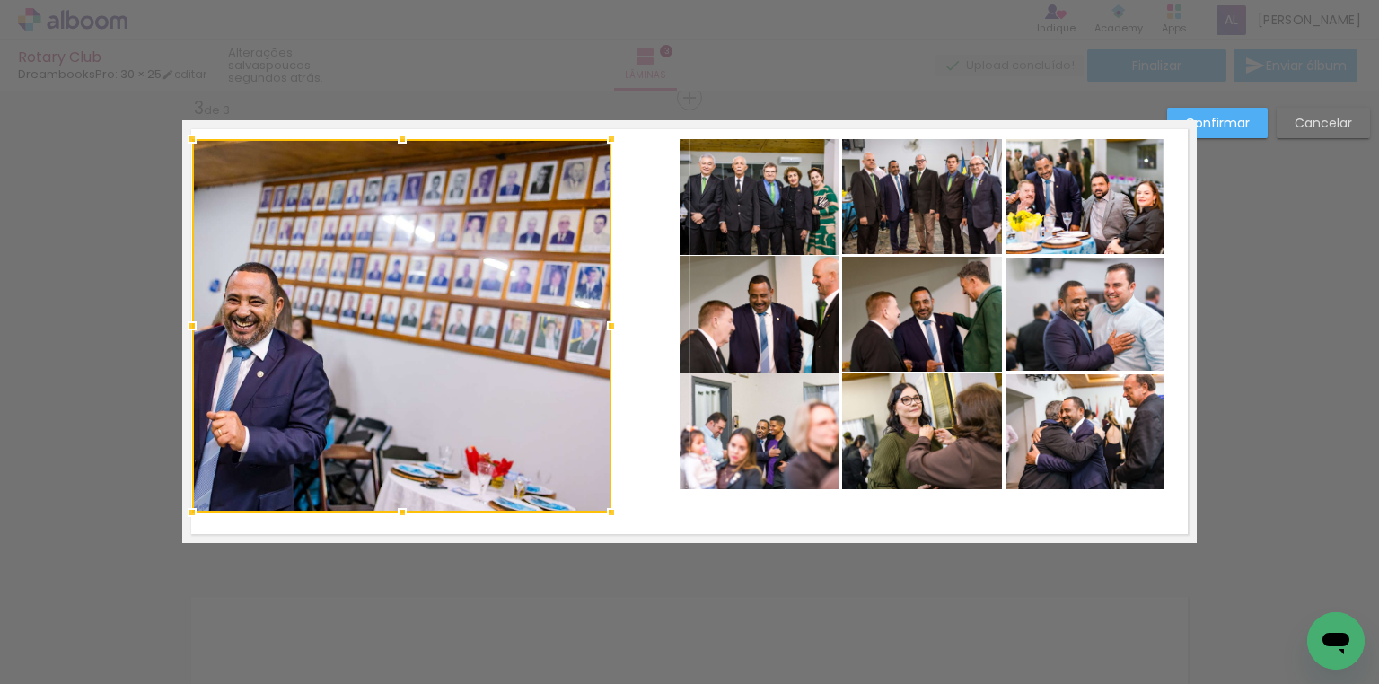
drag, startPoint x: 672, startPoint y: 487, endPoint x: 607, endPoint y: 510, distance: 69.3
click at [607, 510] on div at bounding box center [611, 513] width 36 height 36
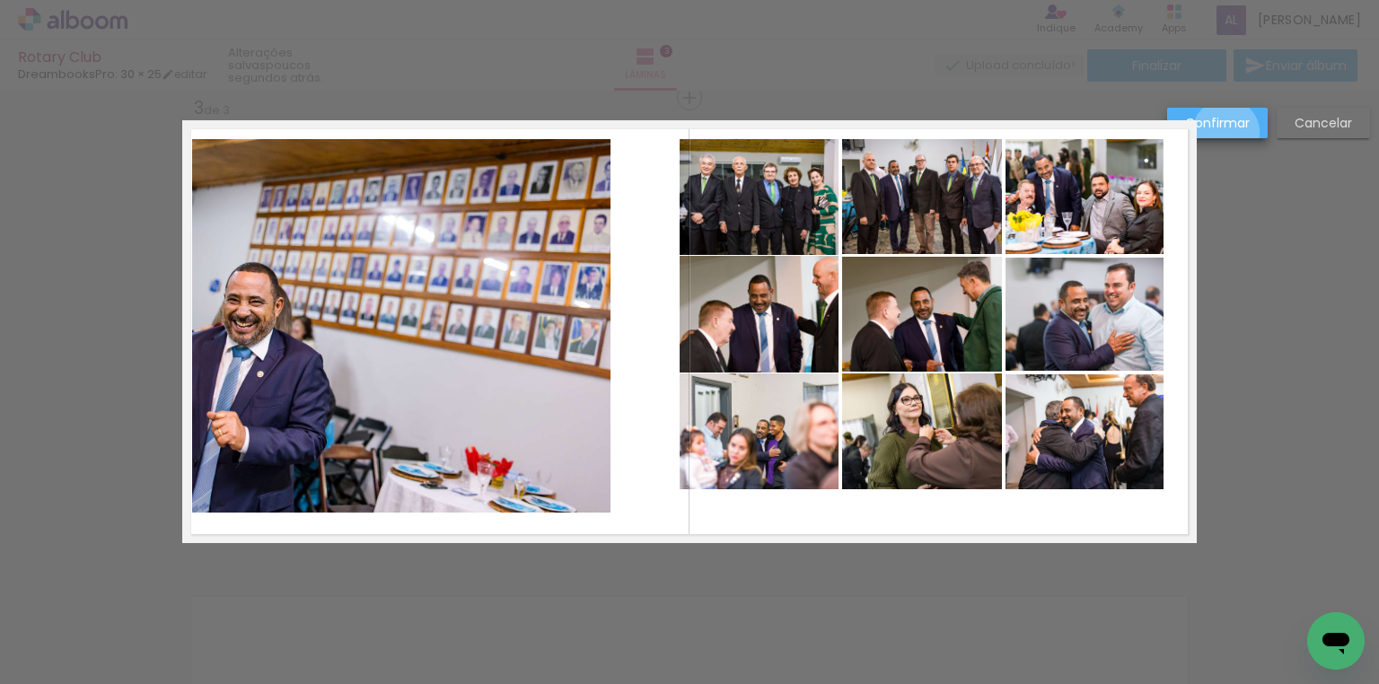
click at [1226, 133] on paper-button "Confirmar" at bounding box center [1217, 123] width 101 height 31
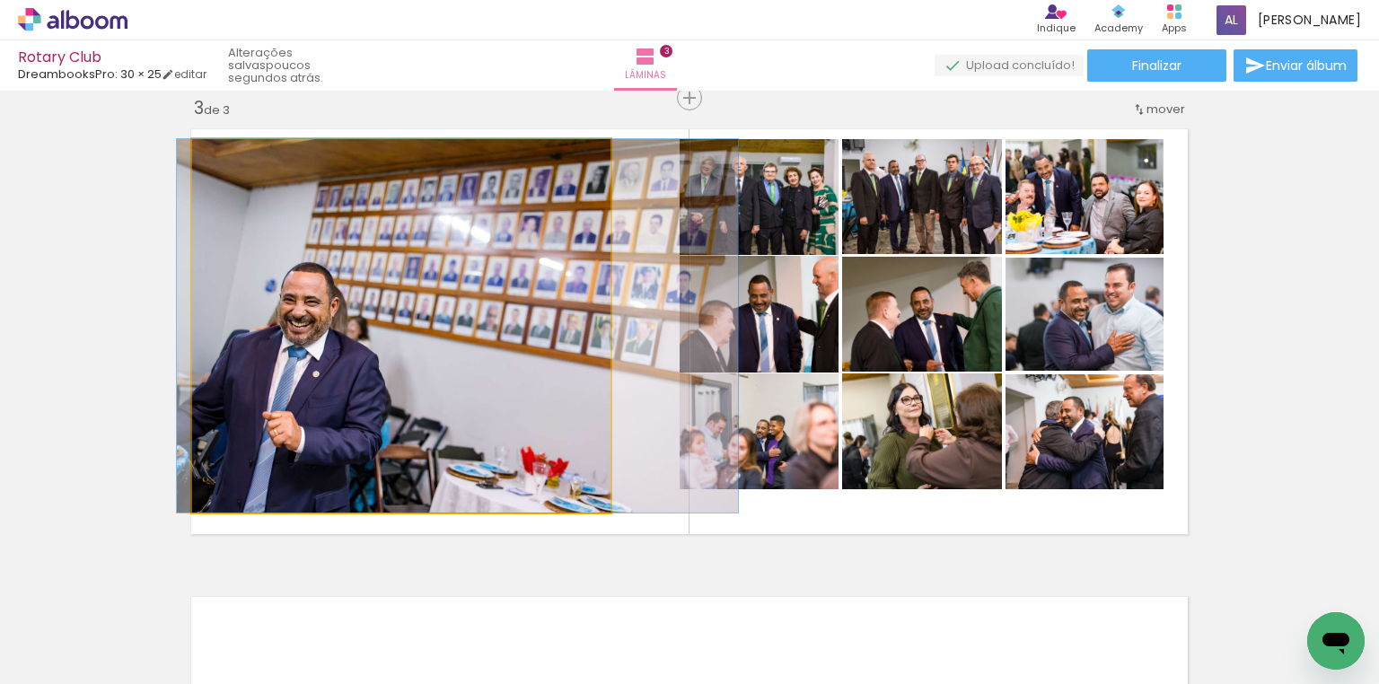
drag, startPoint x: 447, startPoint y: 315, endPoint x: 503, endPoint y: 321, distance: 56.0
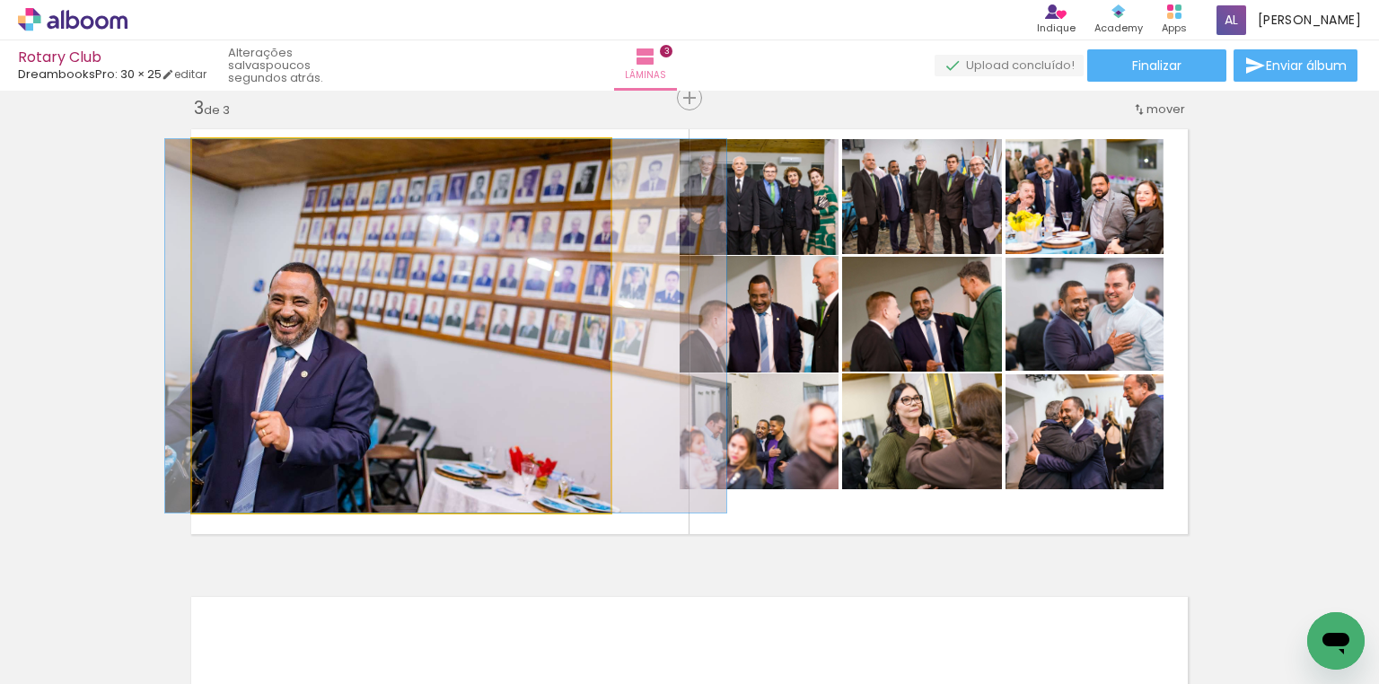
drag, startPoint x: 368, startPoint y: 415, endPoint x: 356, endPoint y: 418, distance: 12.2
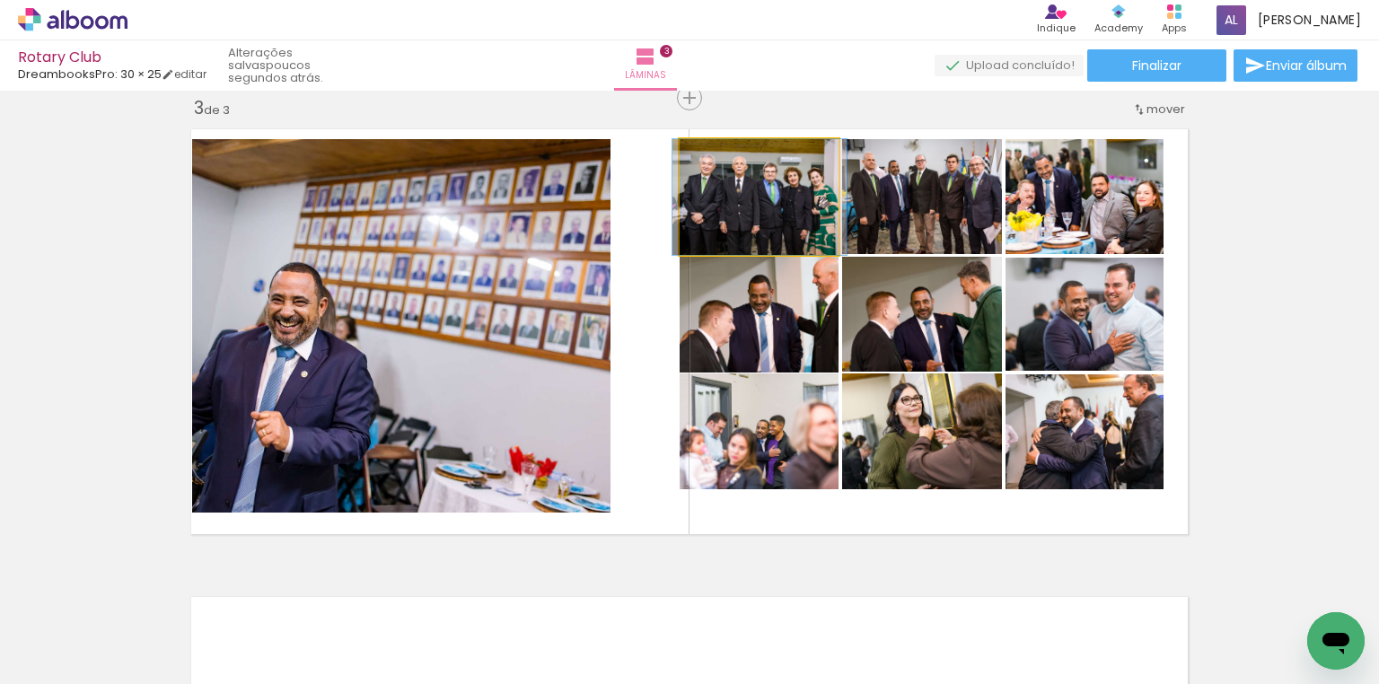
click at [765, 237] on quentale-photo at bounding box center [760, 197] width 160 height 116
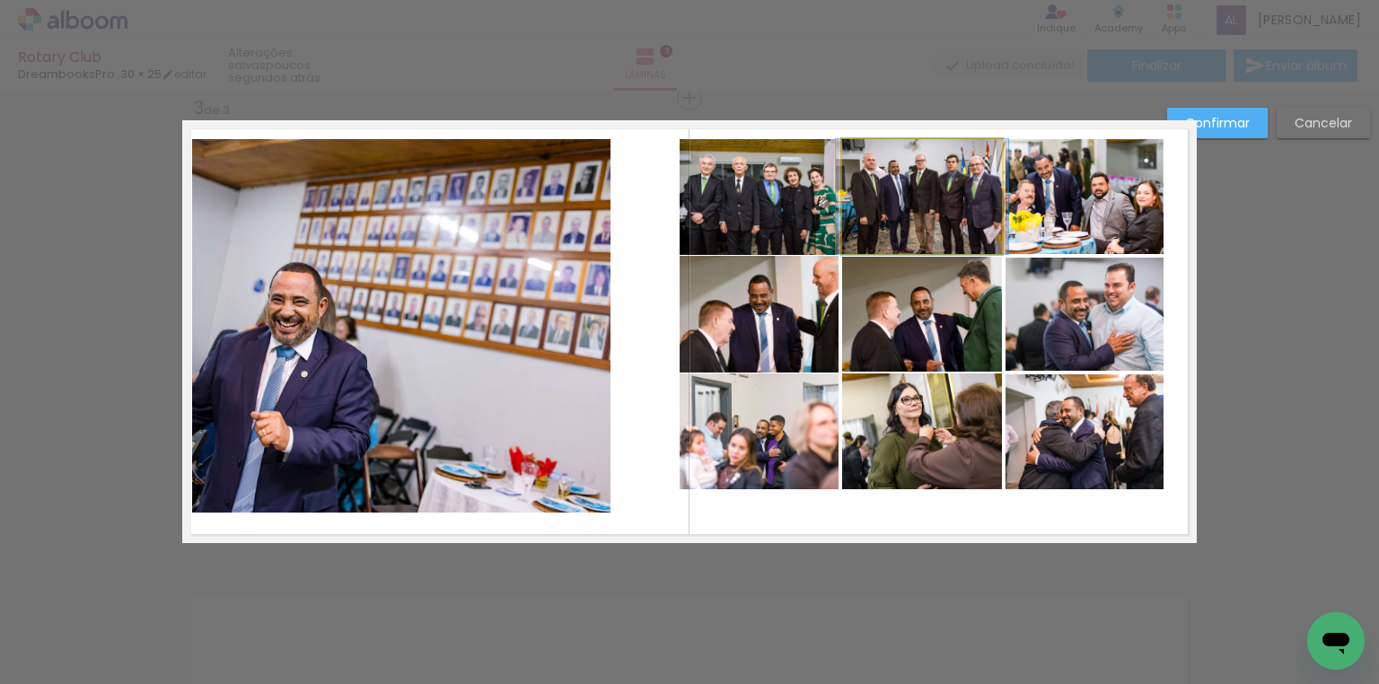
click at [887, 224] on quentale-photo at bounding box center [922, 196] width 160 height 115
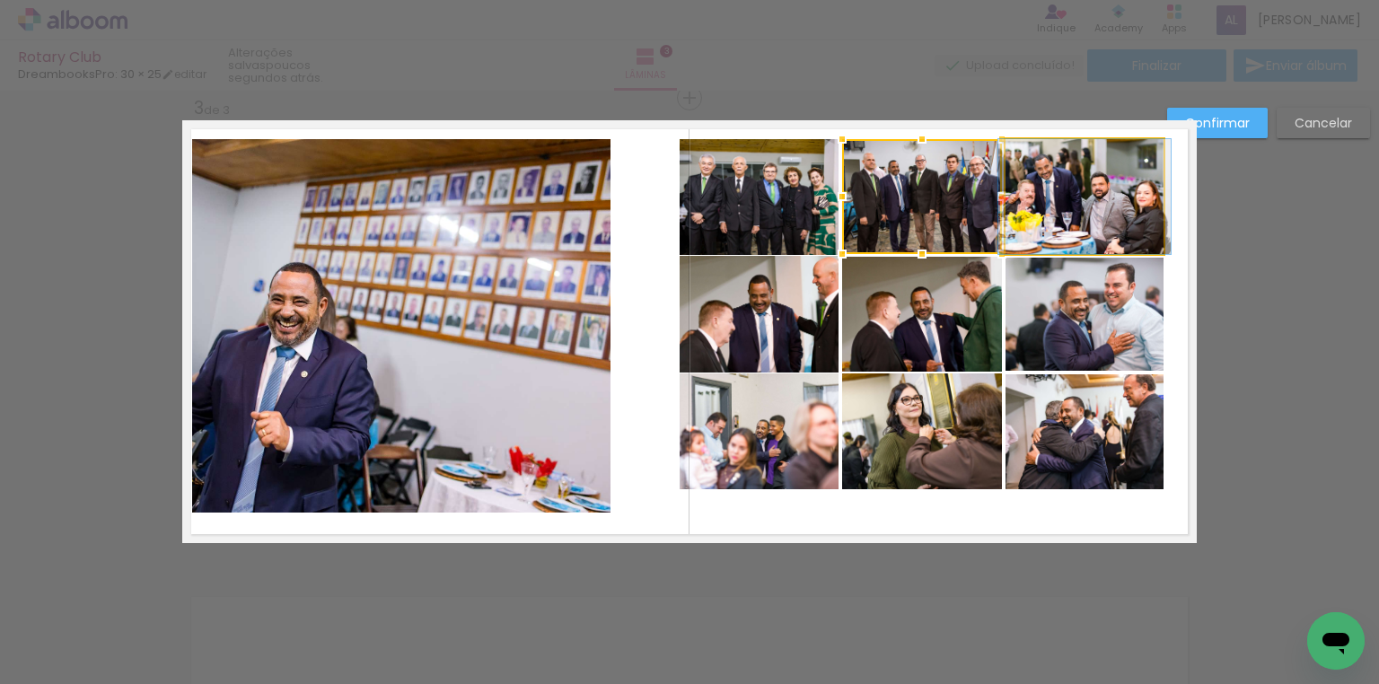
click at [1052, 227] on quentale-photo at bounding box center [1084, 196] width 158 height 115
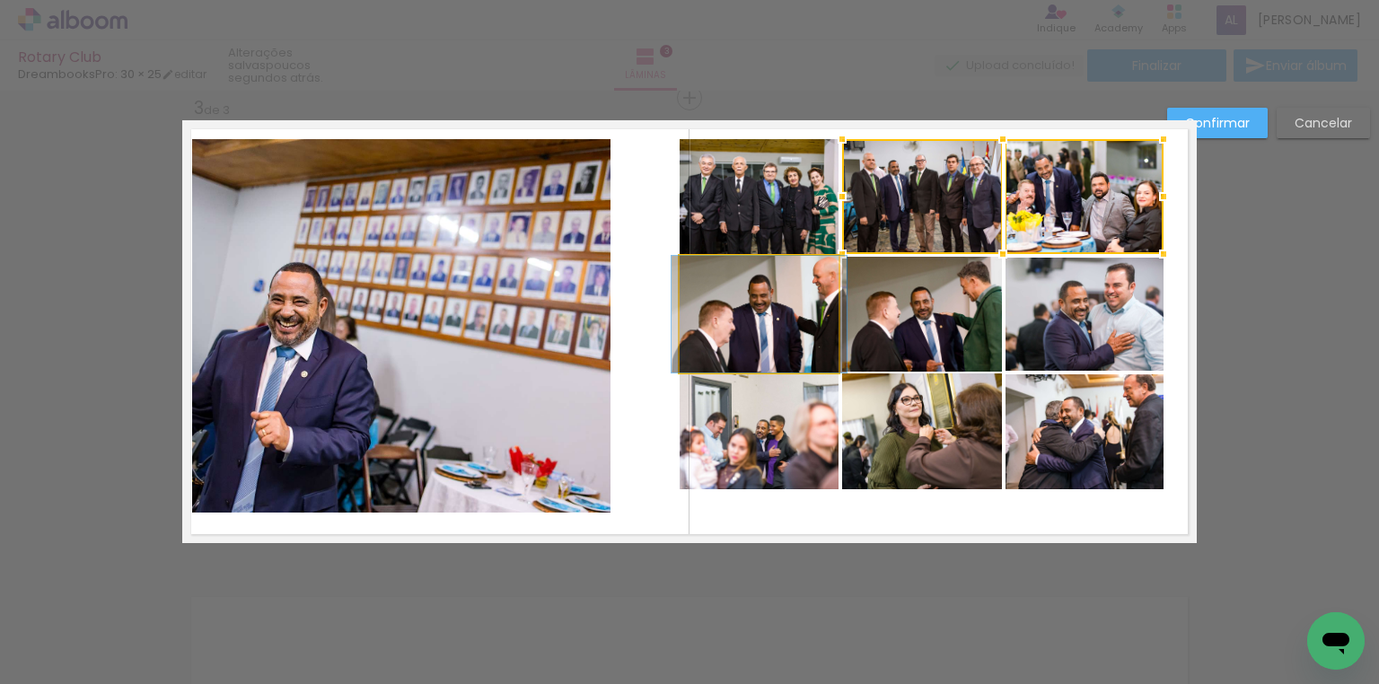
click at [807, 287] on quentale-photo at bounding box center [760, 314] width 160 height 117
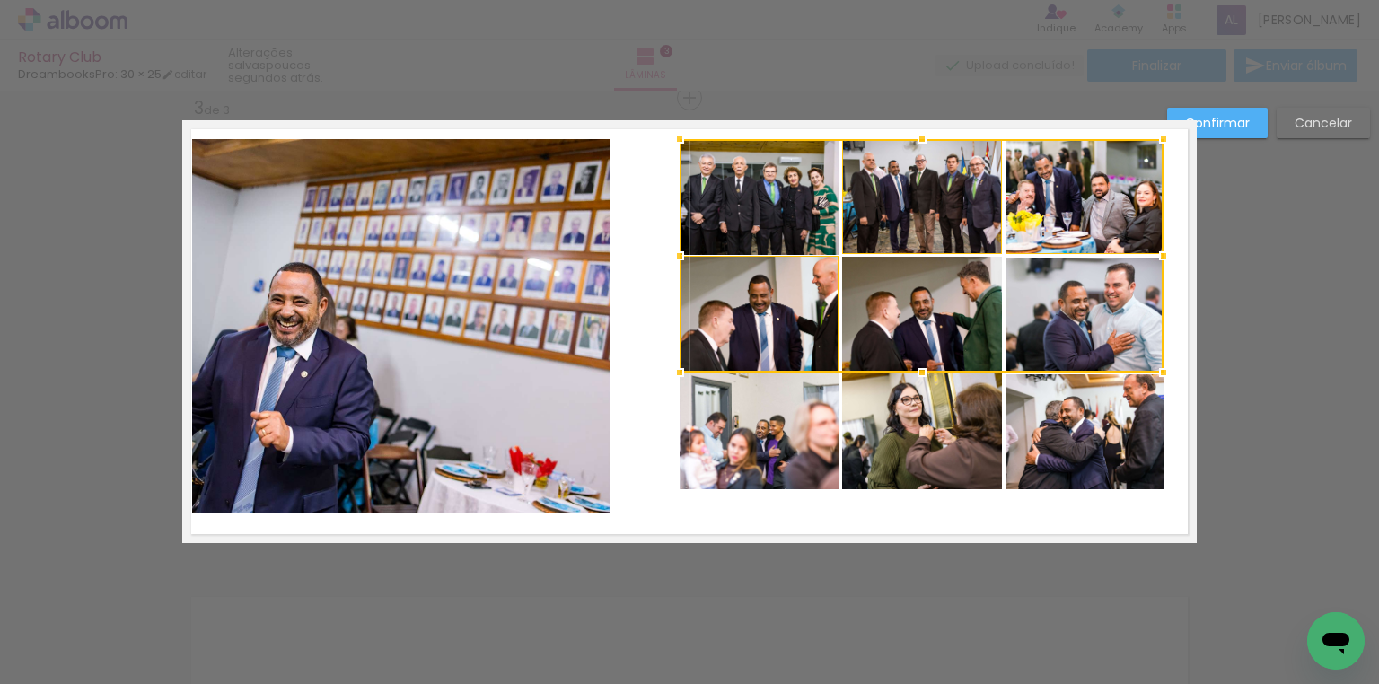
click at [891, 299] on div at bounding box center [922, 255] width 484 height 233
click at [1035, 308] on div at bounding box center [922, 255] width 484 height 233
click at [797, 399] on quentale-photo at bounding box center [760, 431] width 160 height 116
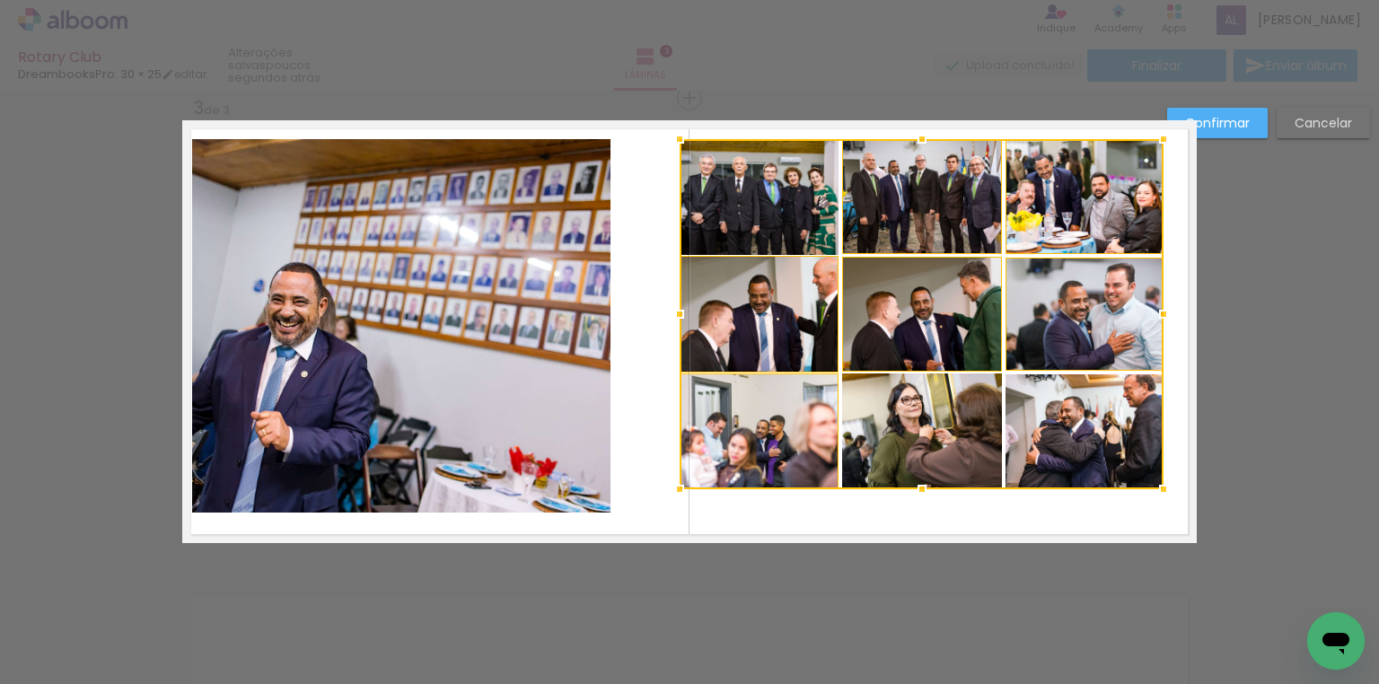
click at [944, 409] on div at bounding box center [922, 314] width 484 height 350
click at [1078, 419] on div at bounding box center [922, 314] width 484 height 350
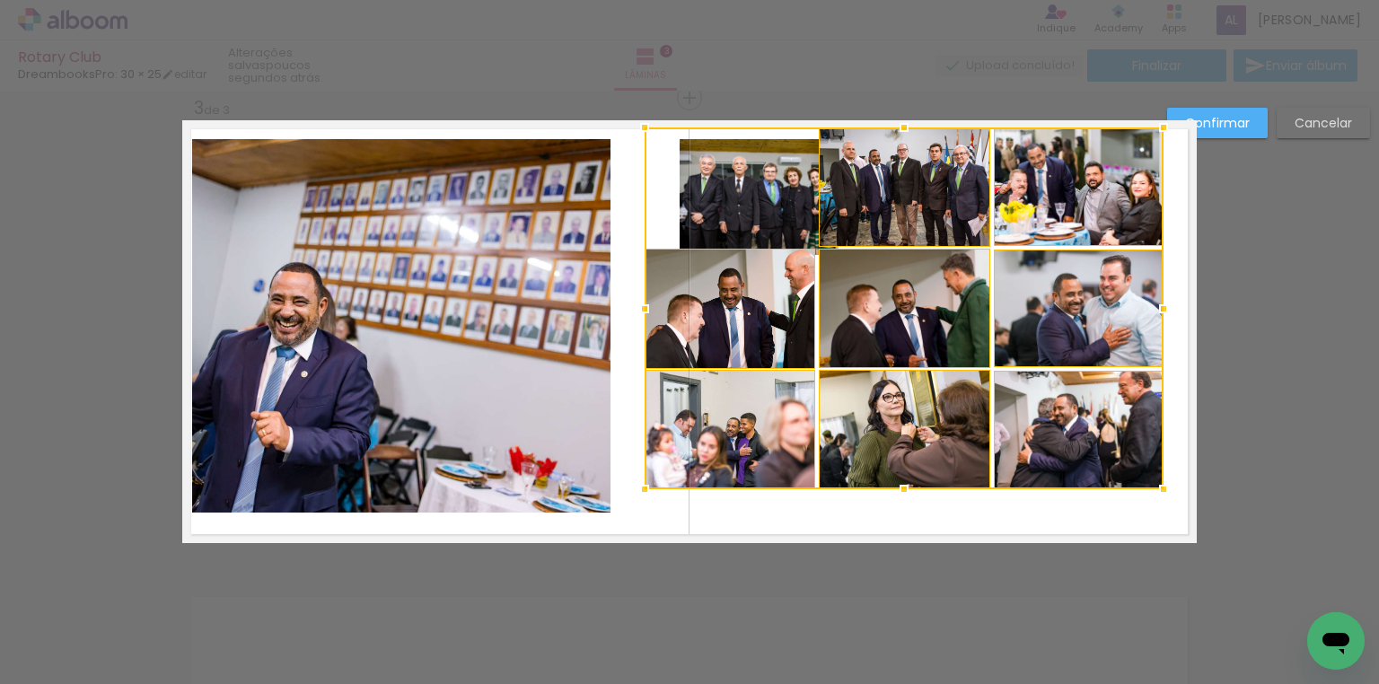
drag, startPoint x: 672, startPoint y: 144, endPoint x: 637, endPoint y: 132, distance: 36.9
click at [637, 132] on div at bounding box center [645, 128] width 36 height 36
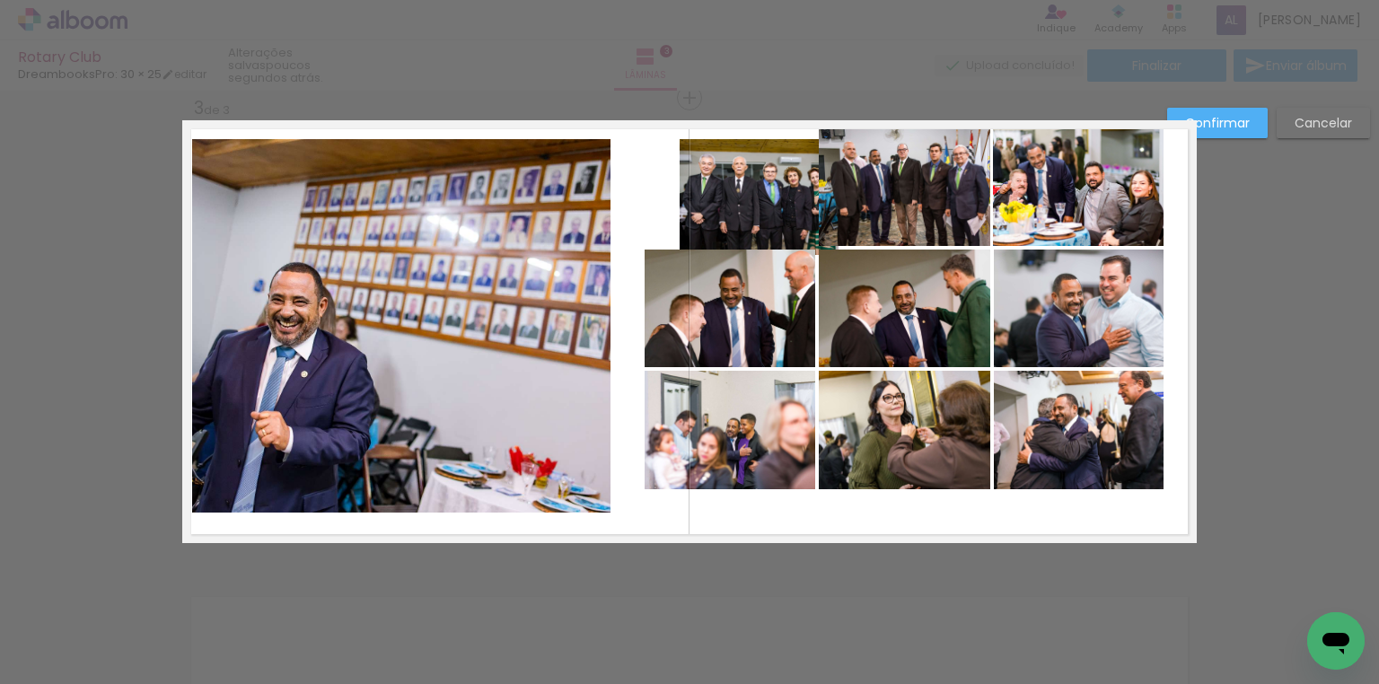
click at [0, 0] on slot "Cancelar" at bounding box center [0, 0] width 0 height 0
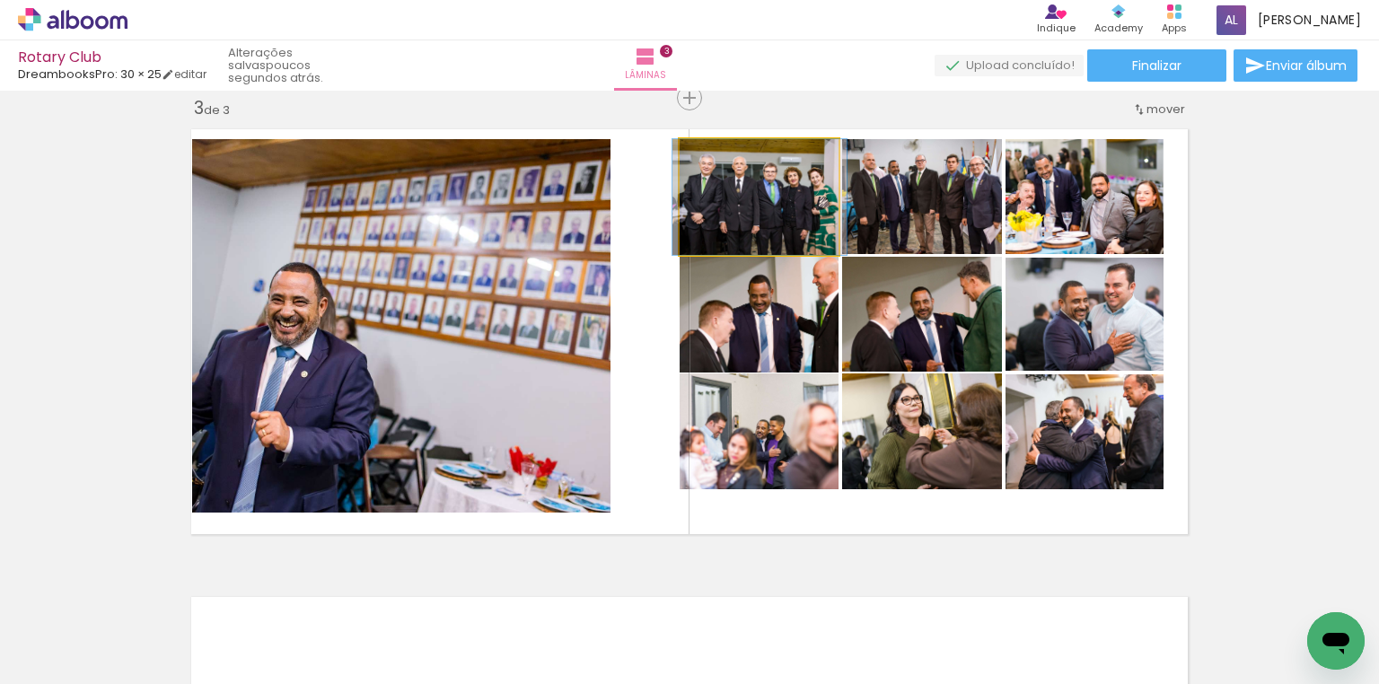
click at [776, 213] on quentale-photo at bounding box center [760, 197] width 160 height 116
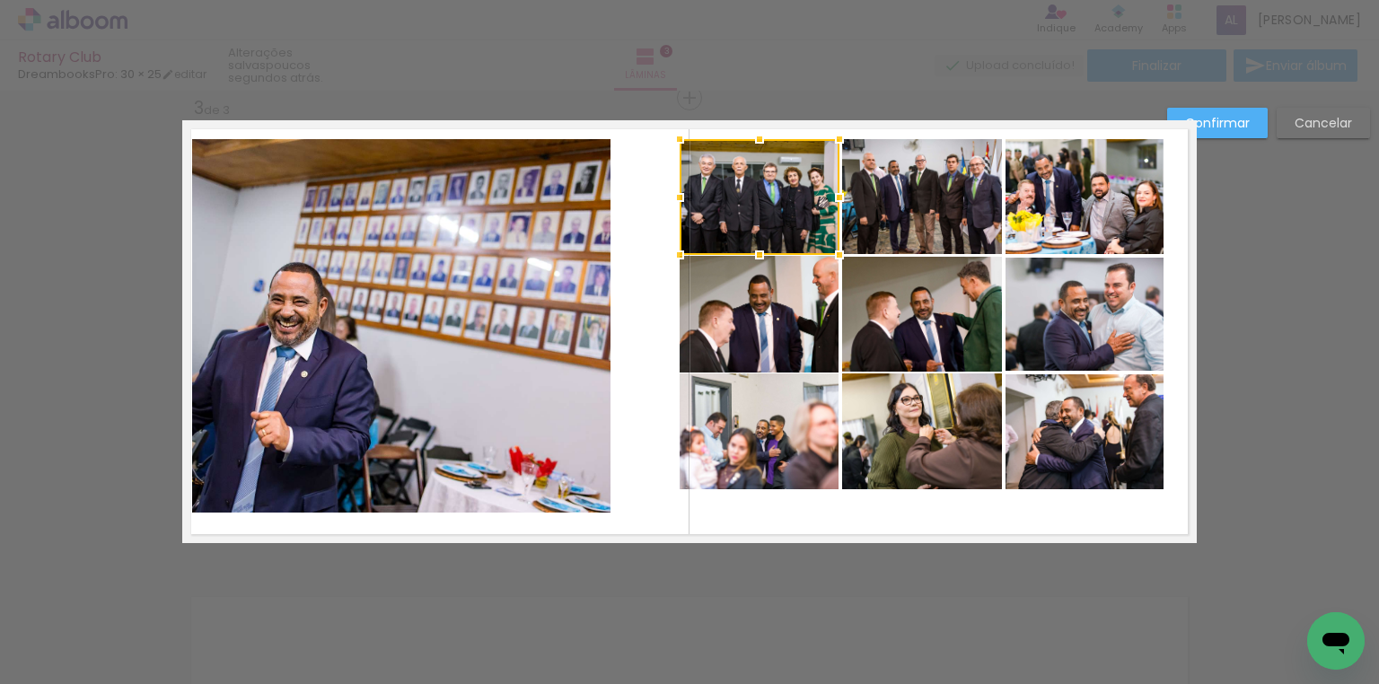
click at [912, 223] on quentale-photo at bounding box center [922, 196] width 160 height 115
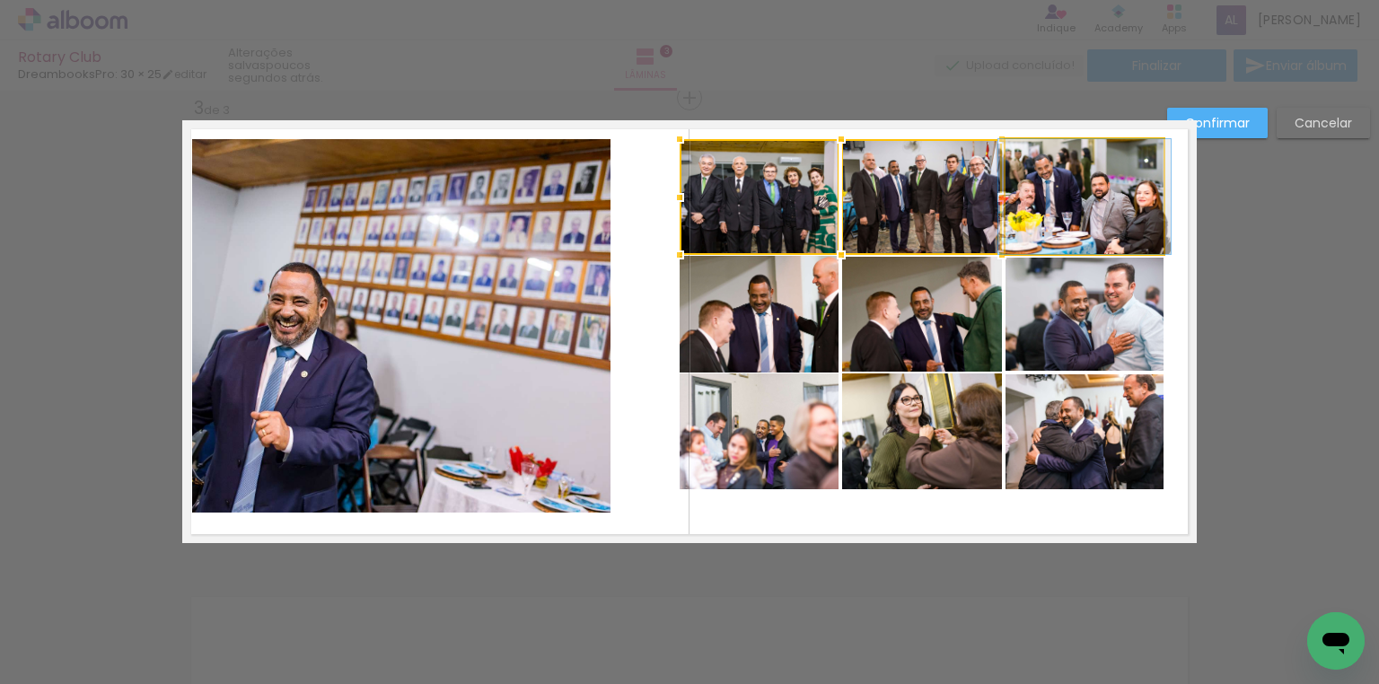
click at [1083, 215] on quentale-photo at bounding box center [1084, 196] width 158 height 115
click at [796, 300] on quentale-photo at bounding box center [760, 314] width 160 height 117
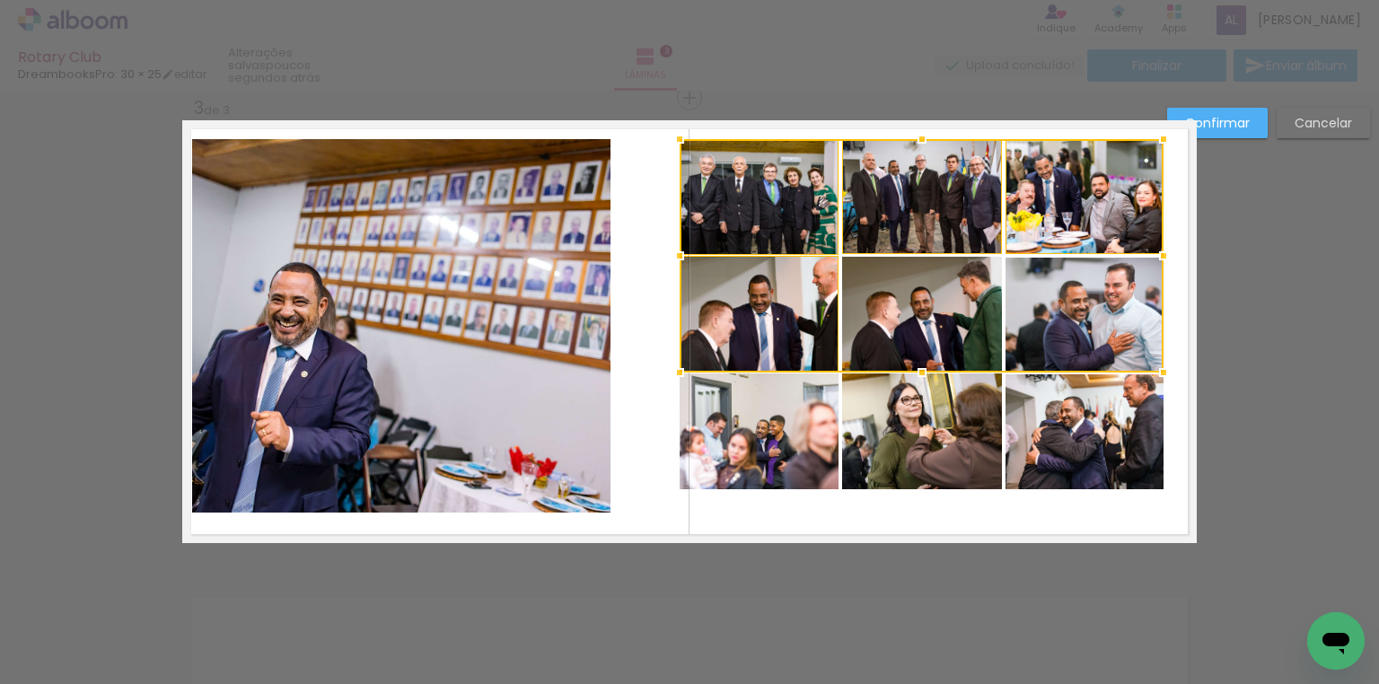
drag, startPoint x: 924, startPoint y: 306, endPoint x: 1075, endPoint y: 309, distance: 150.8
click at [926, 308] on div at bounding box center [922, 255] width 484 height 233
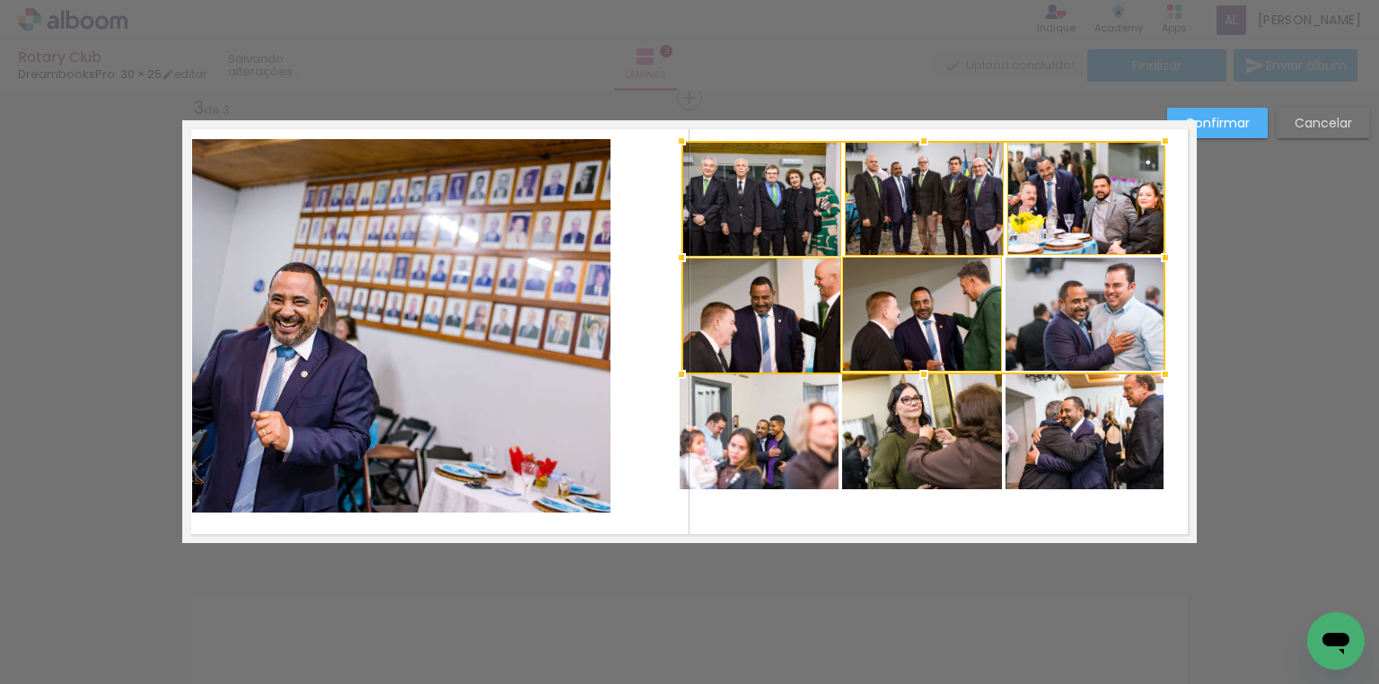
click at [1075, 309] on div at bounding box center [923, 257] width 484 height 233
click at [0, 0] on slot "Cancelar" at bounding box center [0, 0] width 0 height 0
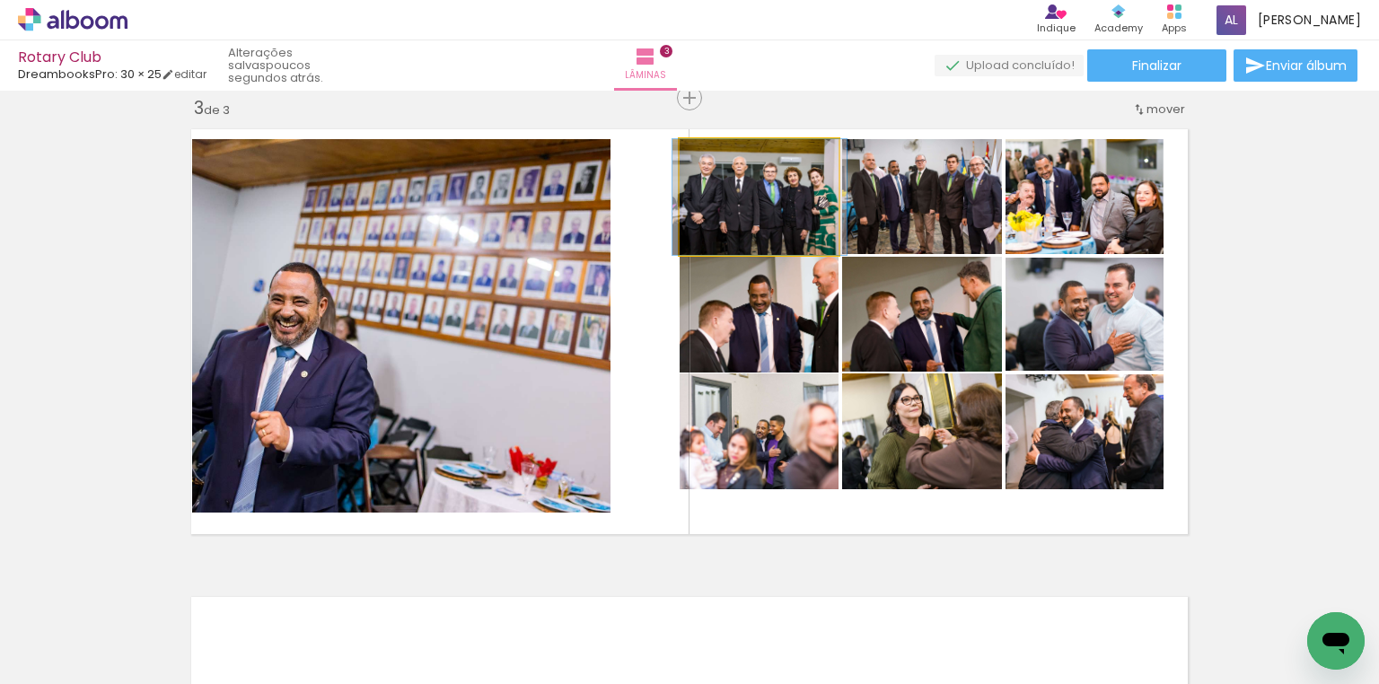
click at [774, 221] on quentale-photo at bounding box center [760, 197] width 160 height 116
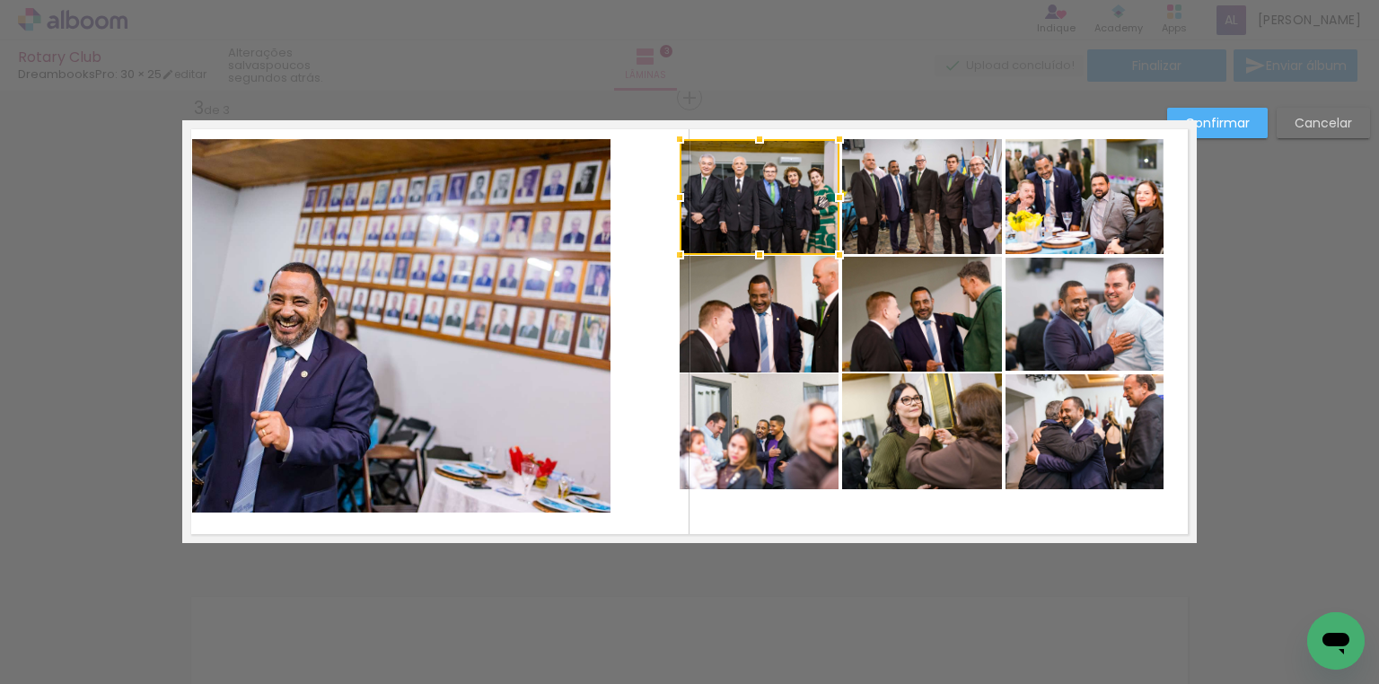
click at [898, 219] on quentale-photo at bounding box center [922, 196] width 160 height 115
click at [1052, 212] on quentale-photo at bounding box center [1084, 196] width 158 height 115
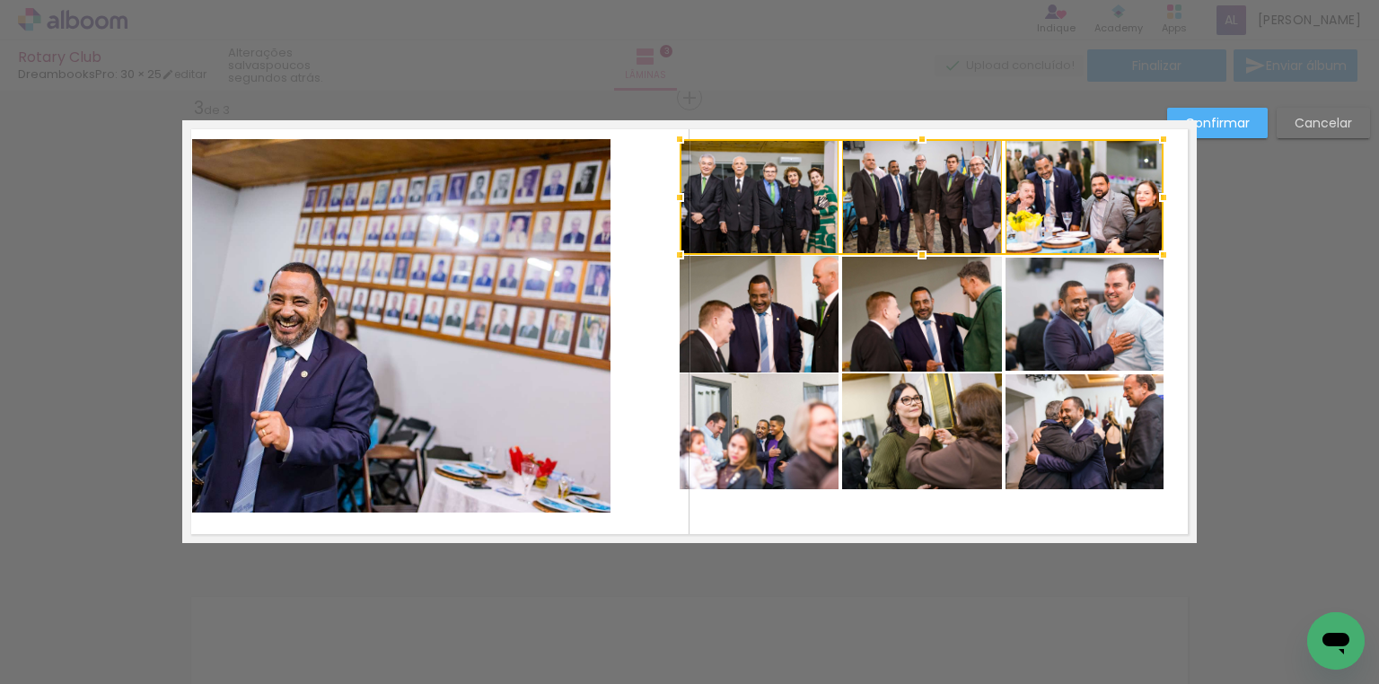
click at [801, 290] on quentale-photo at bounding box center [760, 314] width 160 height 117
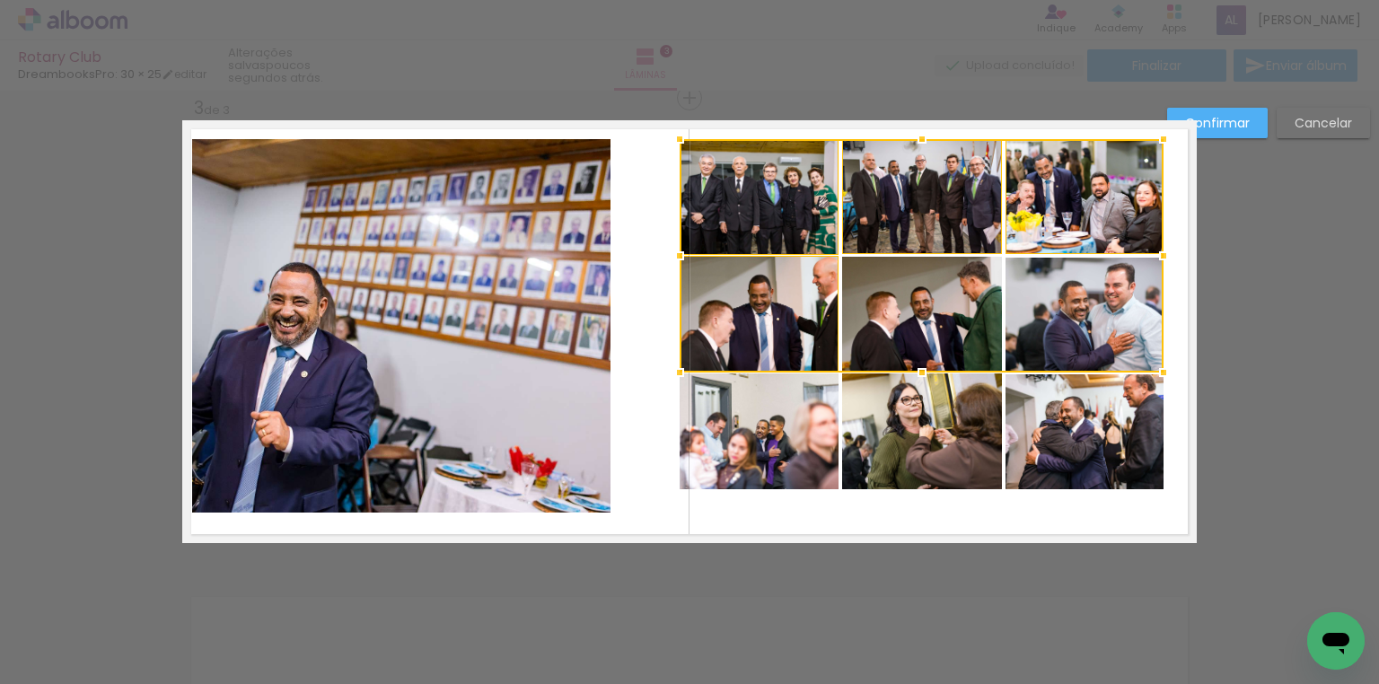
click at [883, 295] on div at bounding box center [922, 255] width 484 height 233
click at [1049, 299] on div at bounding box center [922, 255] width 484 height 233
click at [762, 448] on quentale-photo at bounding box center [760, 431] width 160 height 116
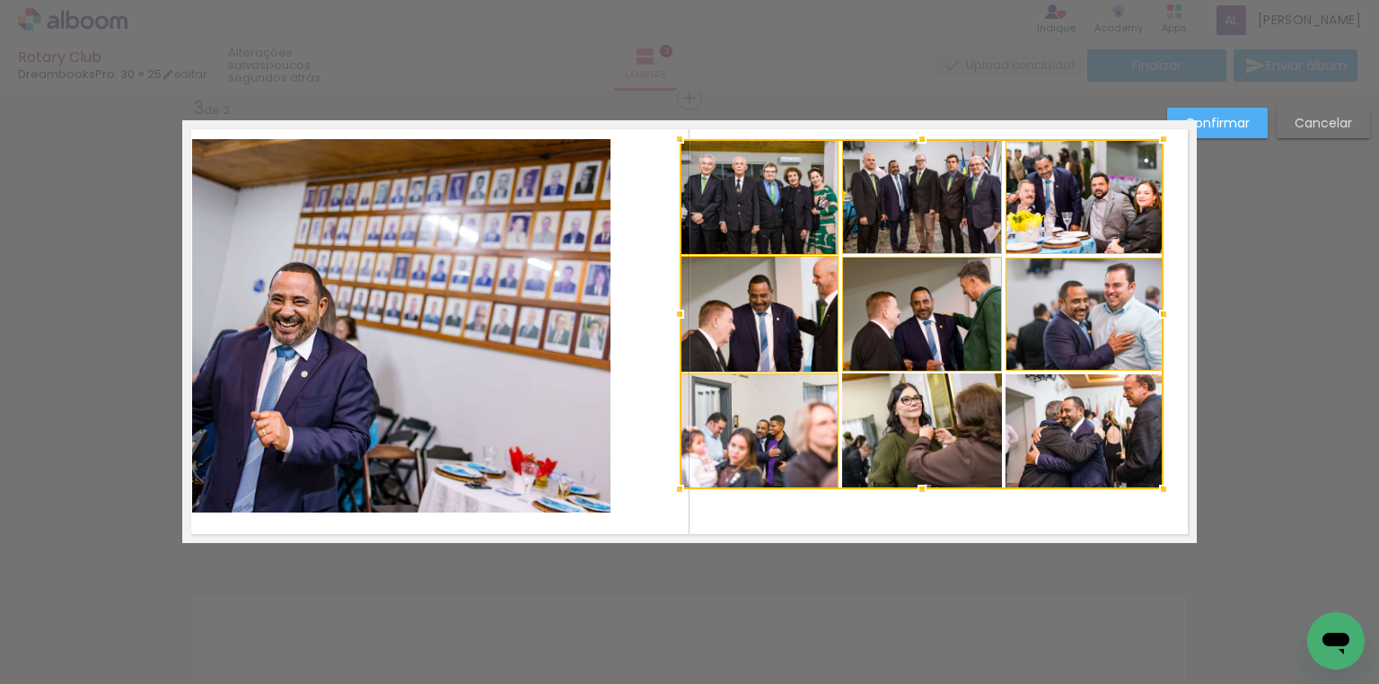
click at [865, 439] on div at bounding box center [922, 314] width 484 height 350
click at [1070, 435] on div at bounding box center [922, 314] width 484 height 350
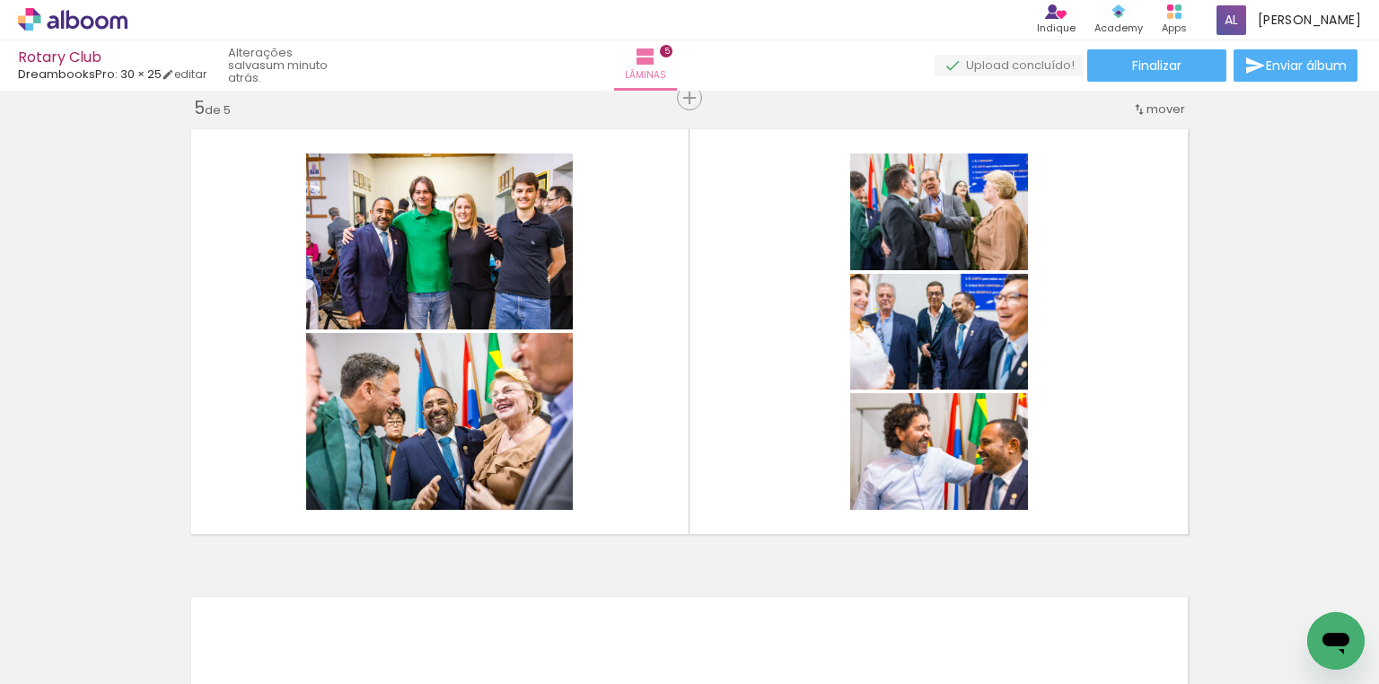
scroll to position [0, 1918]
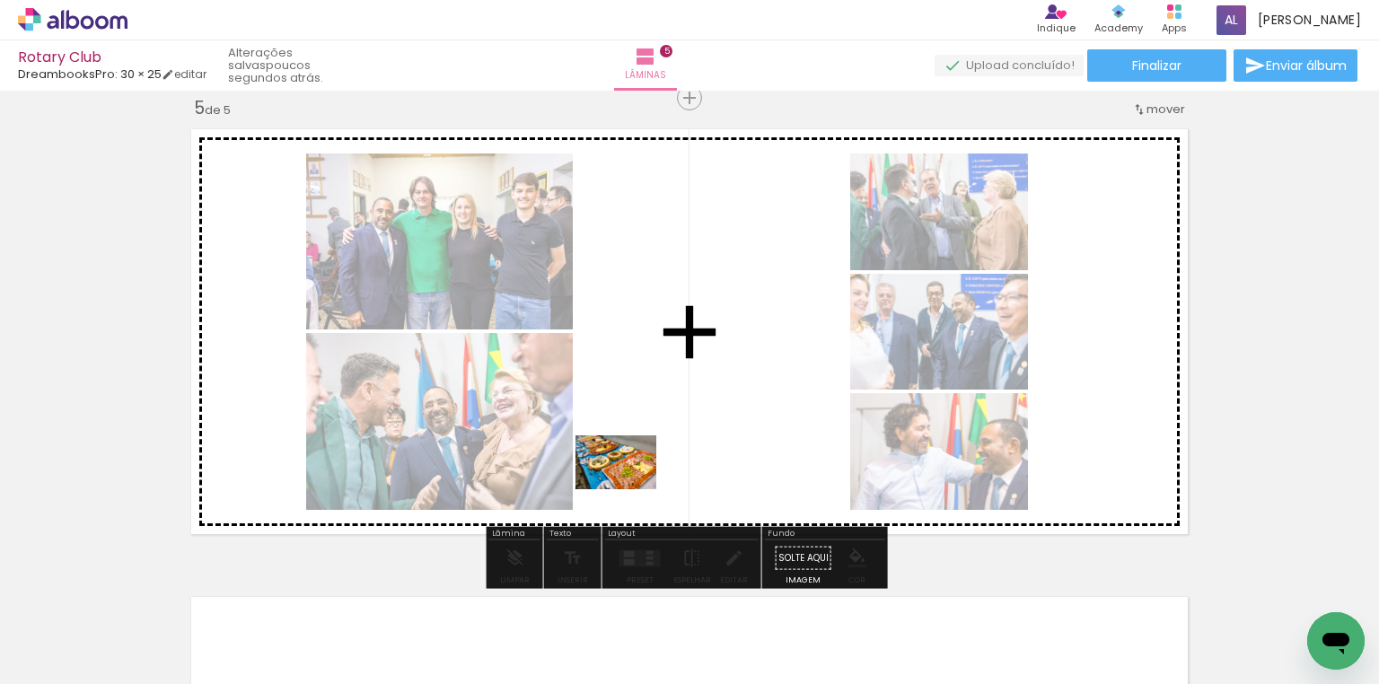
drag, startPoint x: 505, startPoint y: 620, endPoint x: 629, endPoint y: 489, distance: 181.0
click at [629, 489] on quentale-workspace at bounding box center [689, 342] width 1379 height 684
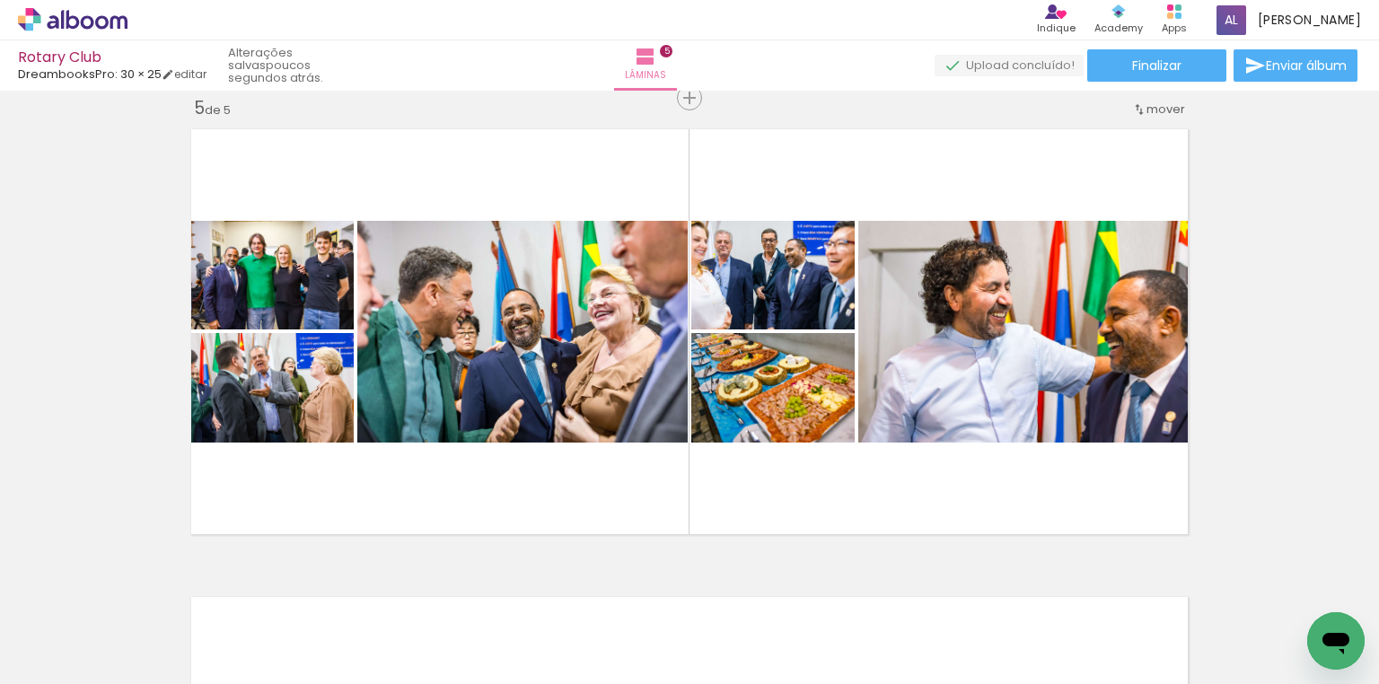
scroll to position [0, 11945]
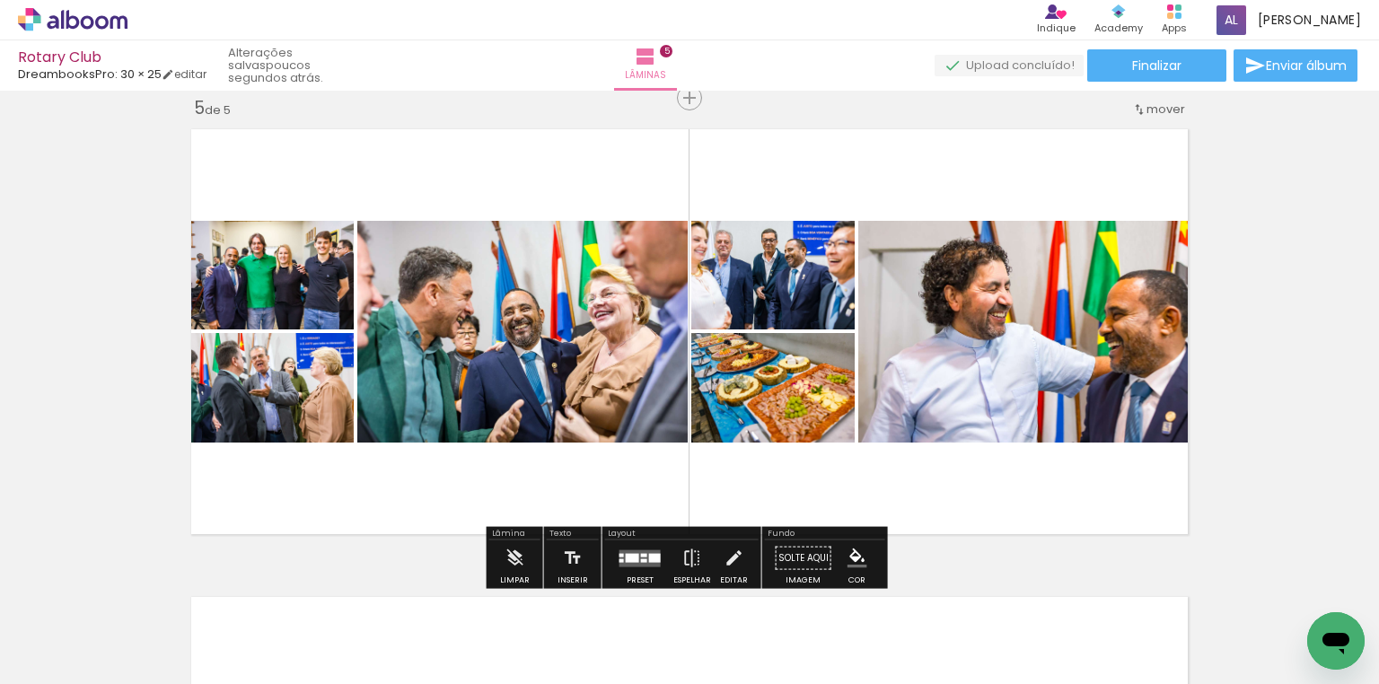
click at [628, 546] on div at bounding box center [640, 558] width 48 height 36
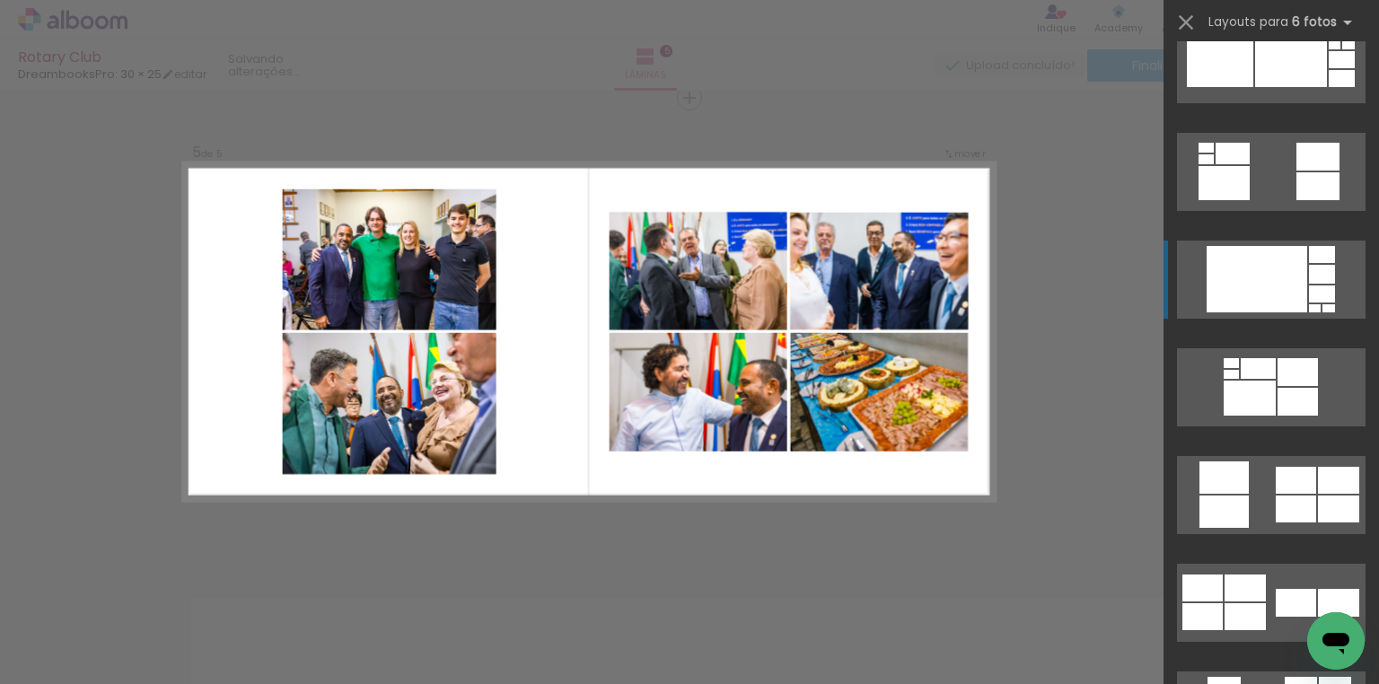
scroll to position [2155, 0]
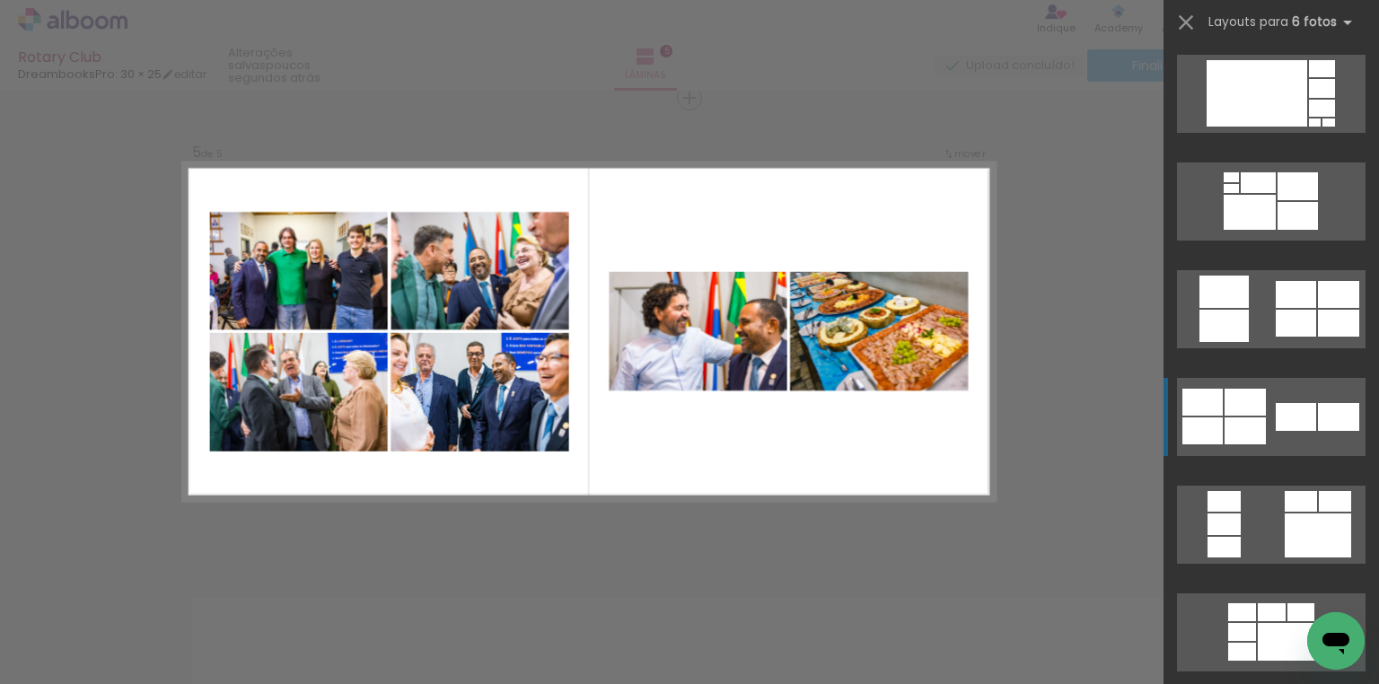
click at [1268, 593] on quentale-layouter at bounding box center [1271, 632] width 189 height 78
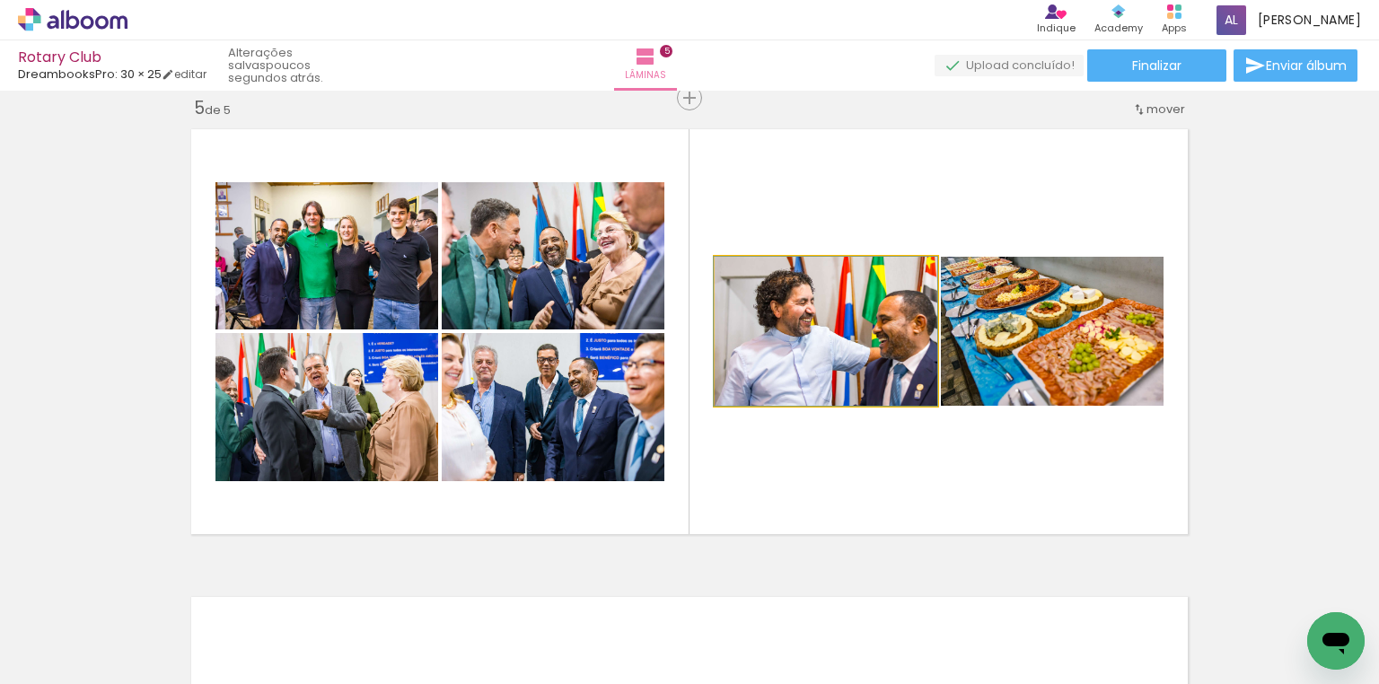
drag, startPoint x: 813, startPoint y: 349, endPoint x: 759, endPoint y: 351, distance: 53.9
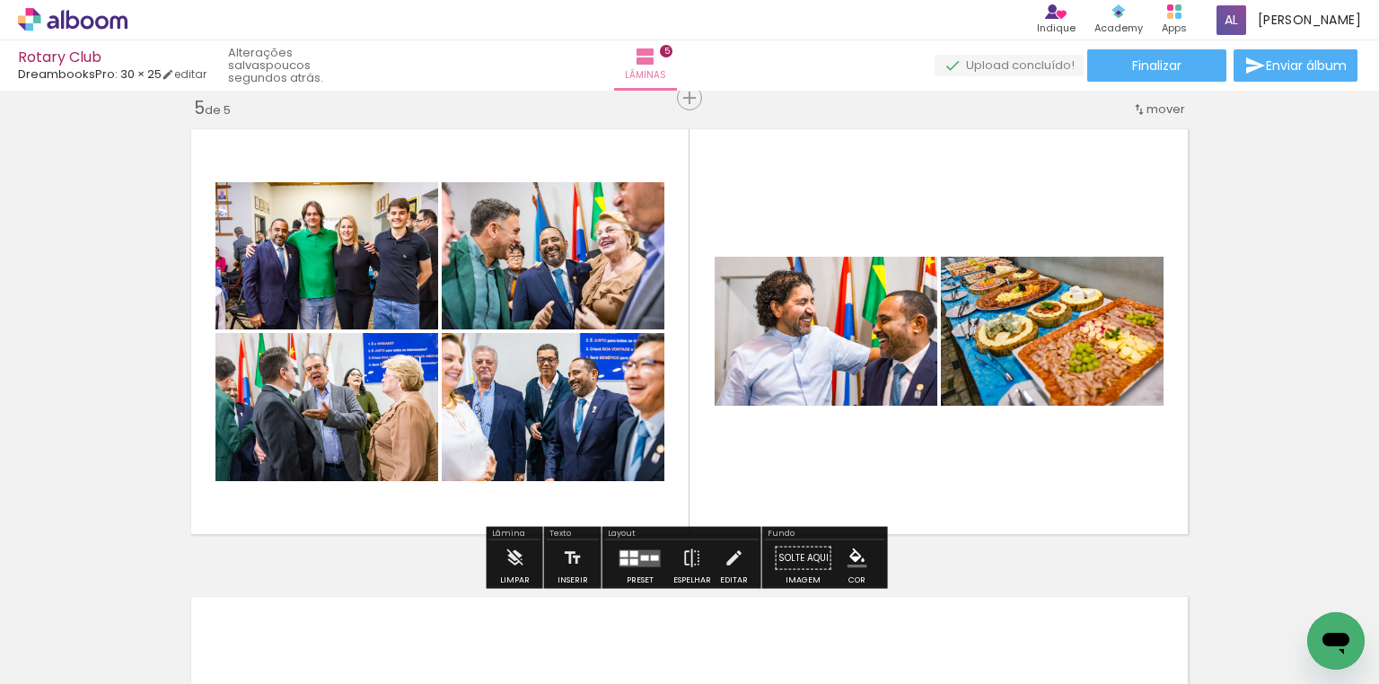
click at [776, 333] on quentale-photo at bounding box center [826, 331] width 223 height 149
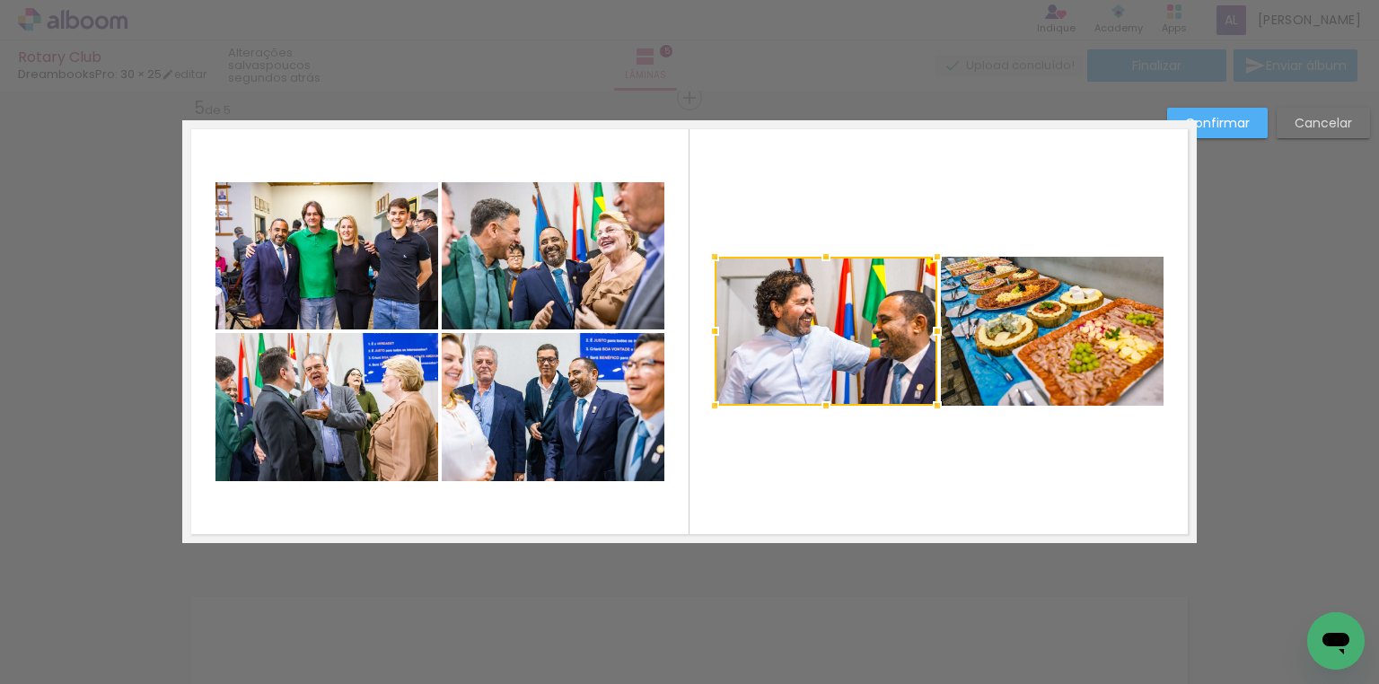
click at [334, 256] on quentale-photo at bounding box center [326, 255] width 223 height 147
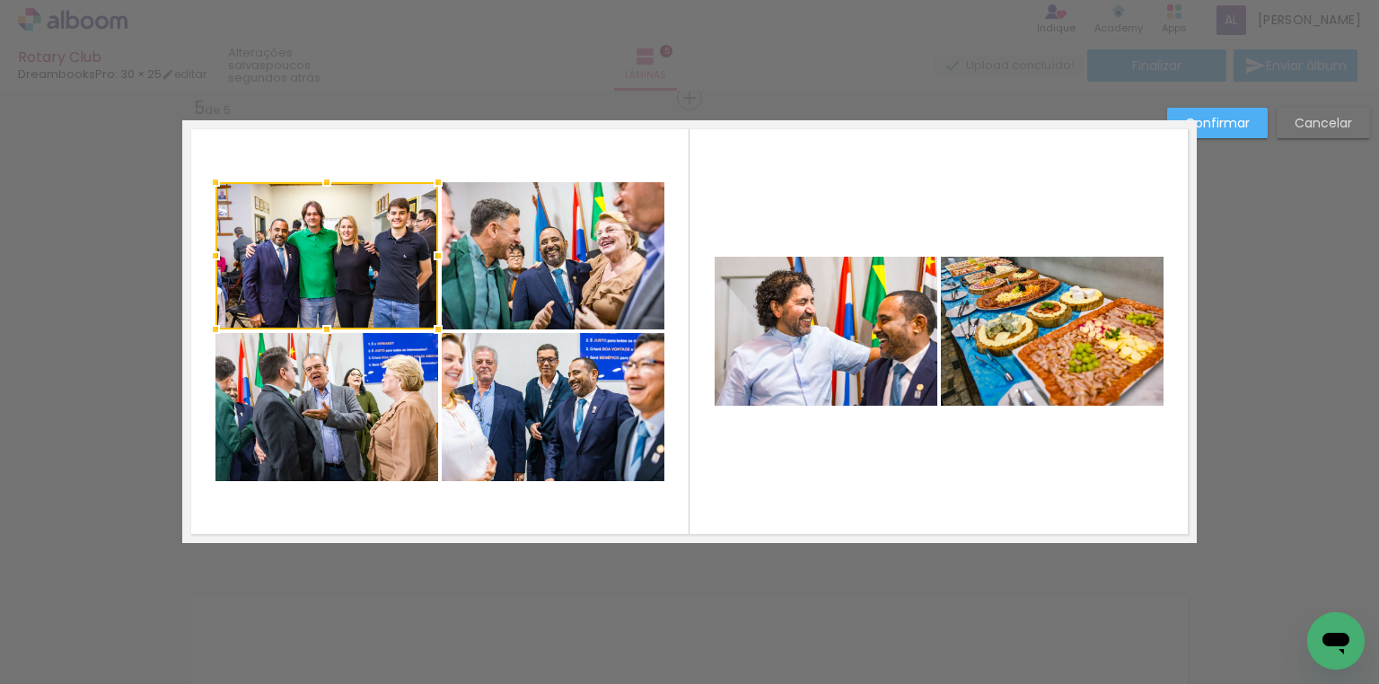
click at [334, 256] on div at bounding box center [326, 255] width 223 height 147
click at [363, 373] on quentale-photo at bounding box center [326, 407] width 223 height 148
click at [566, 229] on quentale-photo at bounding box center [553, 255] width 223 height 147
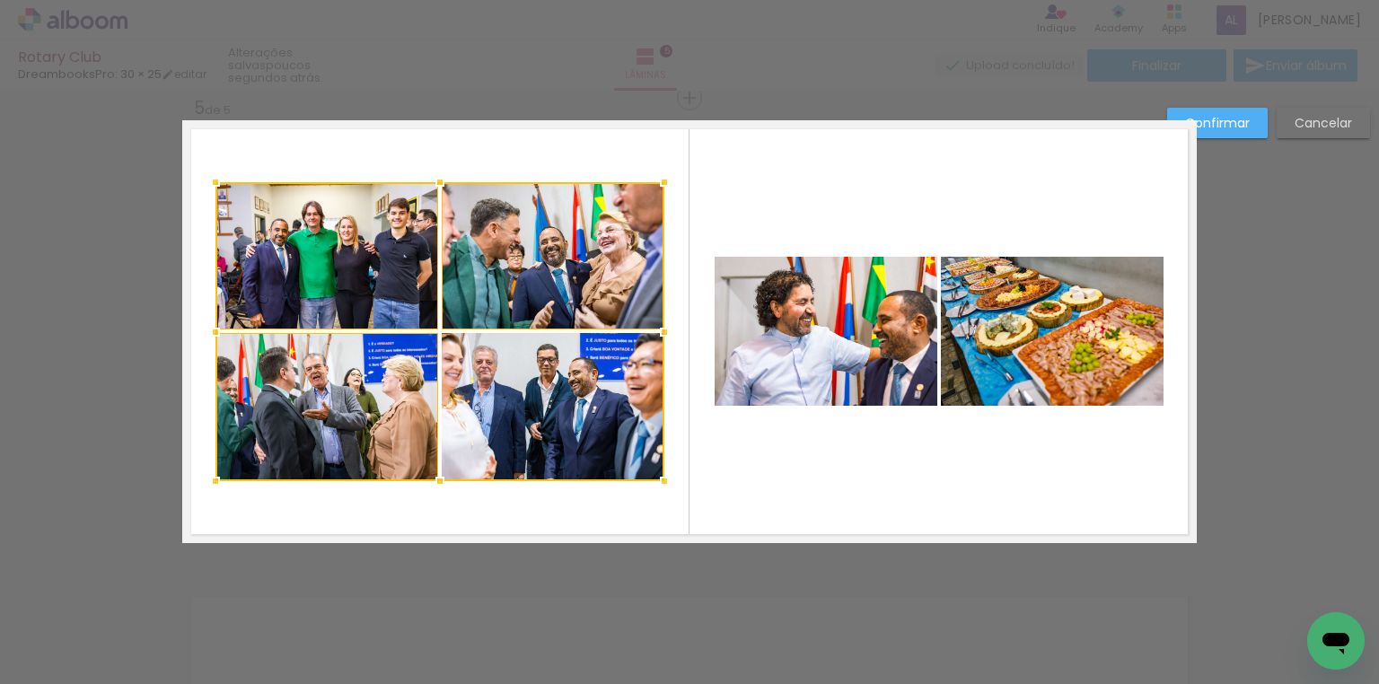
click at [582, 413] on div at bounding box center [439, 331] width 449 height 299
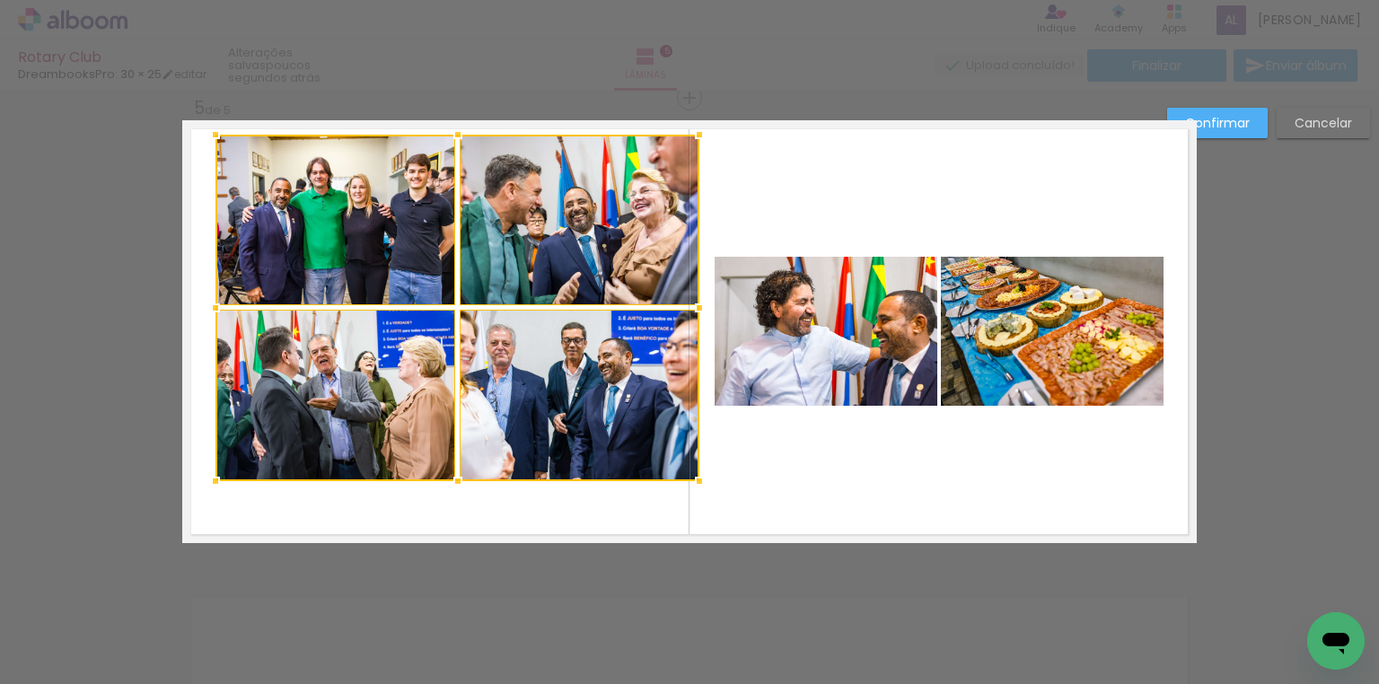
drag, startPoint x: 654, startPoint y: 186, endPoint x: 689, endPoint y: 138, distance: 59.1
click at [689, 138] on div at bounding box center [699, 135] width 36 height 36
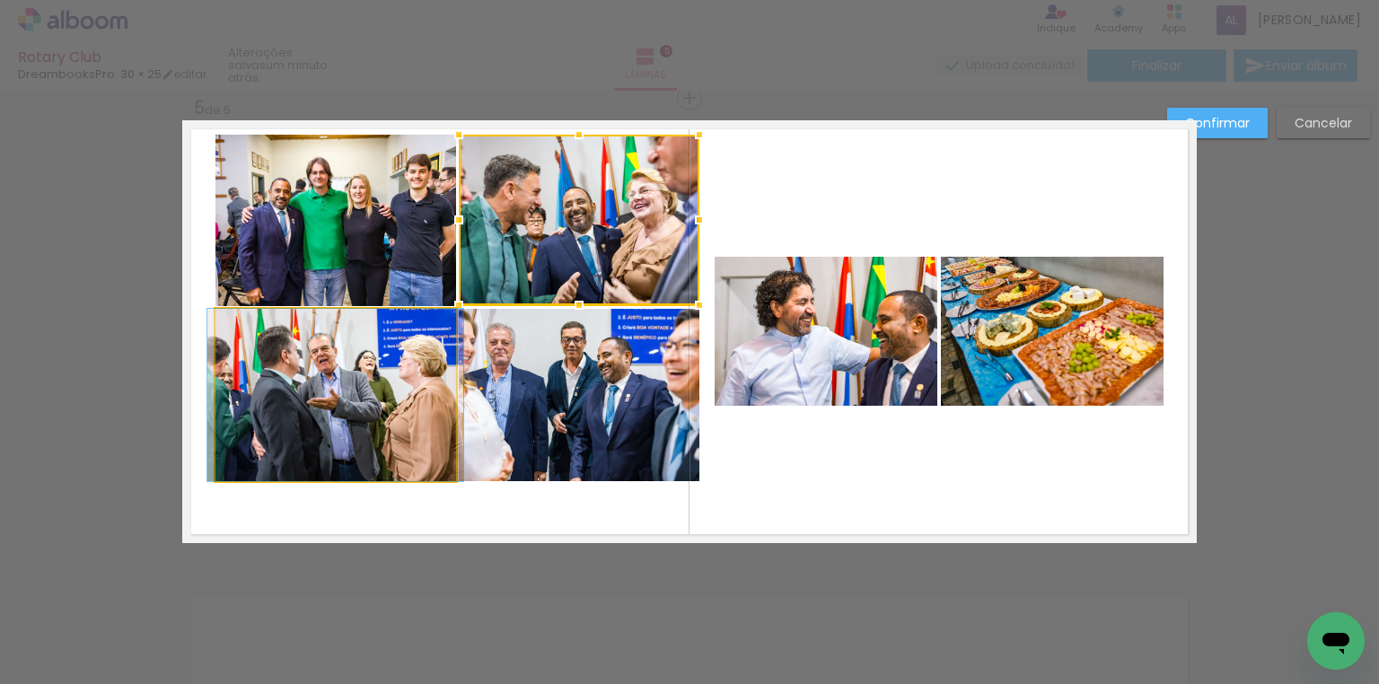
click at [273, 350] on quentale-photo at bounding box center [335, 395] width 241 height 172
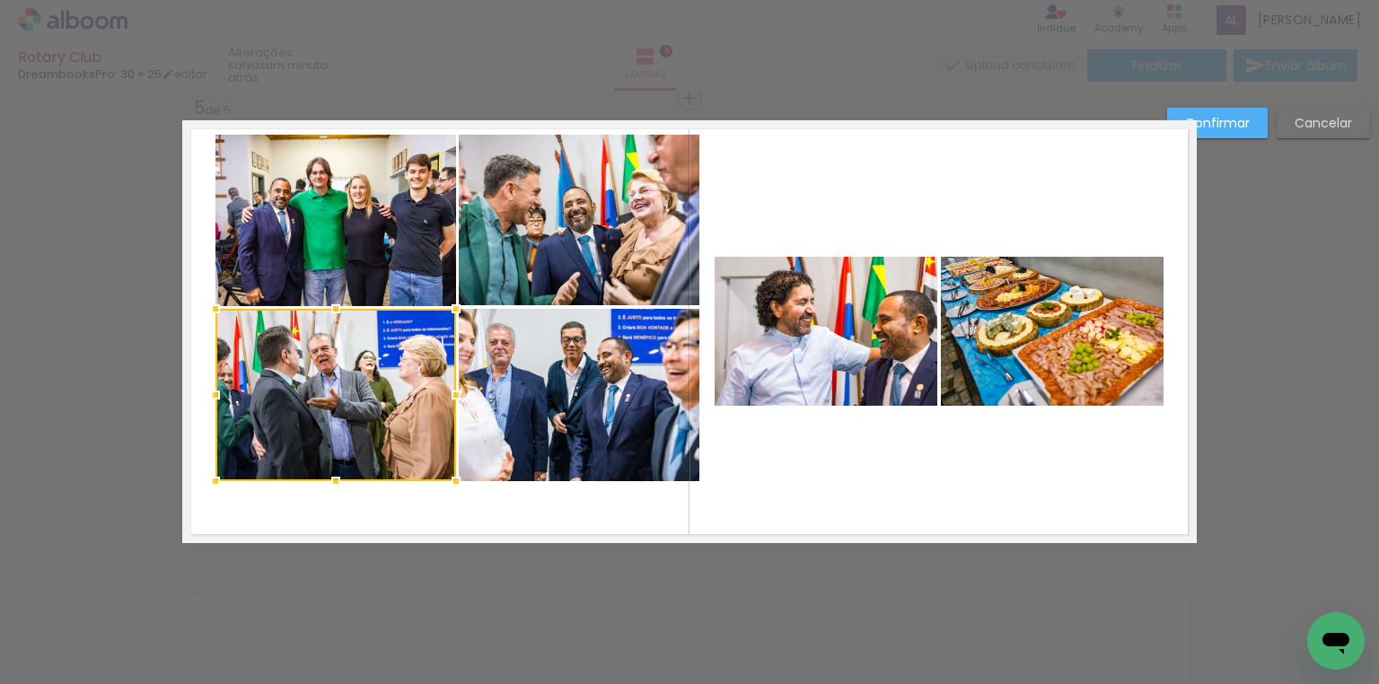
click at [273, 350] on div at bounding box center [335, 395] width 241 height 172
click at [336, 248] on quentale-photo at bounding box center [335, 220] width 241 height 171
click at [549, 219] on quentale-photo at bounding box center [579, 220] width 241 height 171
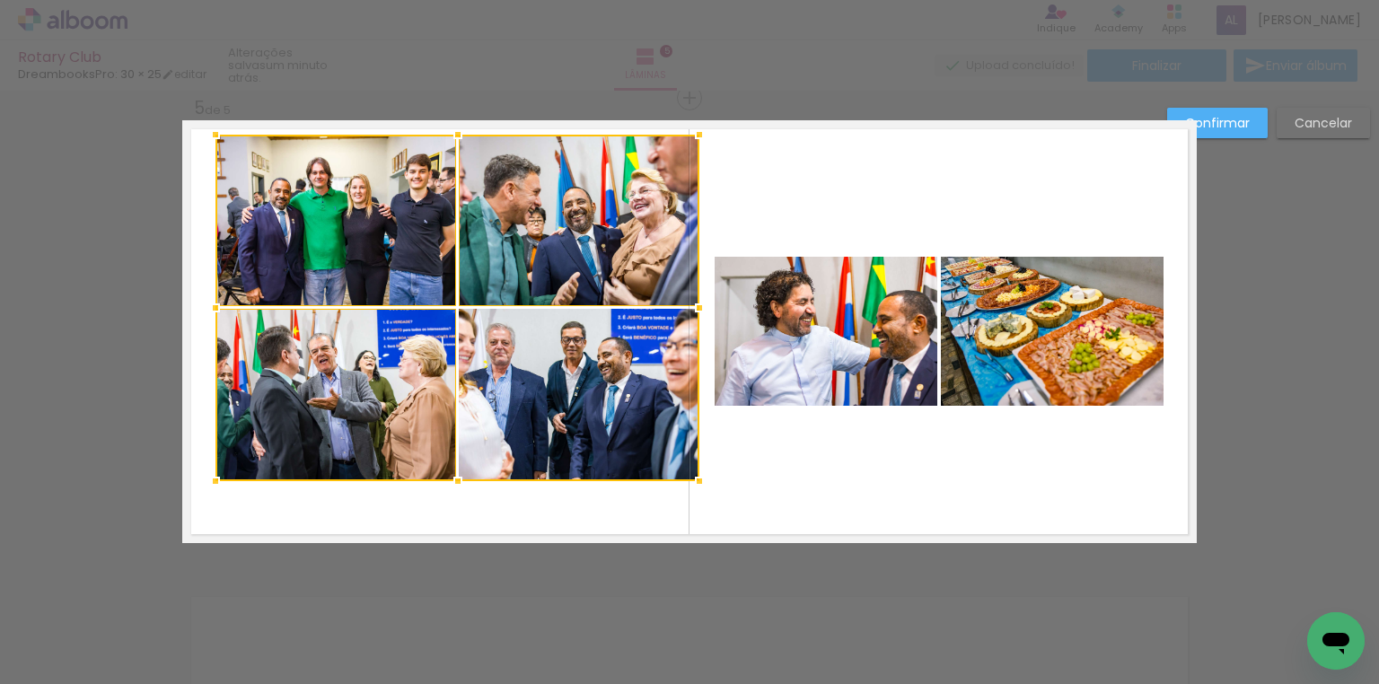
click at [597, 435] on div at bounding box center [457, 308] width 484 height 347
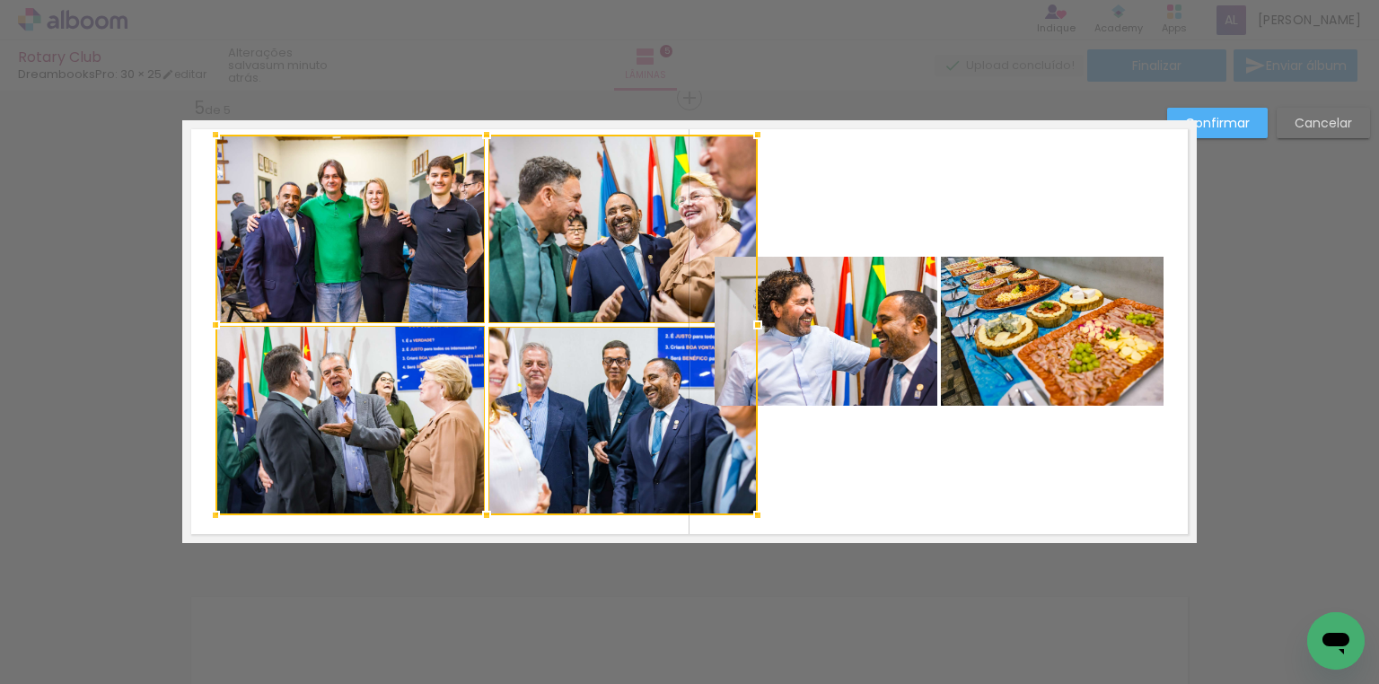
drag, startPoint x: 689, startPoint y: 486, endPoint x: 746, endPoint y: 521, distance: 67.3
click at [746, 521] on div at bounding box center [758, 515] width 36 height 36
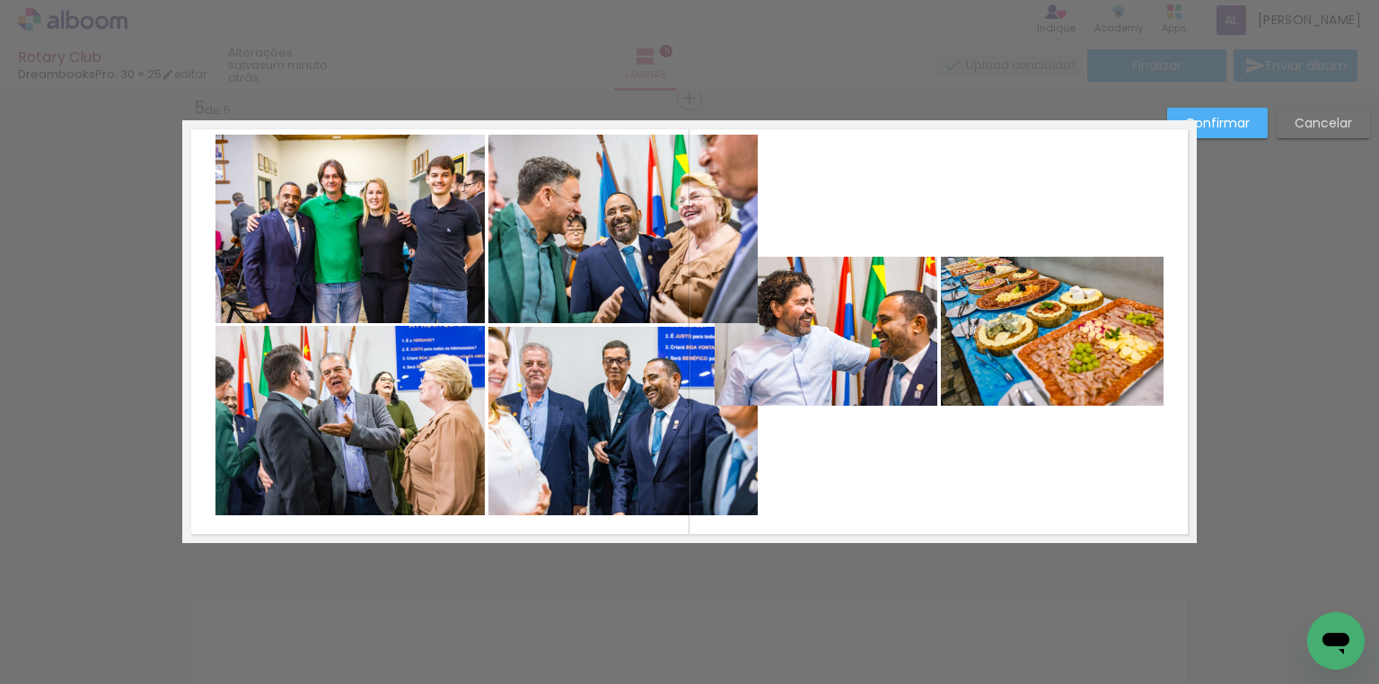
click at [657, 262] on quentale-photo at bounding box center [622, 229] width 269 height 189
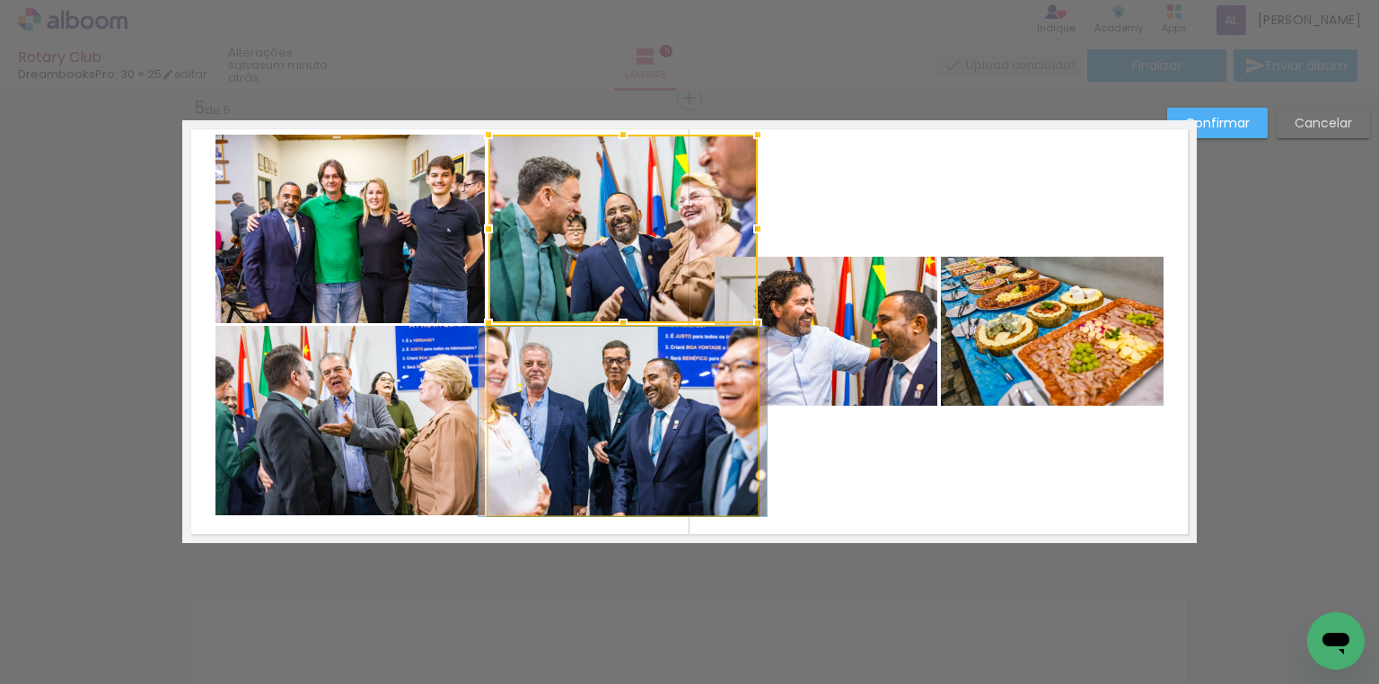
click at [632, 384] on quentale-photo at bounding box center [622, 421] width 269 height 189
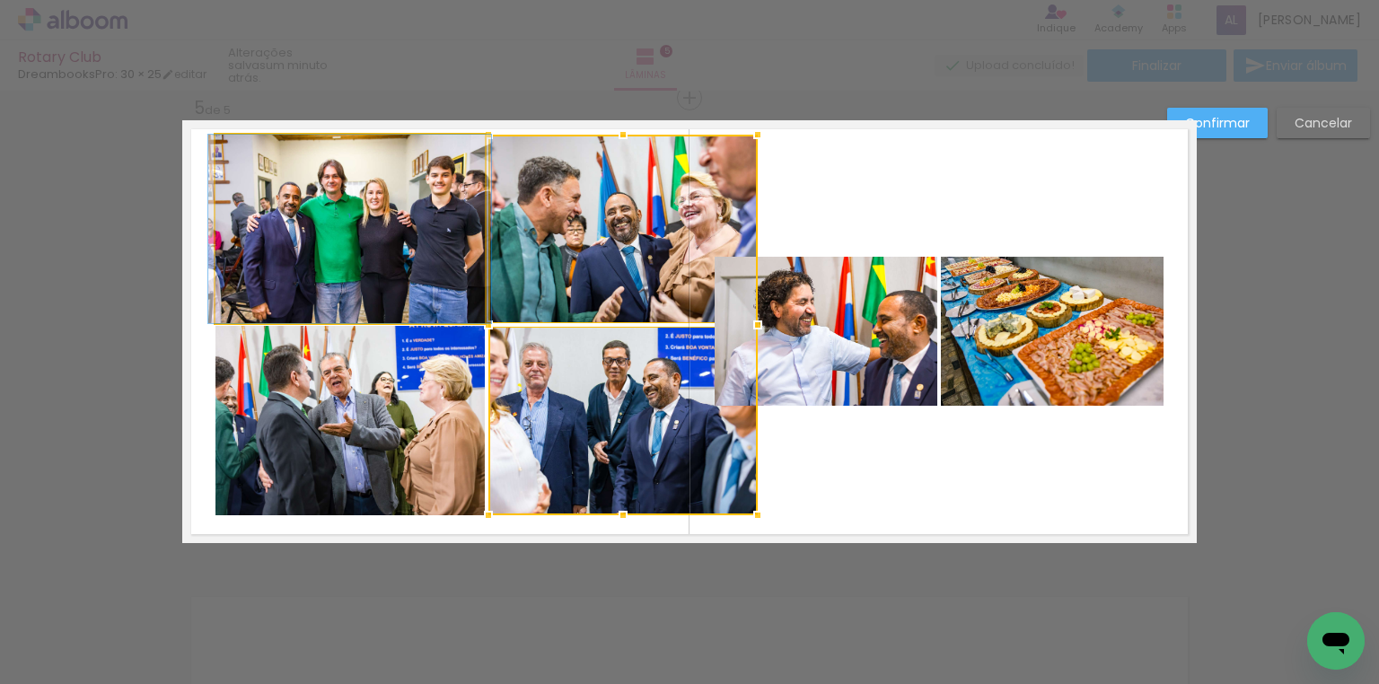
click at [272, 309] on quentale-photo at bounding box center [349, 229] width 269 height 189
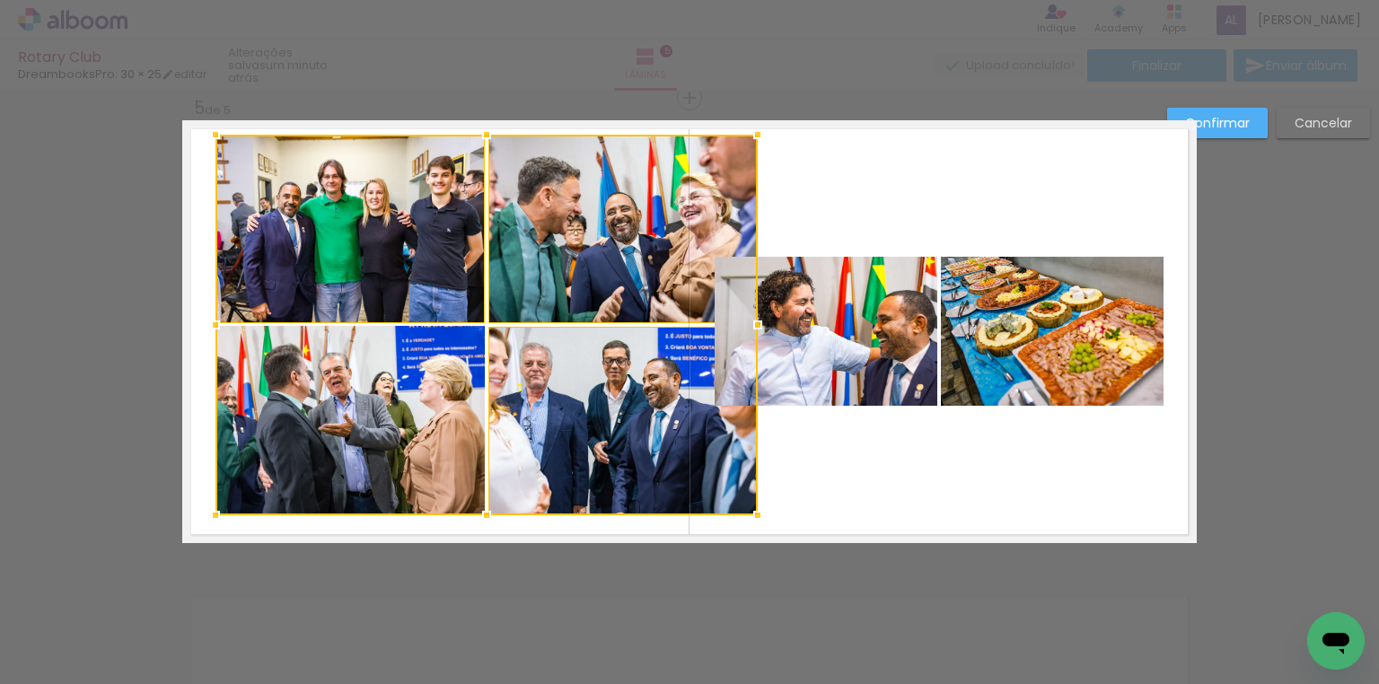
click at [318, 391] on div at bounding box center [486, 325] width 542 height 381
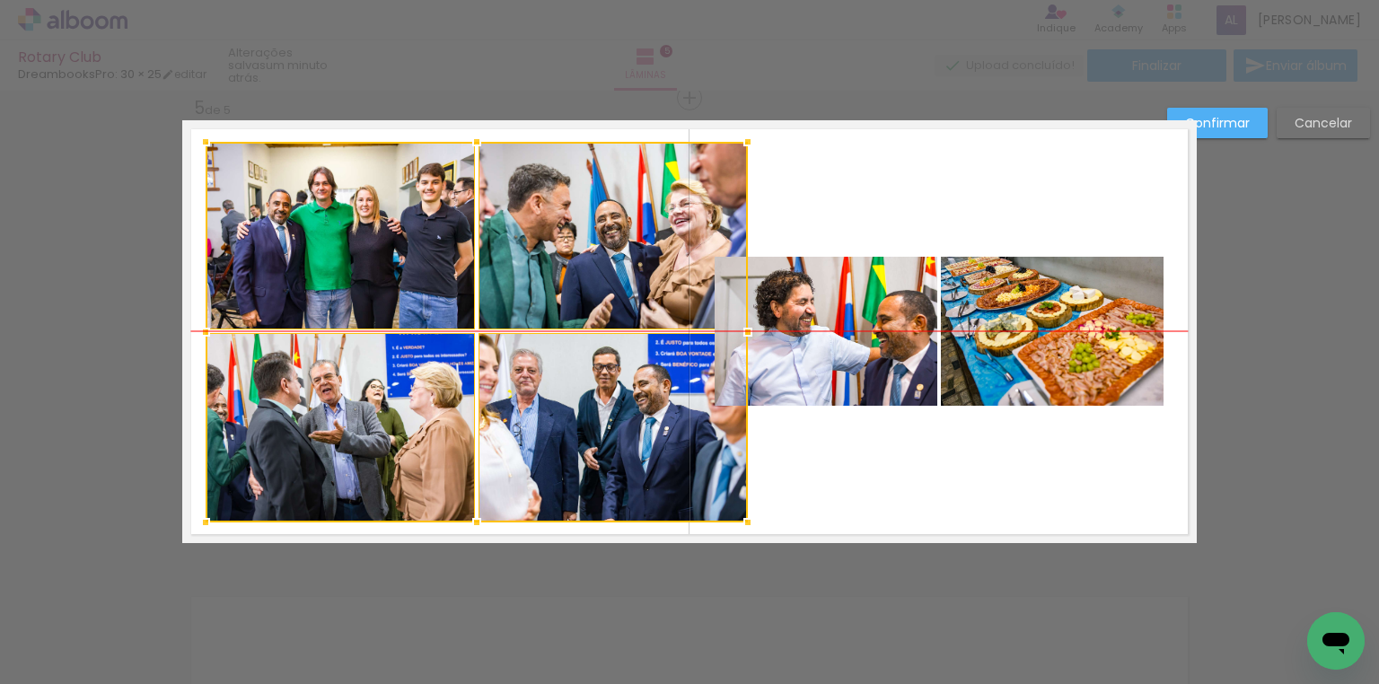
drag, startPoint x: 588, startPoint y: 233, endPoint x: 578, endPoint y: 234, distance: 10.0
click at [578, 234] on div at bounding box center [477, 332] width 542 height 381
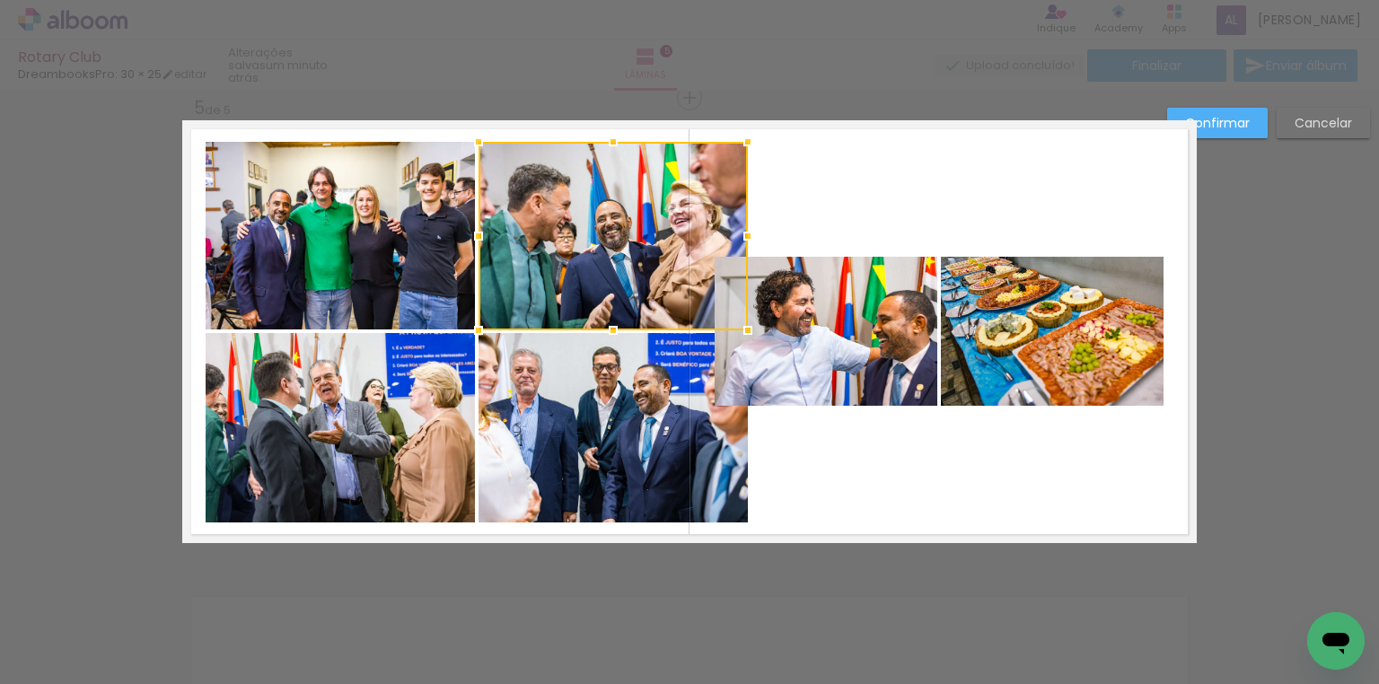
click at [0, 0] on slot "Confirmar" at bounding box center [0, 0] width 0 height 0
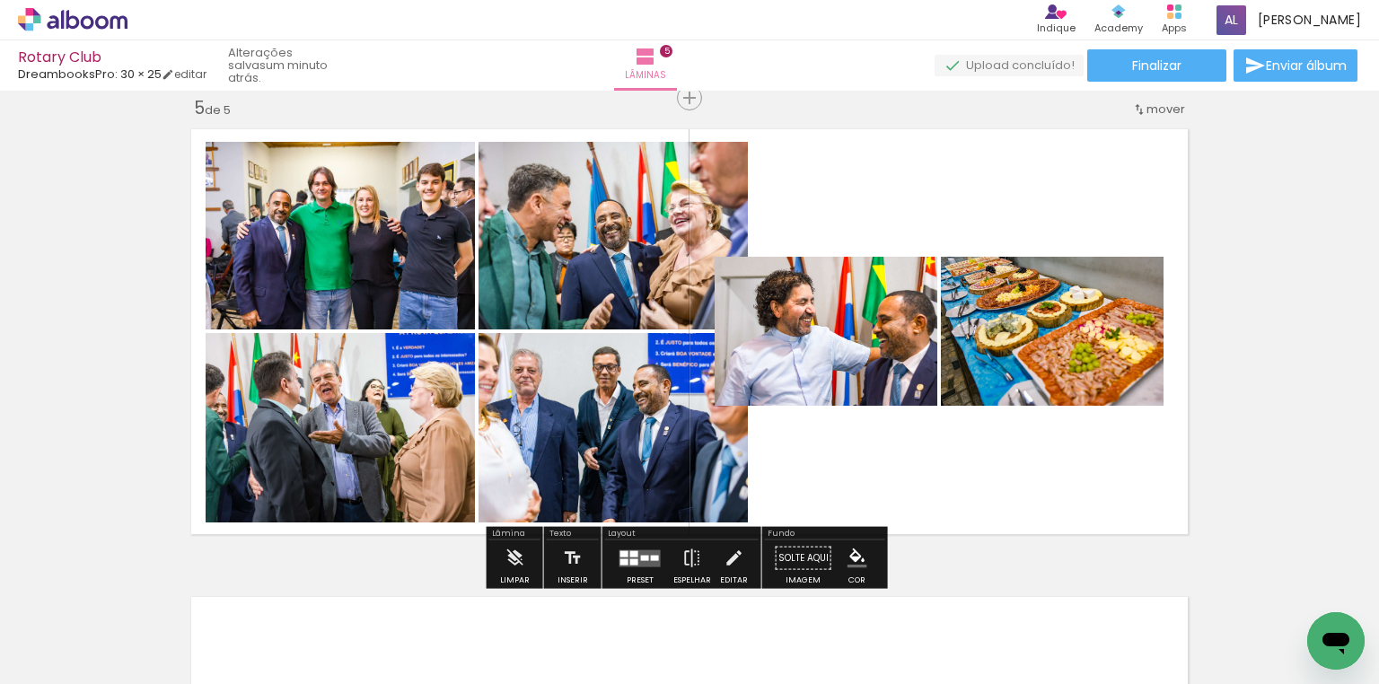
click at [801, 341] on quentale-photo at bounding box center [826, 331] width 223 height 149
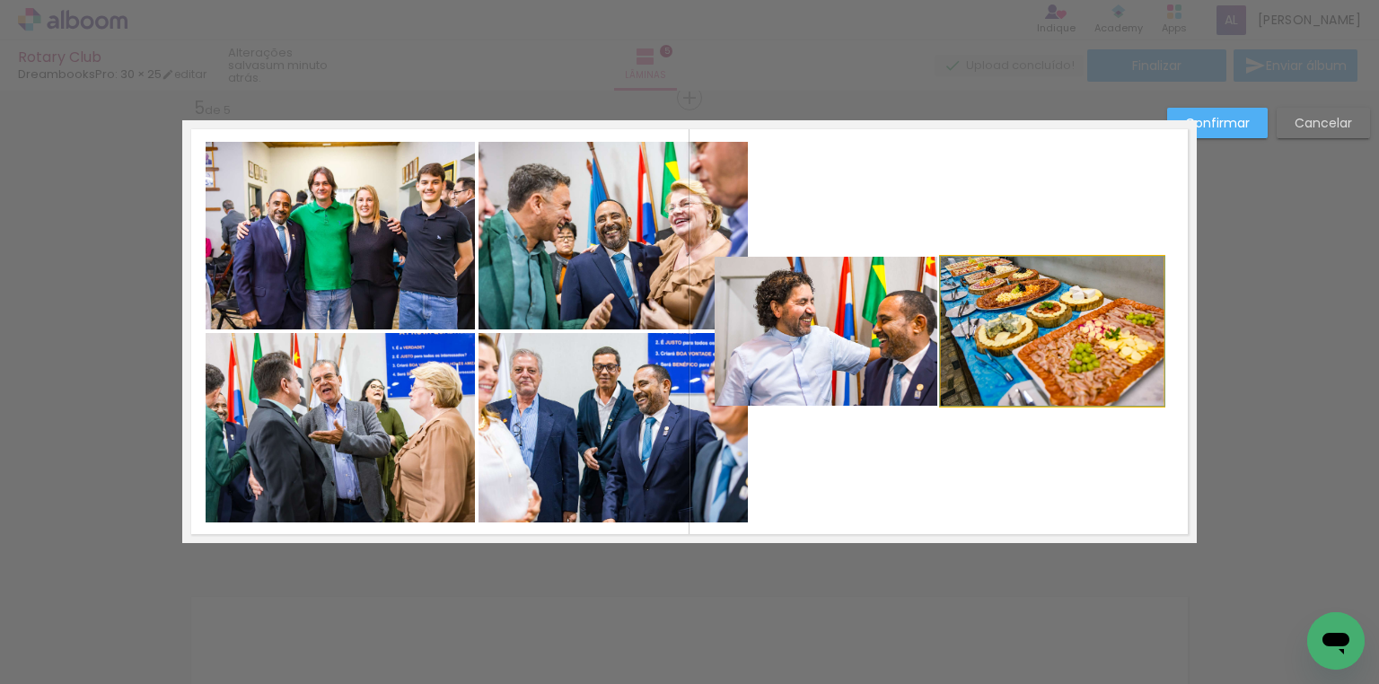
click at [991, 341] on quentale-photo at bounding box center [1052, 331] width 223 height 149
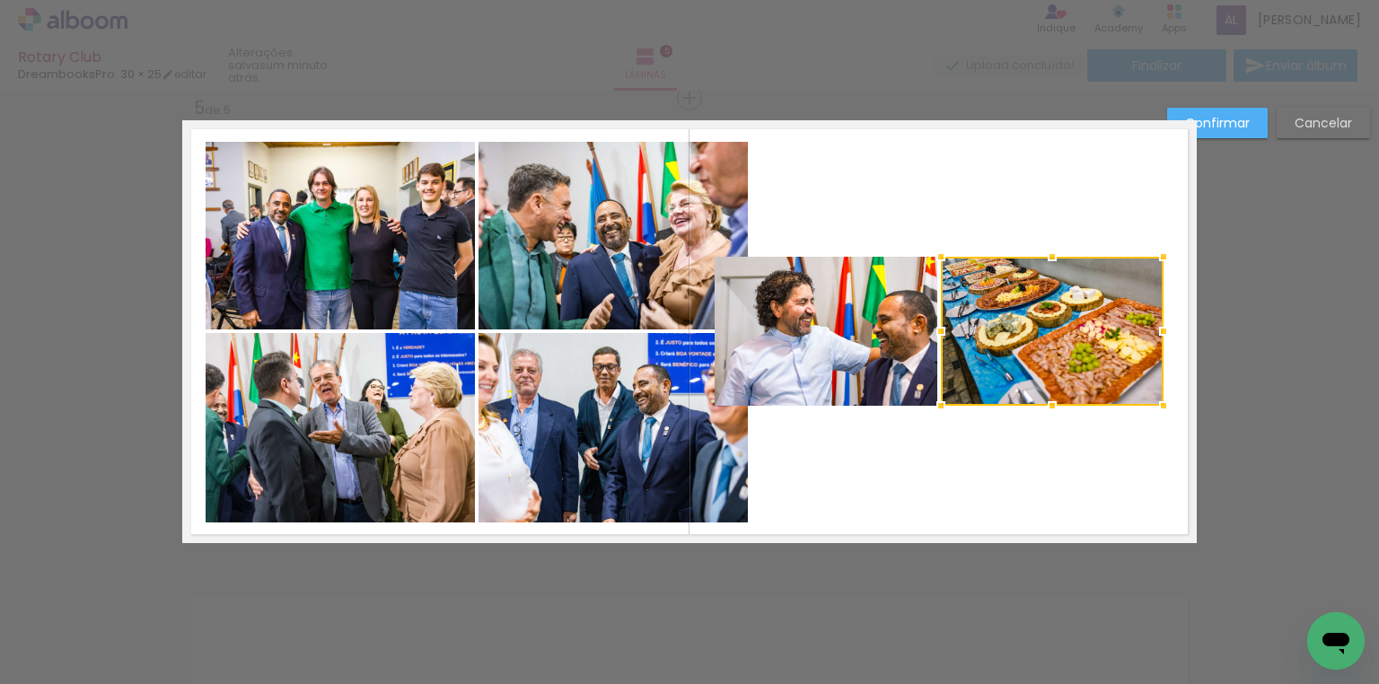
click at [736, 346] on quentale-photo at bounding box center [826, 331] width 223 height 149
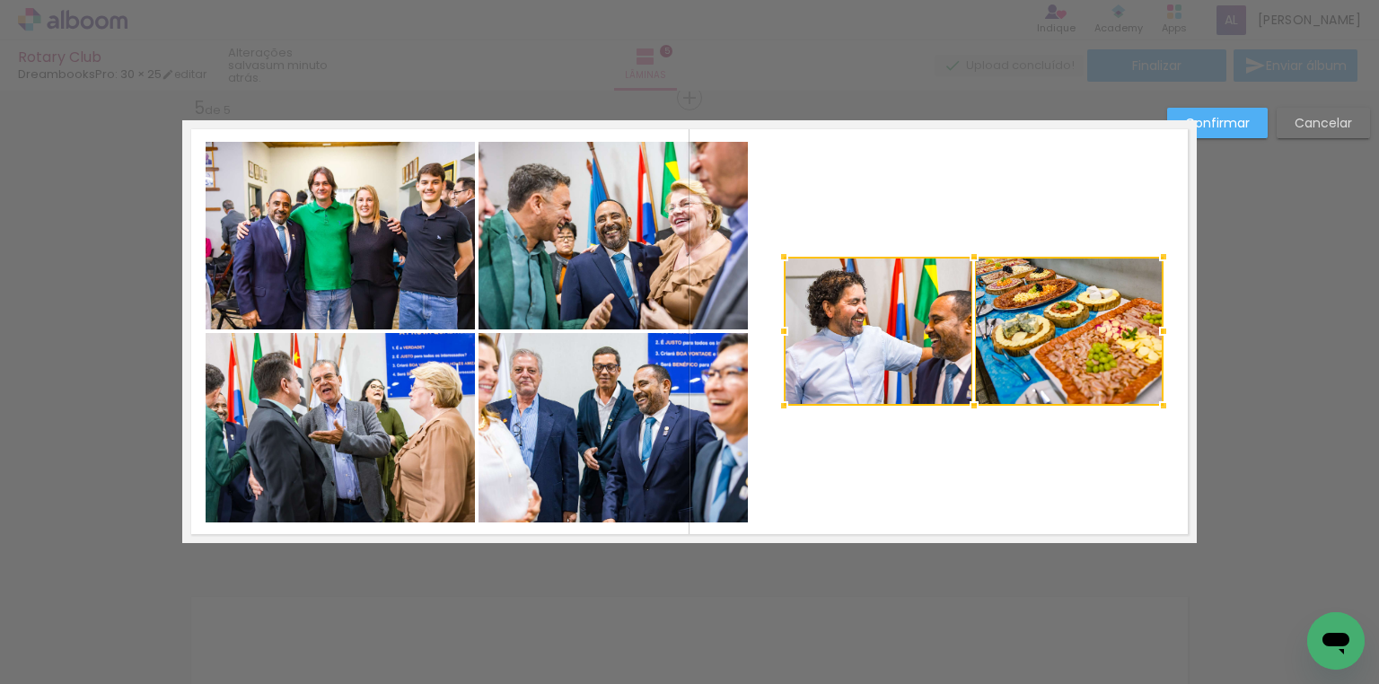
drag, startPoint x: 718, startPoint y: 331, endPoint x: 786, endPoint y: 329, distance: 68.3
click at [786, 329] on div at bounding box center [784, 331] width 36 height 36
click at [1029, 323] on quentale-photo at bounding box center [1069, 331] width 189 height 149
click at [0, 0] on slot "Confirmar" at bounding box center [0, 0] width 0 height 0
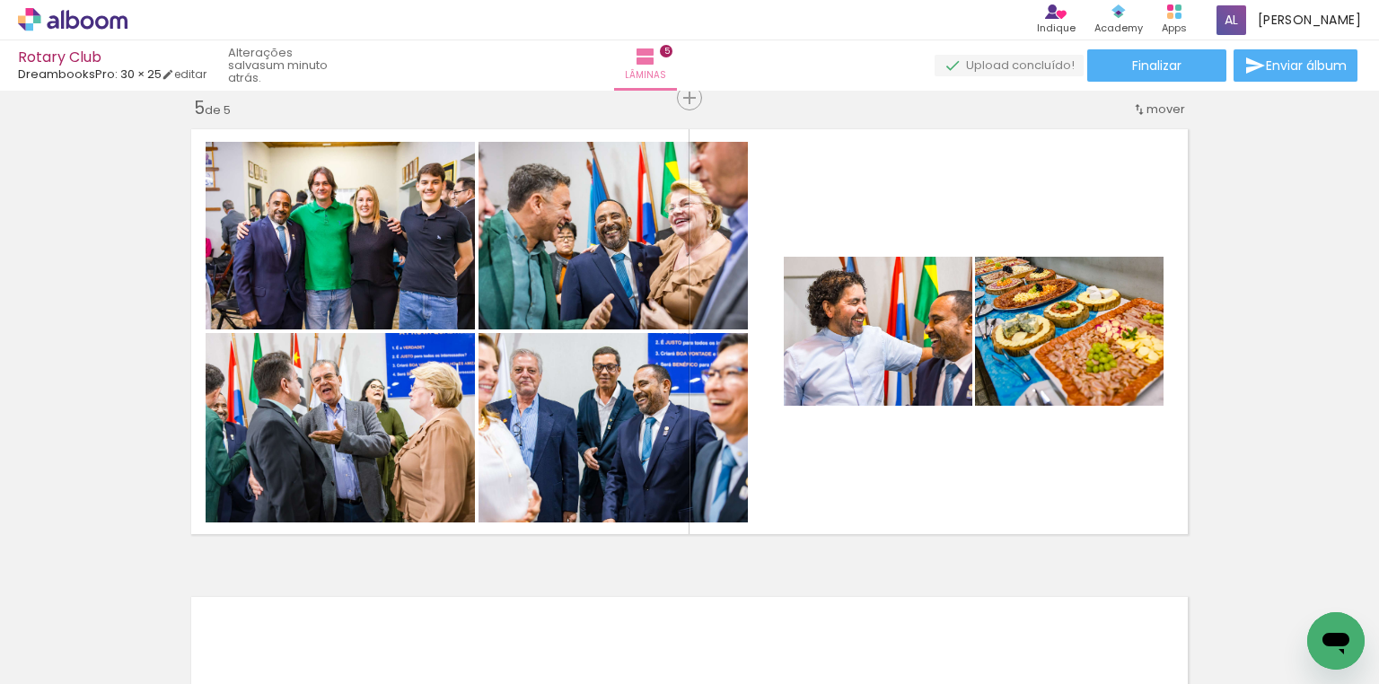
scroll to position [0, 1988]
